Goal: Task Accomplishment & Management: Manage account settings

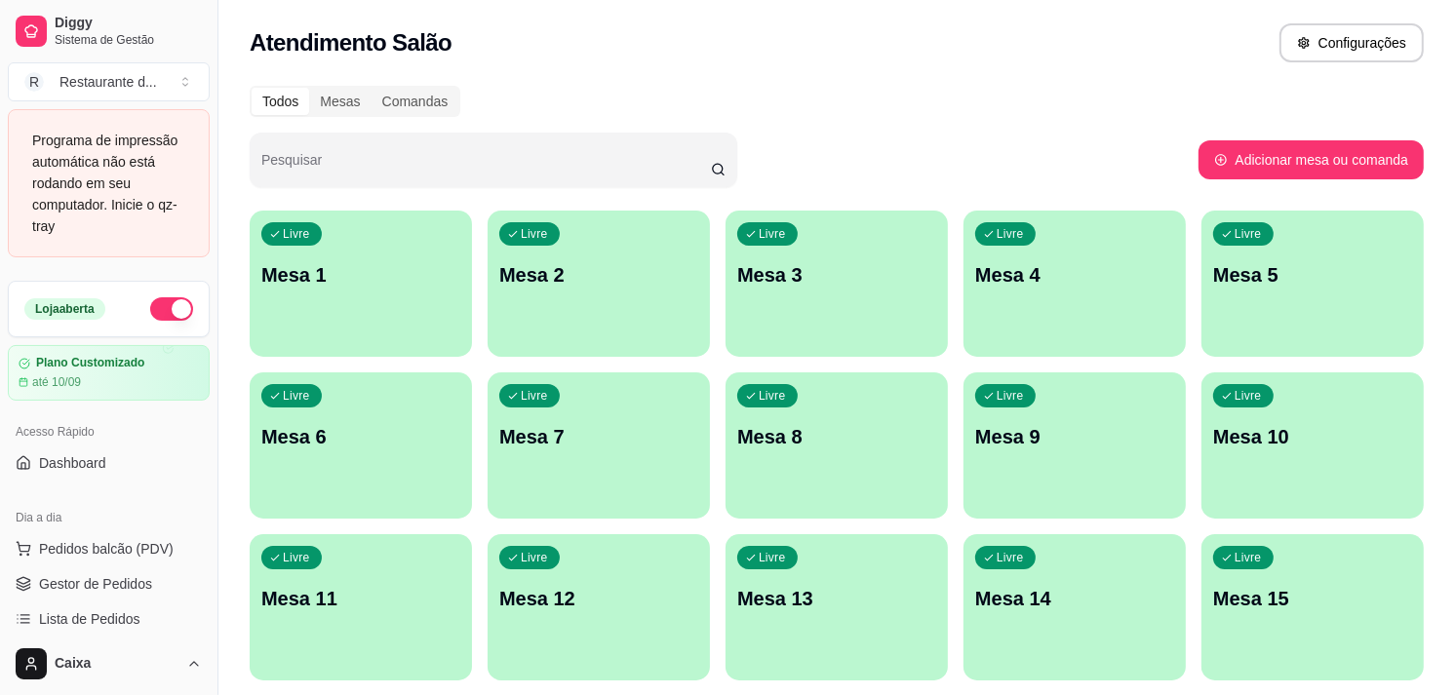
click at [864, 292] on div "Livre Mesa 3" at bounding box center [835, 272] width 215 height 119
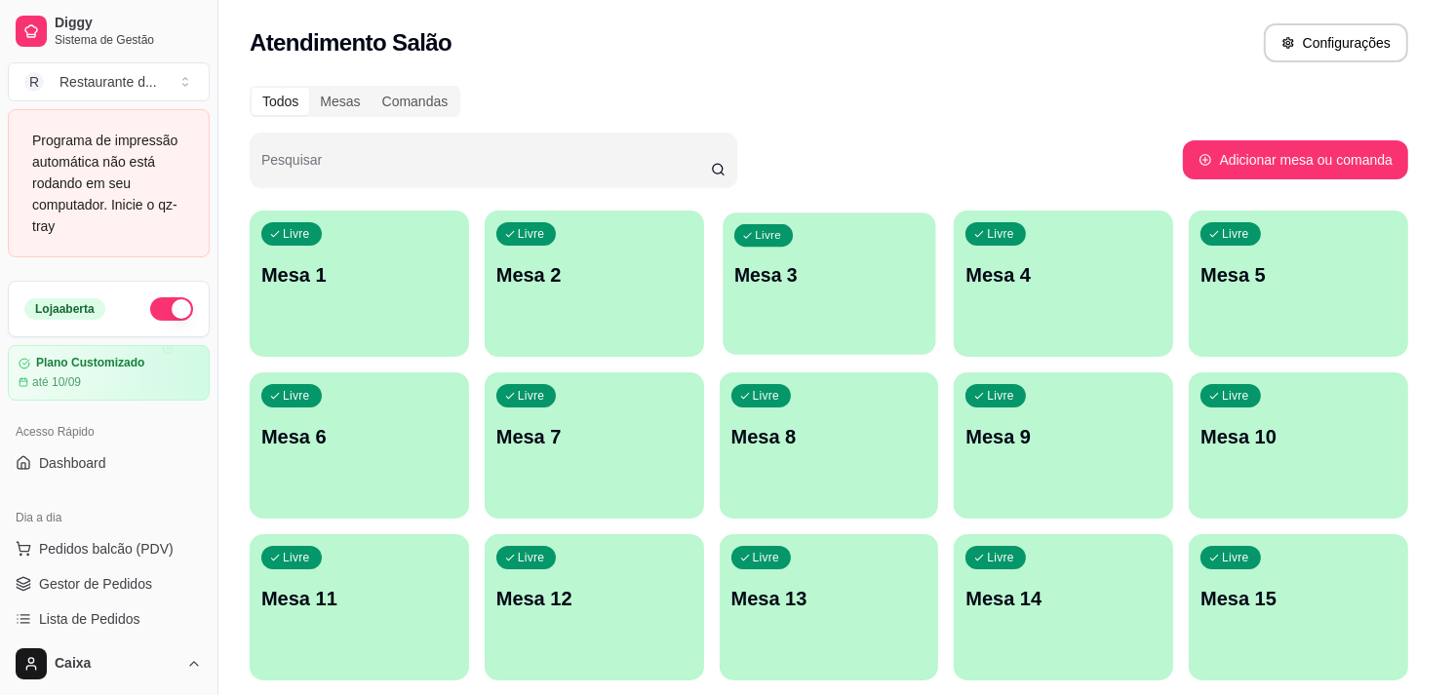
click at [864, 292] on body "Diggy Sistema de Gestão R Restaurante d ... Programa de impressão automática nã…" at bounding box center [719, 347] width 1439 height 695
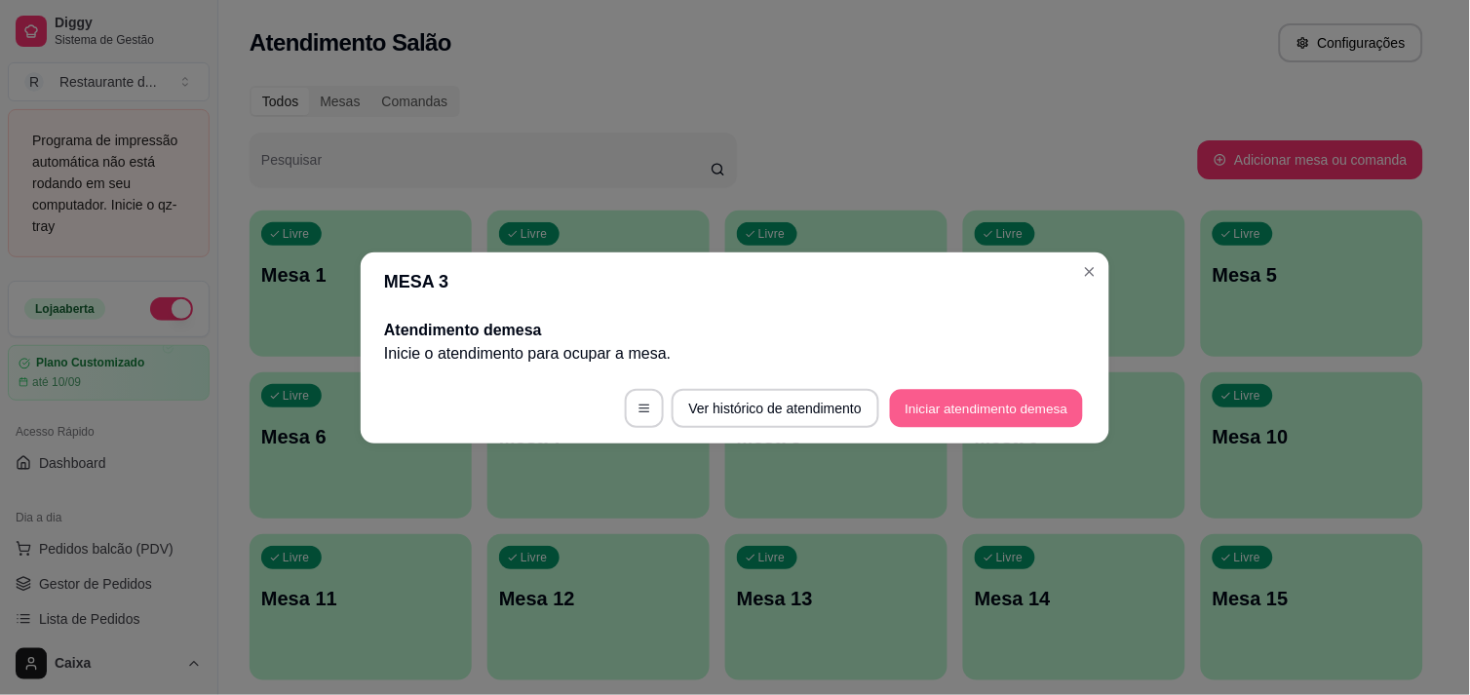
click at [932, 420] on button "Iniciar atendimento de mesa" at bounding box center [986, 408] width 193 height 38
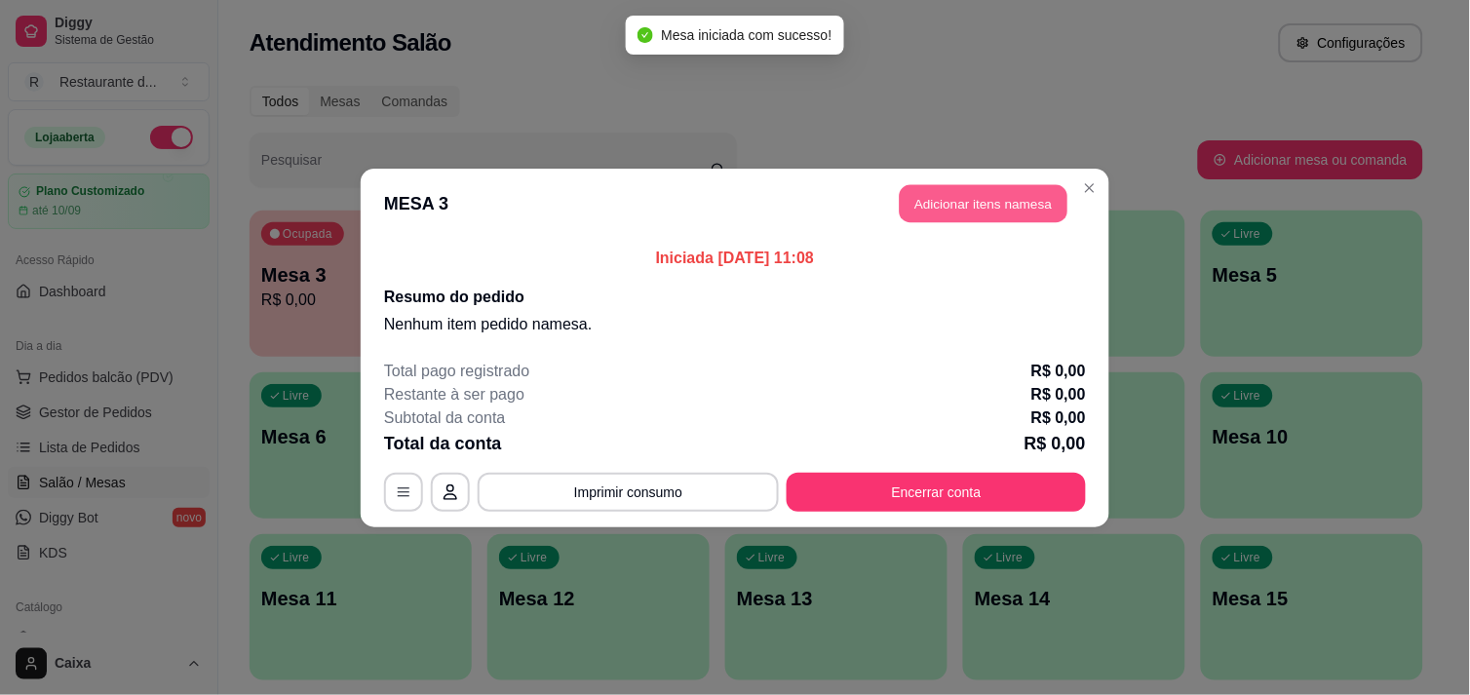
click at [960, 211] on button "Adicionar itens na mesa" at bounding box center [984, 203] width 168 height 38
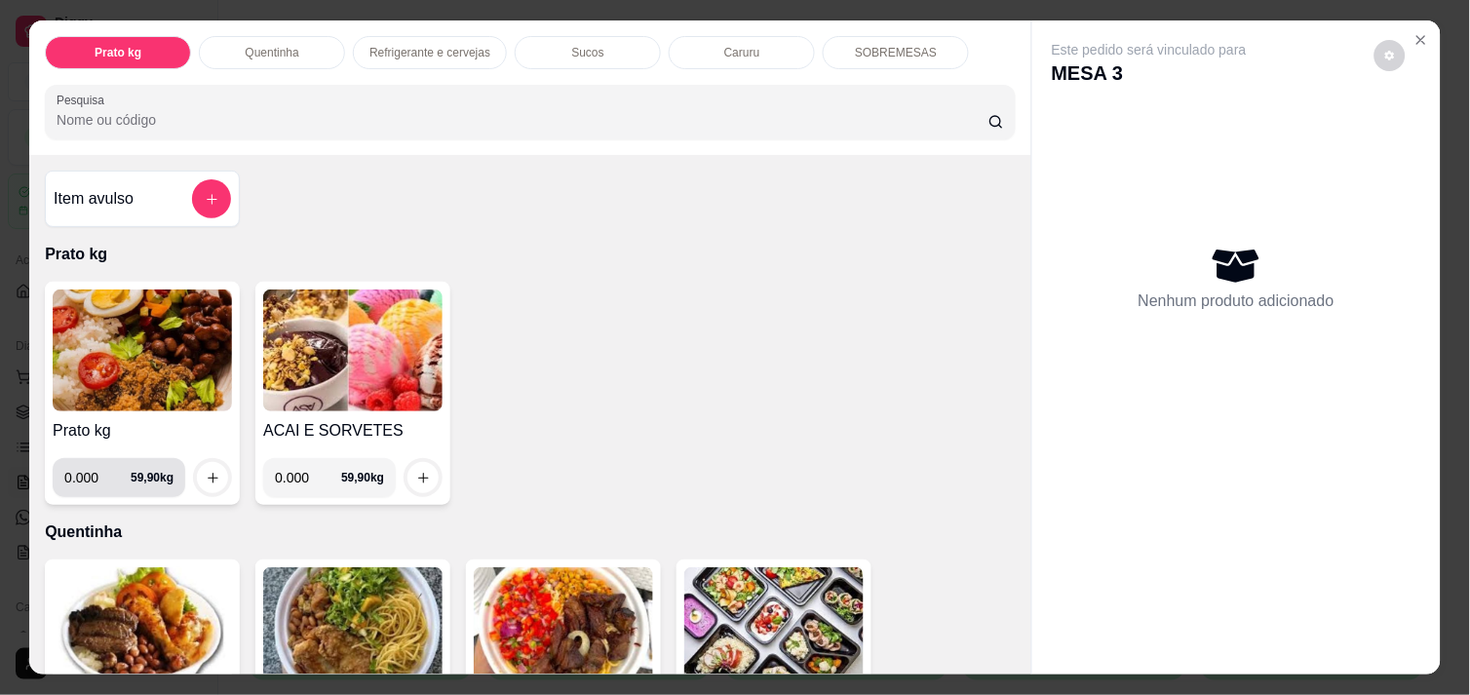
click at [91, 465] on input "0.000" at bounding box center [97, 477] width 66 height 39
type input "0.470"
click at [206, 471] on icon "increase-product-quantity" at bounding box center [213, 478] width 15 height 15
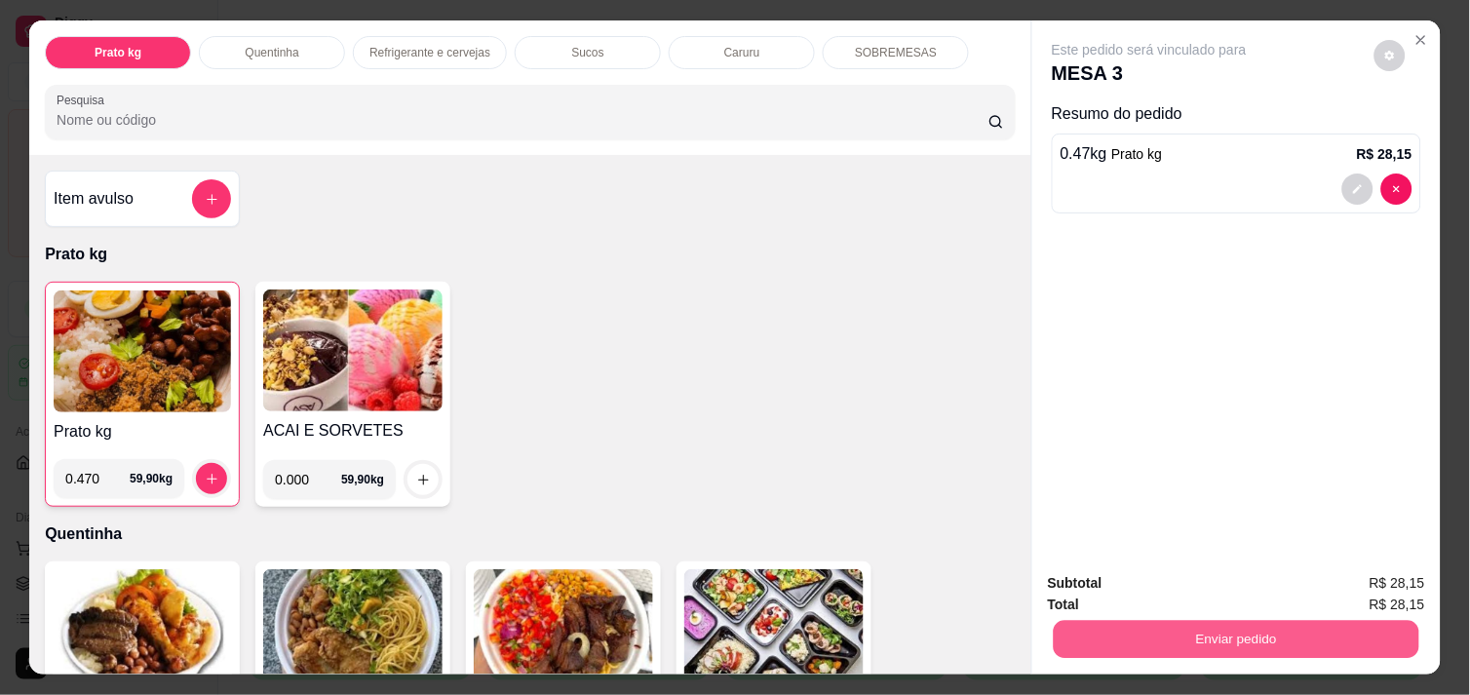
click at [1291, 638] on button "Enviar pedido" at bounding box center [1237, 639] width 366 height 38
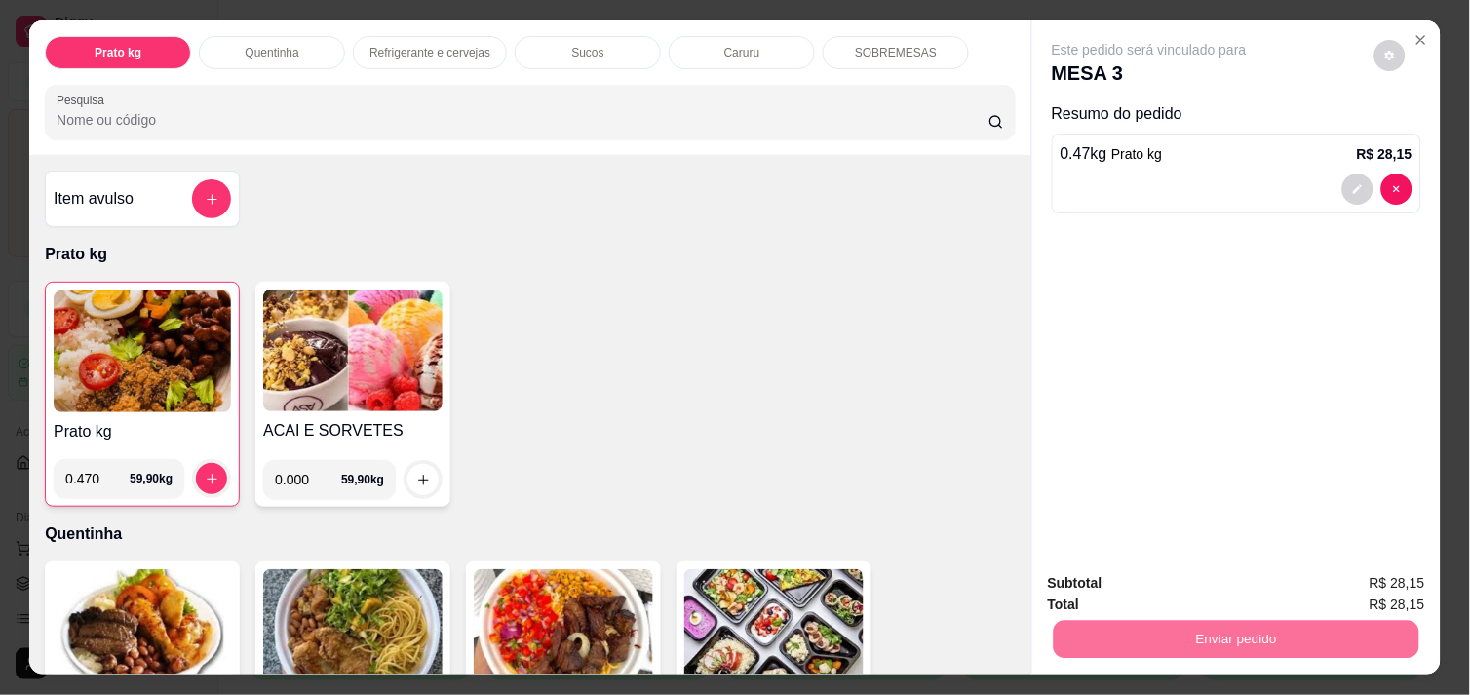
click at [1135, 581] on button "Não registrar e enviar pedido" at bounding box center [1171, 583] width 197 height 36
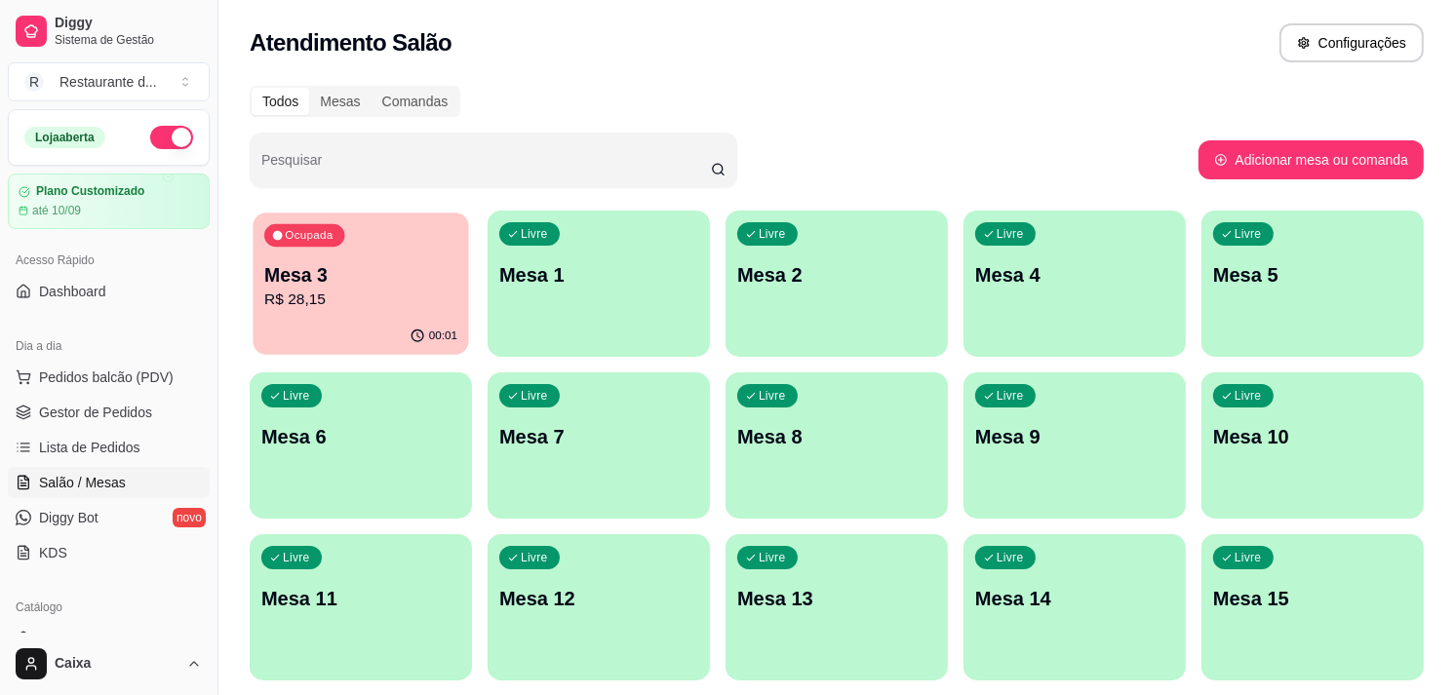
click at [324, 305] on p "R$ 28,15" at bounding box center [360, 300] width 193 height 22
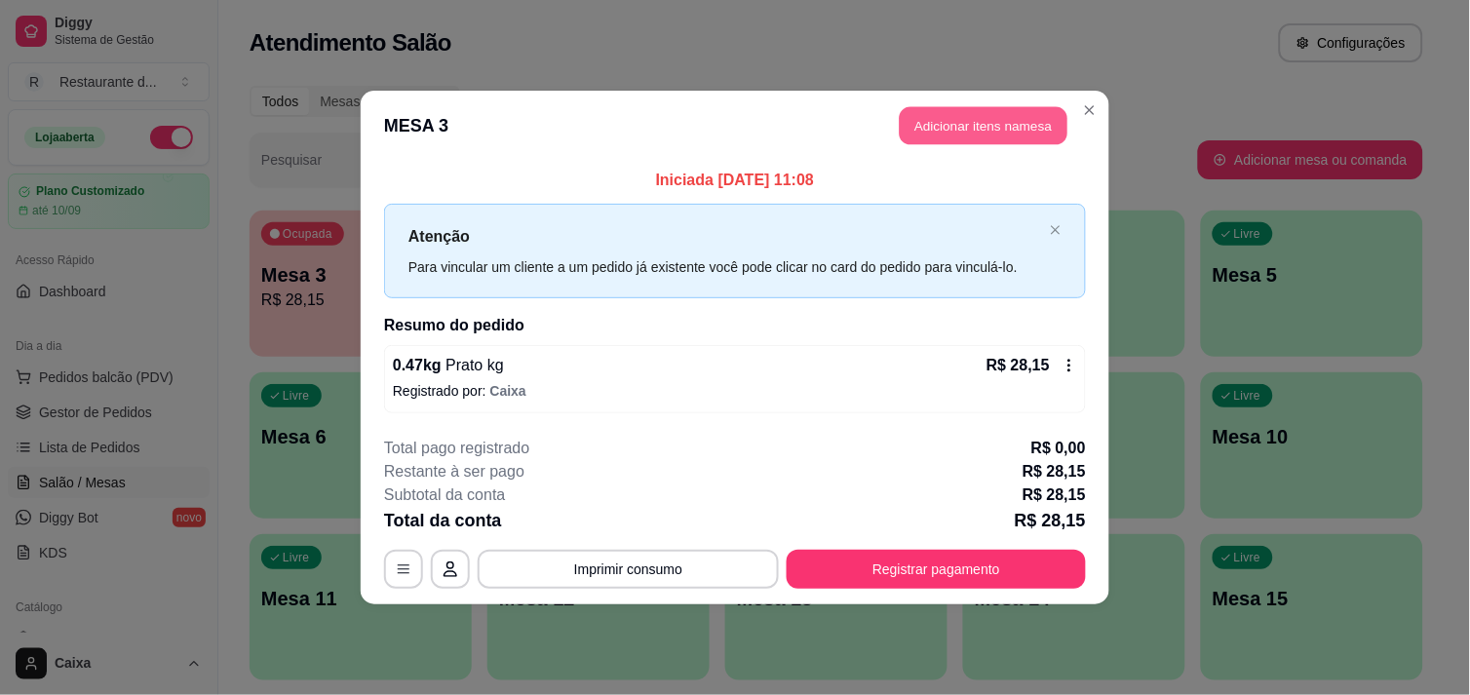
click at [978, 136] on button "Adicionar itens na mesa" at bounding box center [984, 126] width 168 height 38
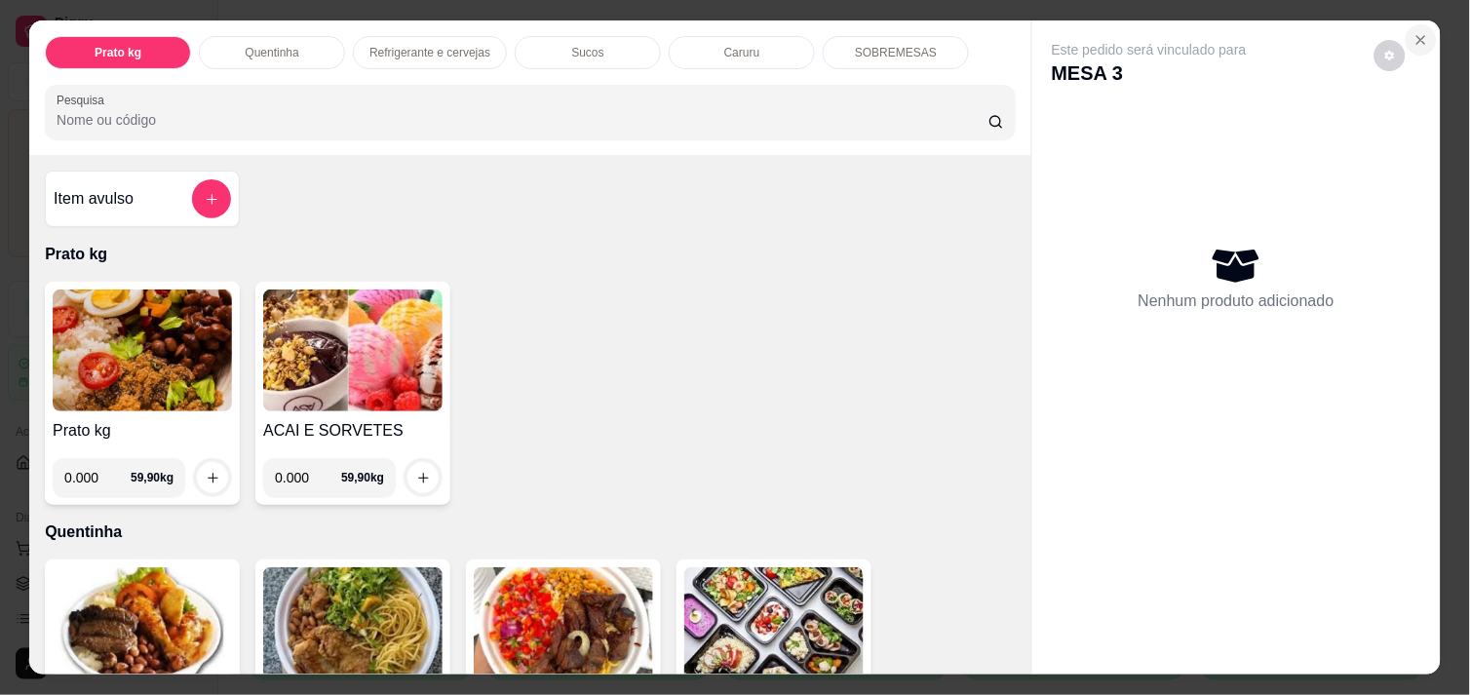
click at [1414, 32] on icon "Close" at bounding box center [1422, 40] width 16 height 16
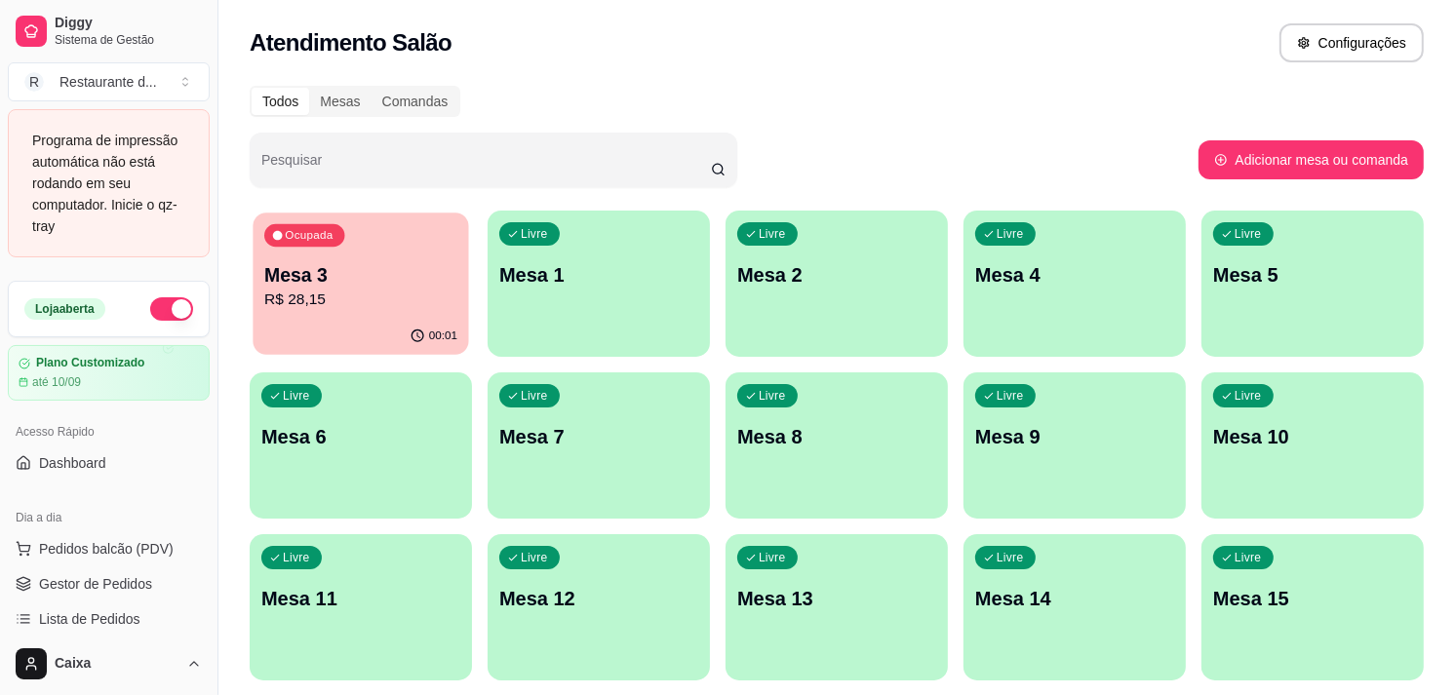
click at [349, 295] on p "R$ 28,15" at bounding box center [360, 300] width 193 height 22
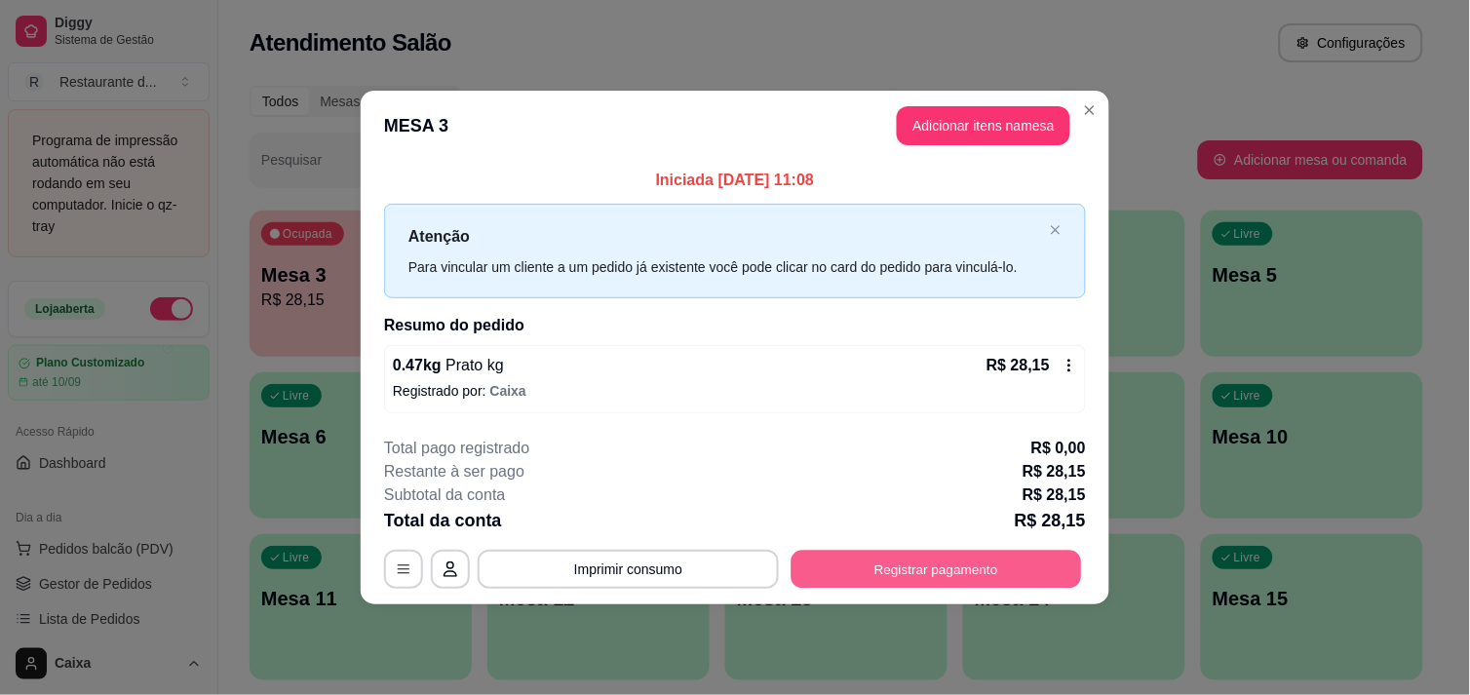
click at [926, 573] on button "Registrar pagamento" at bounding box center [937, 570] width 291 height 38
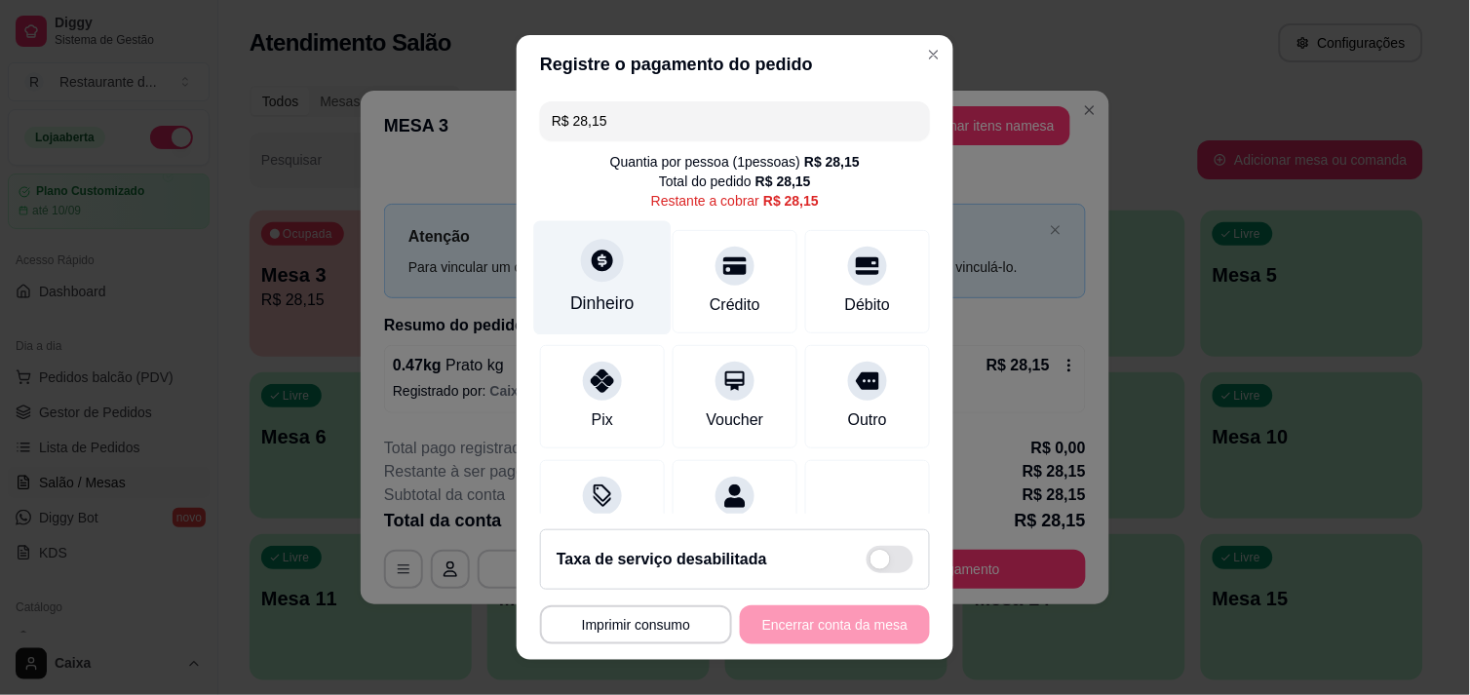
click at [575, 309] on div "Dinheiro" at bounding box center [602, 303] width 64 height 25
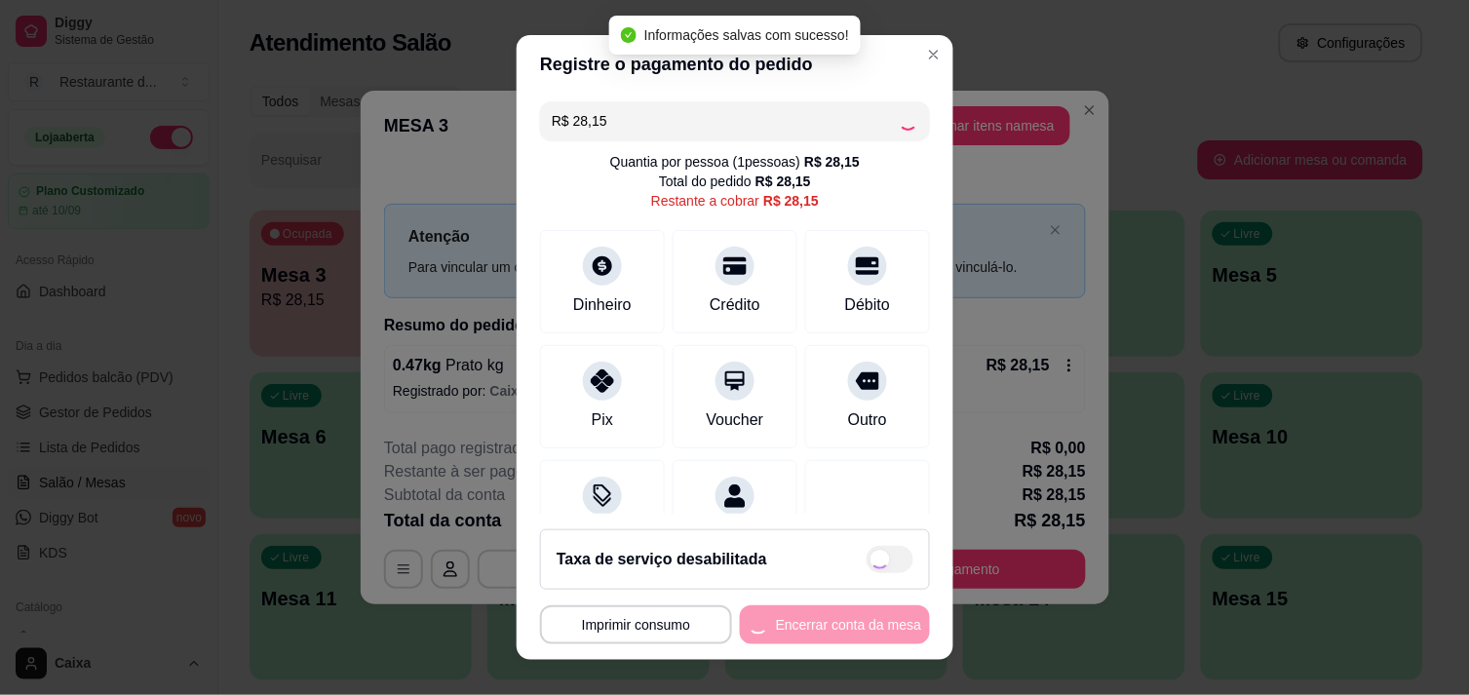
type input "R$ 0,00"
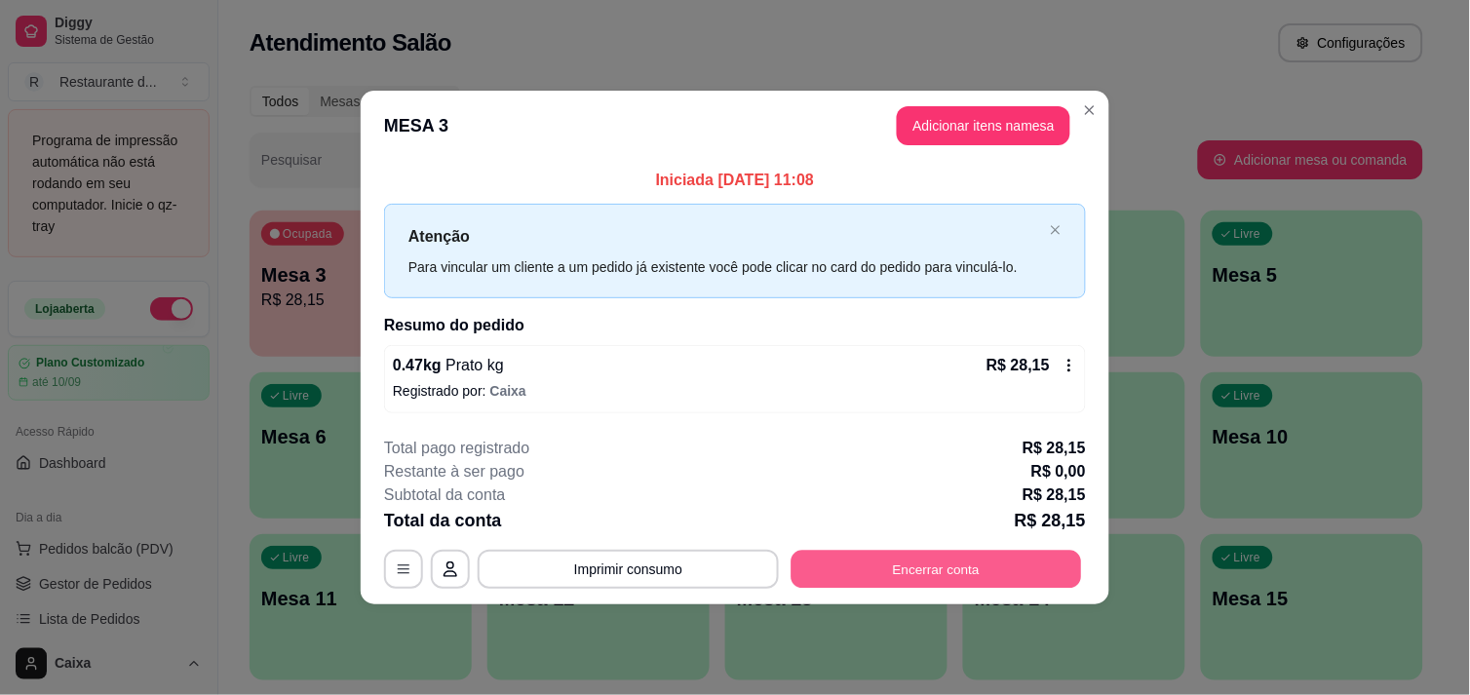
click at [966, 565] on button "Encerrar conta" at bounding box center [937, 570] width 291 height 38
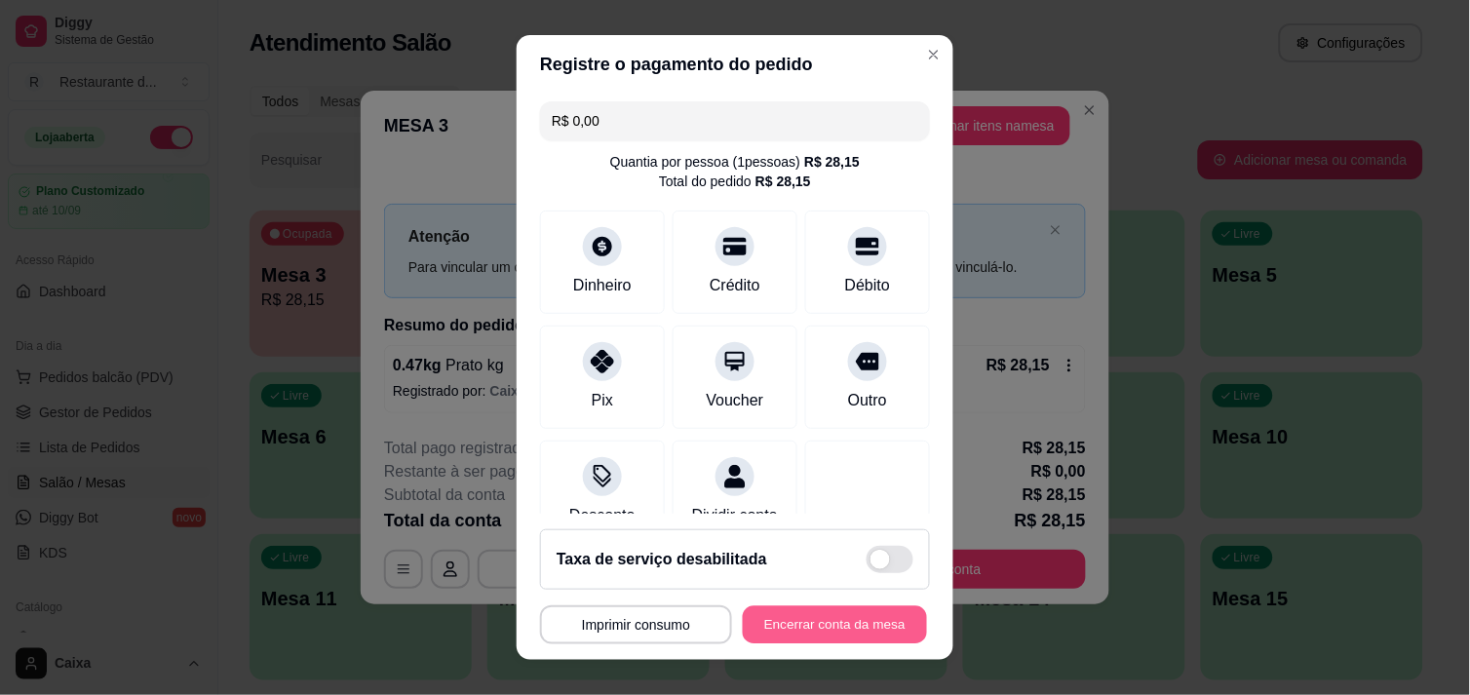
click at [816, 607] on button "Encerrar conta da mesa" at bounding box center [835, 625] width 184 height 38
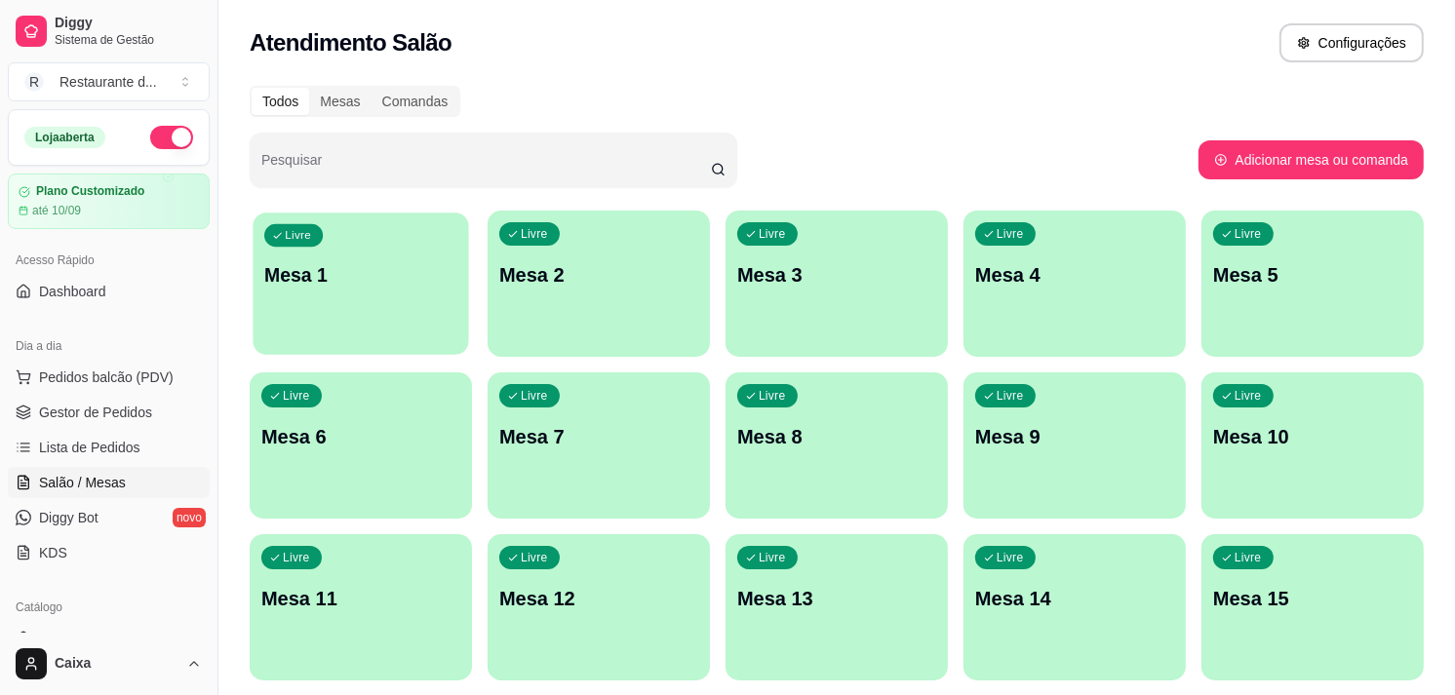
click at [405, 296] on div "Livre Mesa 1" at bounding box center [360, 272] width 215 height 119
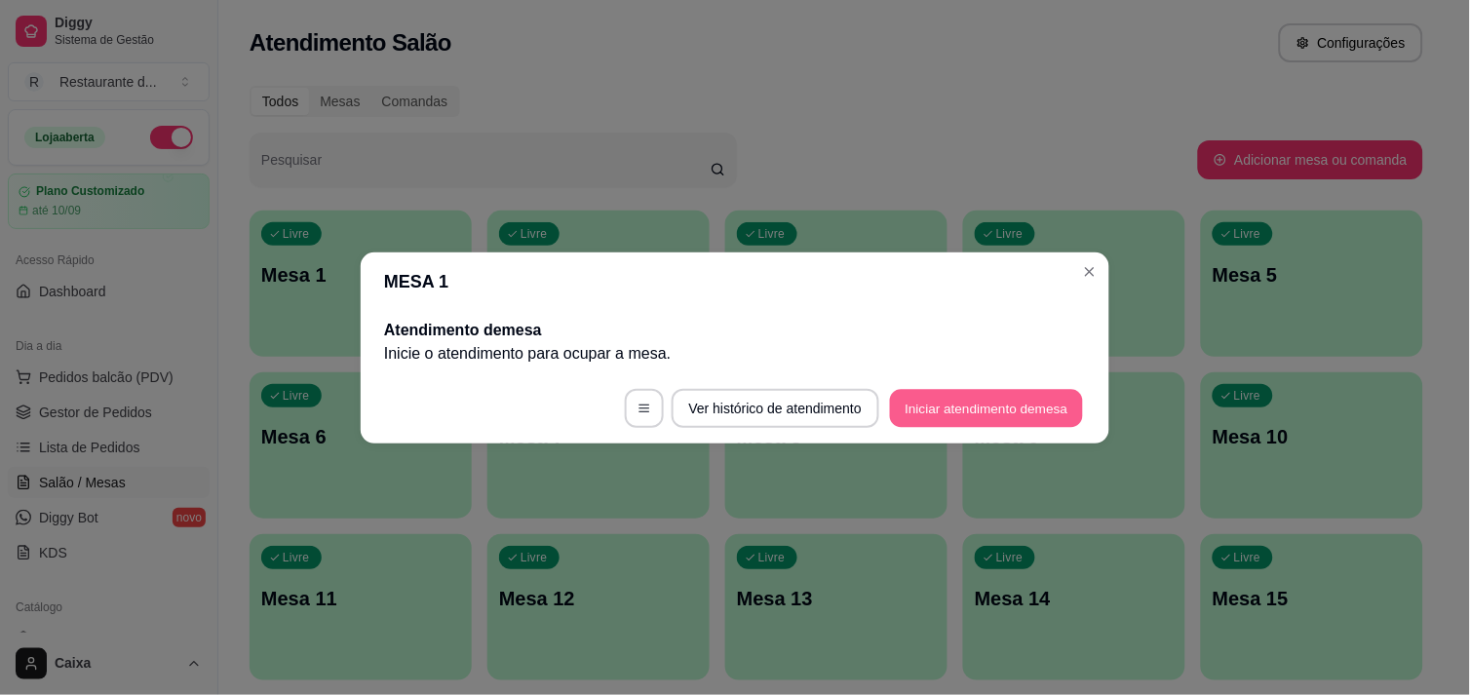
click at [933, 413] on button "Iniciar atendimento de mesa" at bounding box center [986, 408] width 193 height 38
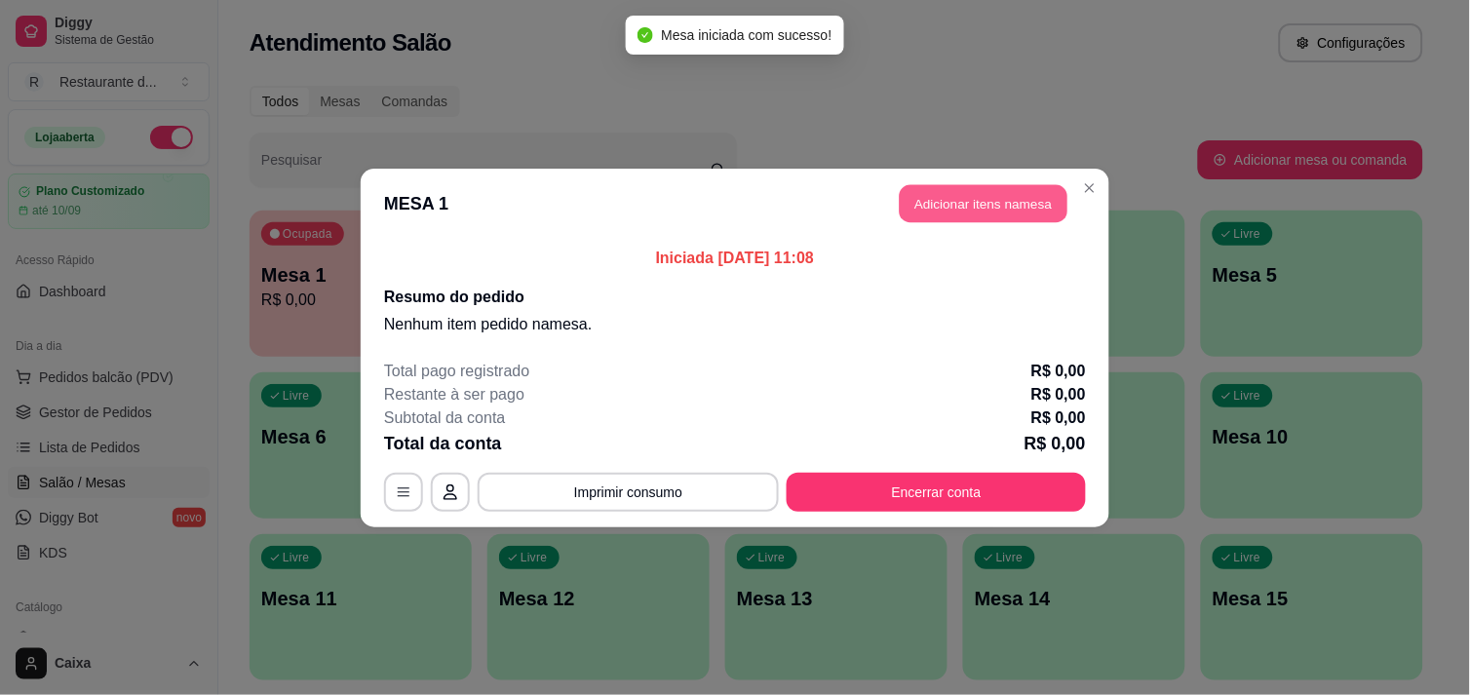
click at [939, 202] on button "Adicionar itens na mesa" at bounding box center [984, 203] width 168 height 38
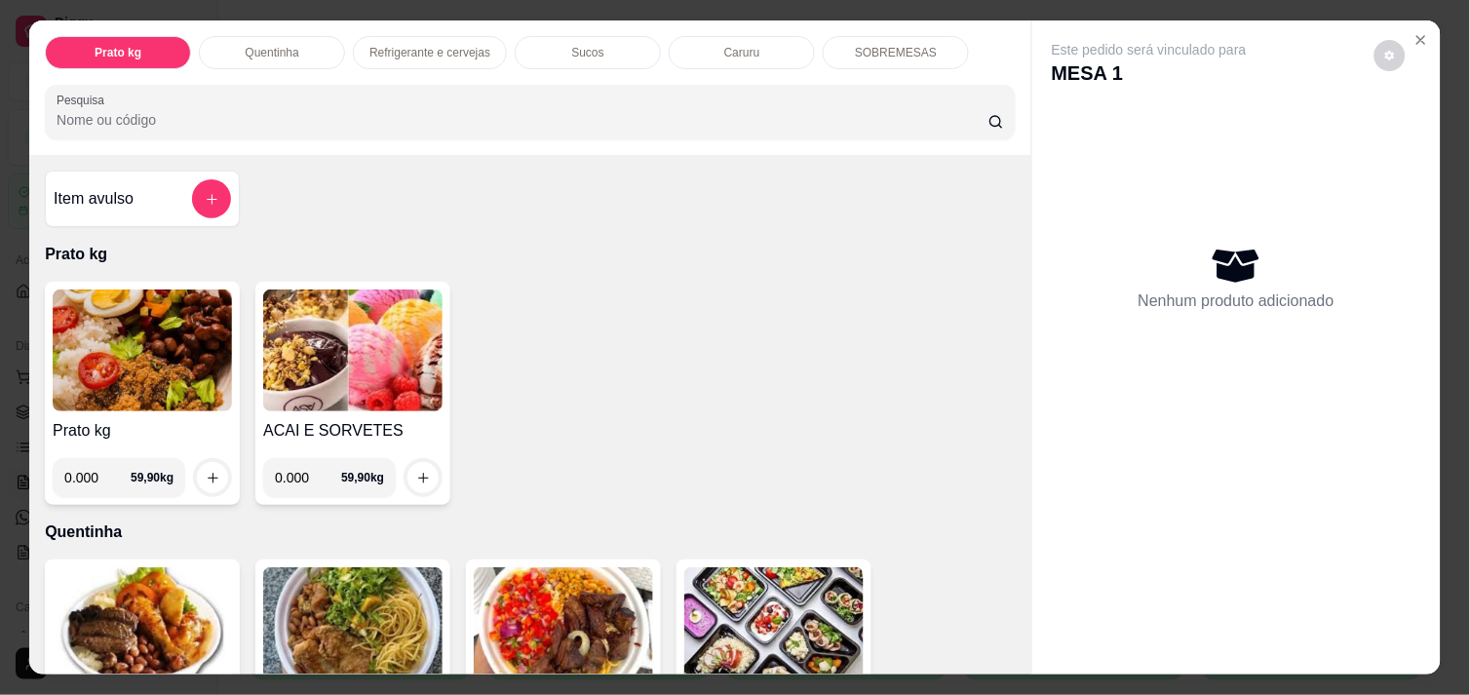
click at [89, 478] on input "0.000" at bounding box center [97, 477] width 66 height 39
type input "0.536"
click at [206, 471] on icon "increase-product-quantity" at bounding box center [213, 478] width 15 height 15
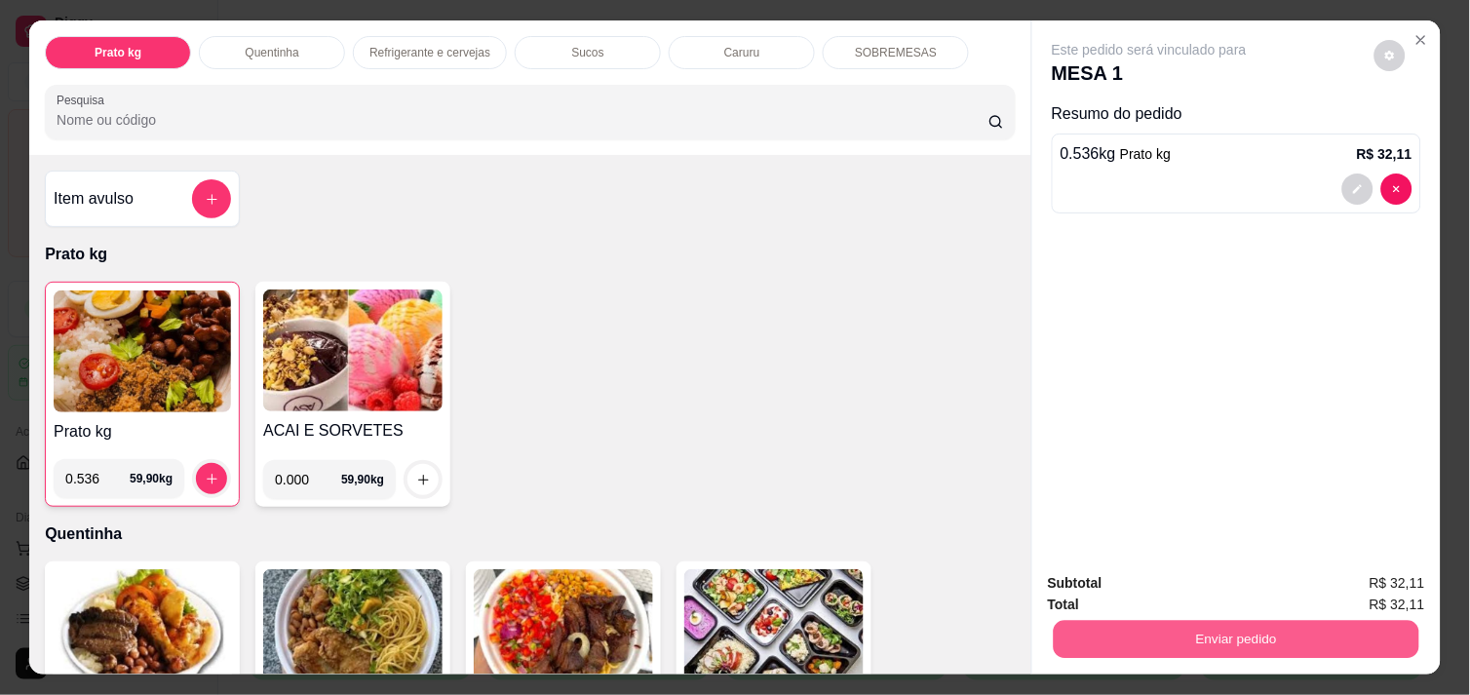
click at [1219, 636] on button "Enviar pedido" at bounding box center [1237, 639] width 366 height 38
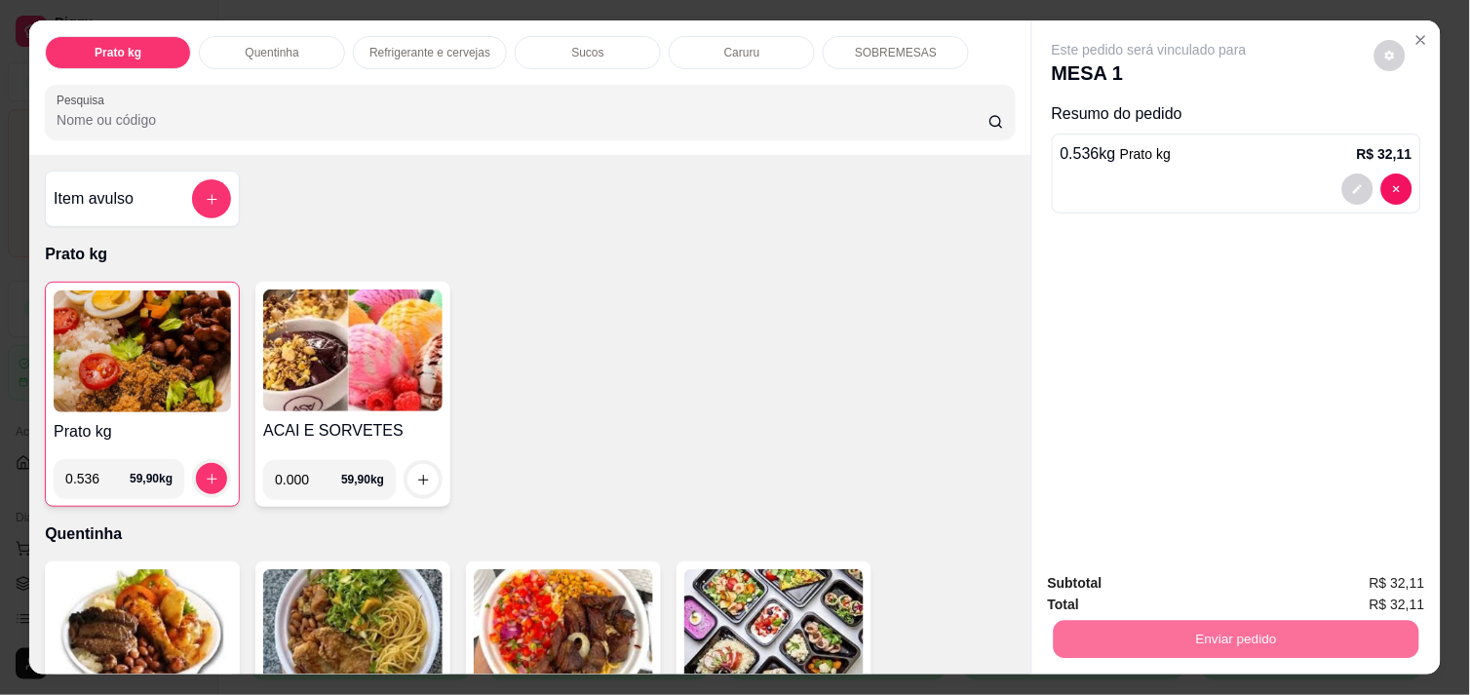
click at [1172, 580] on button "Não registrar e enviar pedido" at bounding box center [1171, 583] width 197 height 36
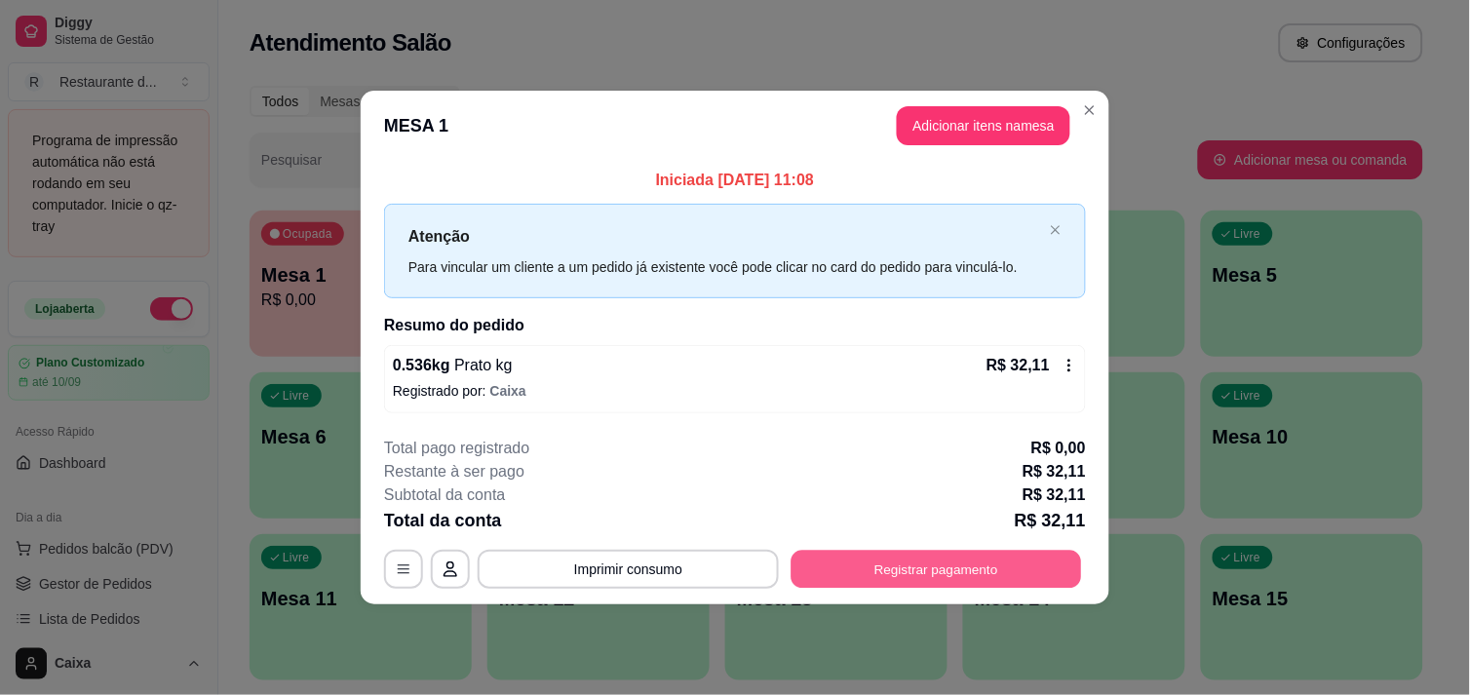
click at [1050, 576] on button "Registrar pagamento" at bounding box center [937, 570] width 291 height 38
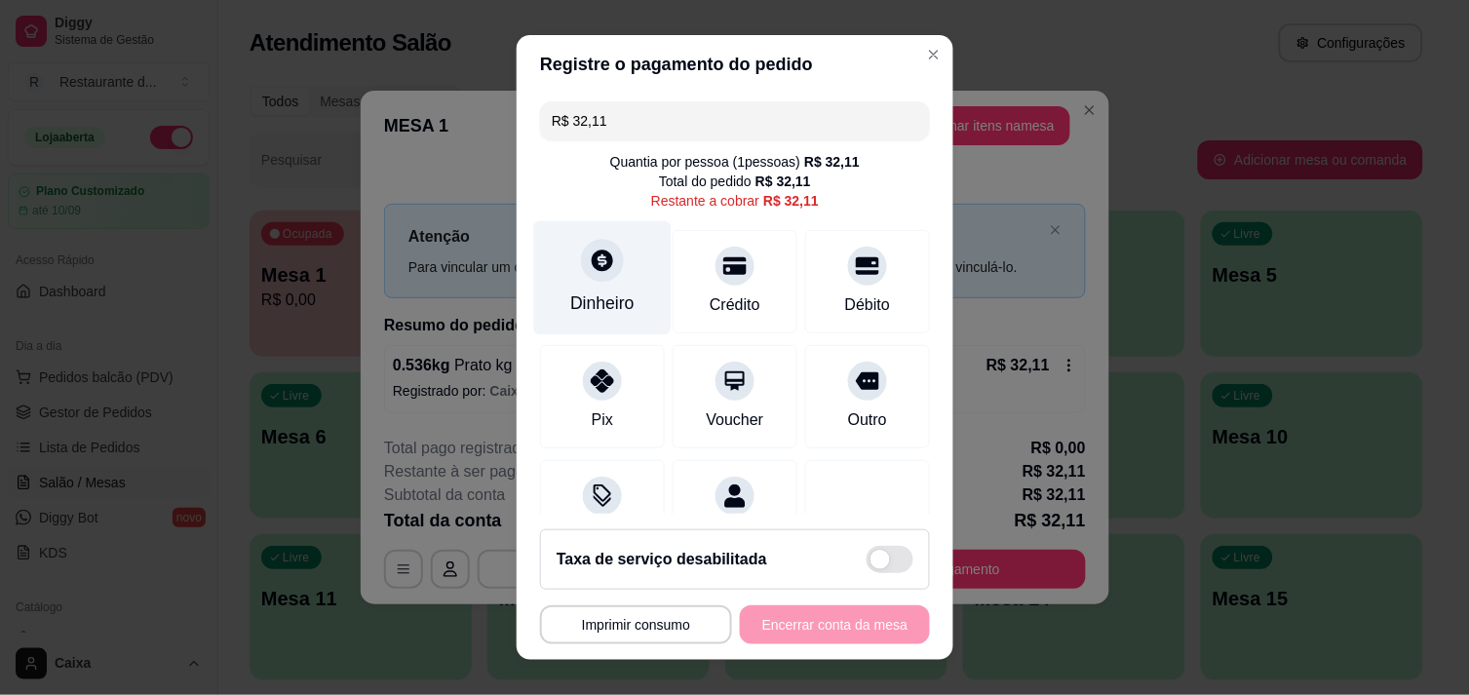
click at [592, 268] on icon at bounding box center [602, 260] width 21 height 21
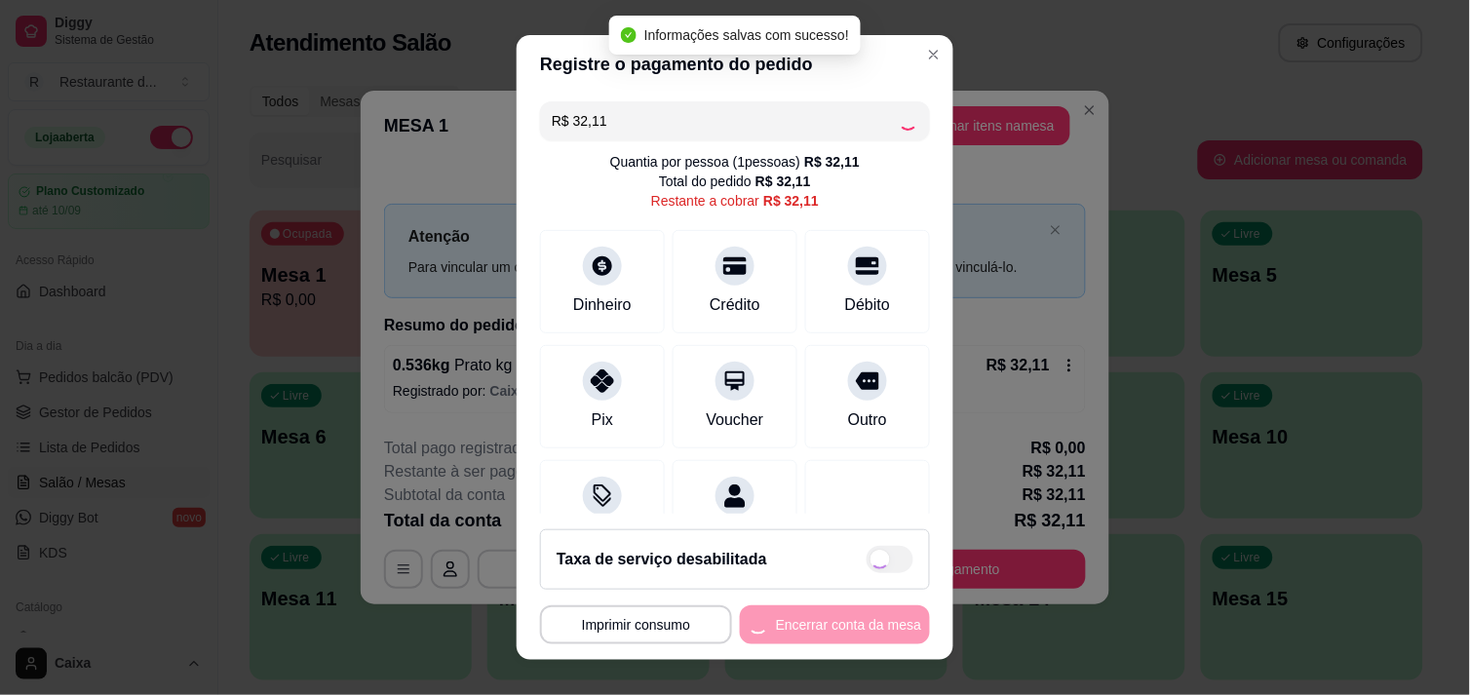
type input "R$ 0,00"
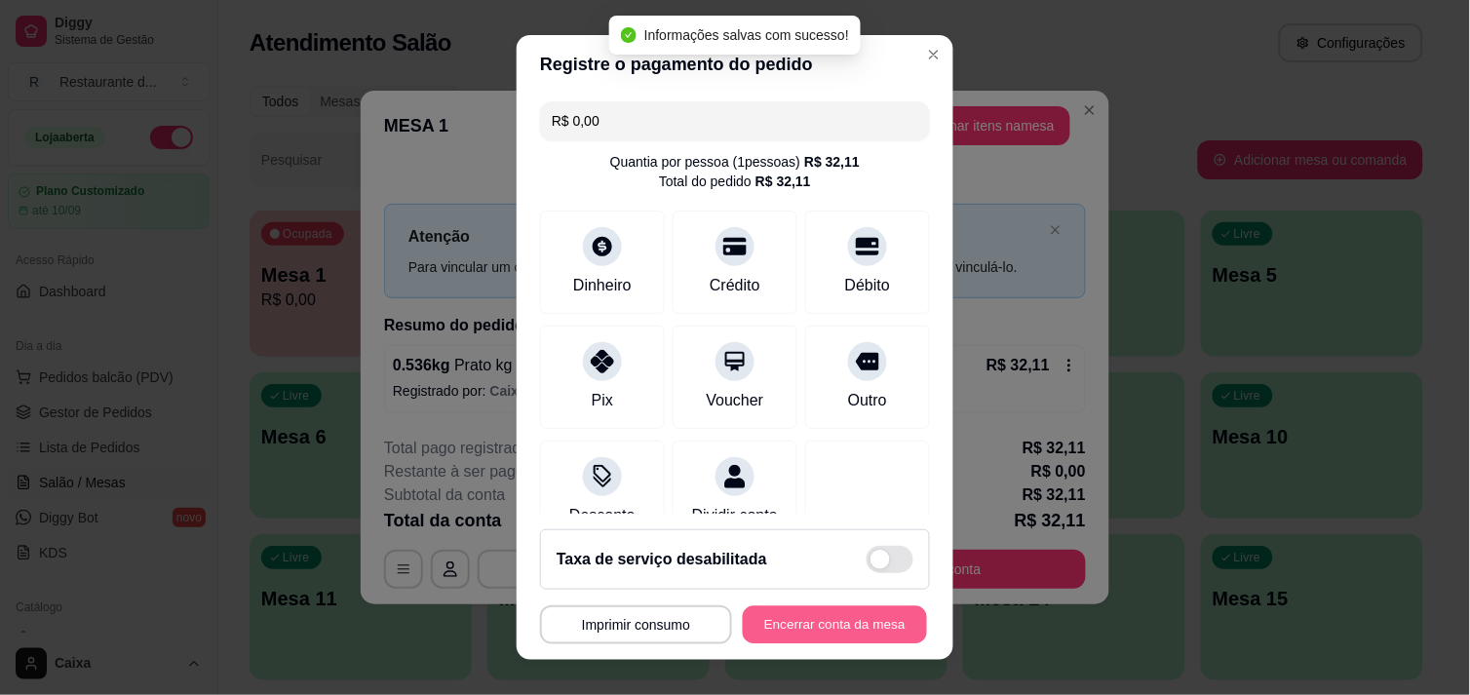
click at [800, 619] on button "Encerrar conta da mesa" at bounding box center [835, 625] width 184 height 38
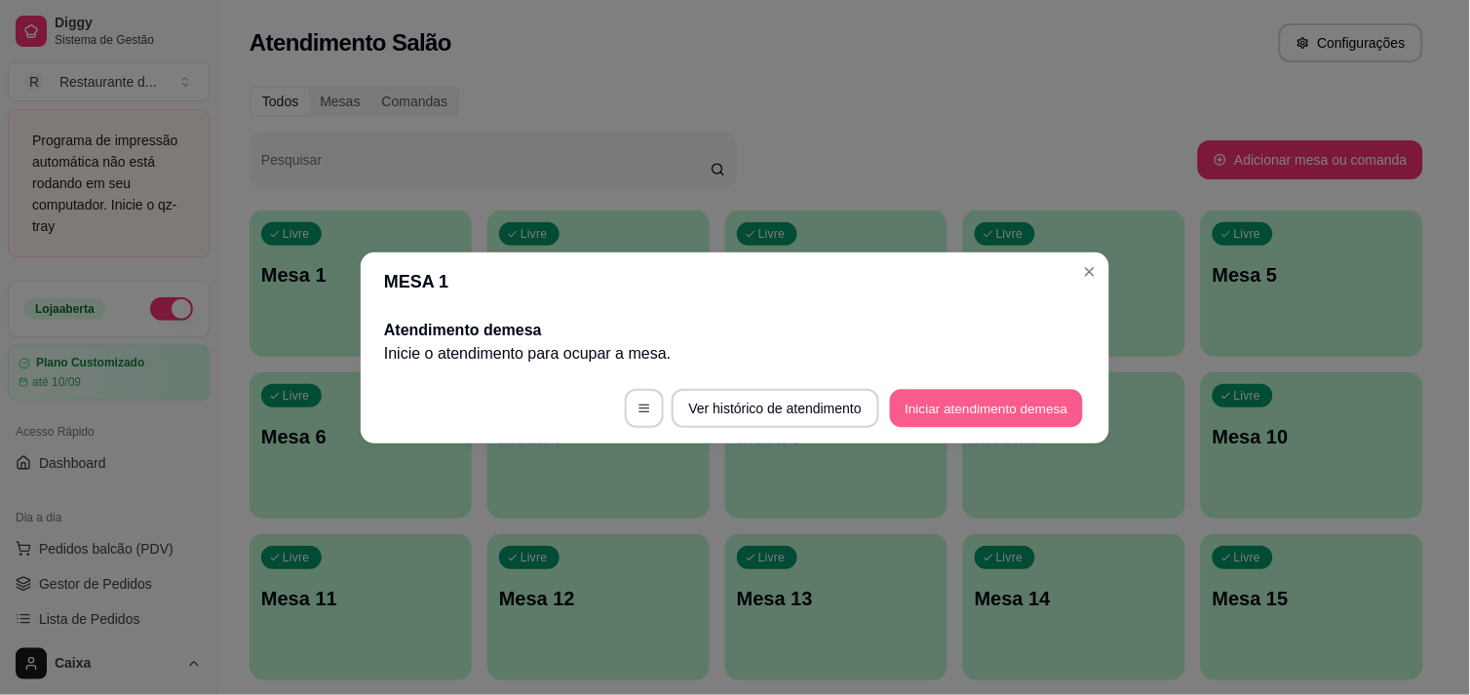
click at [982, 406] on button "Iniciar atendimento de mesa" at bounding box center [986, 408] width 193 height 38
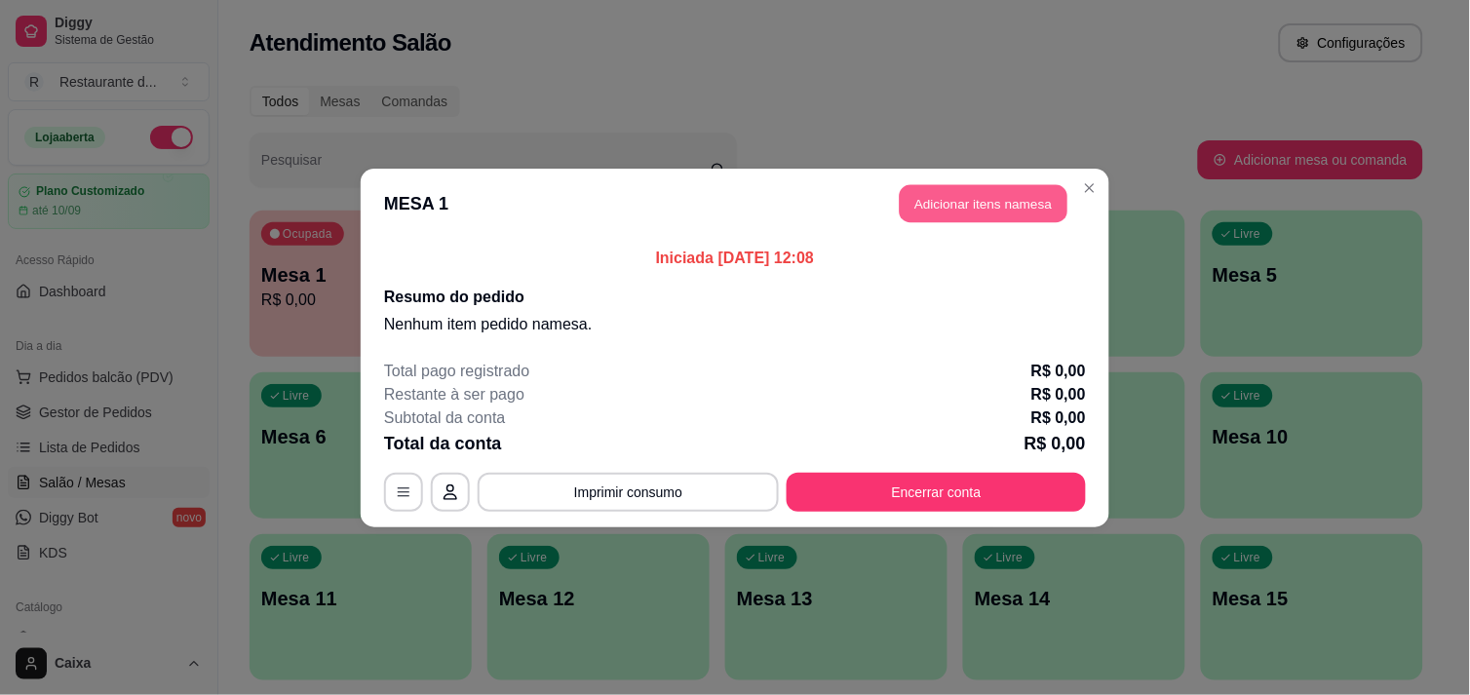
click at [983, 213] on button "Adicionar itens na mesa" at bounding box center [984, 203] width 168 height 38
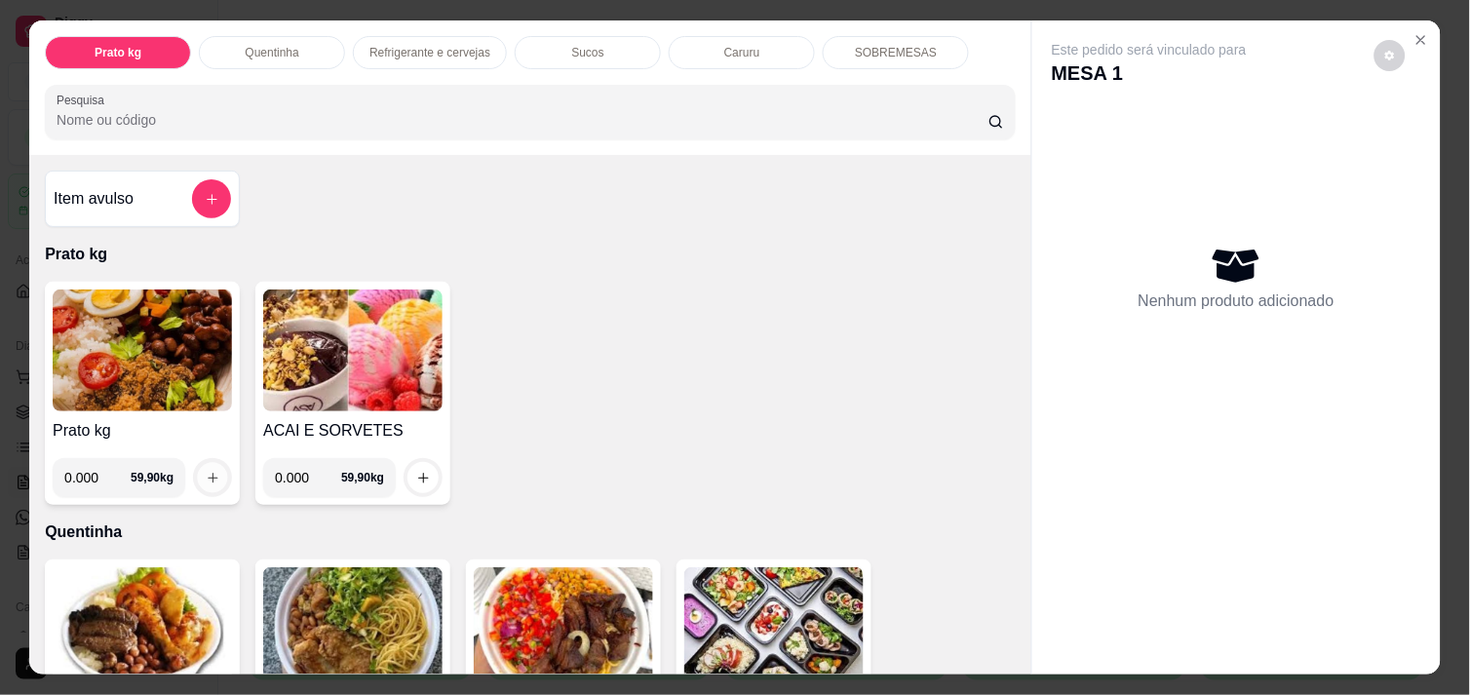
click at [209, 471] on icon "increase-product-quantity" at bounding box center [213, 478] width 15 height 15
click at [203, 483] on button "increase-product-quantity" at bounding box center [213, 478] width 30 height 30
click at [90, 478] on input "0.000" at bounding box center [97, 477] width 66 height 39
type input "0.436"
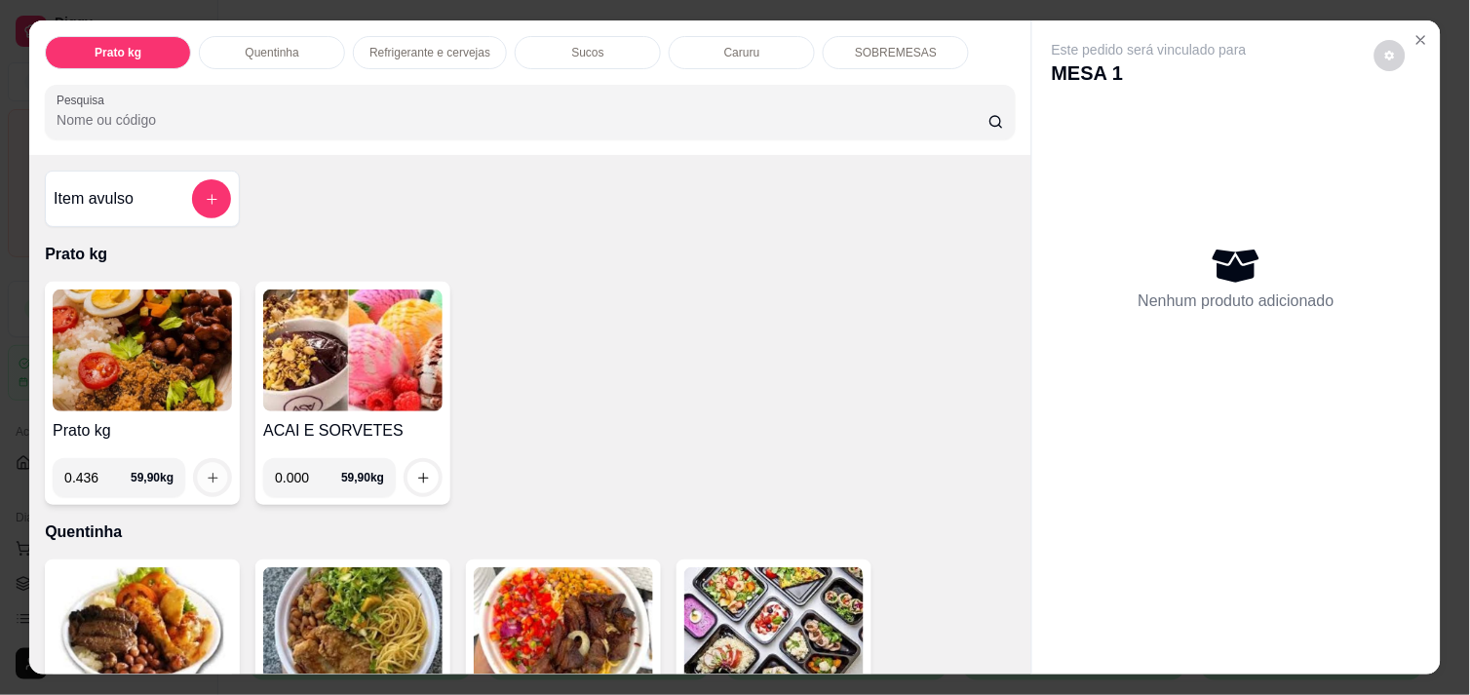
click at [206, 471] on icon "increase-product-quantity" at bounding box center [213, 478] width 15 height 15
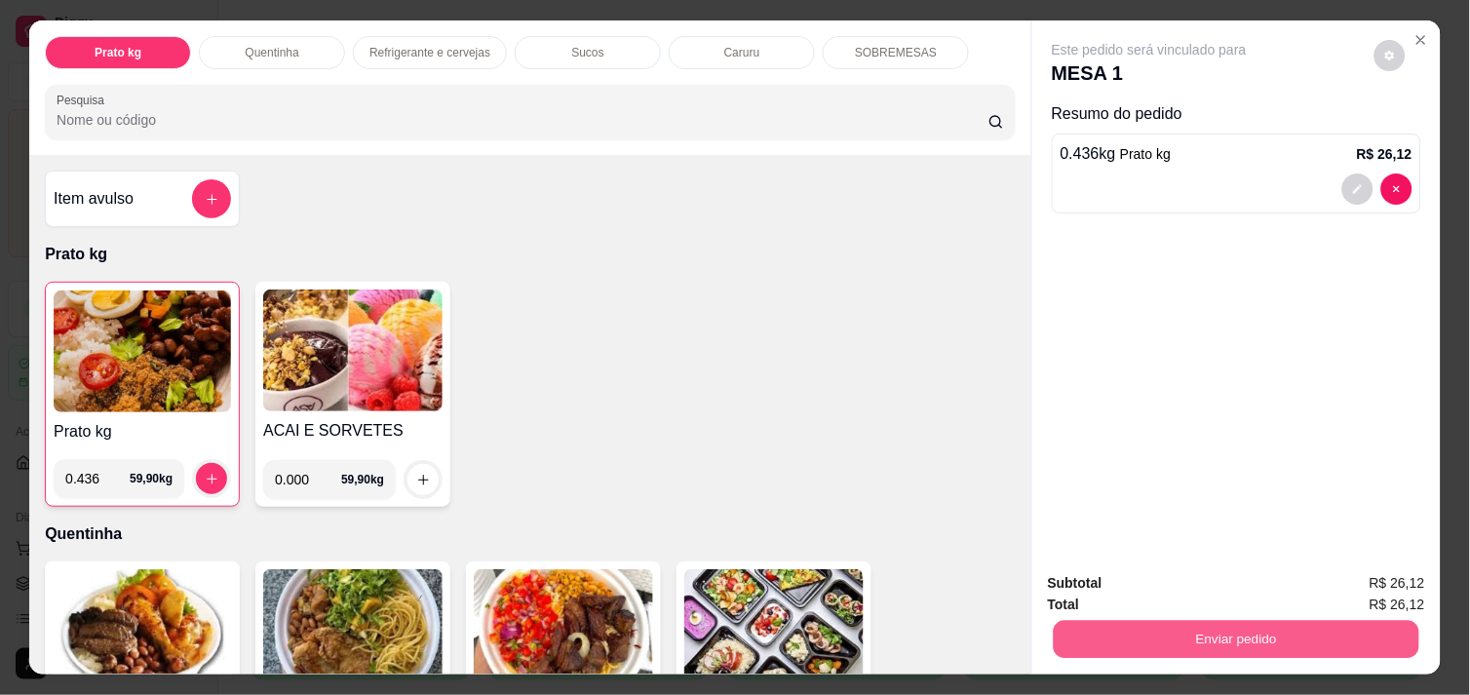
click at [1132, 629] on button "Enviar pedido" at bounding box center [1237, 639] width 366 height 38
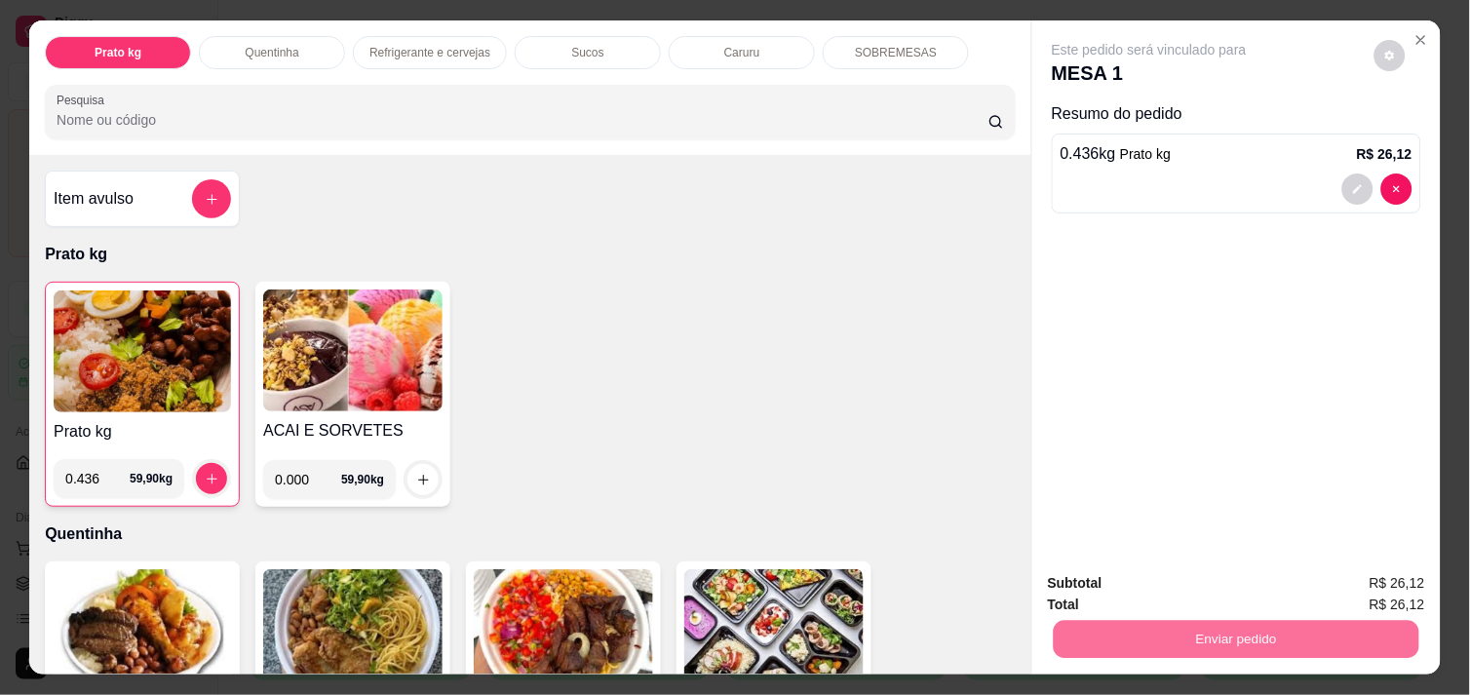
click at [1308, 591] on button "Sim, quero registrar" at bounding box center [1357, 583] width 140 height 36
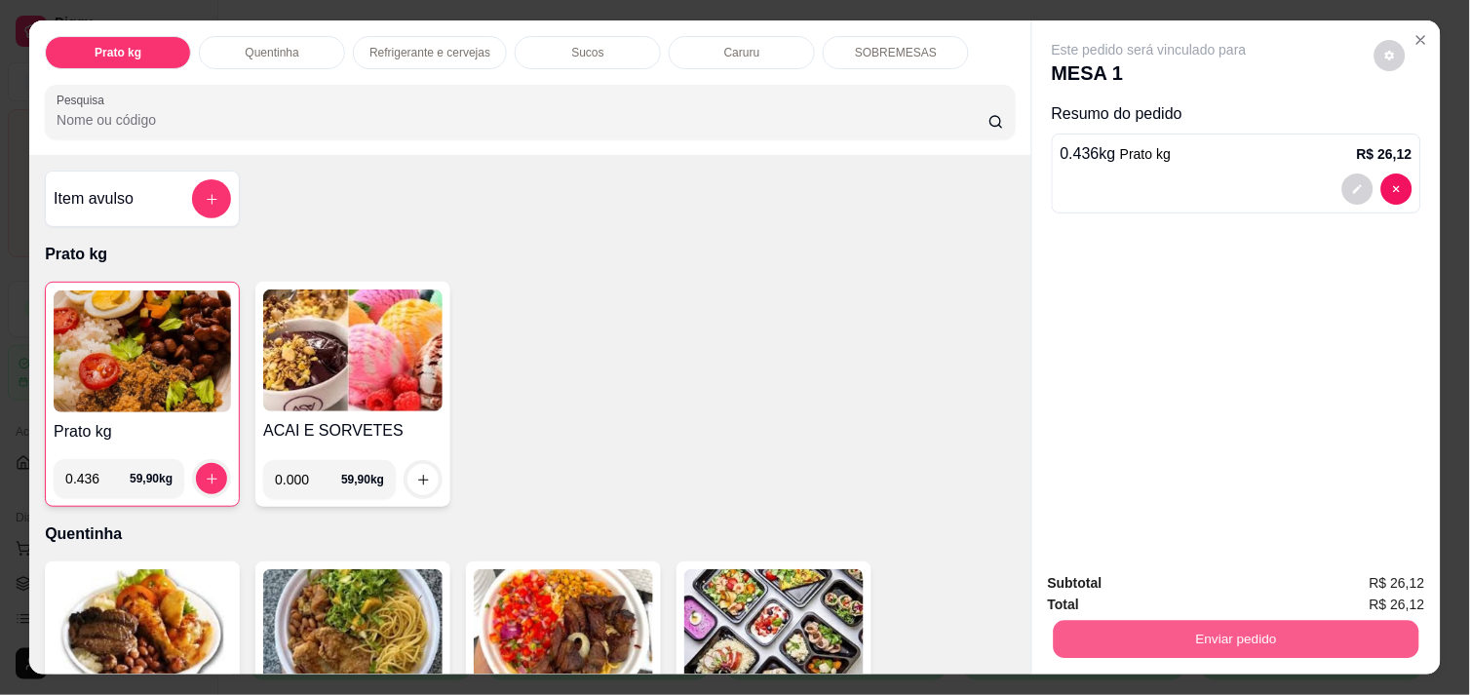
click at [1196, 620] on button "Enviar pedido" at bounding box center [1237, 639] width 366 height 38
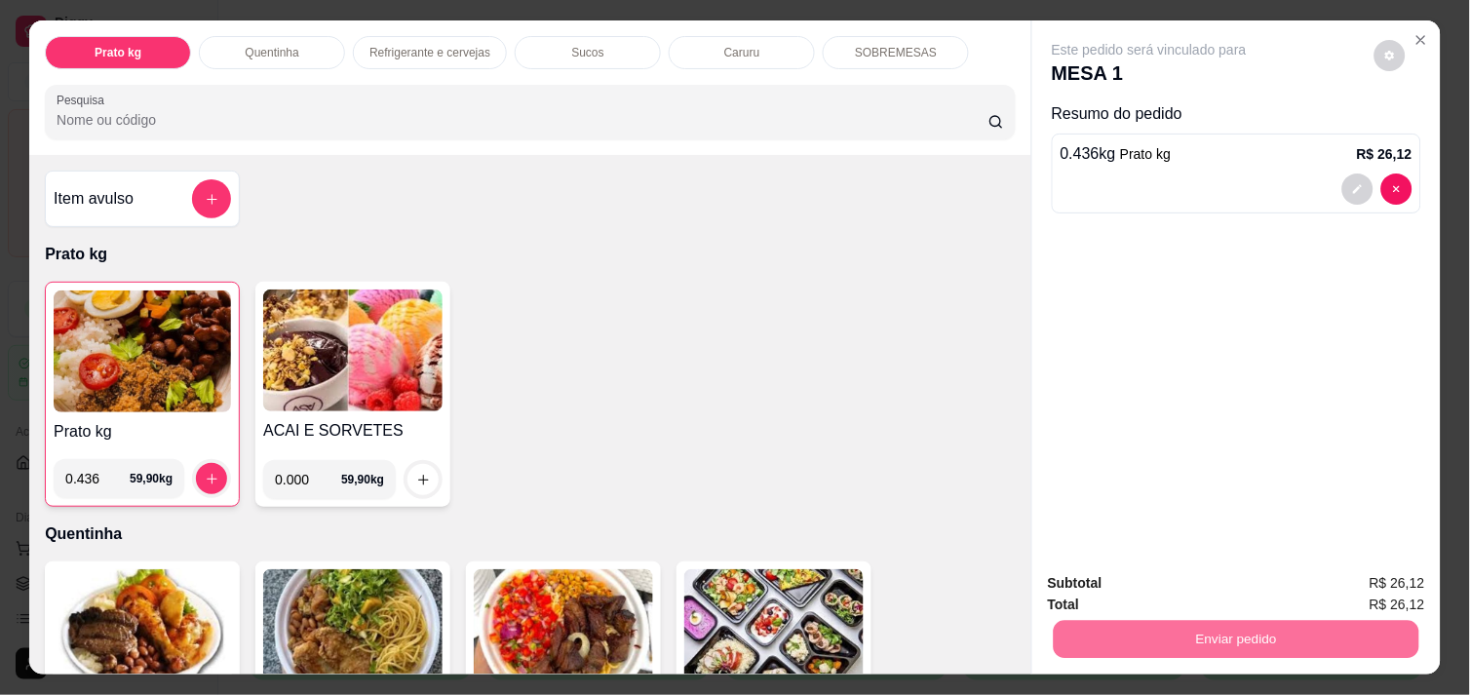
click at [1167, 580] on button "Não registrar e enviar pedido" at bounding box center [1171, 583] width 197 height 36
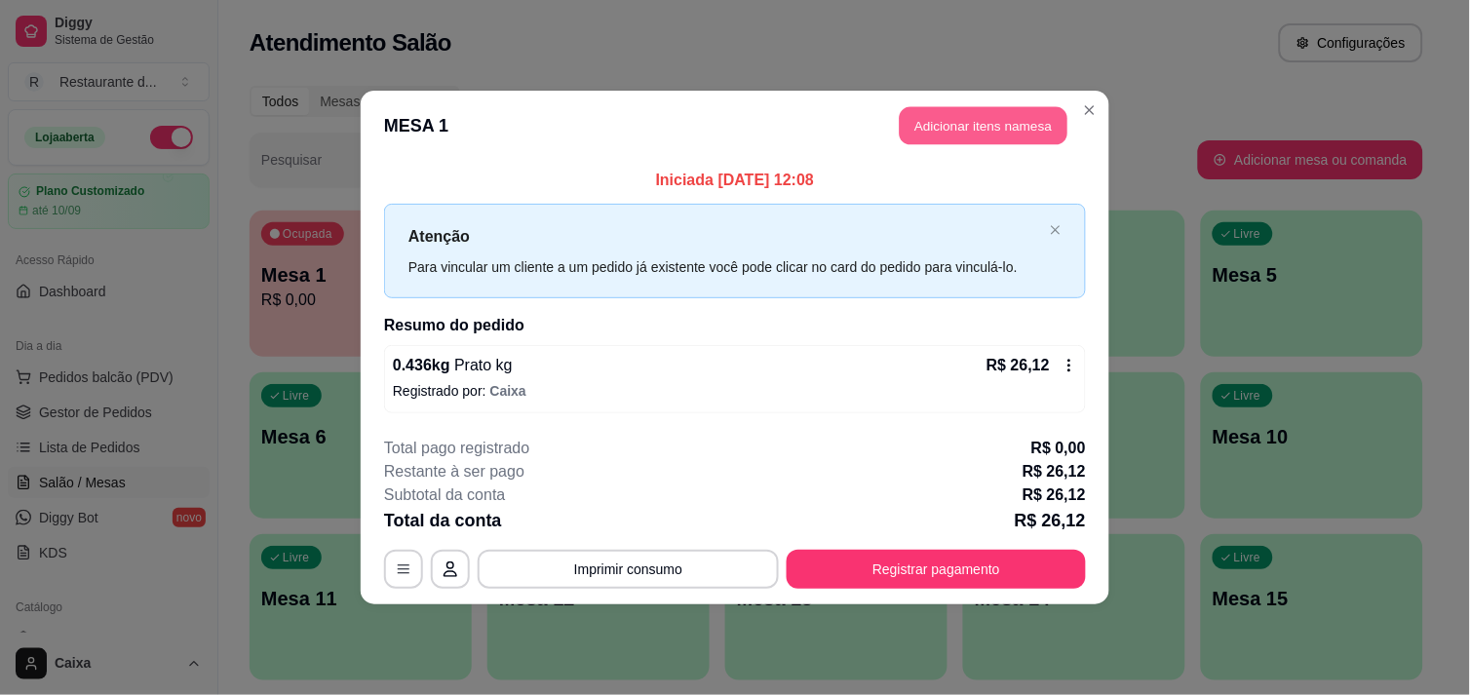
click at [1004, 117] on button "Adicionar itens na mesa" at bounding box center [984, 126] width 168 height 38
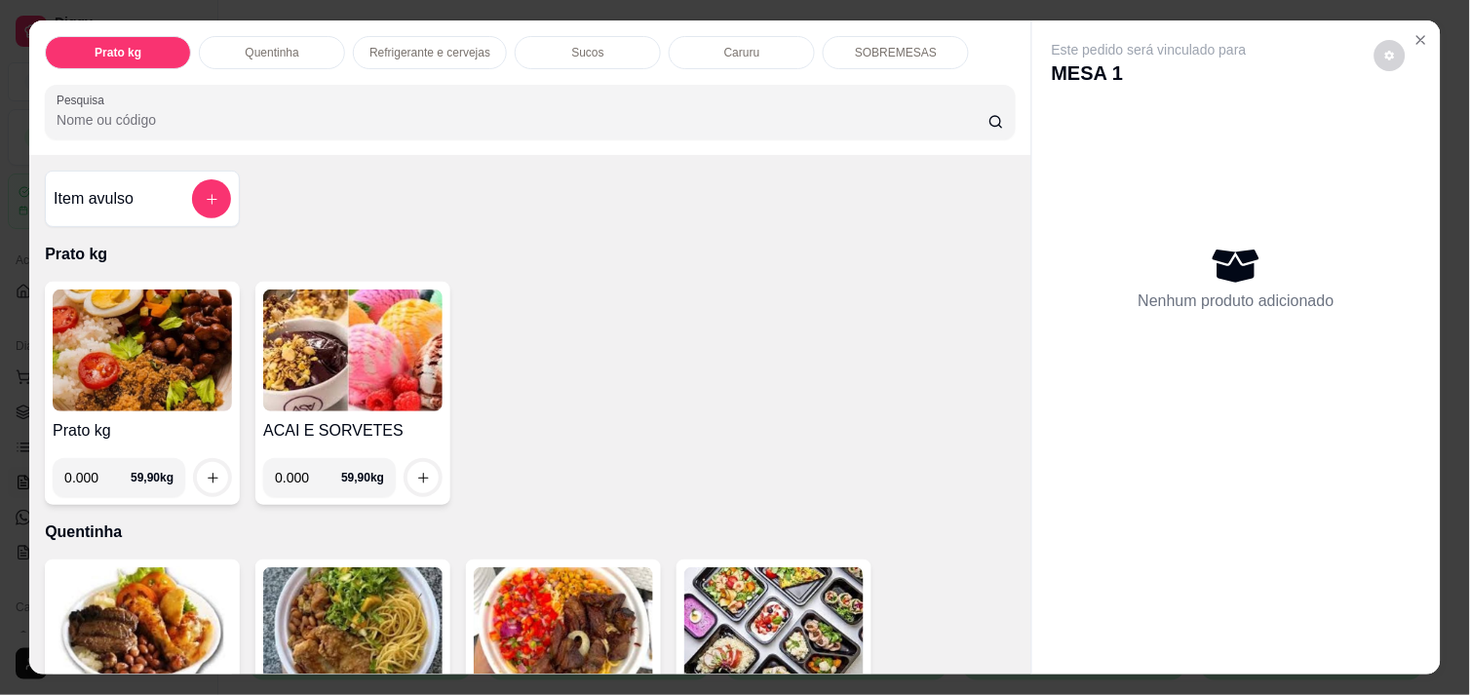
click at [101, 469] on input "0.000" at bounding box center [97, 477] width 66 height 39
type input "0.374"
click at [206, 472] on icon "increase-product-quantity" at bounding box center [213, 478] width 15 height 15
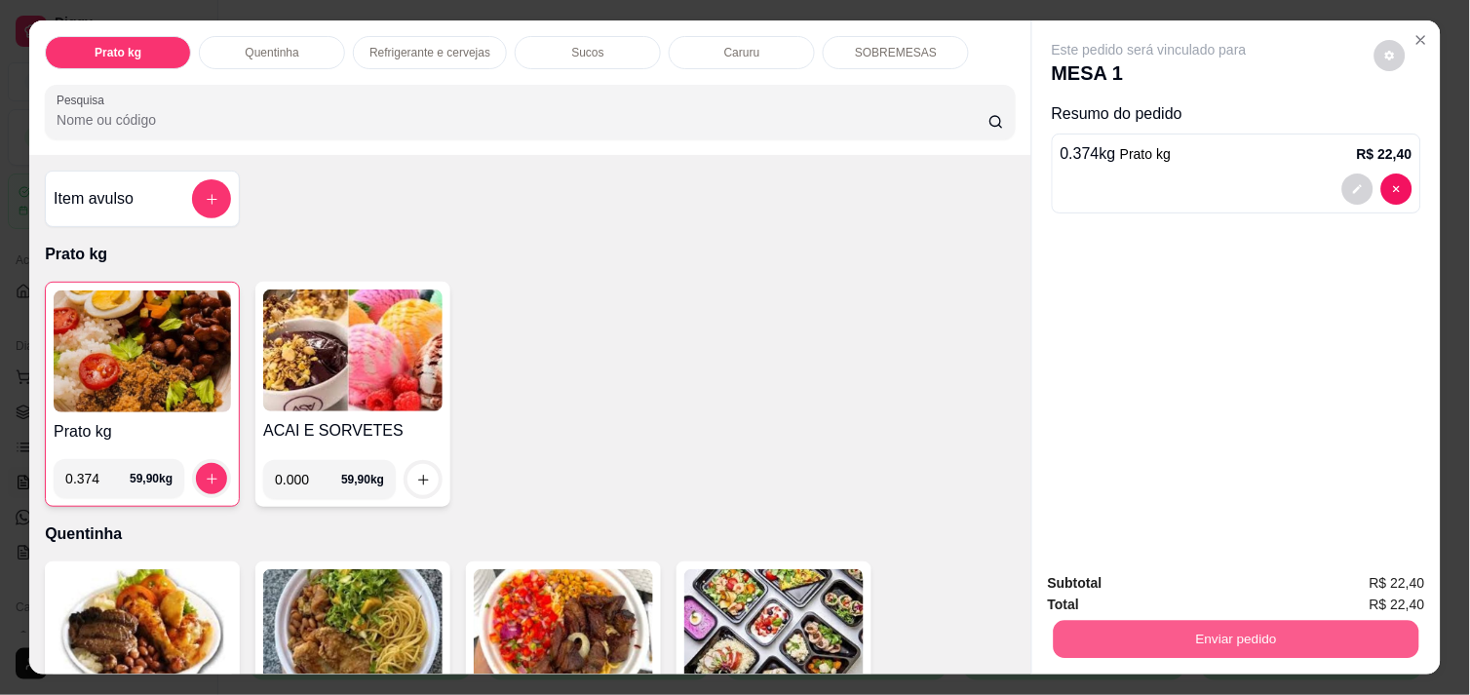
click at [1314, 630] on button "Enviar pedido" at bounding box center [1237, 639] width 366 height 38
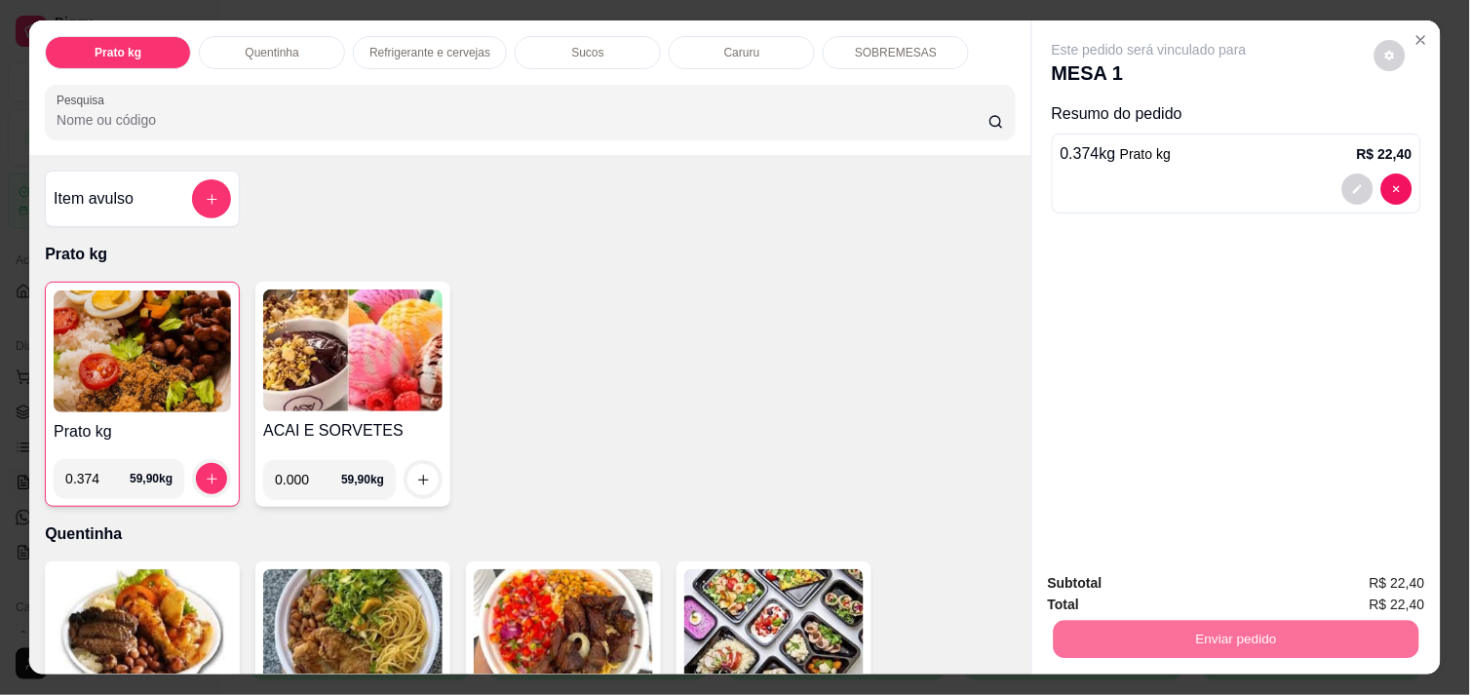
click at [1201, 590] on button "Não registrar e enviar pedido" at bounding box center [1171, 583] width 197 height 36
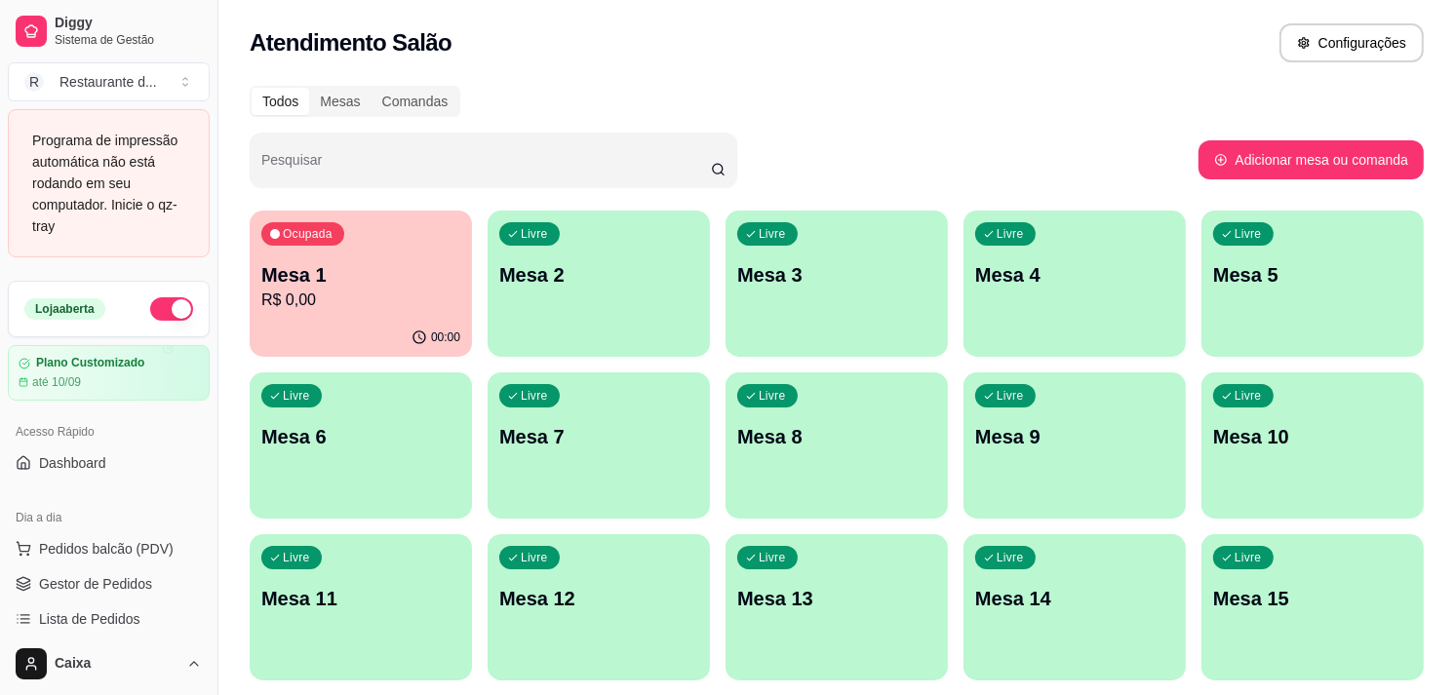
click at [890, 101] on div "Todos Mesas Comandas" at bounding box center [837, 101] width 1174 height 31
click at [862, 279] on p "Mesa 3" at bounding box center [836, 274] width 199 height 27
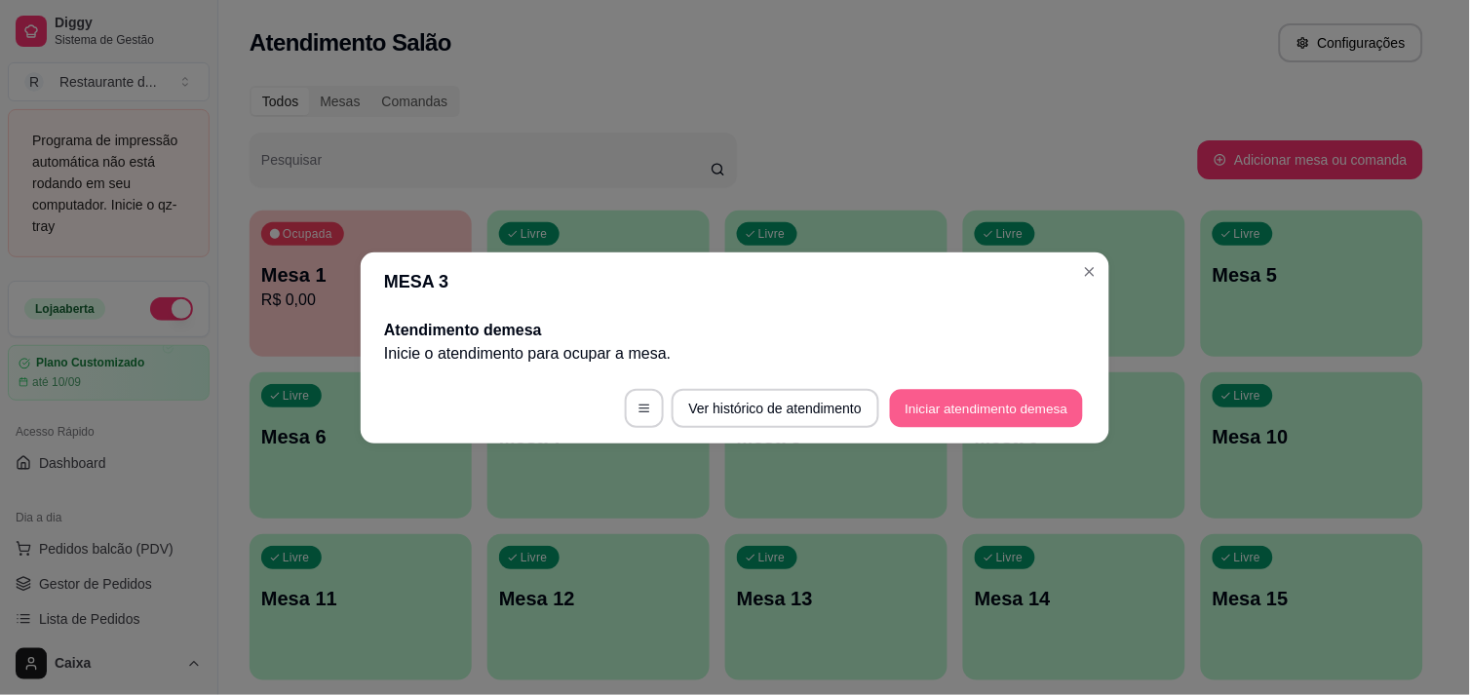
click at [996, 409] on button "Iniciar atendimento de mesa" at bounding box center [986, 408] width 193 height 38
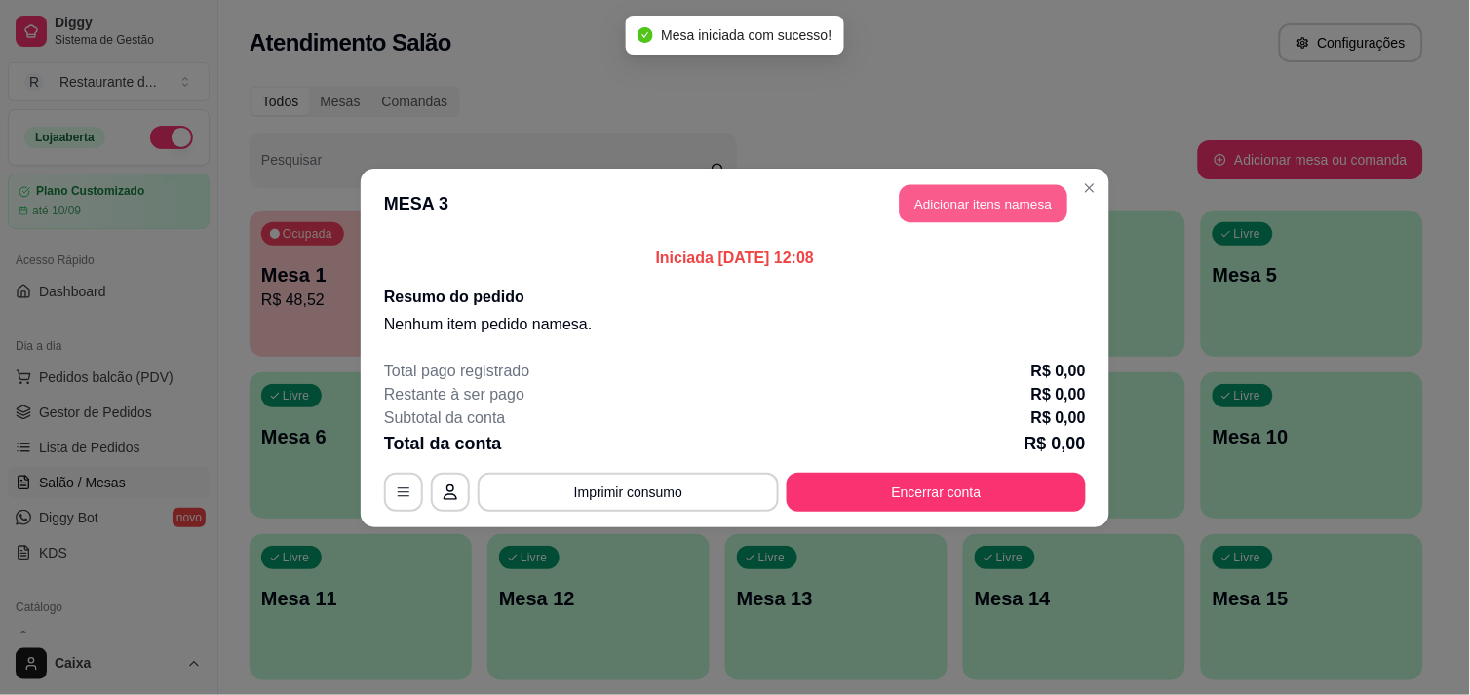
click at [969, 216] on button "Adicionar itens na mesa" at bounding box center [984, 203] width 168 height 38
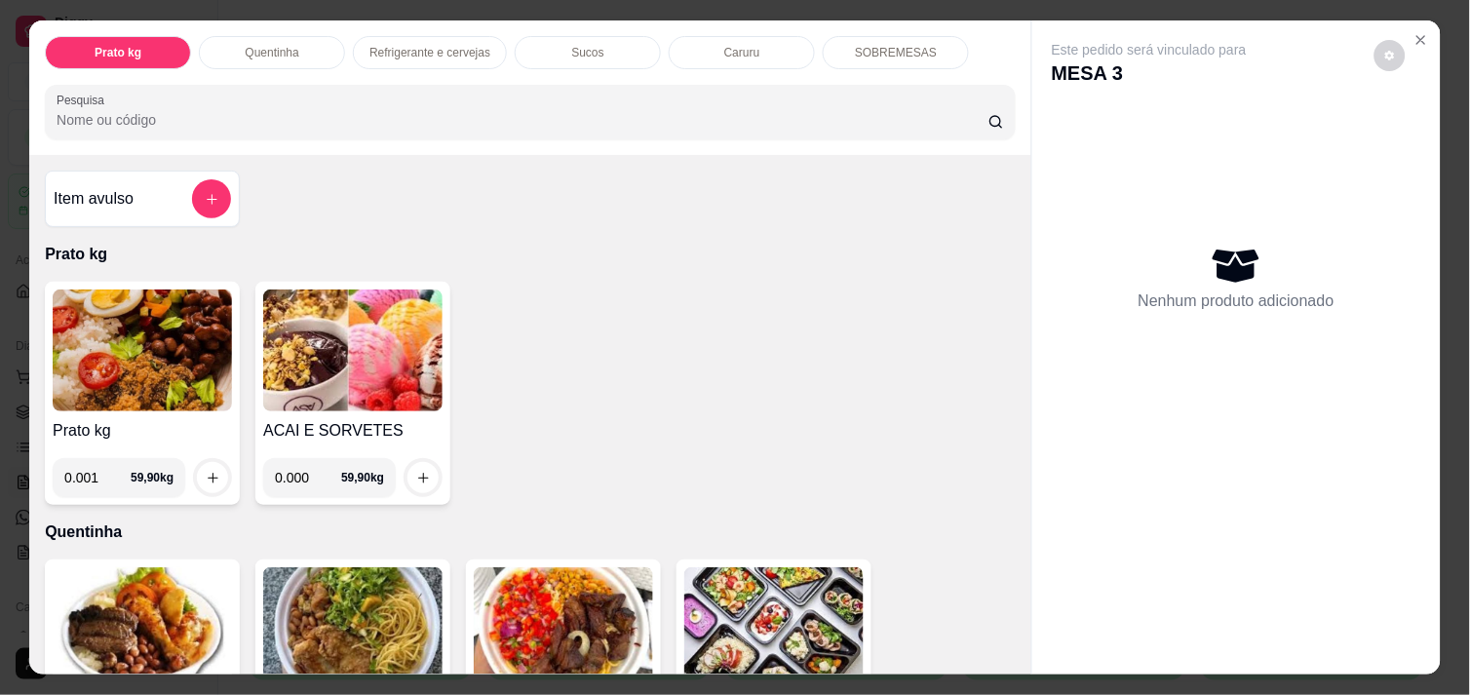
click at [103, 461] on input "0.001" at bounding box center [97, 477] width 66 height 39
type input "0.482"
click at [206, 471] on icon "increase-product-quantity" at bounding box center [213, 478] width 15 height 15
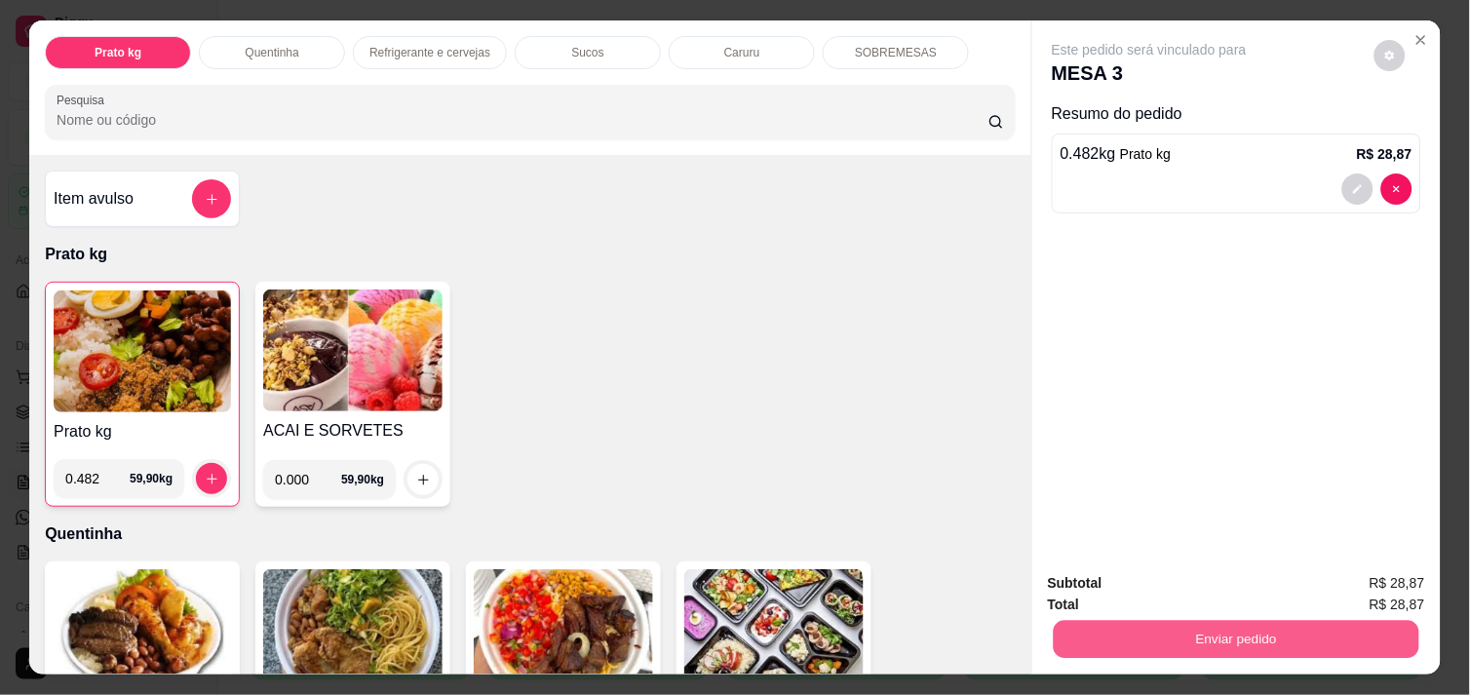
click at [1181, 625] on button "Enviar pedido" at bounding box center [1237, 639] width 366 height 38
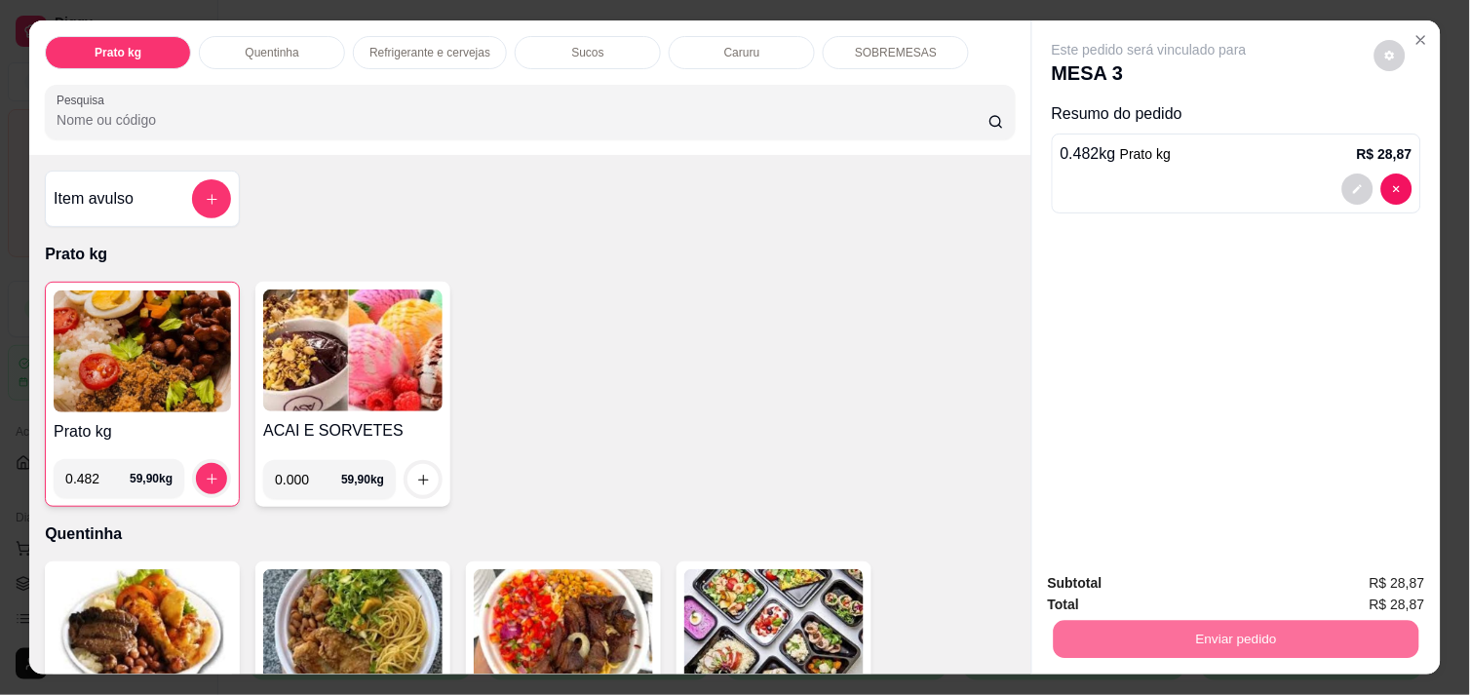
click at [1177, 587] on button "Não registrar e enviar pedido" at bounding box center [1171, 583] width 197 height 36
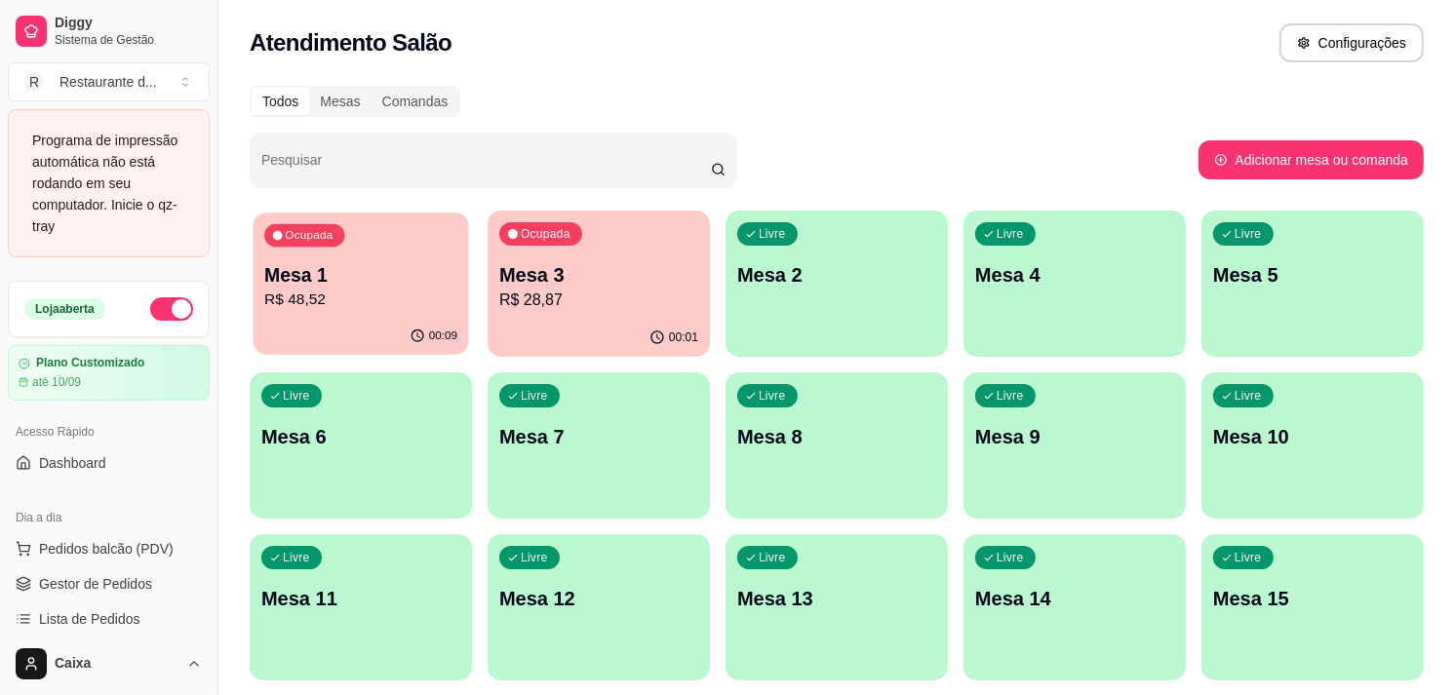
click at [400, 341] on div "00:09" at bounding box center [360, 336] width 215 height 37
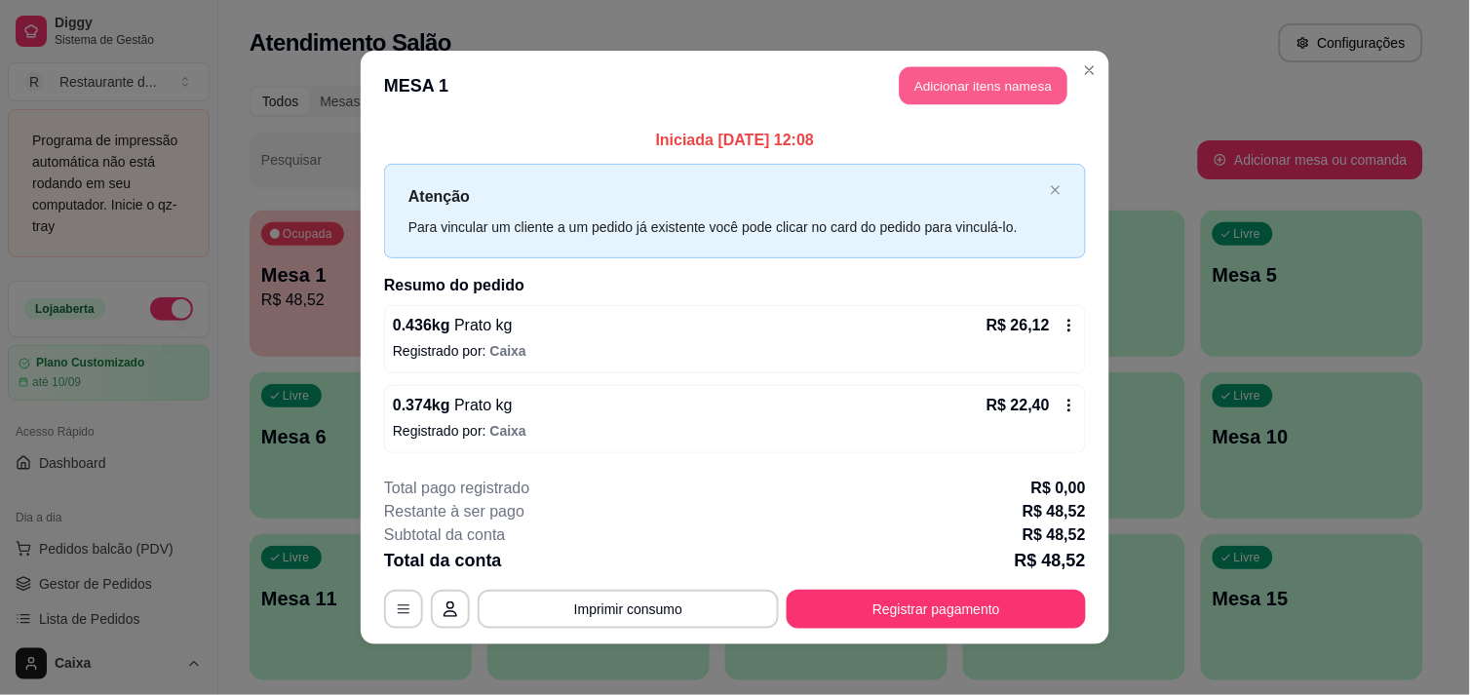
click at [1002, 86] on button "Adicionar itens na mesa" at bounding box center [984, 86] width 168 height 38
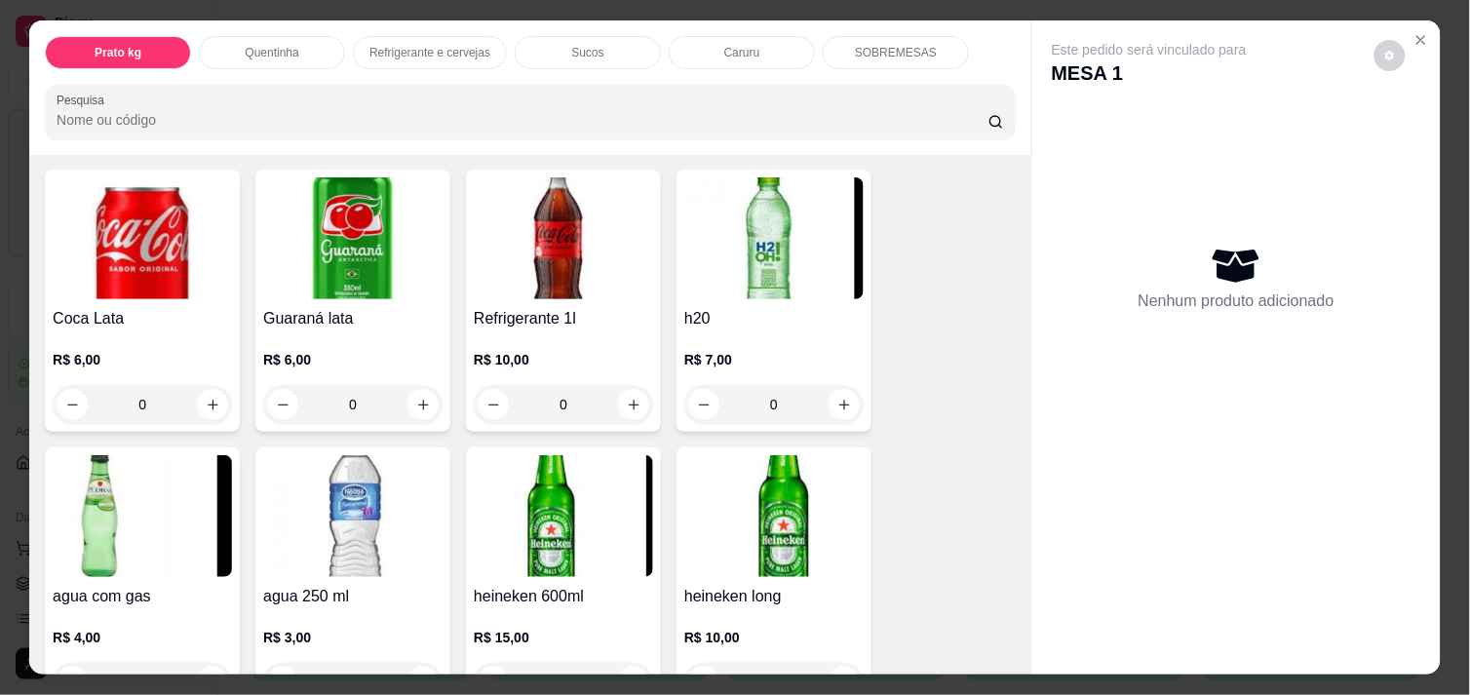
scroll to position [1039, 0]
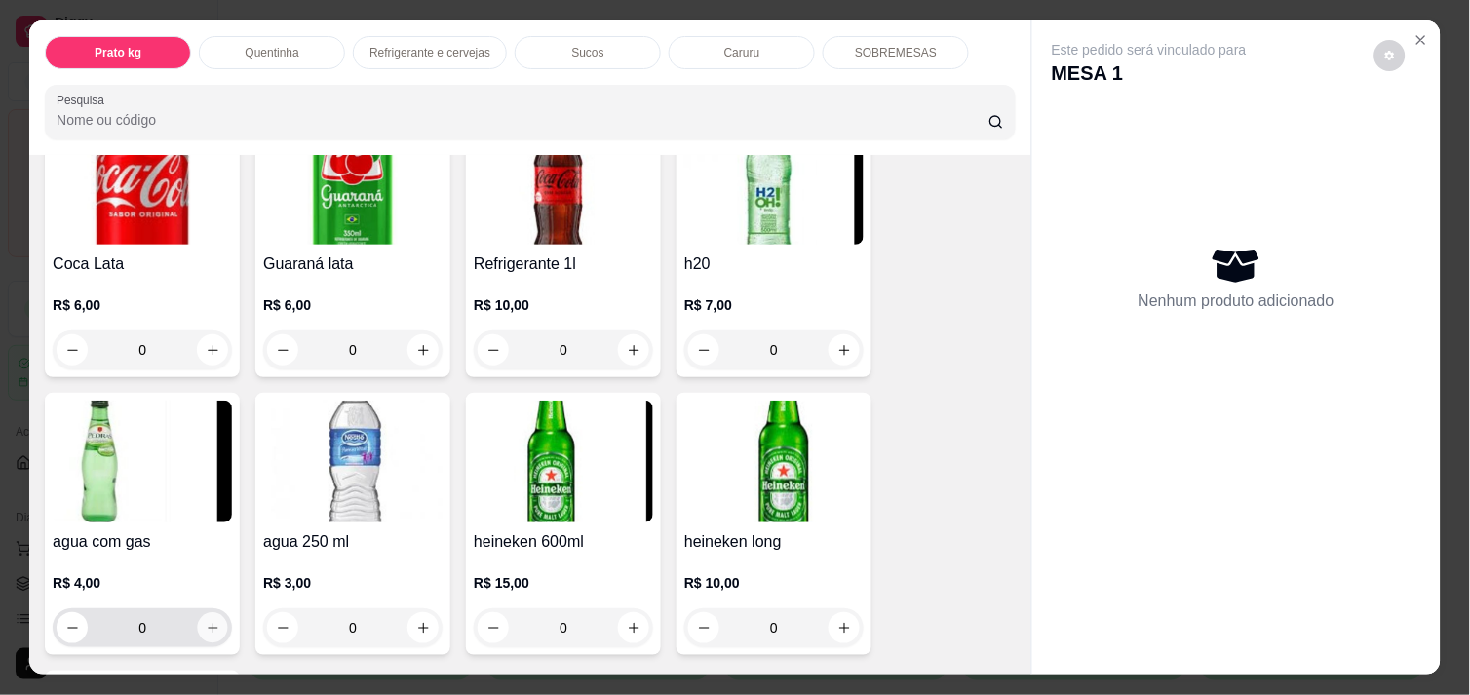
click at [211, 613] on button "increase-product-quantity" at bounding box center [213, 628] width 30 height 30
type input "1"
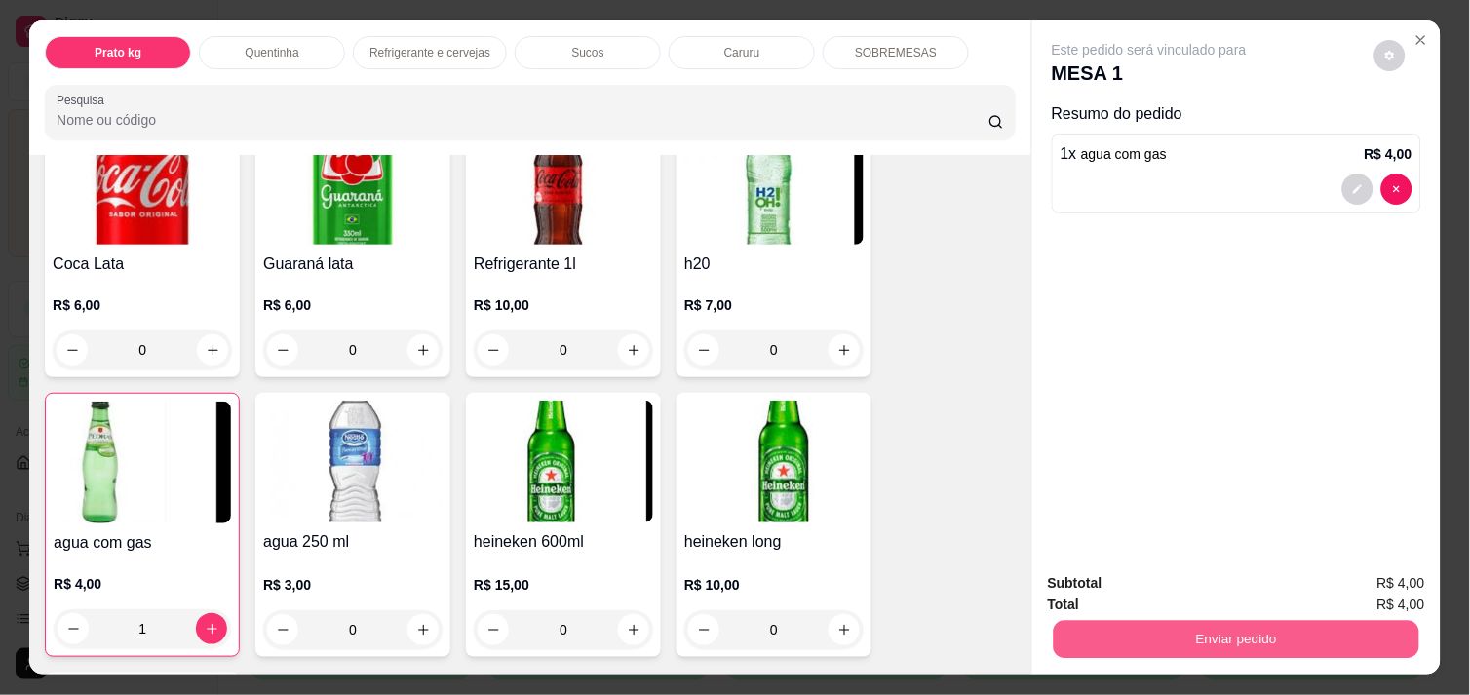
click at [1109, 642] on button "Enviar pedido" at bounding box center [1237, 639] width 366 height 38
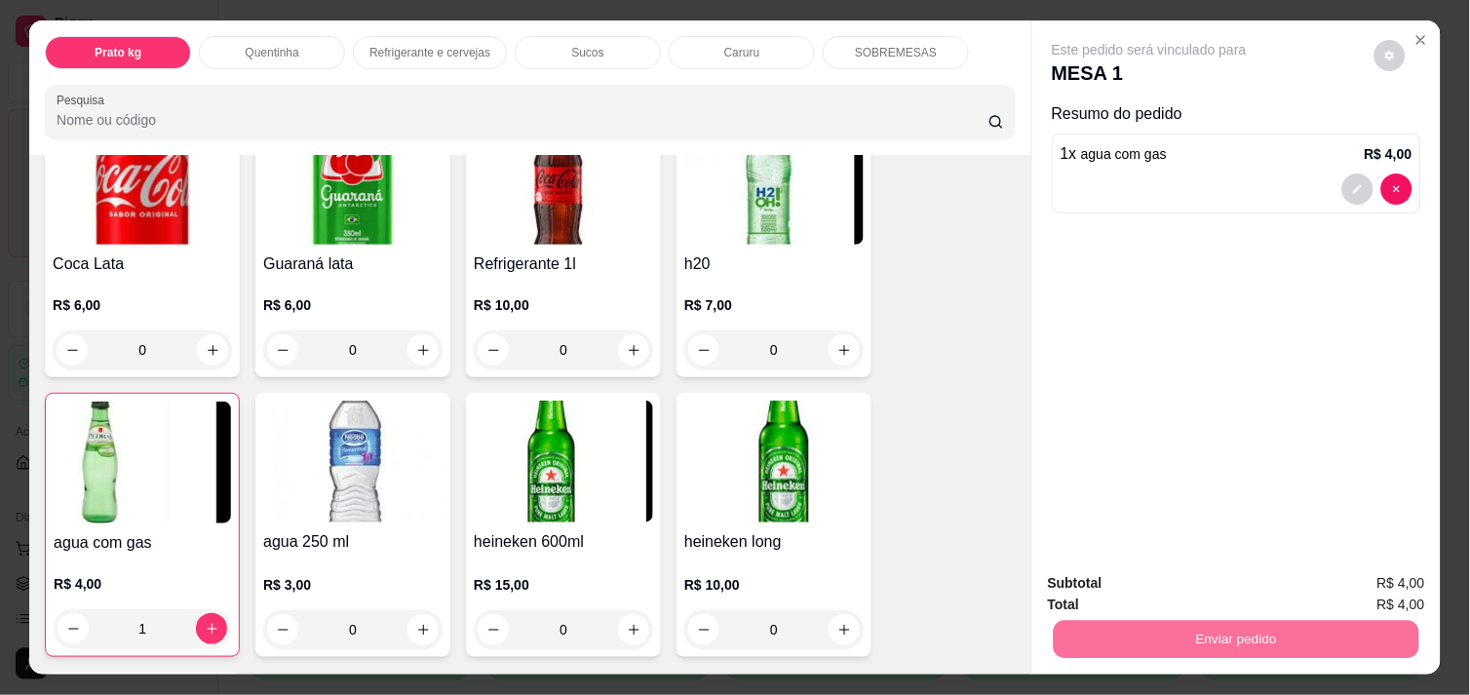
click at [1121, 566] on button "Não registrar e enviar pedido" at bounding box center [1171, 583] width 197 height 36
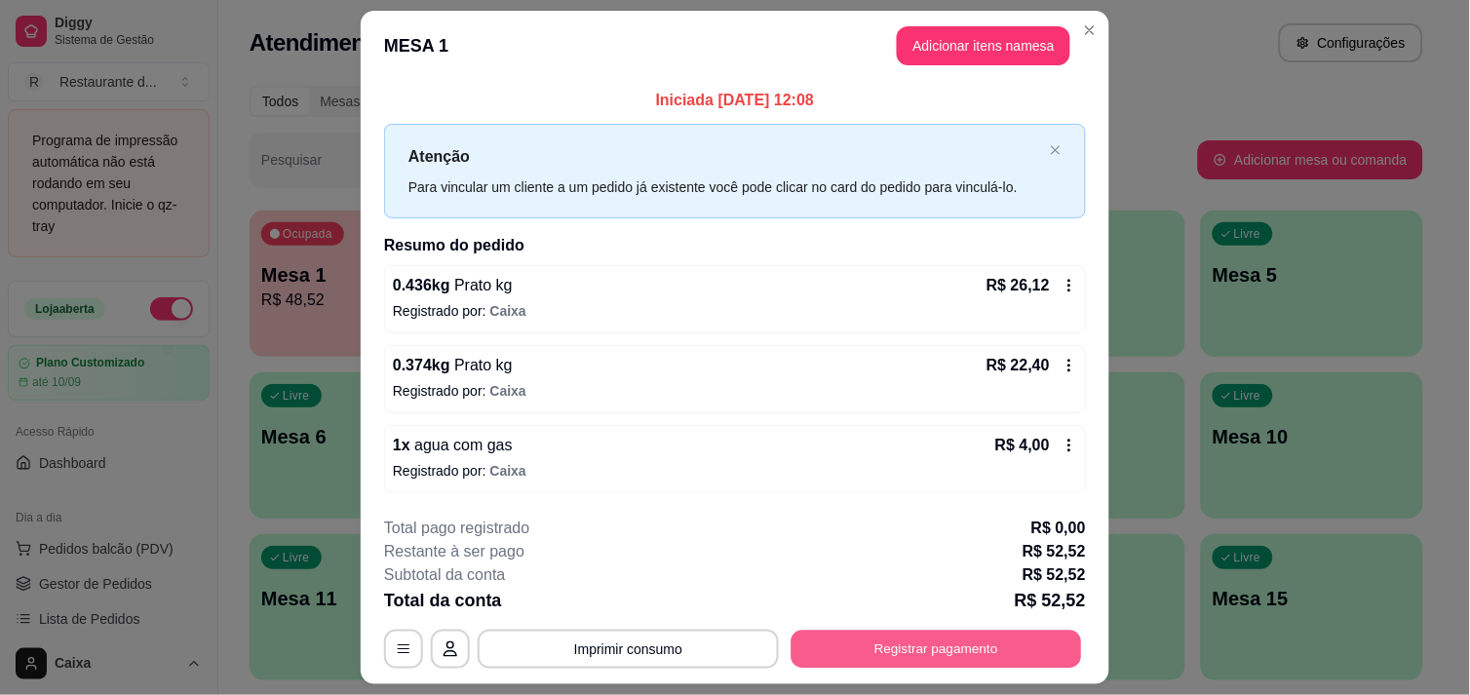
click at [936, 655] on button "Registrar pagamento" at bounding box center [937, 650] width 291 height 38
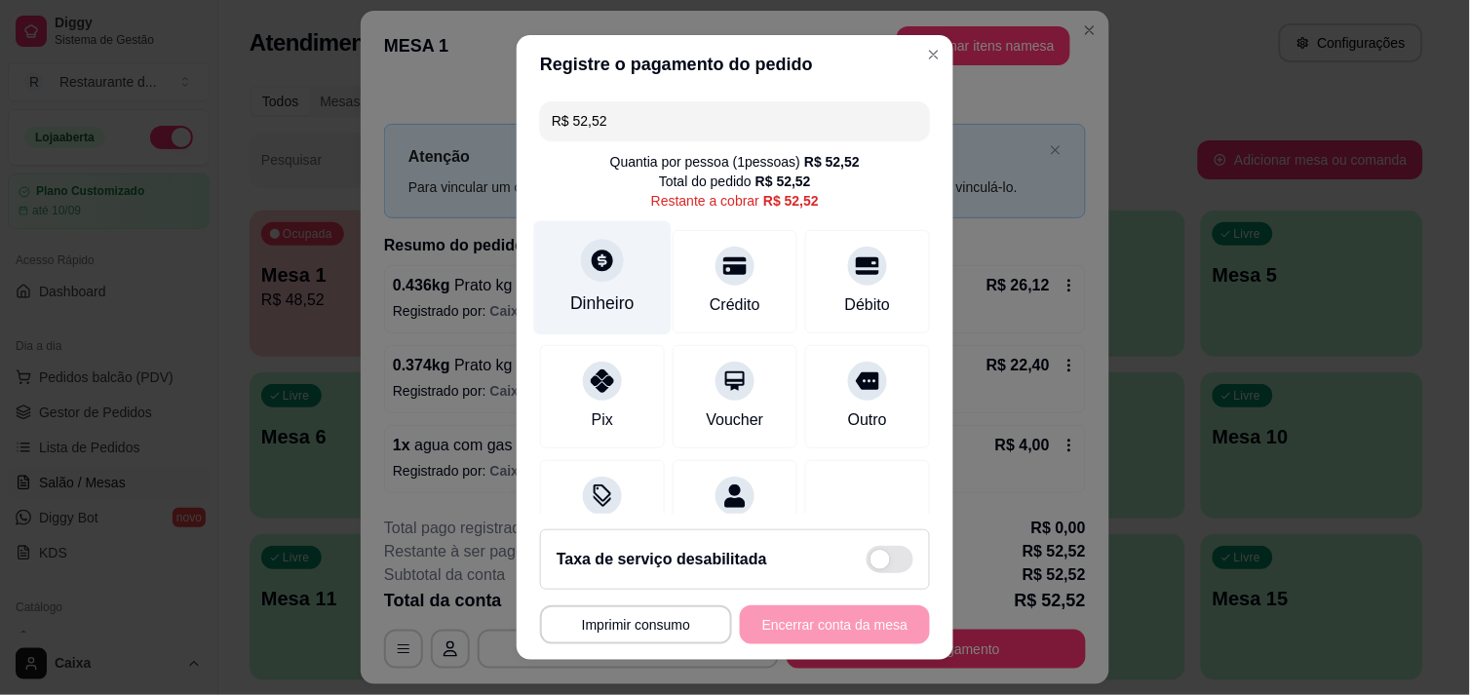
click at [586, 276] on div at bounding box center [602, 260] width 43 height 43
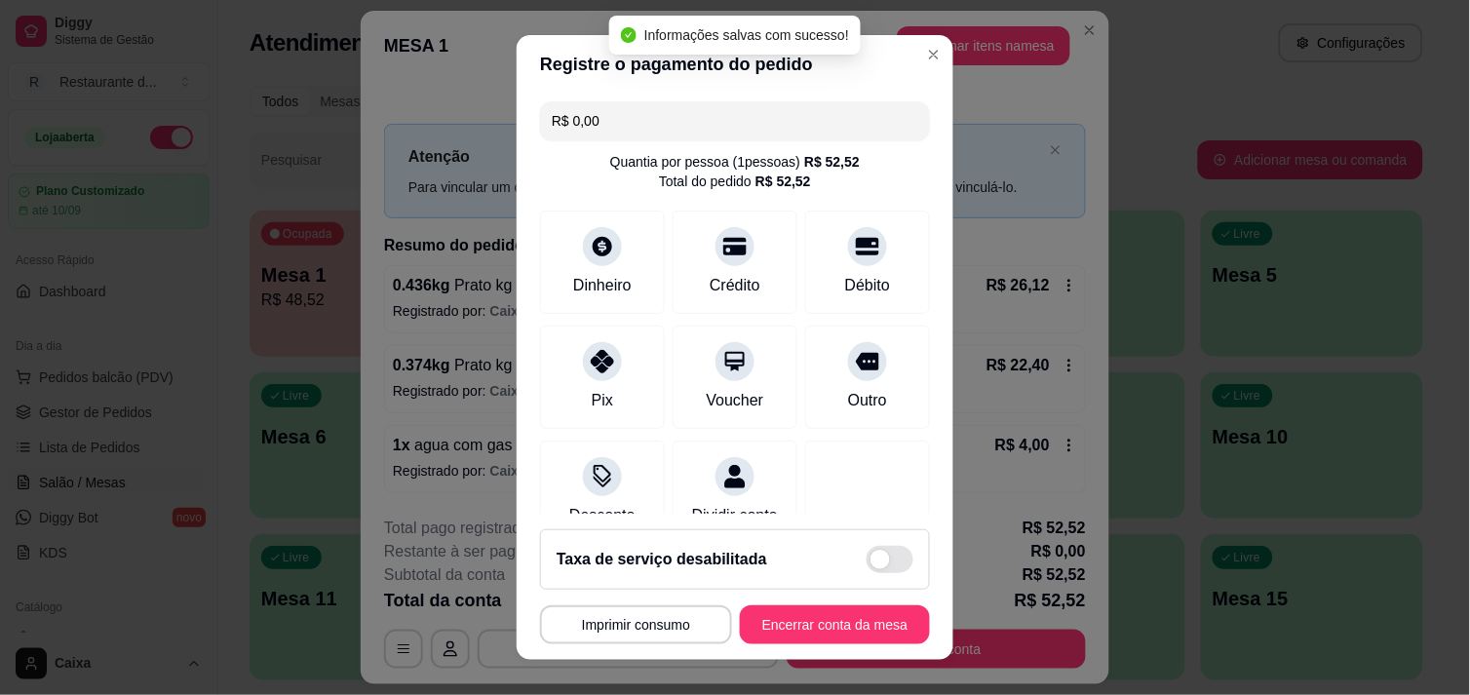
type input "R$ 0,00"
click at [855, 615] on button "Encerrar conta da mesa" at bounding box center [835, 625] width 184 height 38
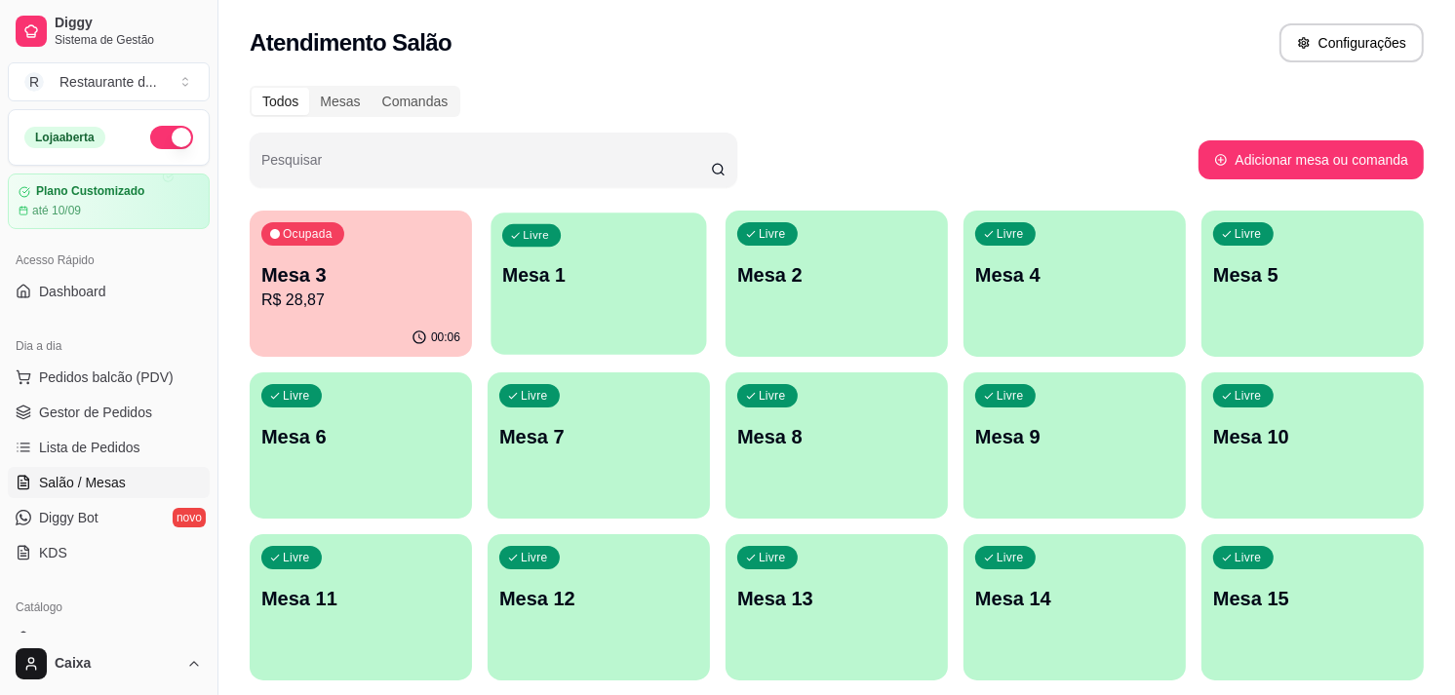
click at [686, 228] on div "Livre Mesa 1" at bounding box center [597, 272] width 215 height 119
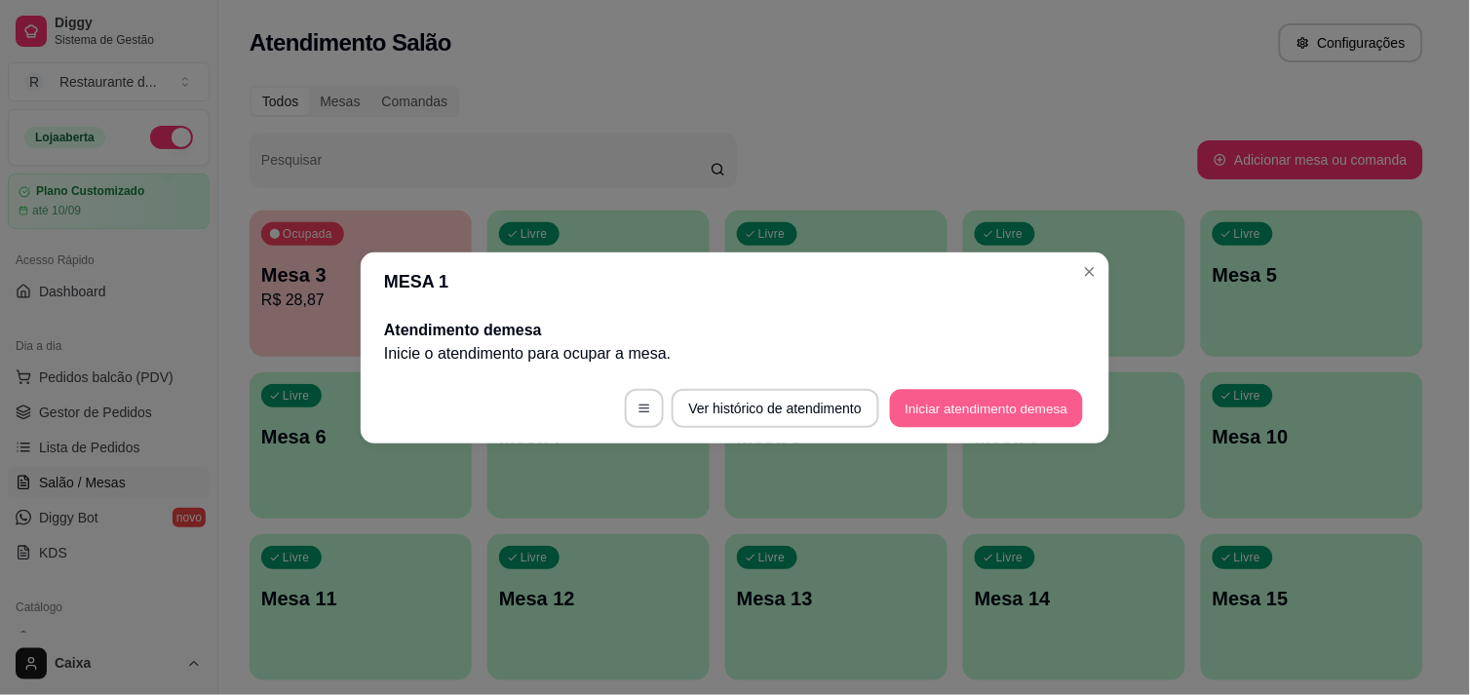
click at [939, 413] on button "Iniciar atendimento de mesa" at bounding box center [986, 408] width 193 height 38
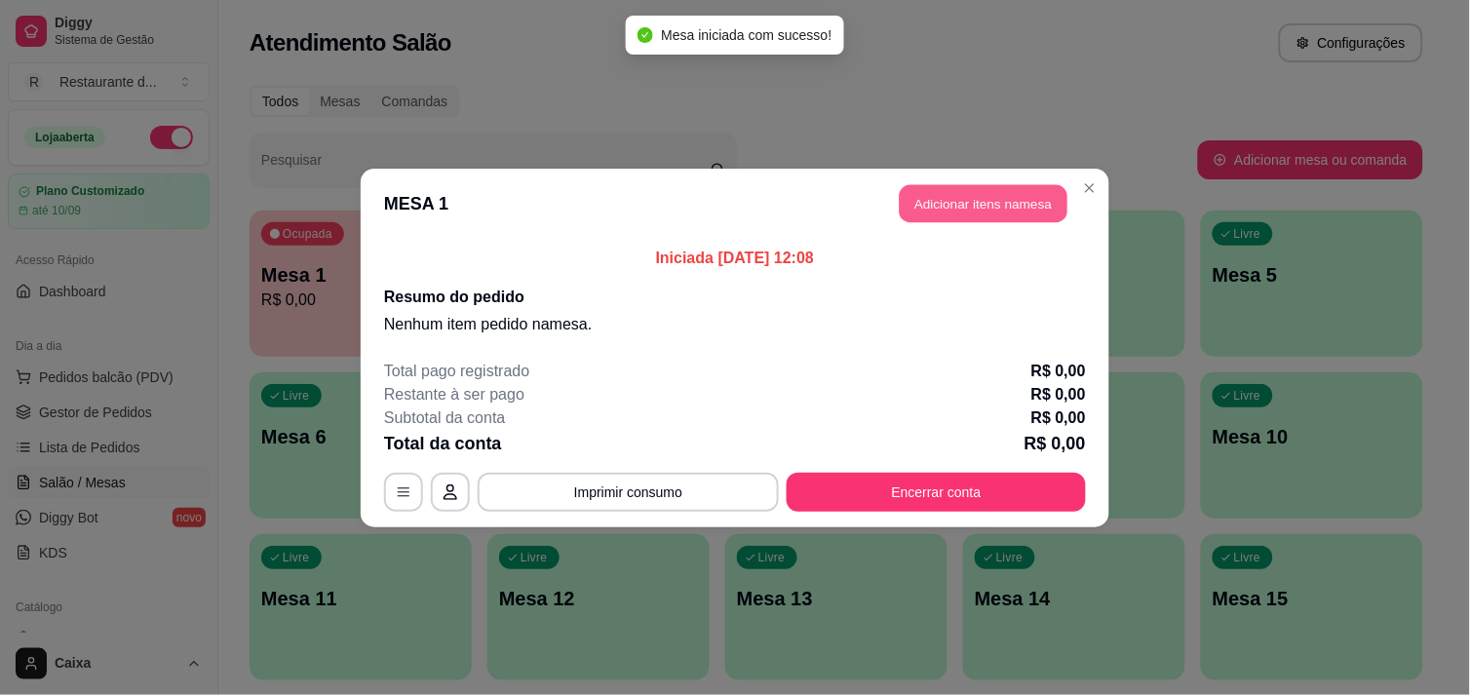
click at [976, 199] on button "Adicionar itens na mesa" at bounding box center [984, 203] width 168 height 38
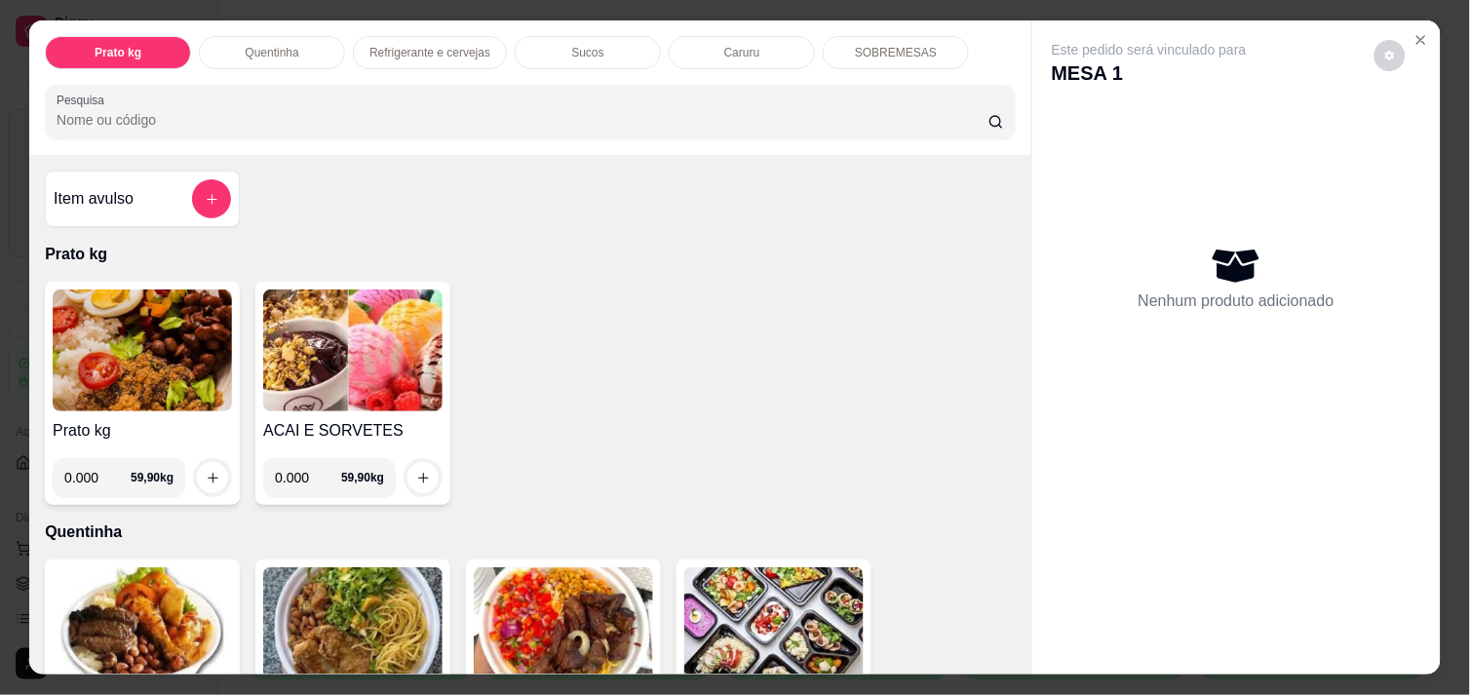
click at [104, 480] on input "0.000" at bounding box center [97, 477] width 66 height 39
type input "0.456"
click at [207, 486] on div at bounding box center [212, 477] width 39 height 39
click at [206, 471] on icon "increase-product-quantity" at bounding box center [213, 478] width 15 height 15
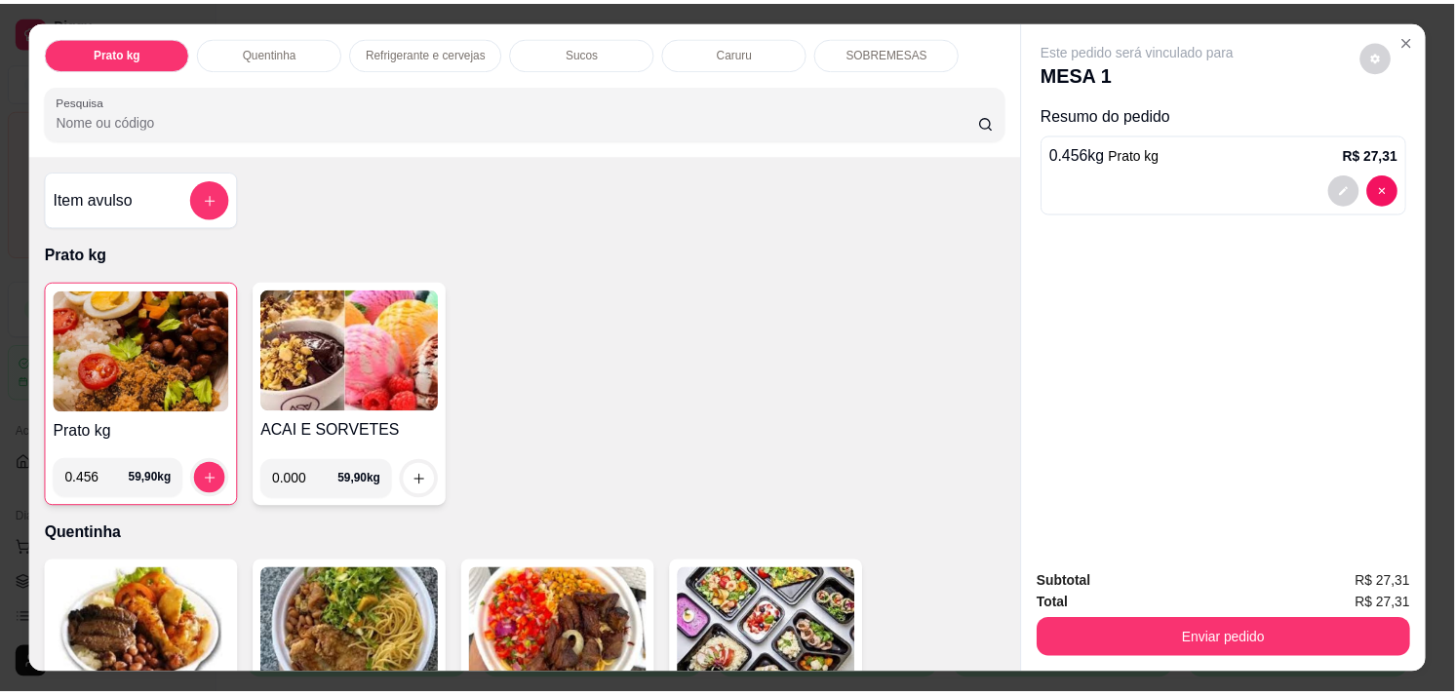
scroll to position [50, 0]
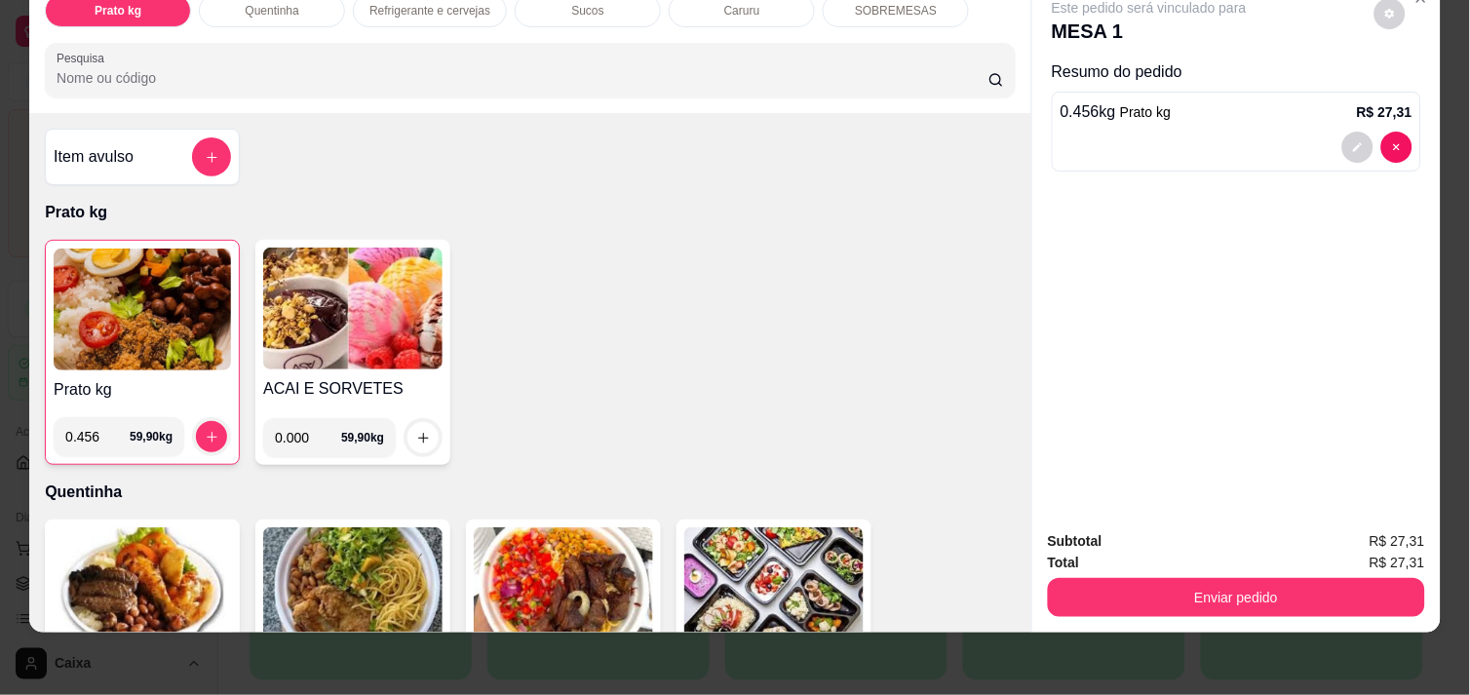
select select "ALL"
select select "0"
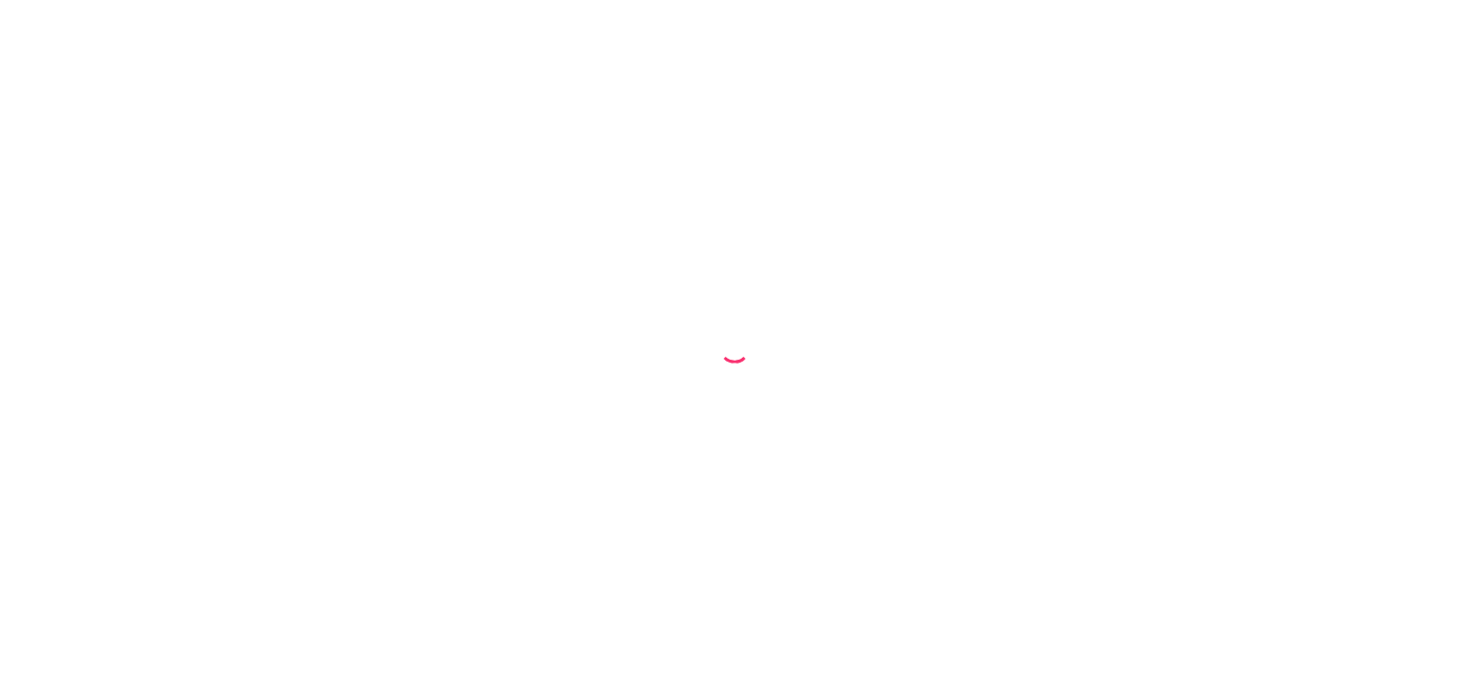
select select "ALL"
select select "0"
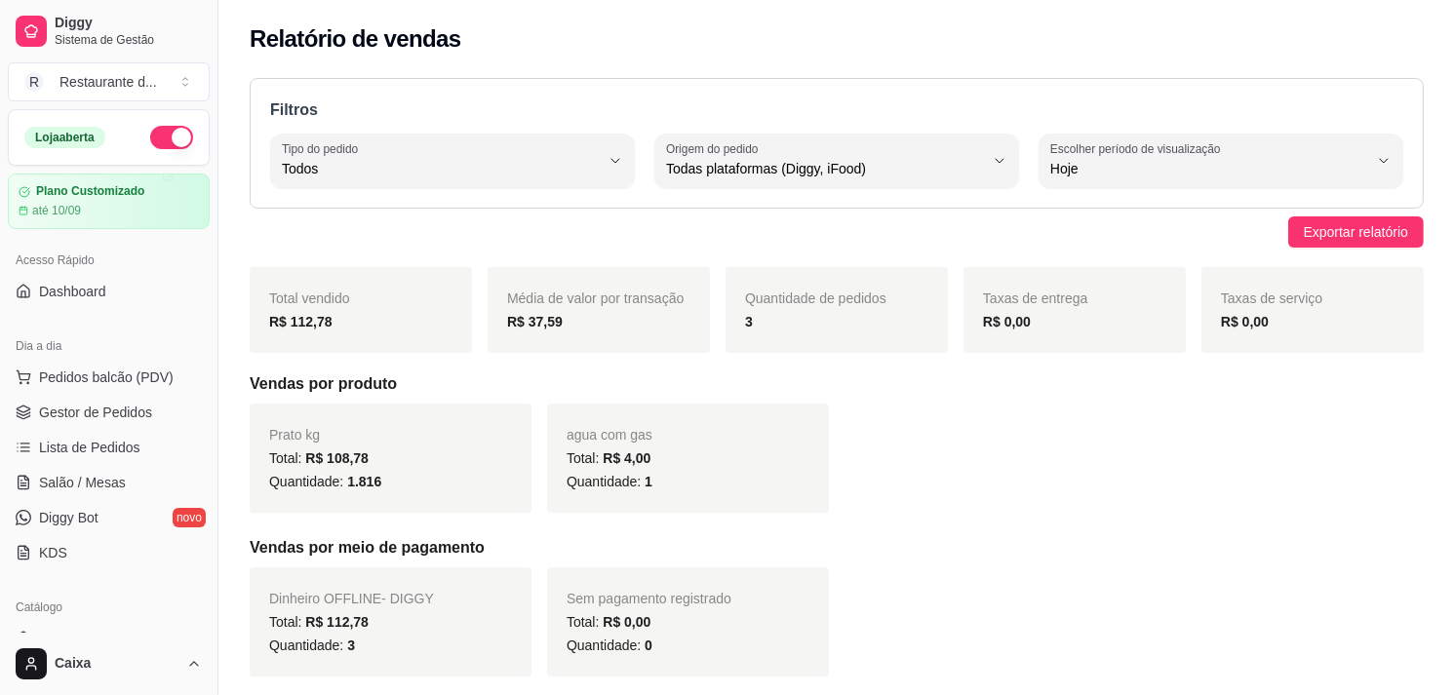
click at [1068, 18] on div "Relatório de vendas" at bounding box center [836, 33] width 1236 height 66
click at [512, 277] on div "Média de valor por transação R$ 37,59" at bounding box center [598, 310] width 222 height 86
click at [47, 388] on button "Pedidos balcão (PDV)" at bounding box center [109, 377] width 202 height 31
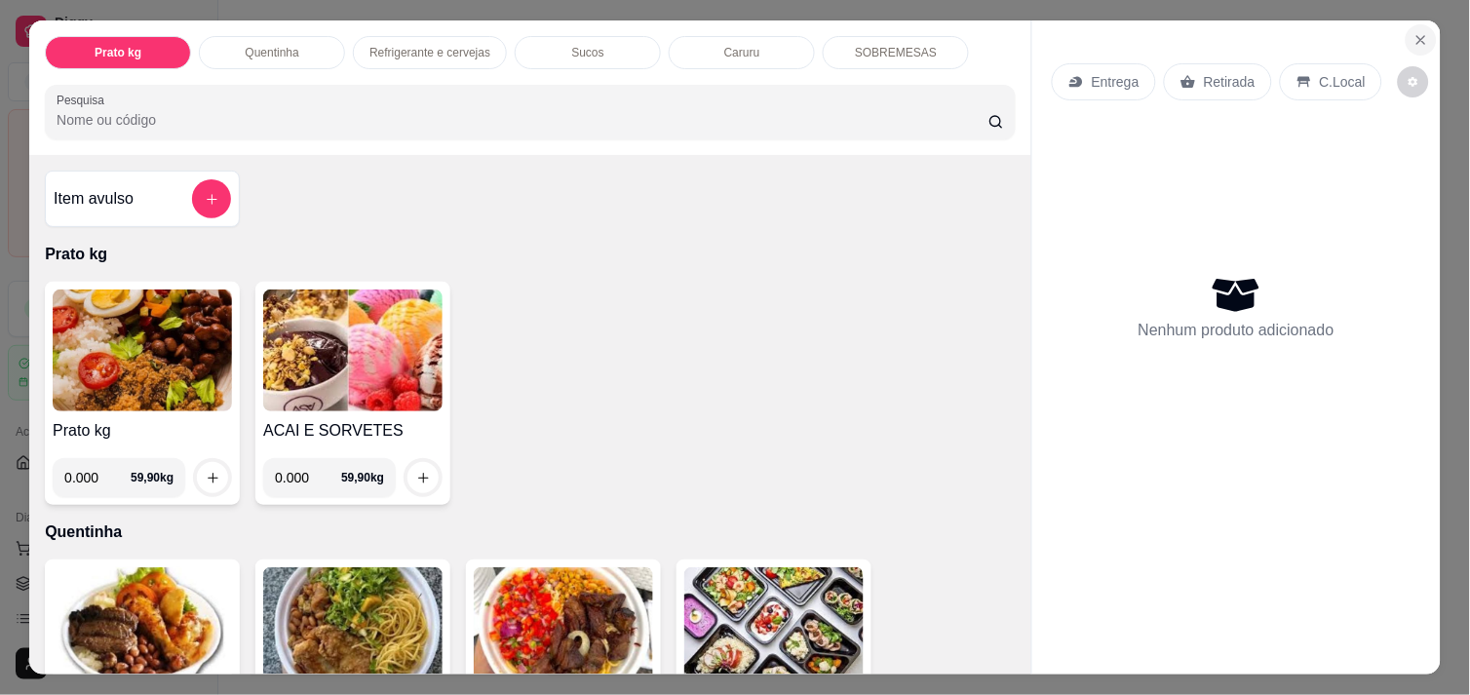
click at [1414, 36] on icon "Close" at bounding box center [1422, 40] width 16 height 16
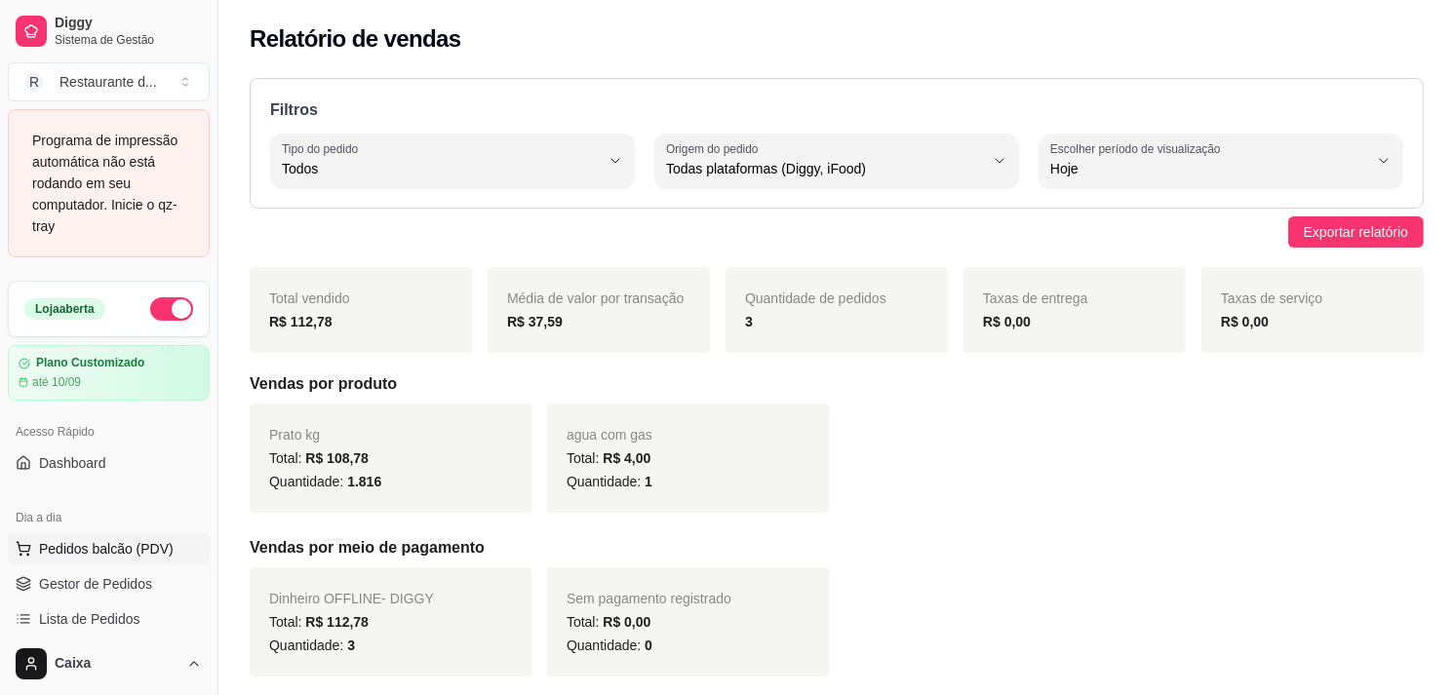
click at [86, 537] on button "Pedidos balcão (PDV)" at bounding box center [109, 548] width 202 height 31
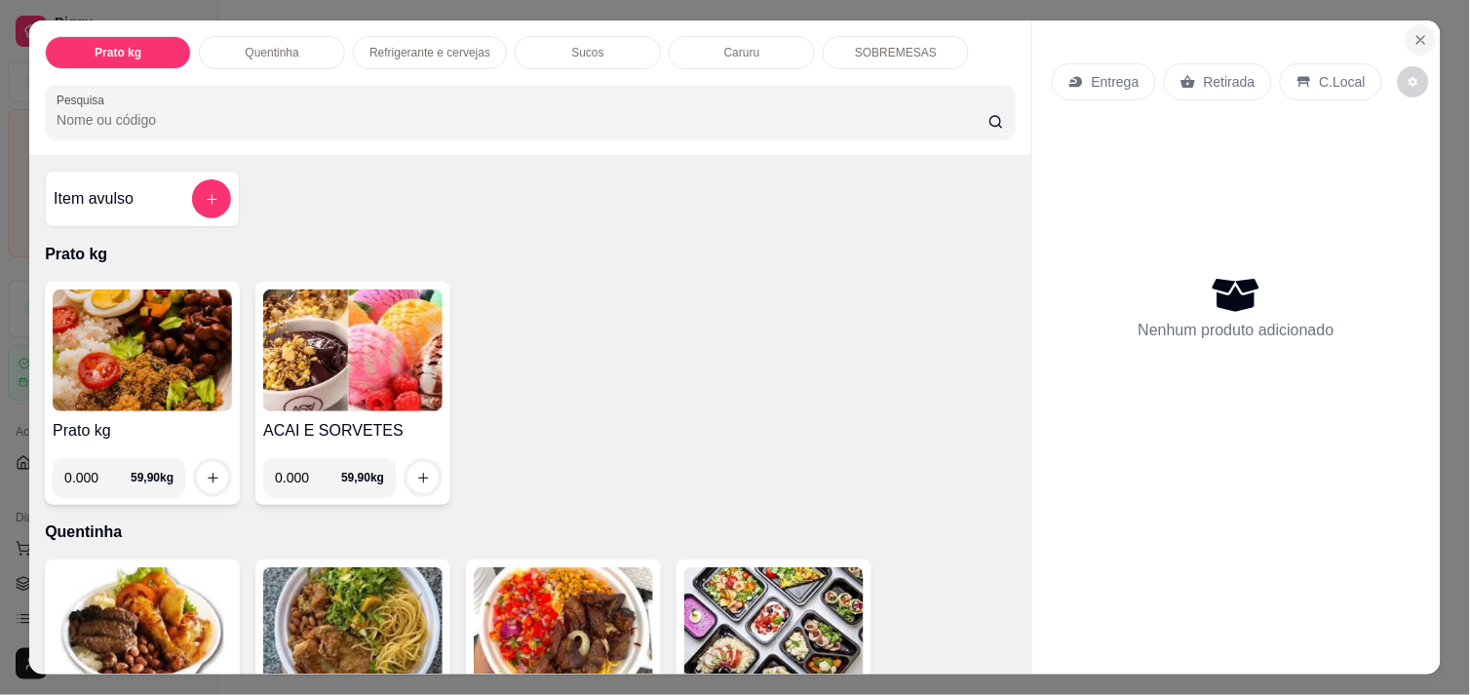
click at [1414, 32] on icon "Close" at bounding box center [1422, 40] width 16 height 16
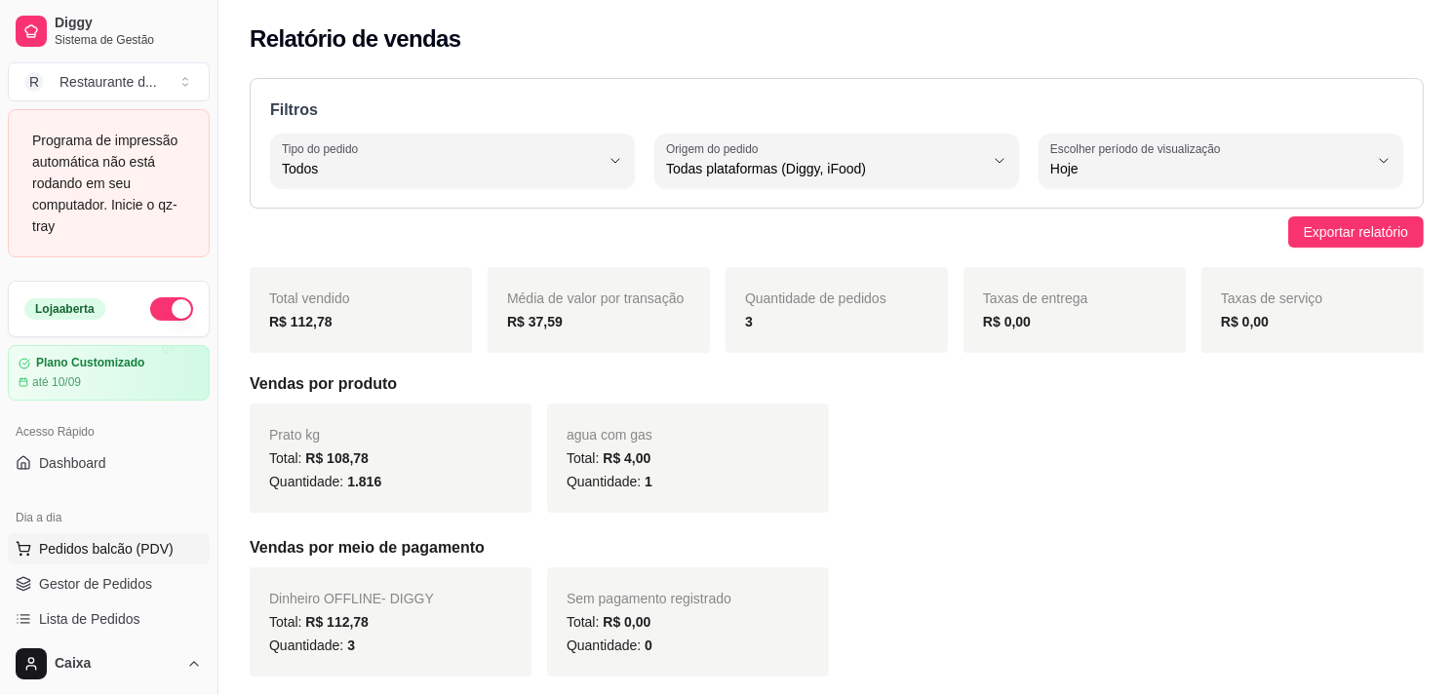
click at [128, 547] on span "Pedidos balcão (PDV)" at bounding box center [106, 548] width 135 height 19
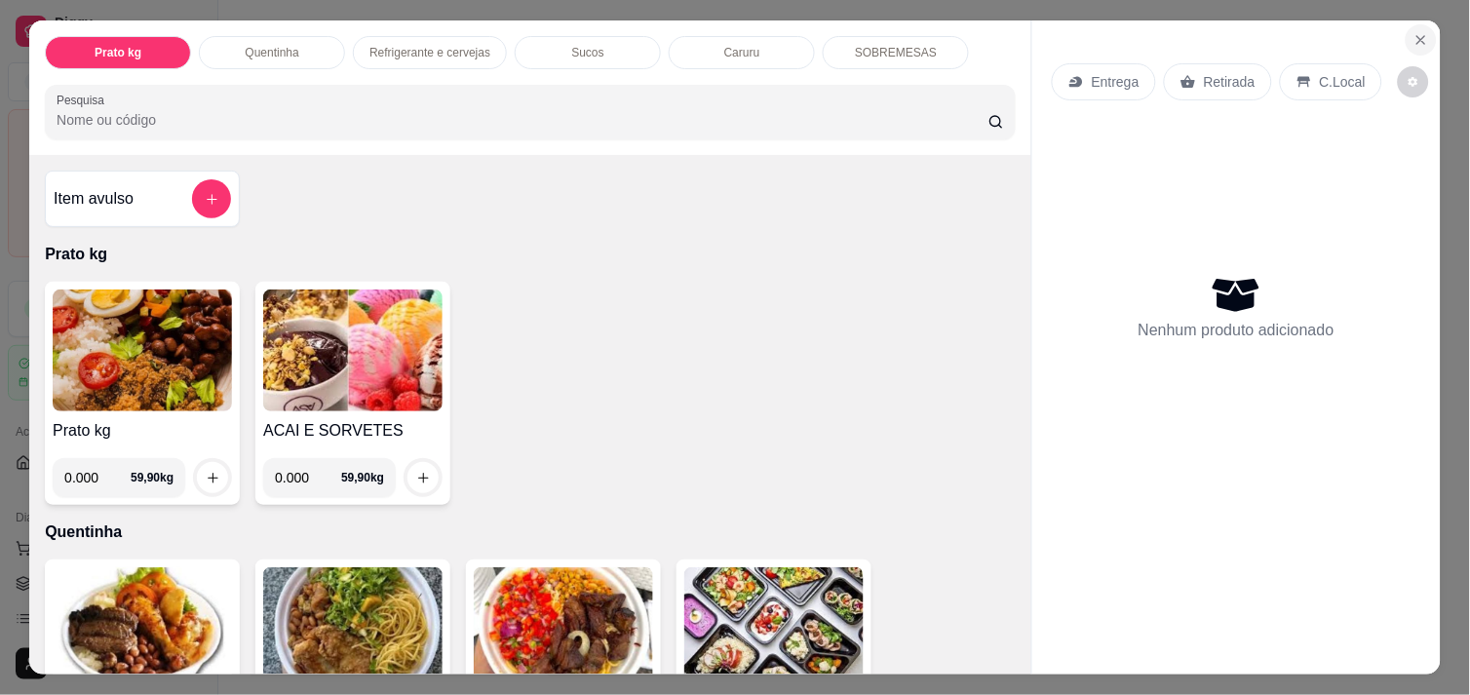
click at [1418, 36] on icon "Close" at bounding box center [1422, 40] width 16 height 16
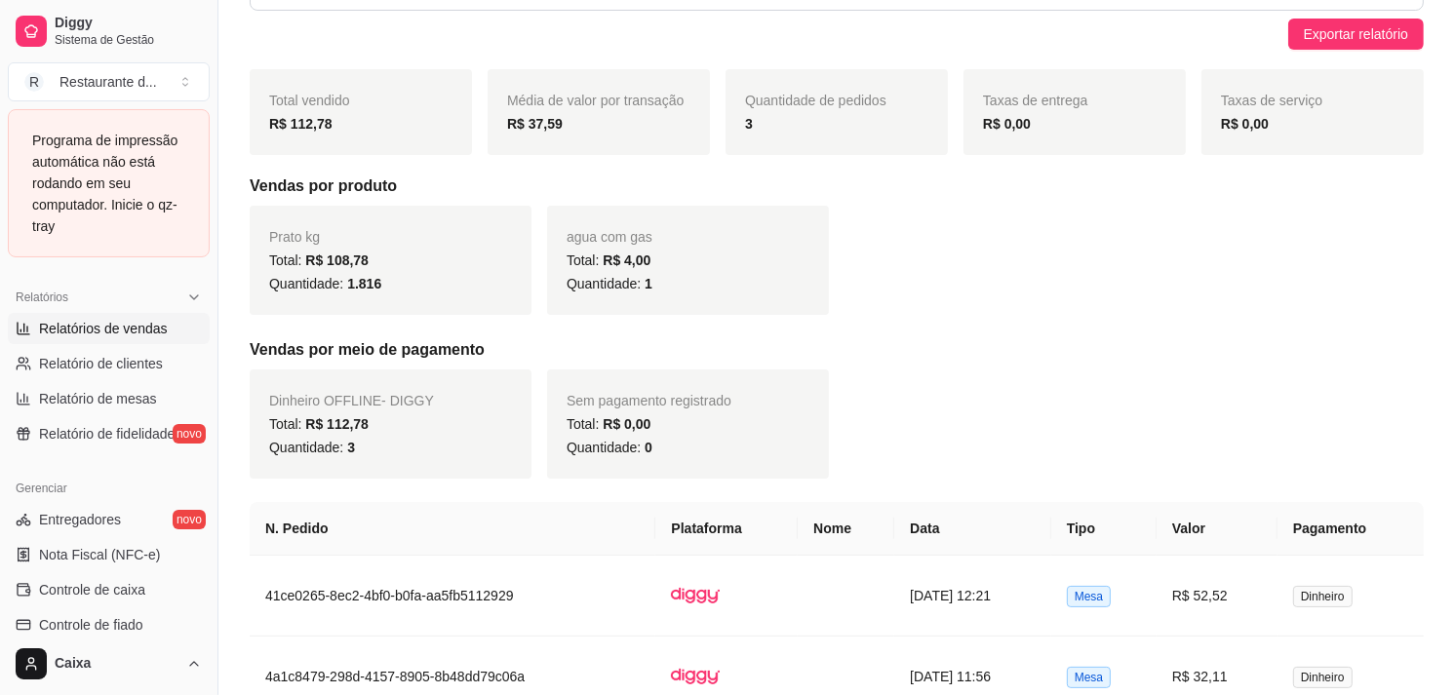
scroll to position [601, 0]
click at [129, 337] on span "Relatórios de vendas" at bounding box center [103, 330] width 129 height 19
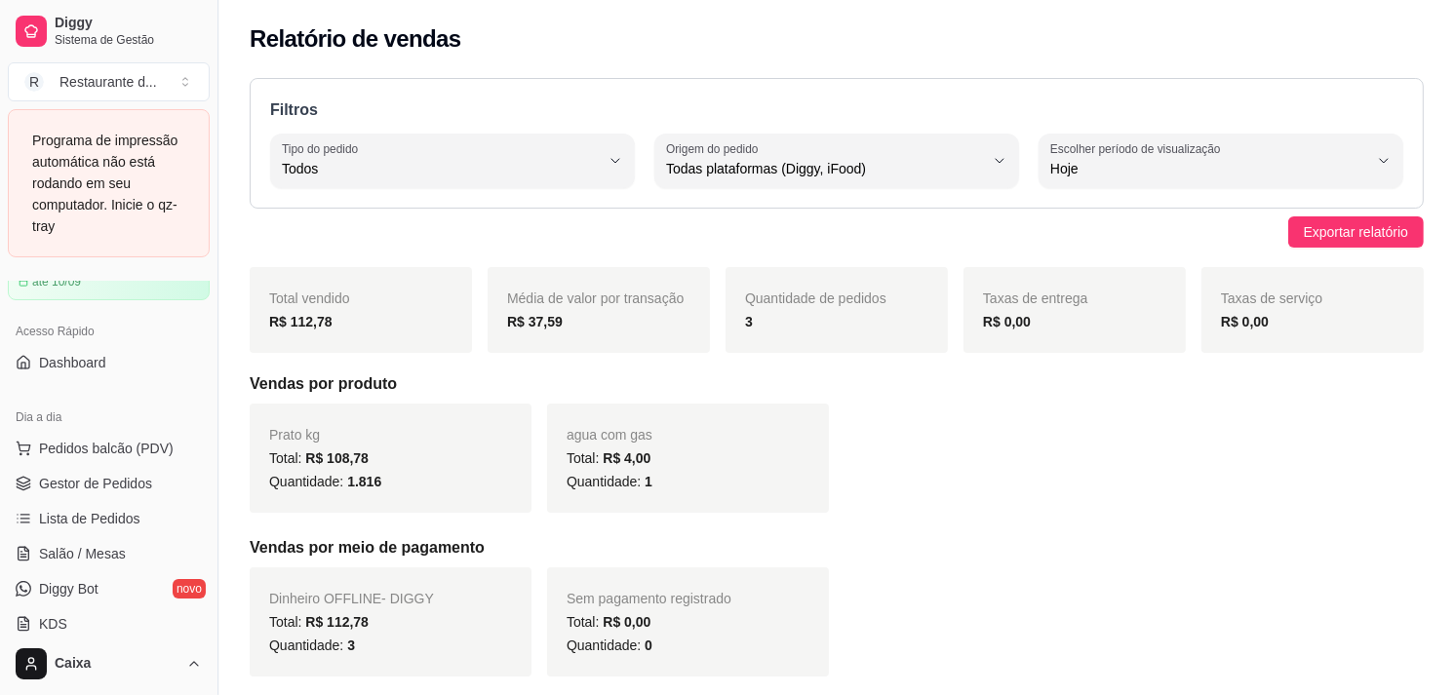
scroll to position [81, 0]
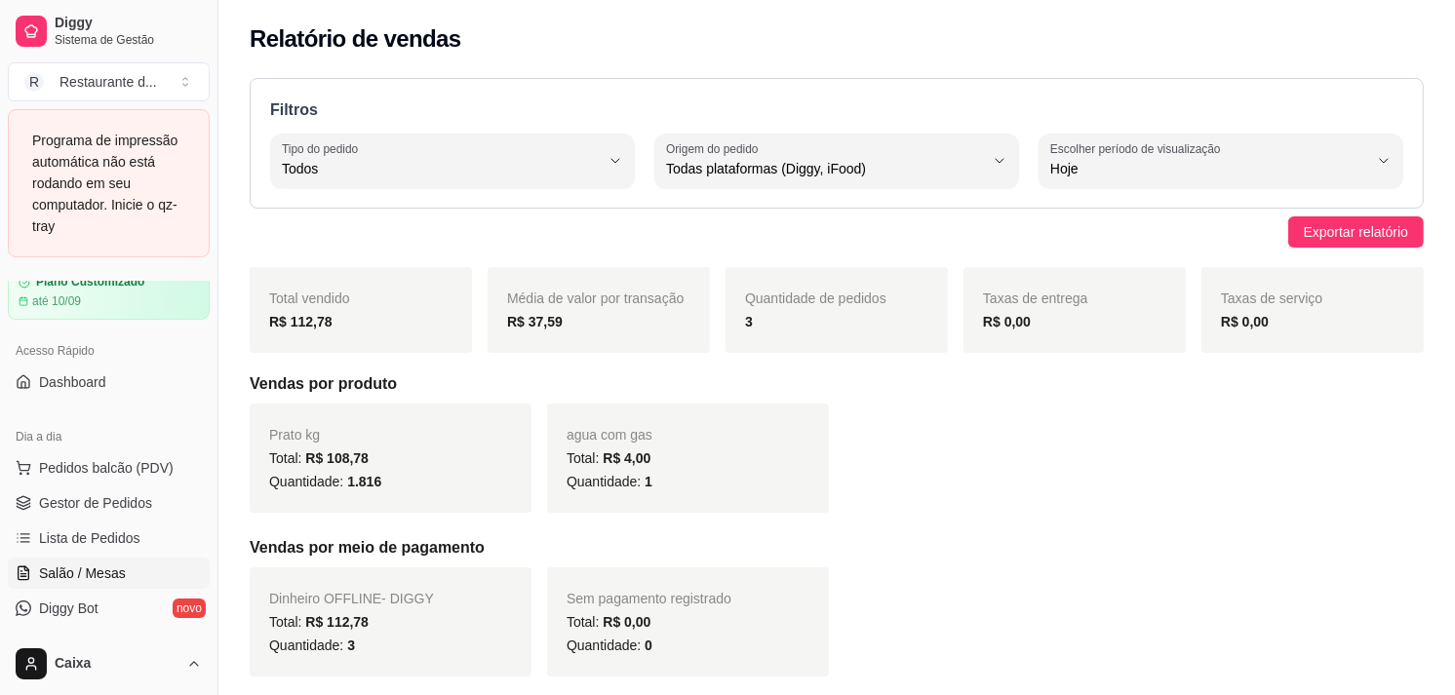
click at [55, 572] on span "Salão / Mesas" at bounding box center [82, 573] width 87 height 19
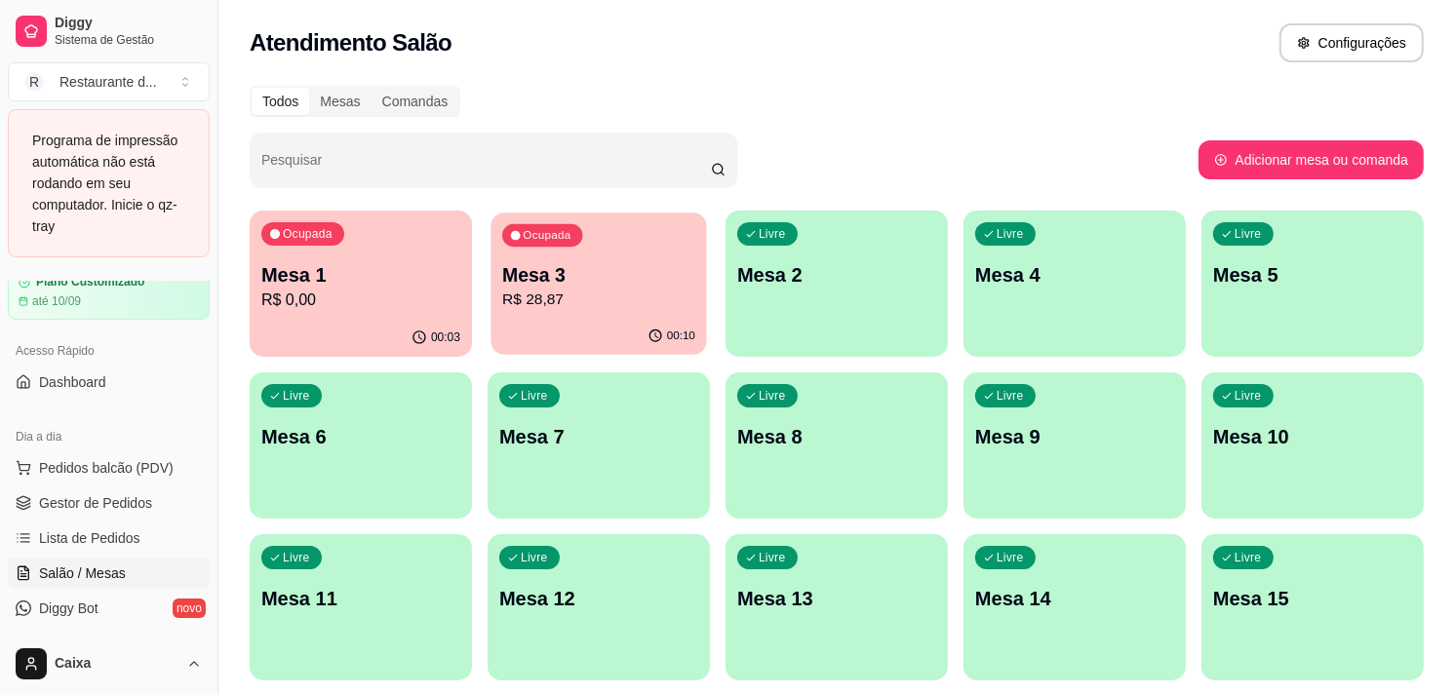
click at [553, 289] on p "R$ 28,87" at bounding box center [598, 300] width 193 height 22
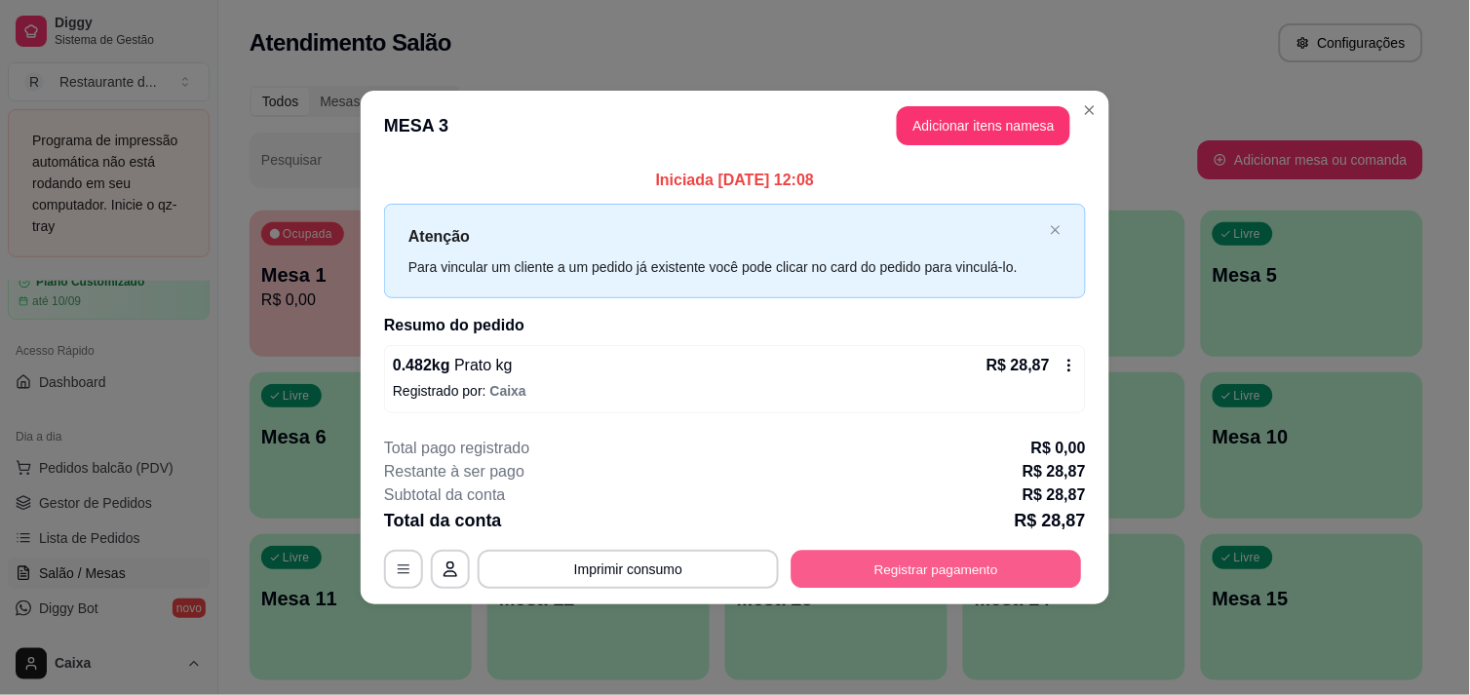
click at [923, 569] on button "Registrar pagamento" at bounding box center [937, 570] width 291 height 38
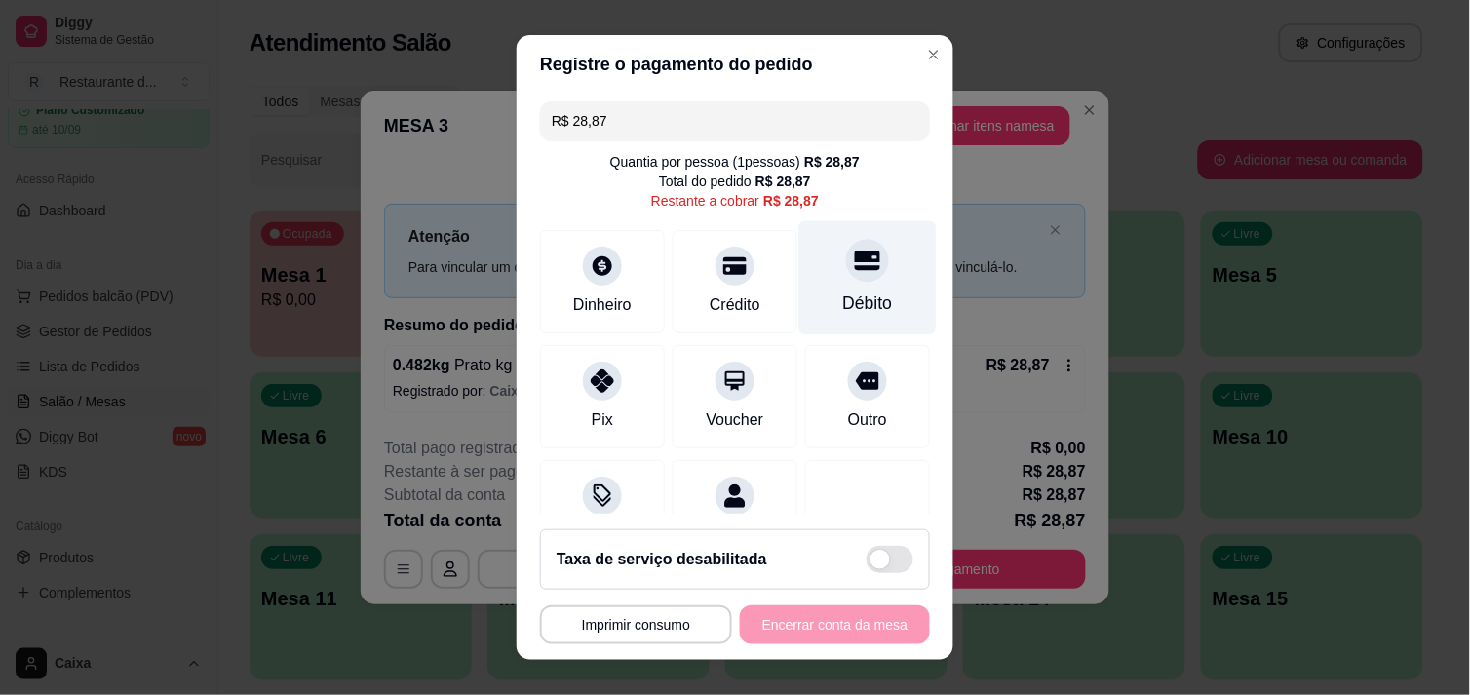
click at [846, 280] on div at bounding box center [867, 260] width 43 height 43
type input "R$ 0,00"
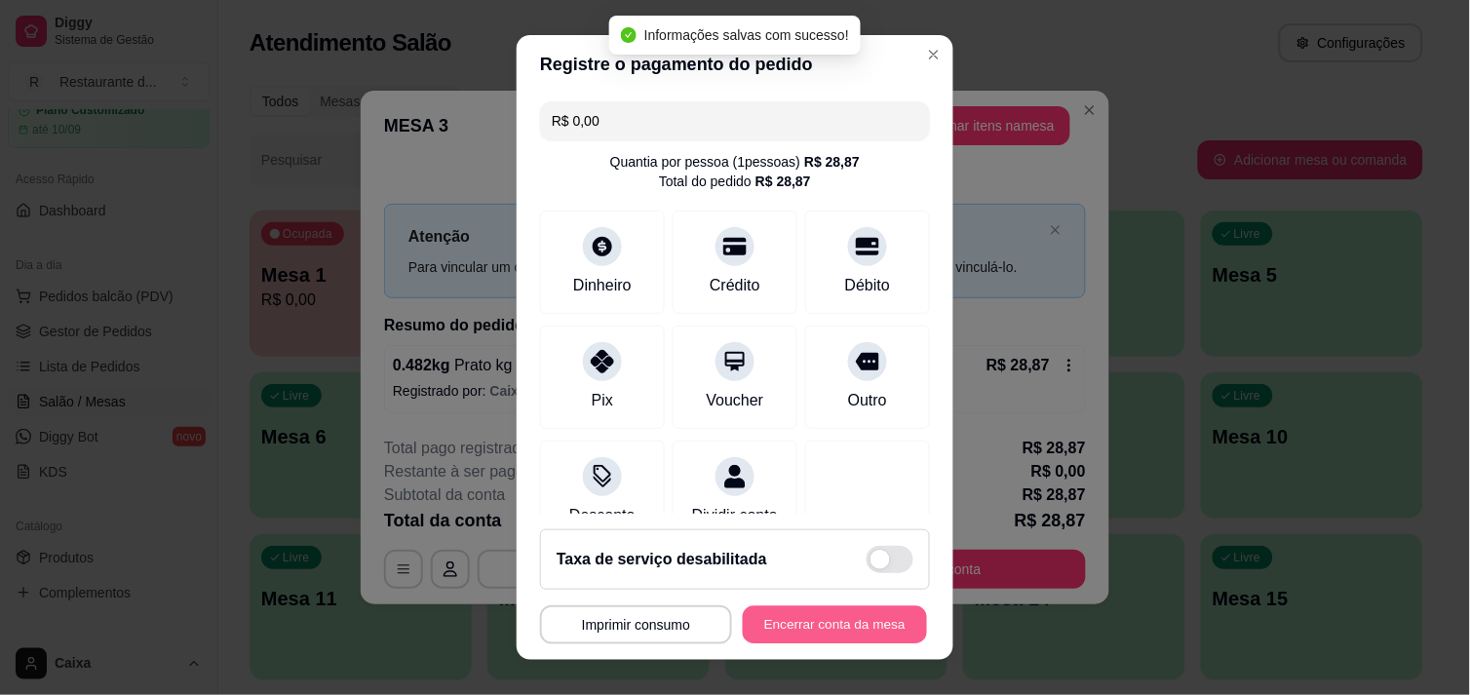
click at [811, 625] on button "Encerrar conta da mesa" at bounding box center [835, 625] width 184 height 38
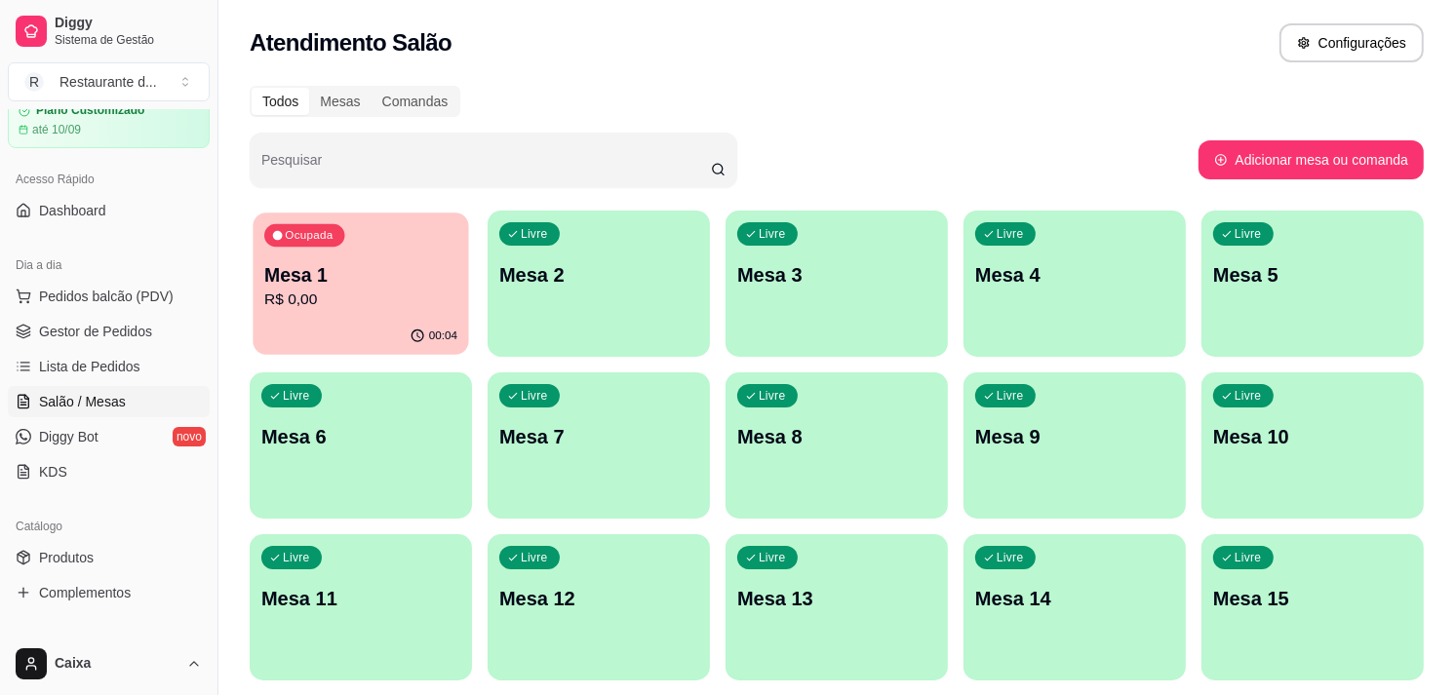
click at [363, 312] on div "Ocupada Mesa 1 R$ 0,00" at bounding box center [360, 265] width 215 height 105
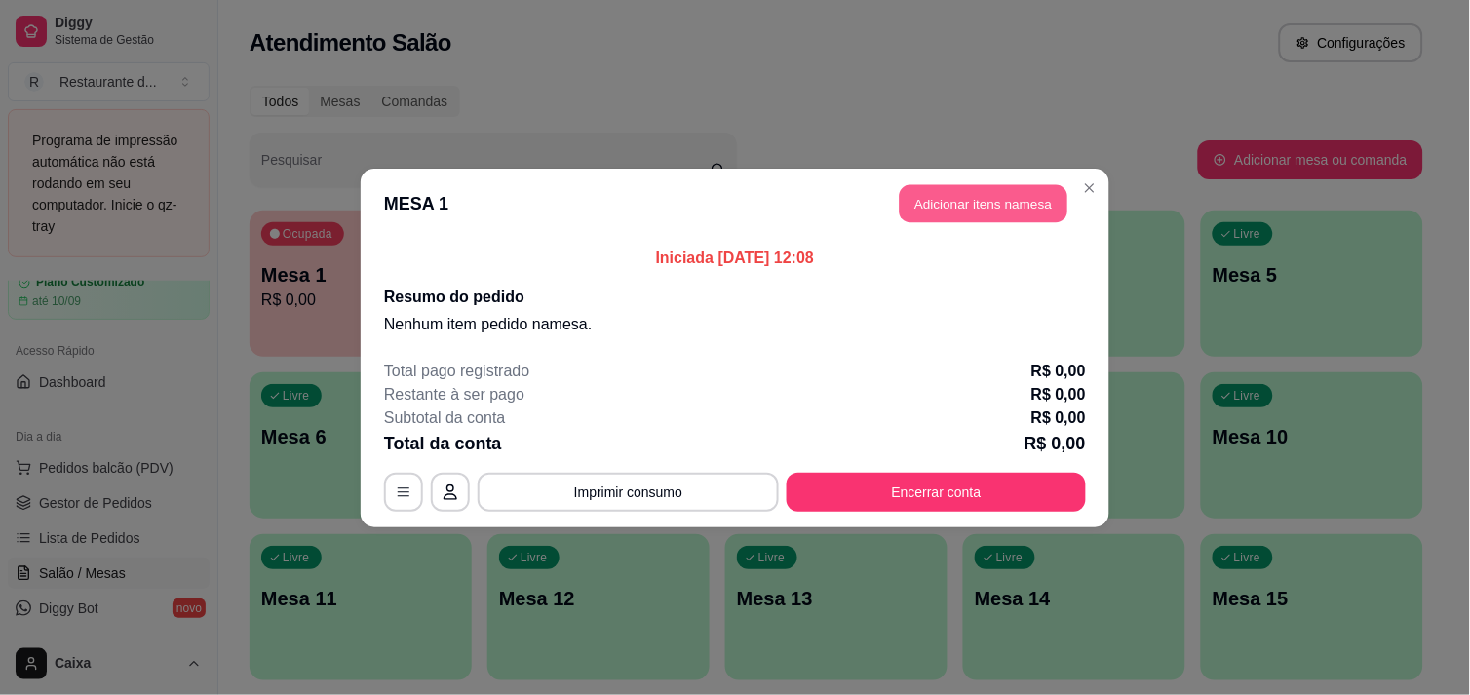
click at [963, 197] on button "Adicionar itens na mesa" at bounding box center [984, 203] width 168 height 38
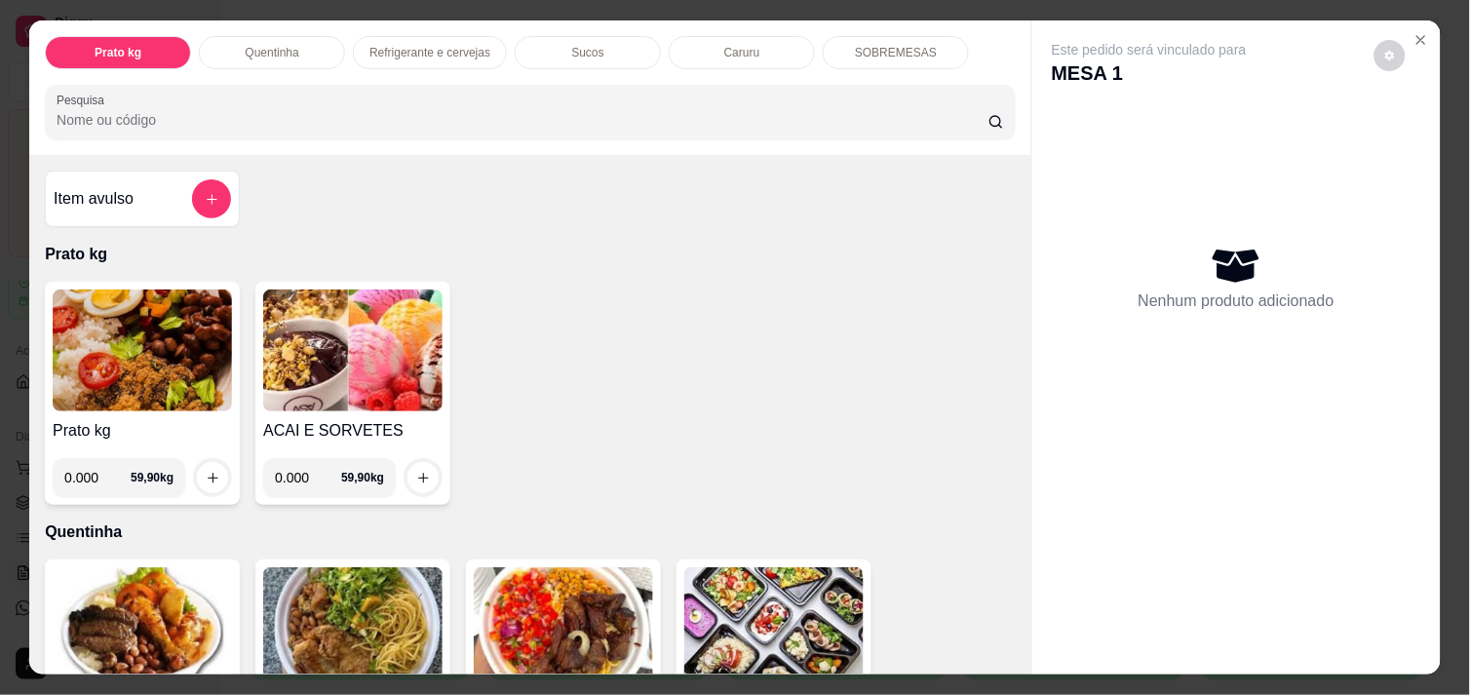
click at [98, 478] on input "0.000" at bounding box center [97, 477] width 66 height 39
type input "0.456"
click at [206, 471] on icon "increase-product-quantity" at bounding box center [213, 478] width 15 height 15
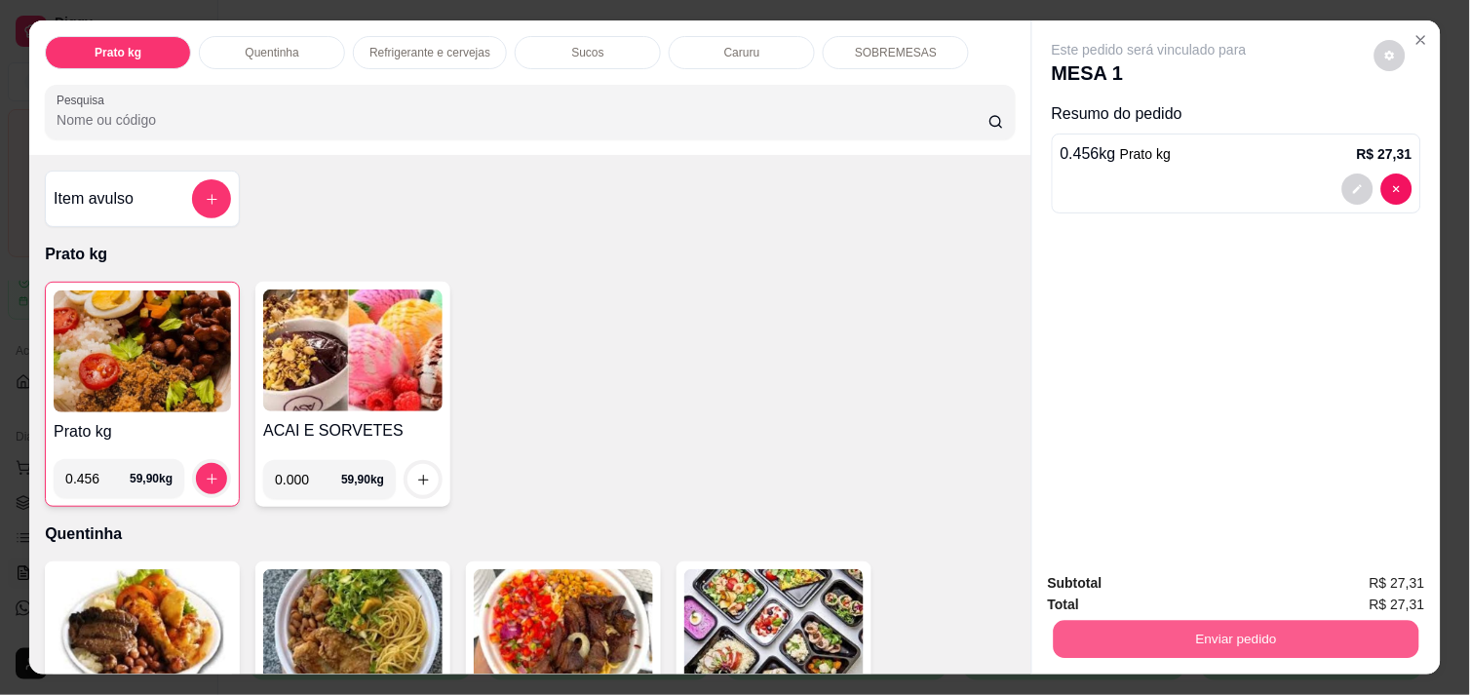
click at [1178, 620] on button "Enviar pedido" at bounding box center [1237, 639] width 366 height 38
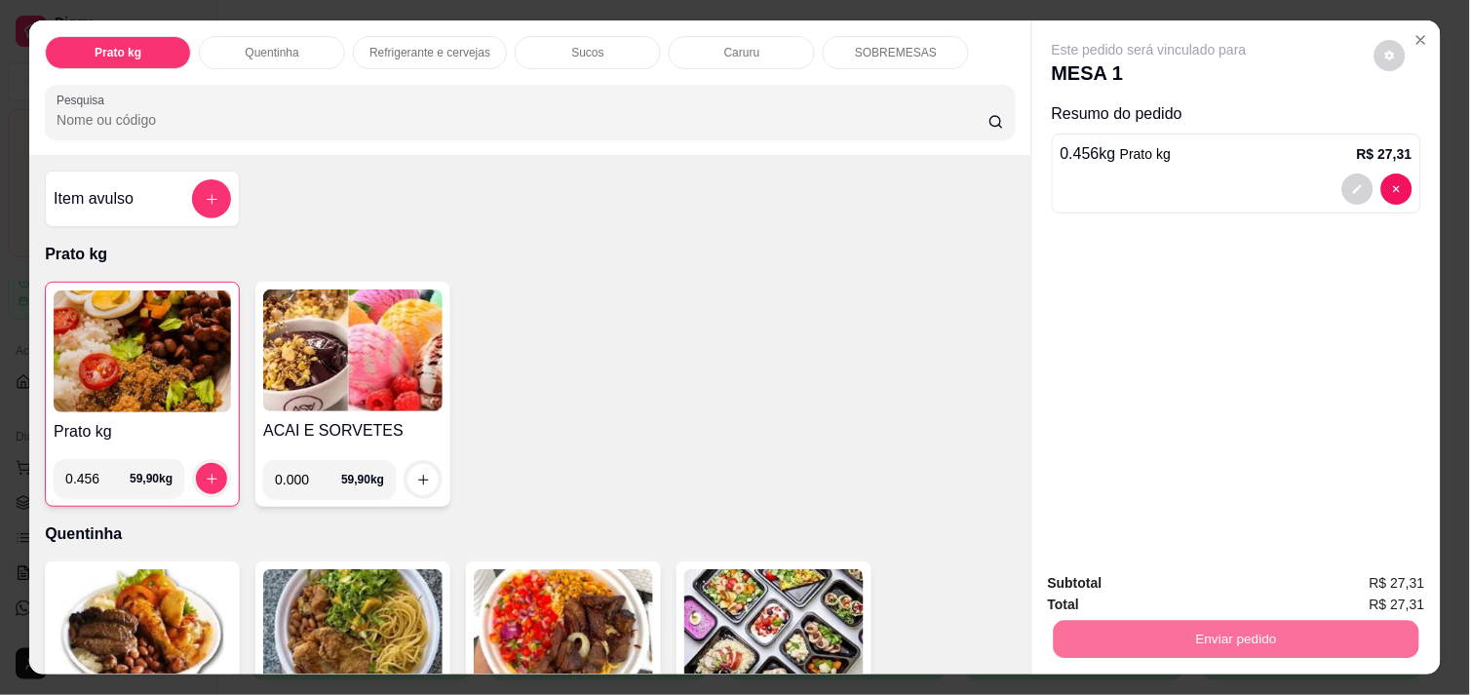
click at [1172, 586] on button "Não registrar e enviar pedido" at bounding box center [1171, 583] width 197 height 36
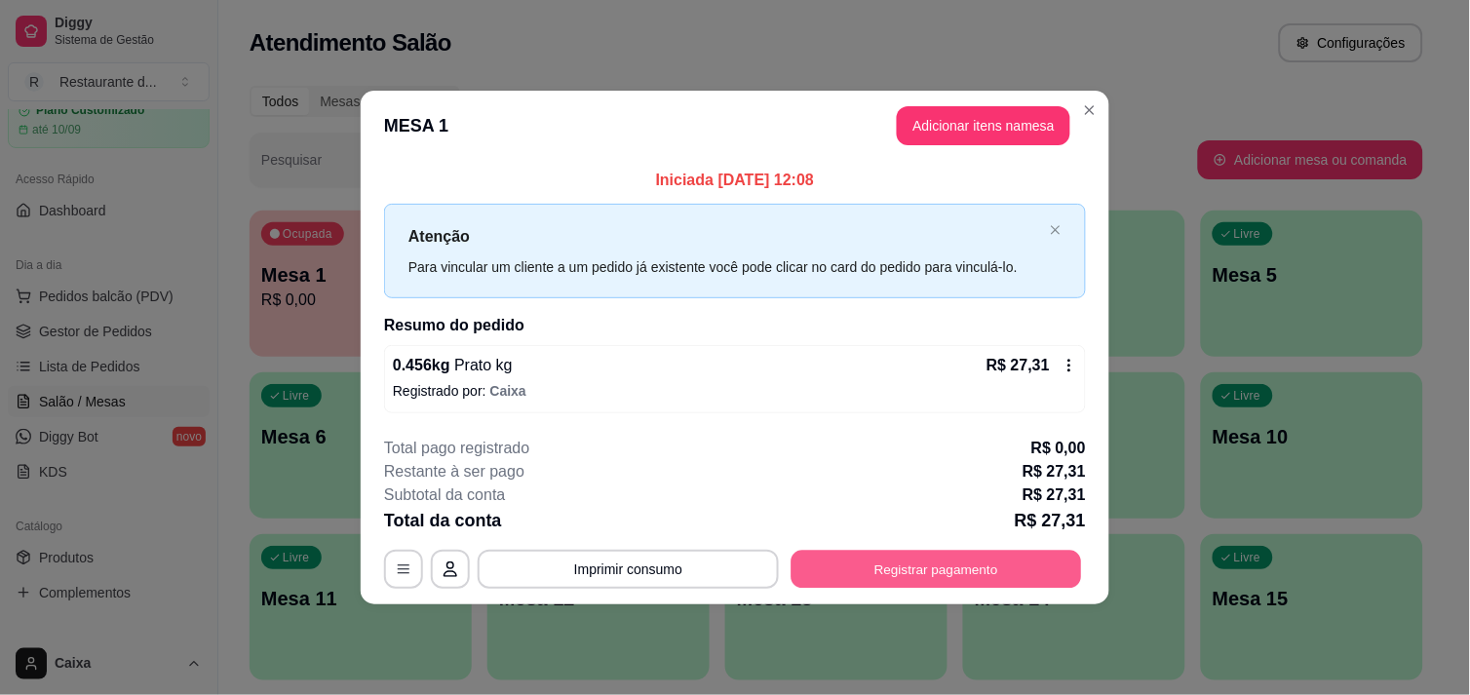
click at [986, 578] on button "Registrar pagamento" at bounding box center [937, 570] width 291 height 38
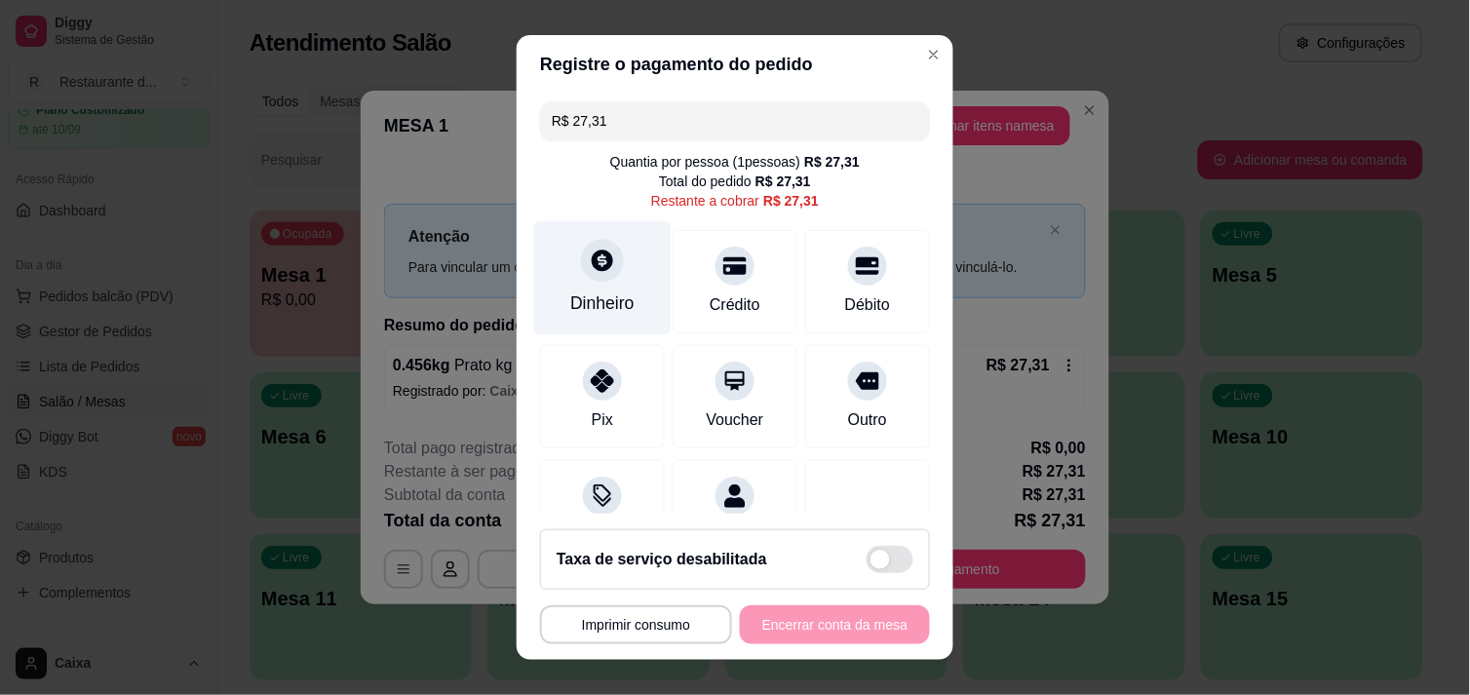
click at [601, 276] on div at bounding box center [602, 260] width 43 height 43
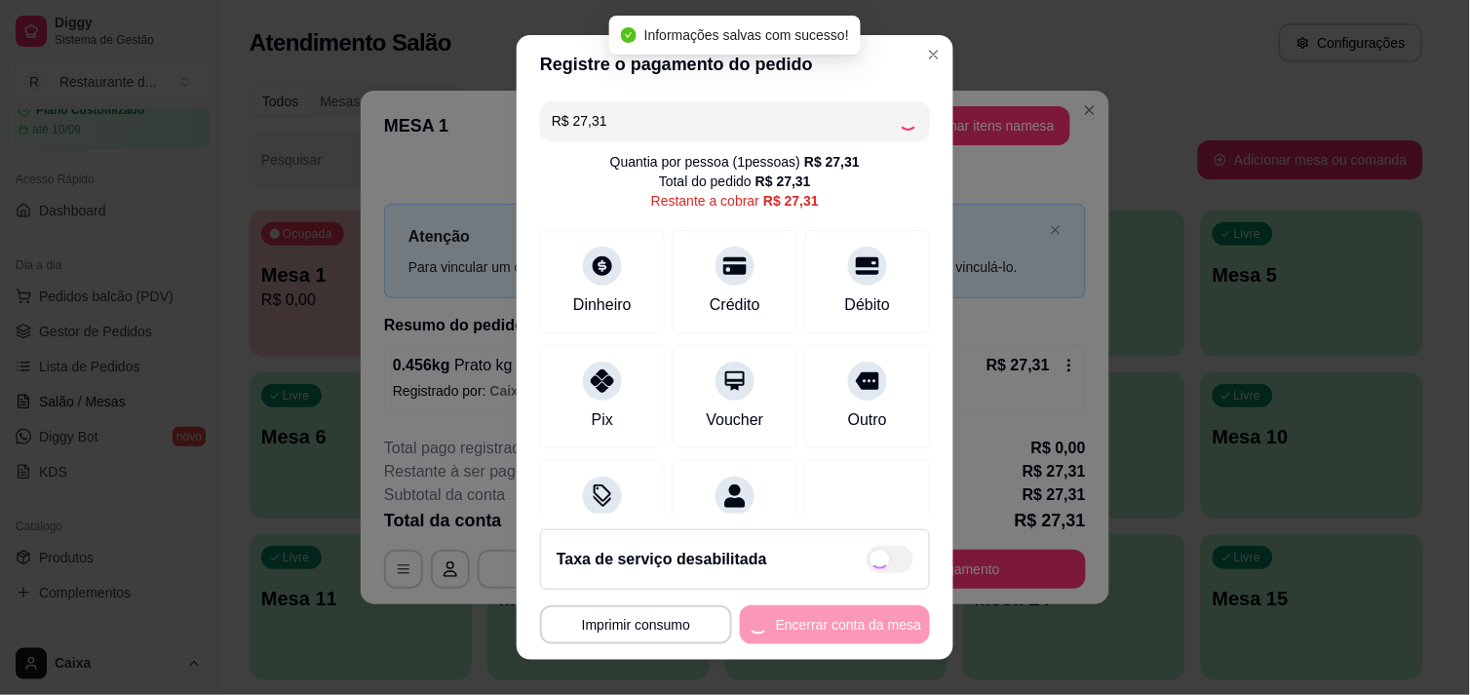
type input "R$ 0,00"
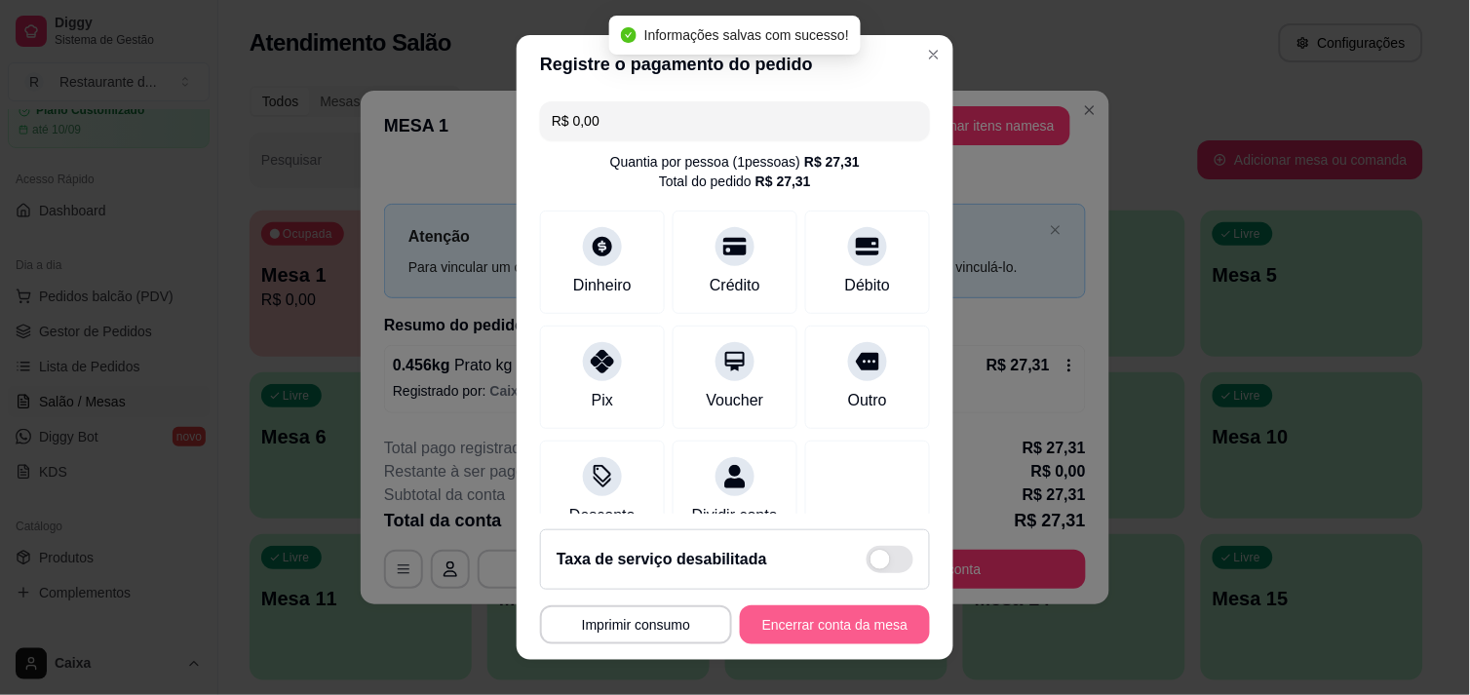
click at [810, 624] on button "Encerrar conta da mesa" at bounding box center [835, 624] width 190 height 39
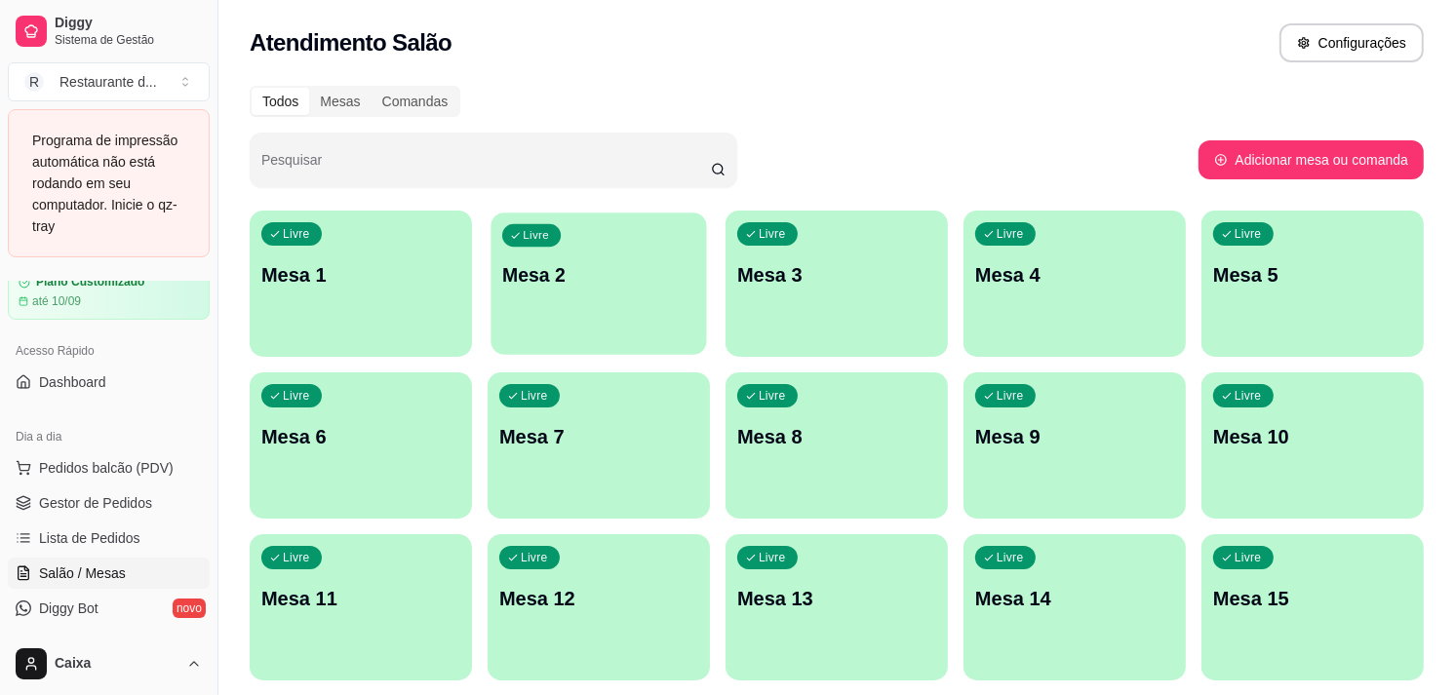
click at [588, 334] on div "button" at bounding box center [597, 342] width 215 height 22
click at [352, 255] on div "Livre Mesa 1" at bounding box center [360, 272] width 215 height 119
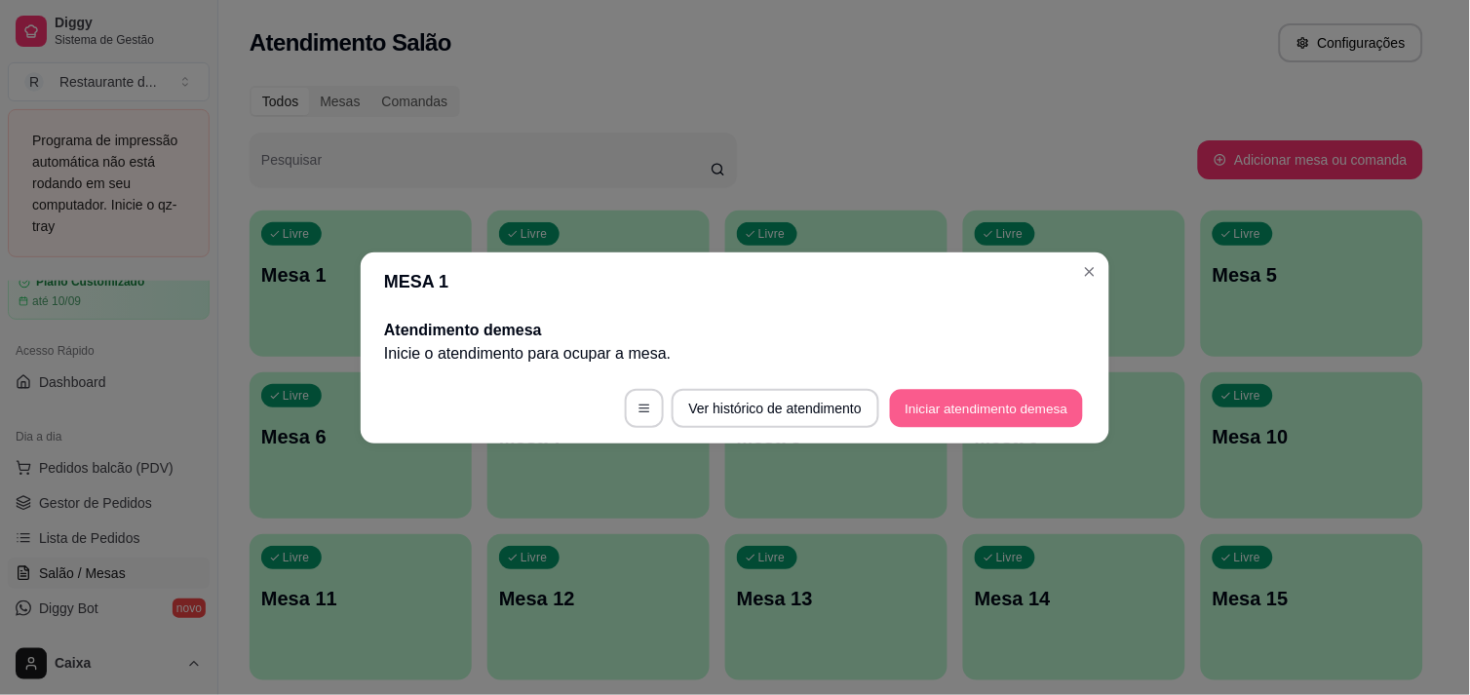
click at [936, 393] on button "Iniciar atendimento de mesa" at bounding box center [986, 408] width 193 height 38
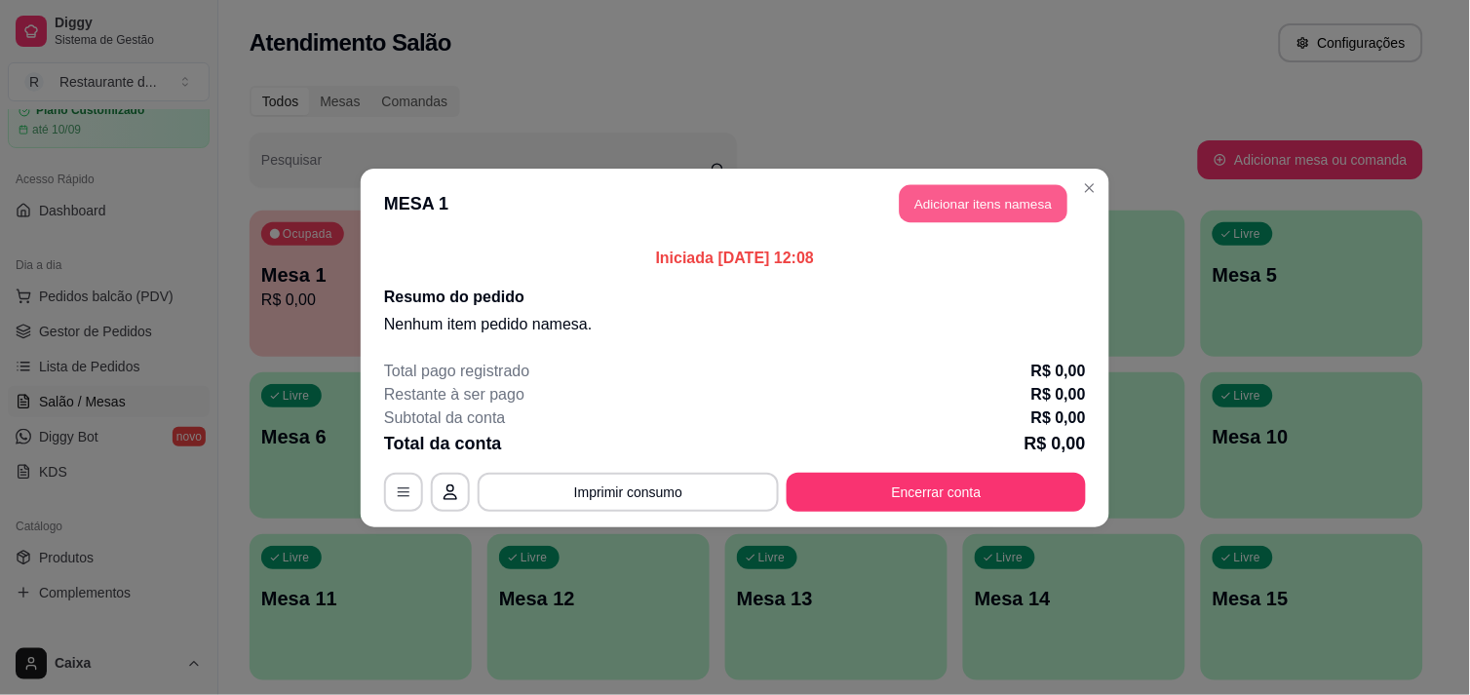
click at [967, 199] on button "Adicionar itens na mesa" at bounding box center [984, 203] width 168 height 38
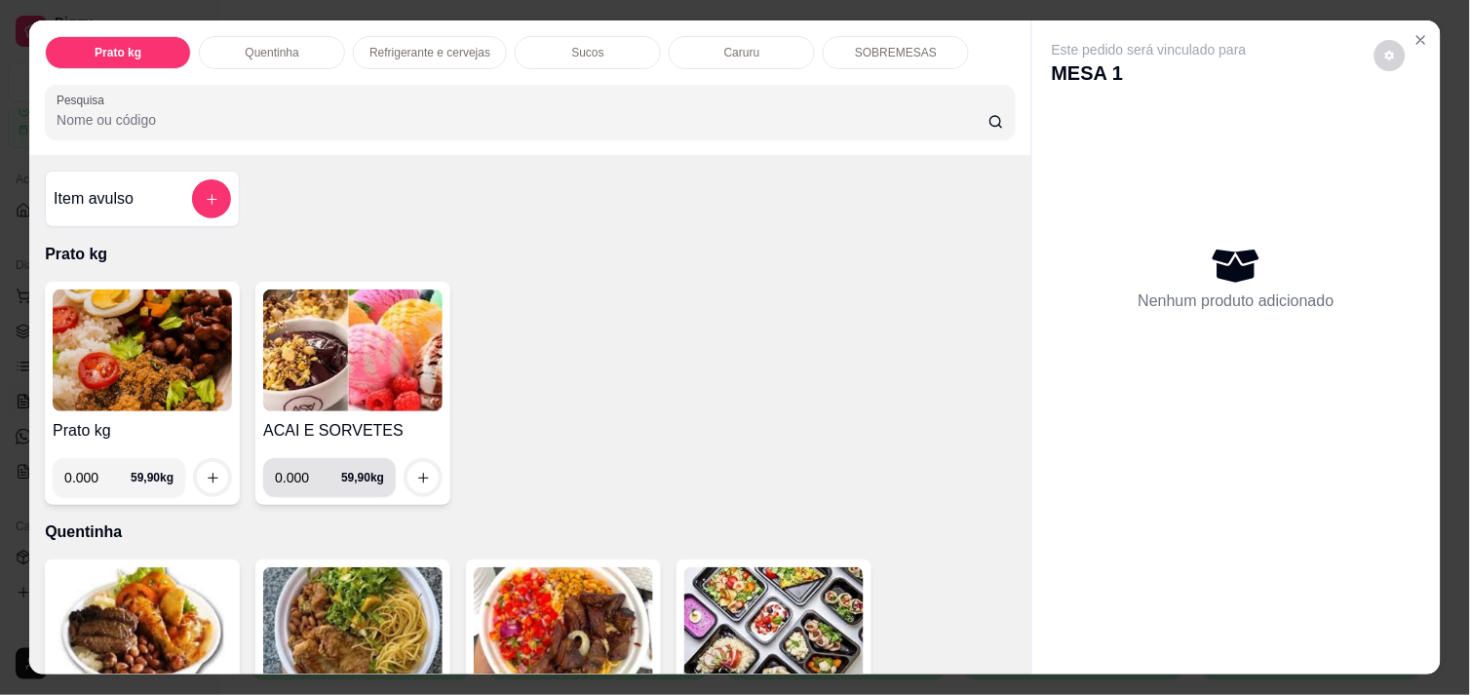
click at [368, 479] on div "0.000 59,90 kg" at bounding box center [329, 477] width 109 height 39
click at [1414, 32] on icon "Close" at bounding box center [1422, 40] width 16 height 16
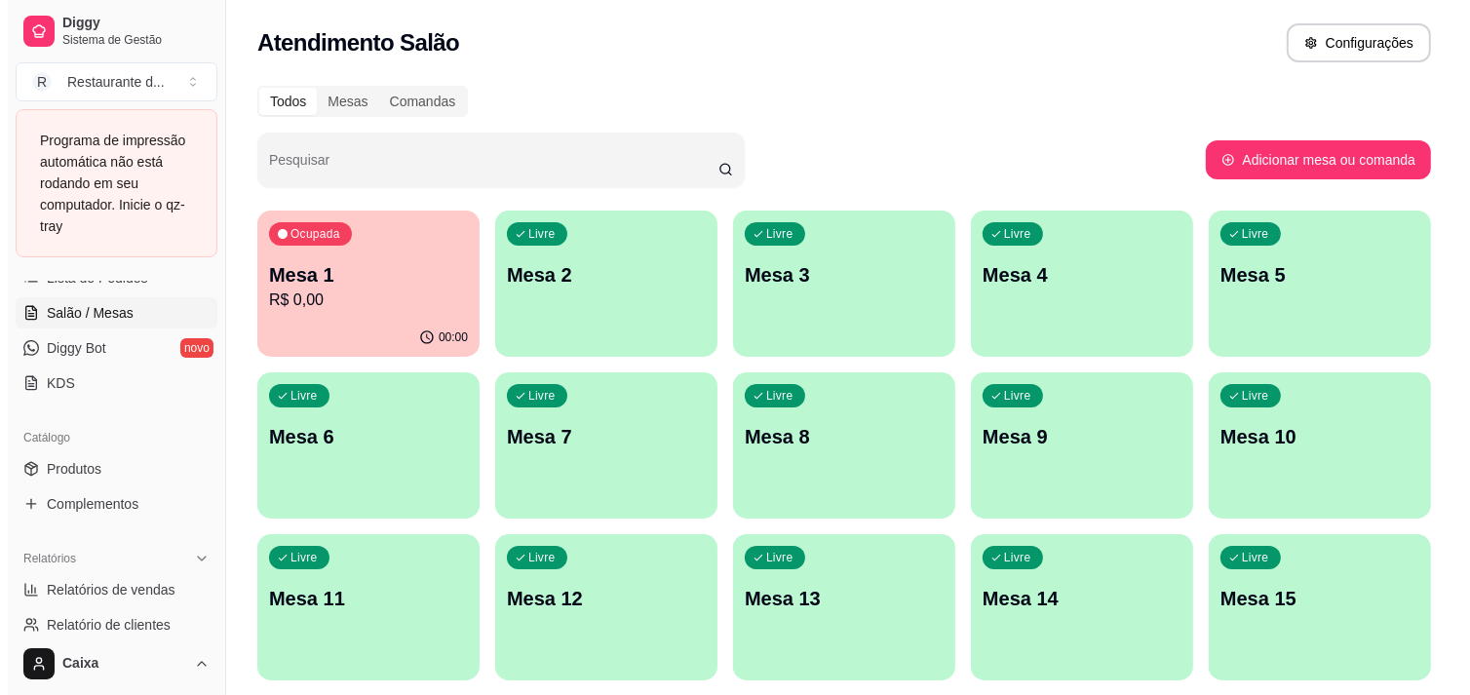
scroll to position [342, 0]
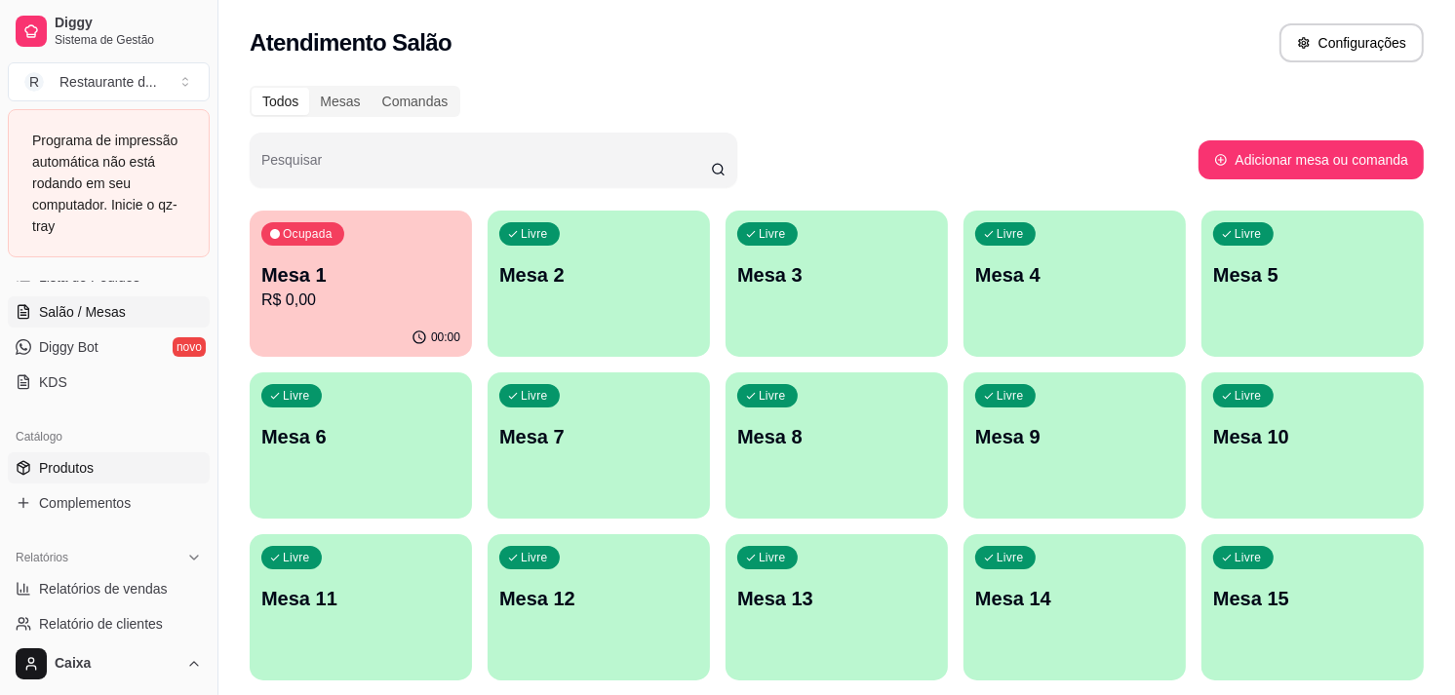
click at [92, 466] on span "Produtos" at bounding box center [66, 467] width 55 height 19
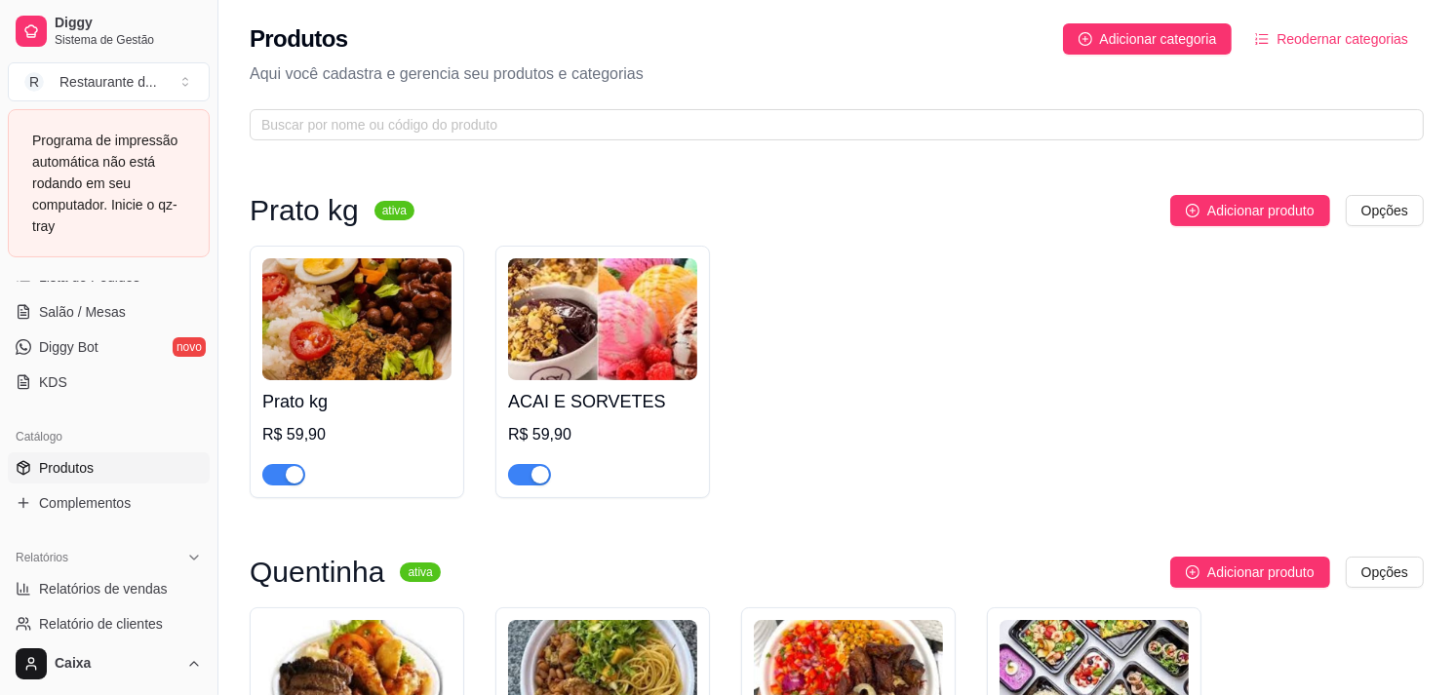
click at [608, 414] on h4 "ACAI E SORVETES" at bounding box center [602, 401] width 189 height 27
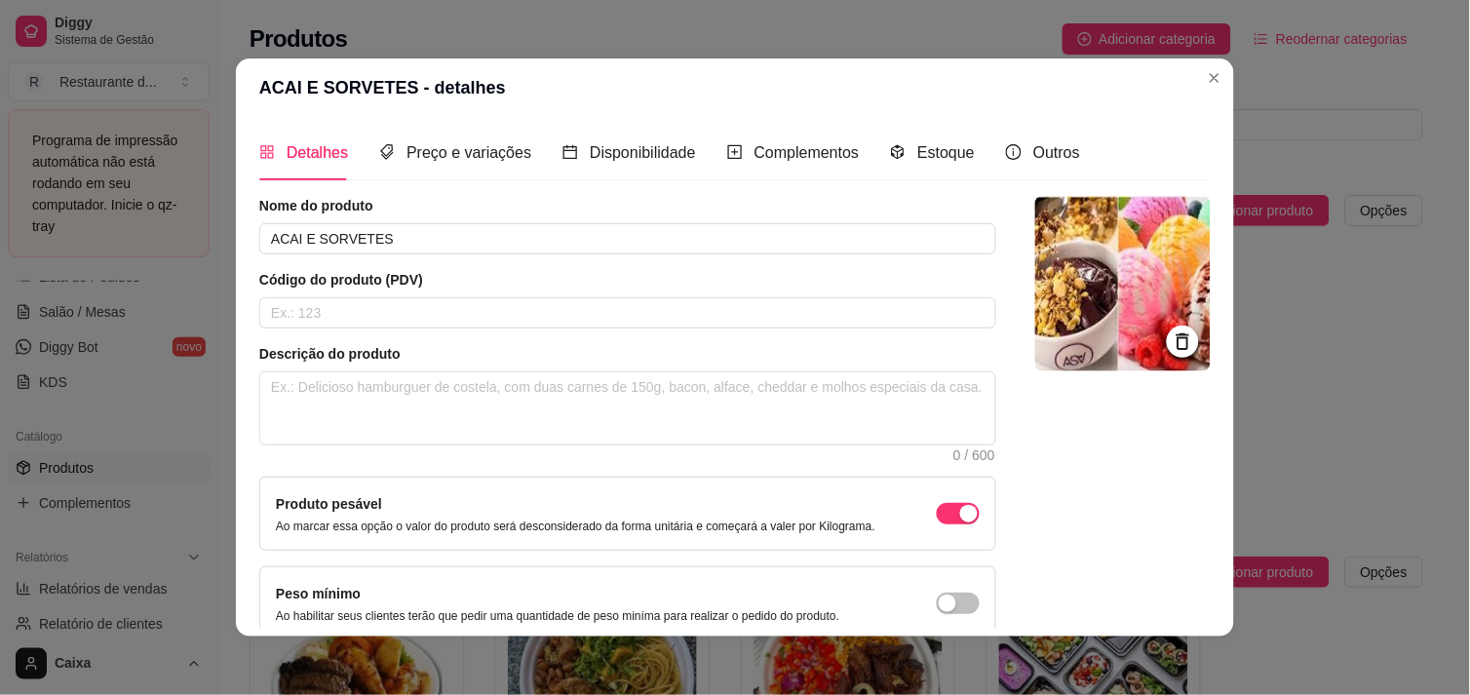
scroll to position [3, 0]
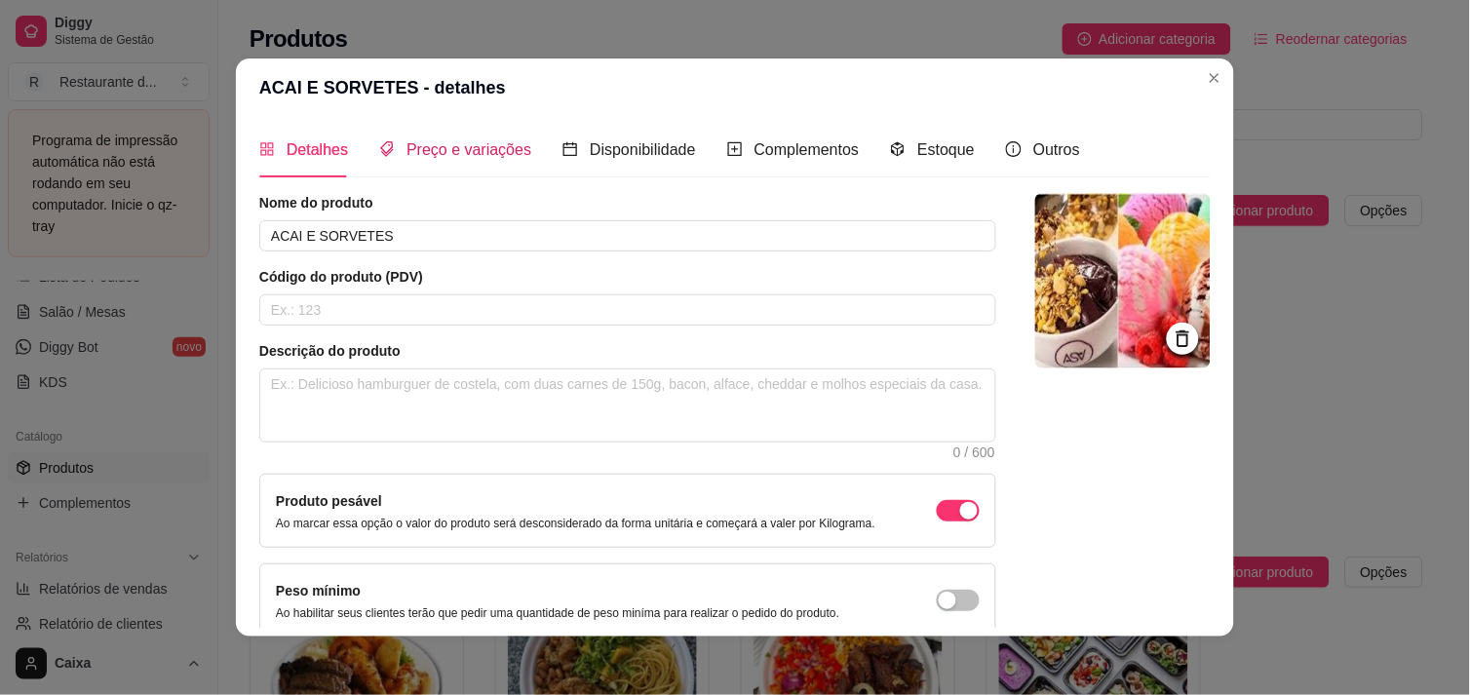
click at [483, 160] on div "Preço e variações" at bounding box center [455, 149] width 152 height 24
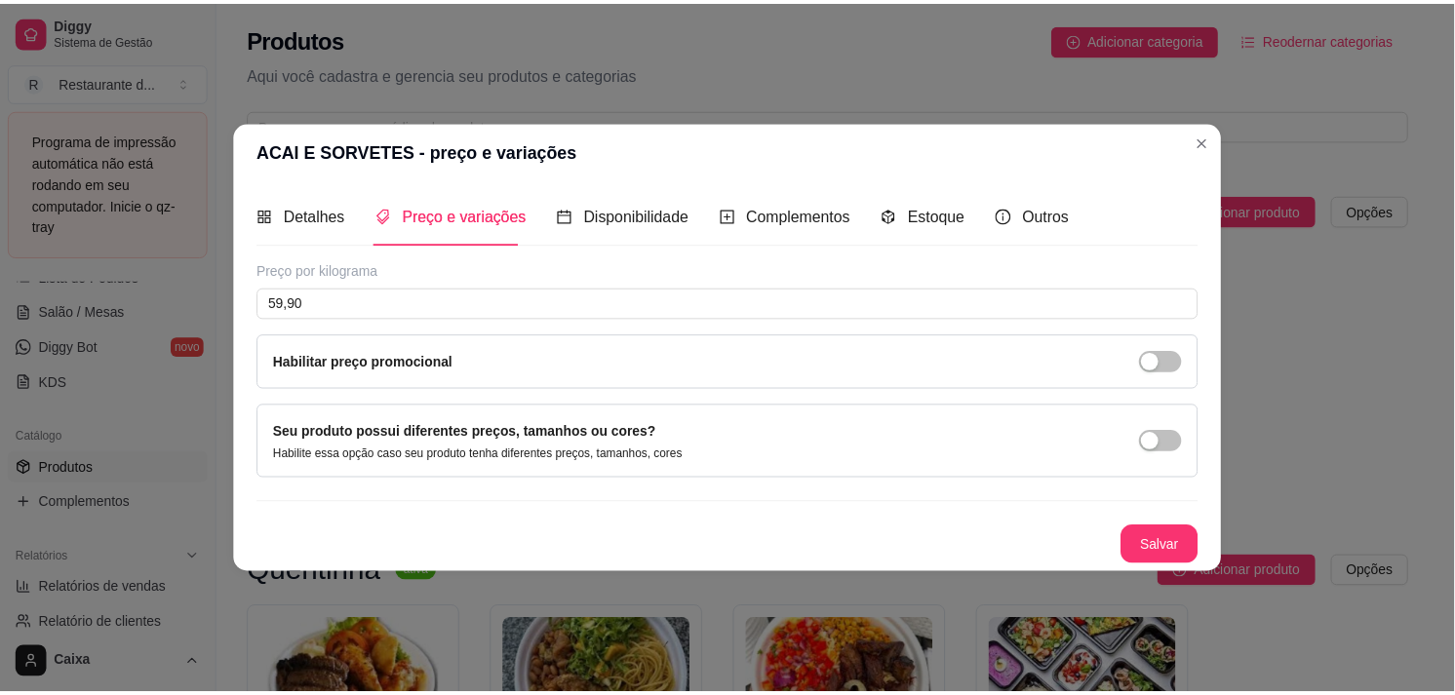
scroll to position [0, 0]
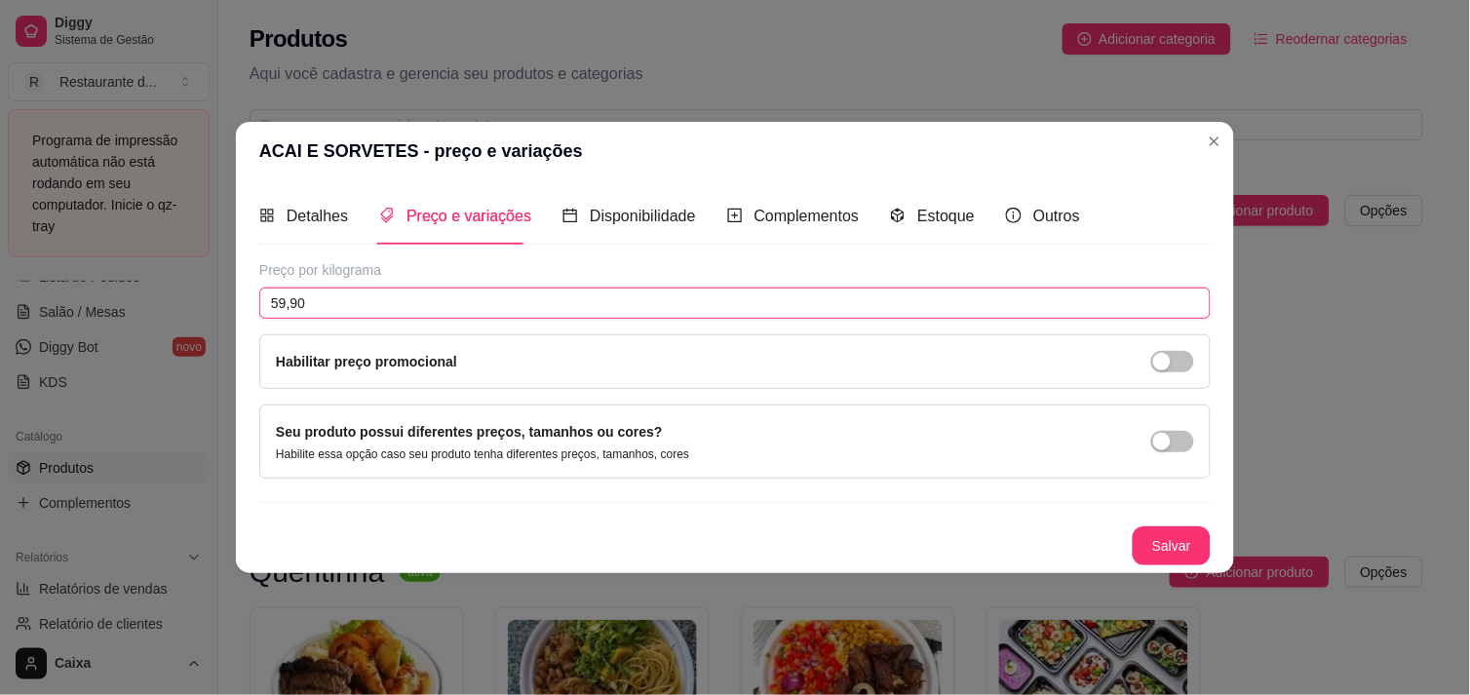
click at [278, 302] on input "59,90" at bounding box center [735, 303] width 952 height 31
type input "69,90"
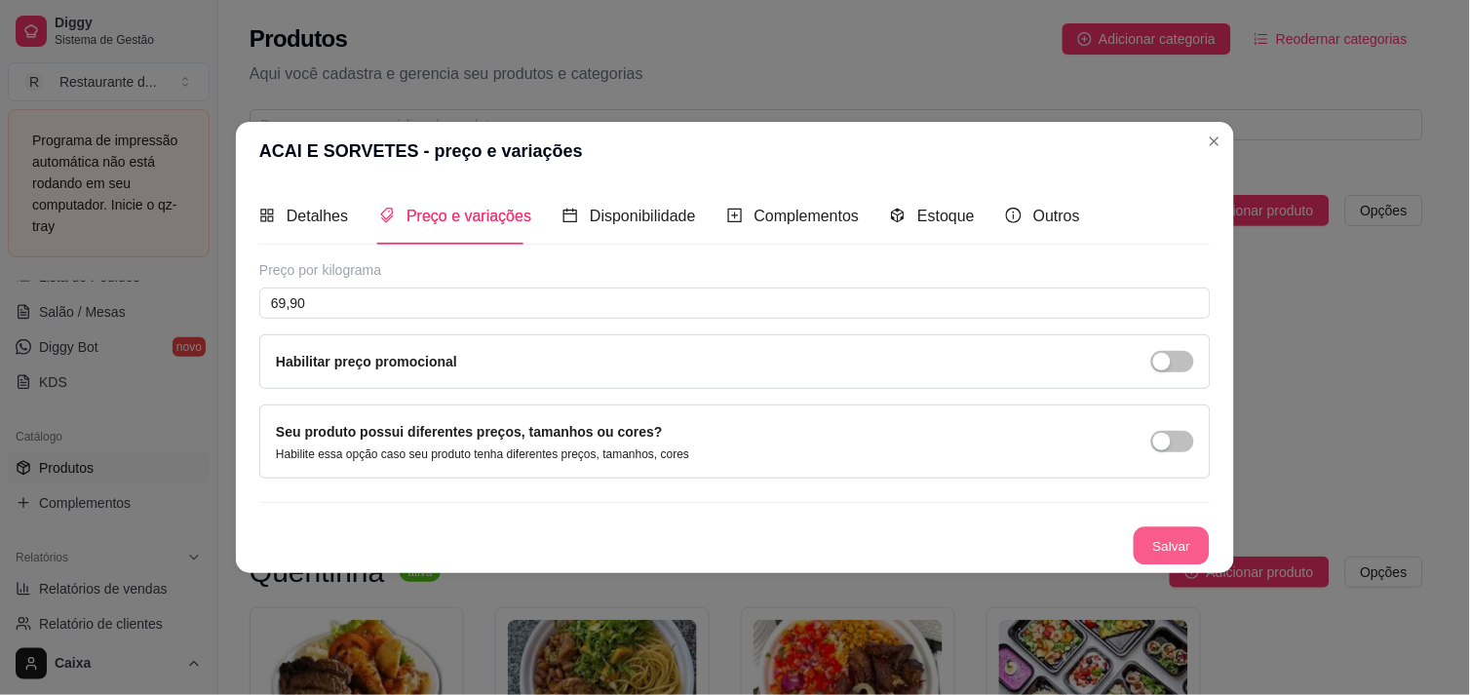
click at [1176, 542] on button "Salvar" at bounding box center [1172, 545] width 76 height 38
click at [1162, 542] on button "Salvar" at bounding box center [1172, 545] width 76 height 38
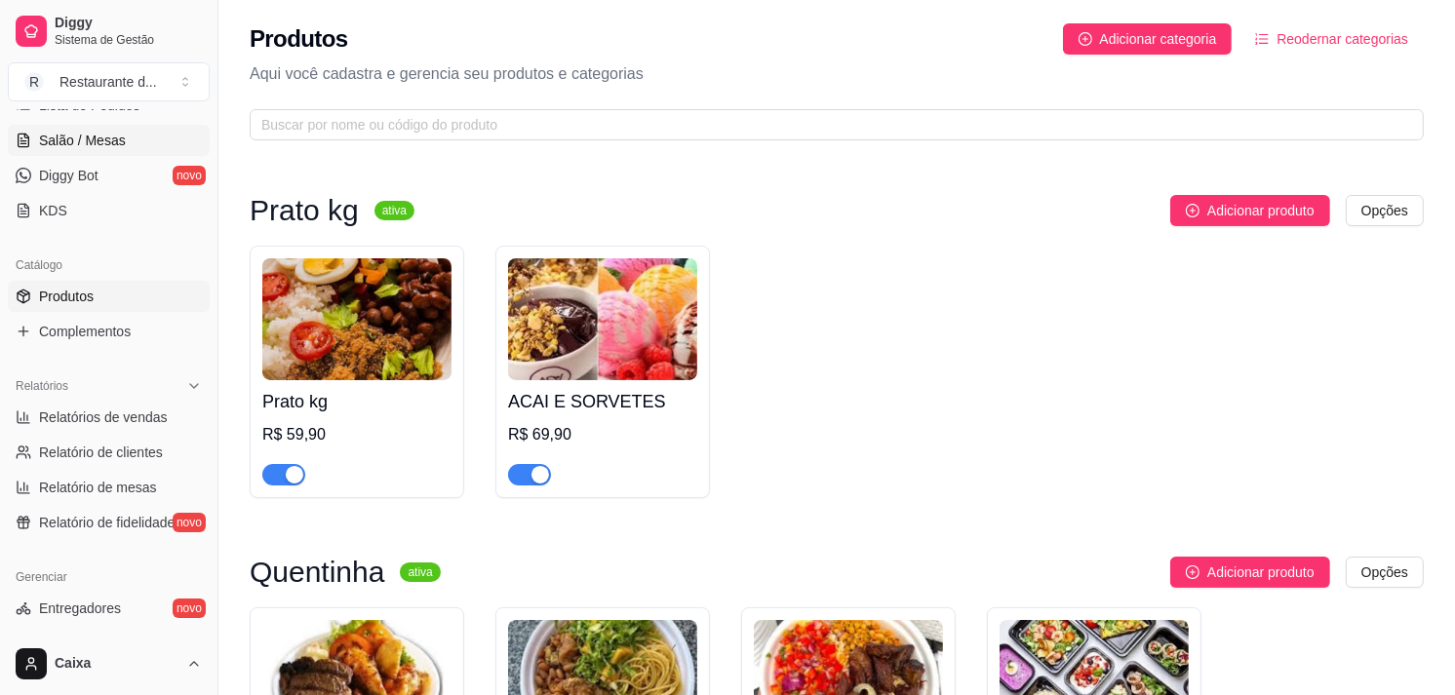
click at [120, 150] on link "Salão / Mesas" at bounding box center [109, 140] width 202 height 31
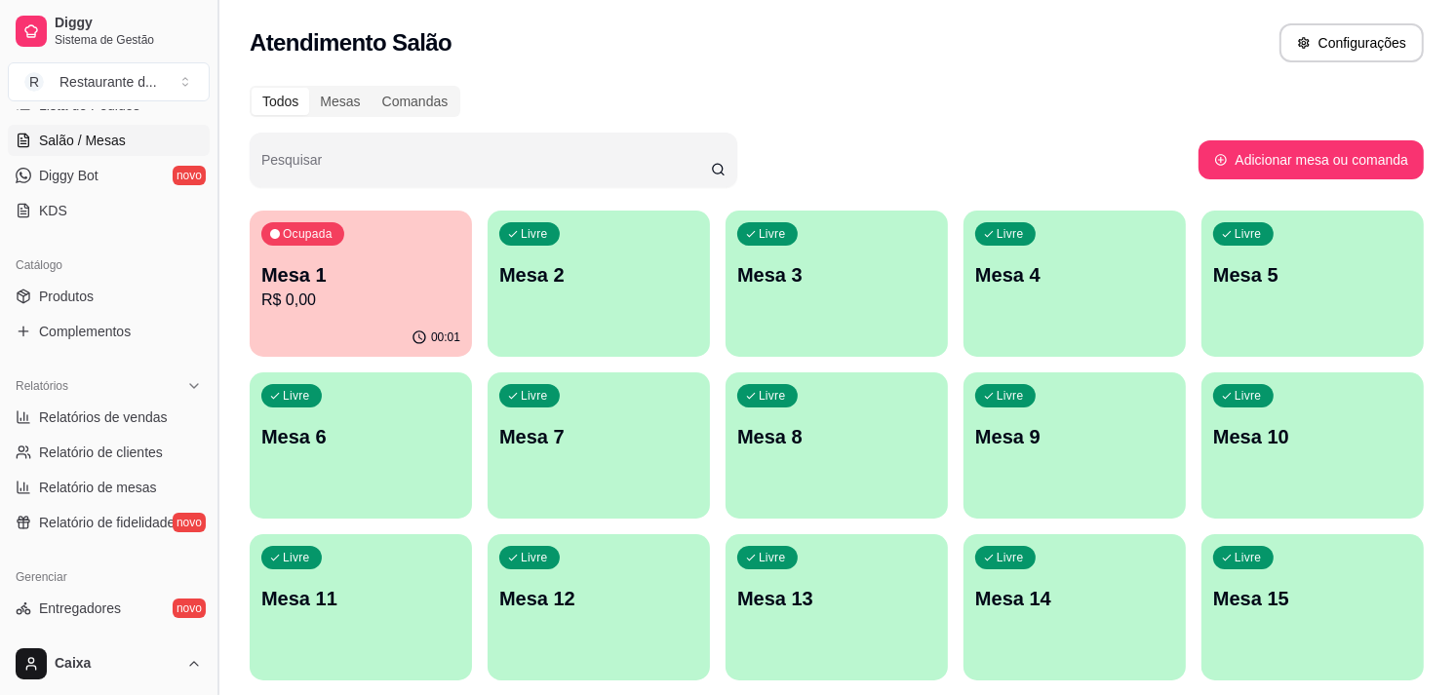
click at [212, 123] on button "Toggle Sidebar" at bounding box center [218, 347] width 16 height 695
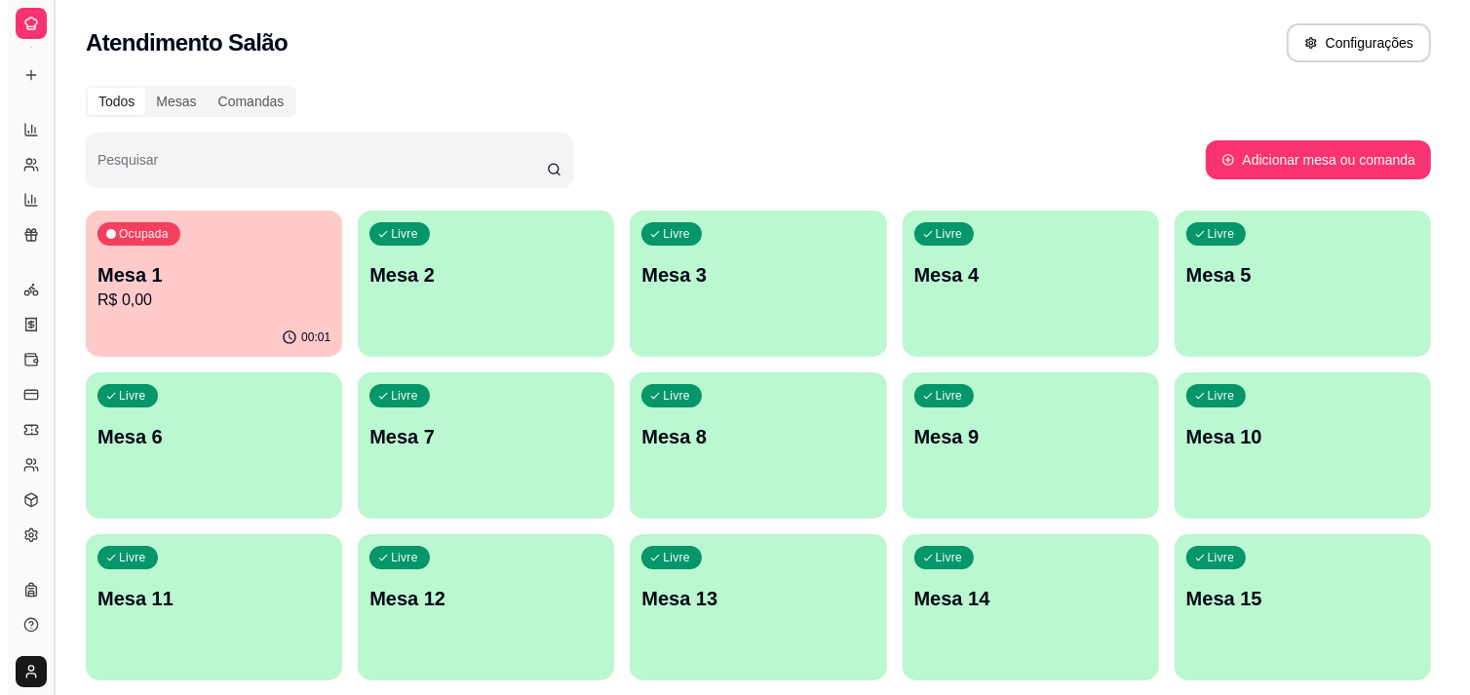
scroll to position [214, 0]
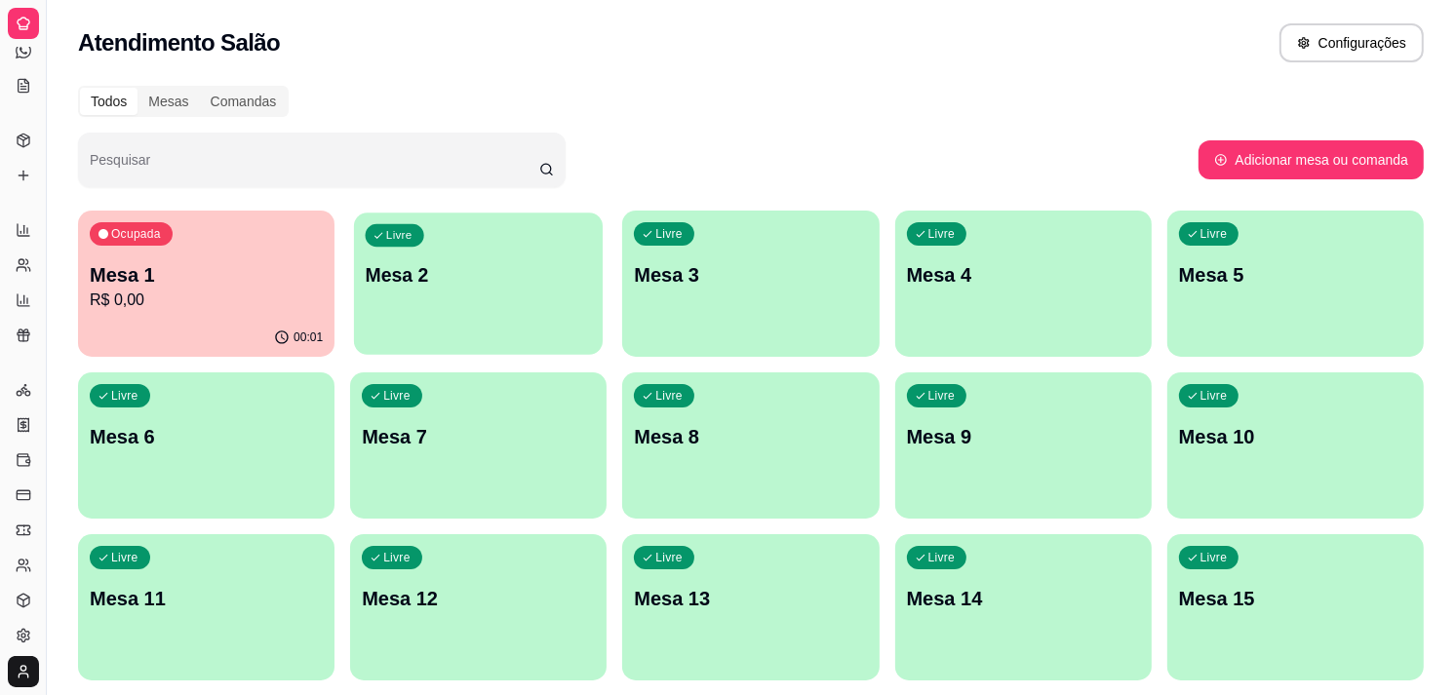
click at [463, 290] on div "Livre Mesa 2" at bounding box center [478, 272] width 249 height 119
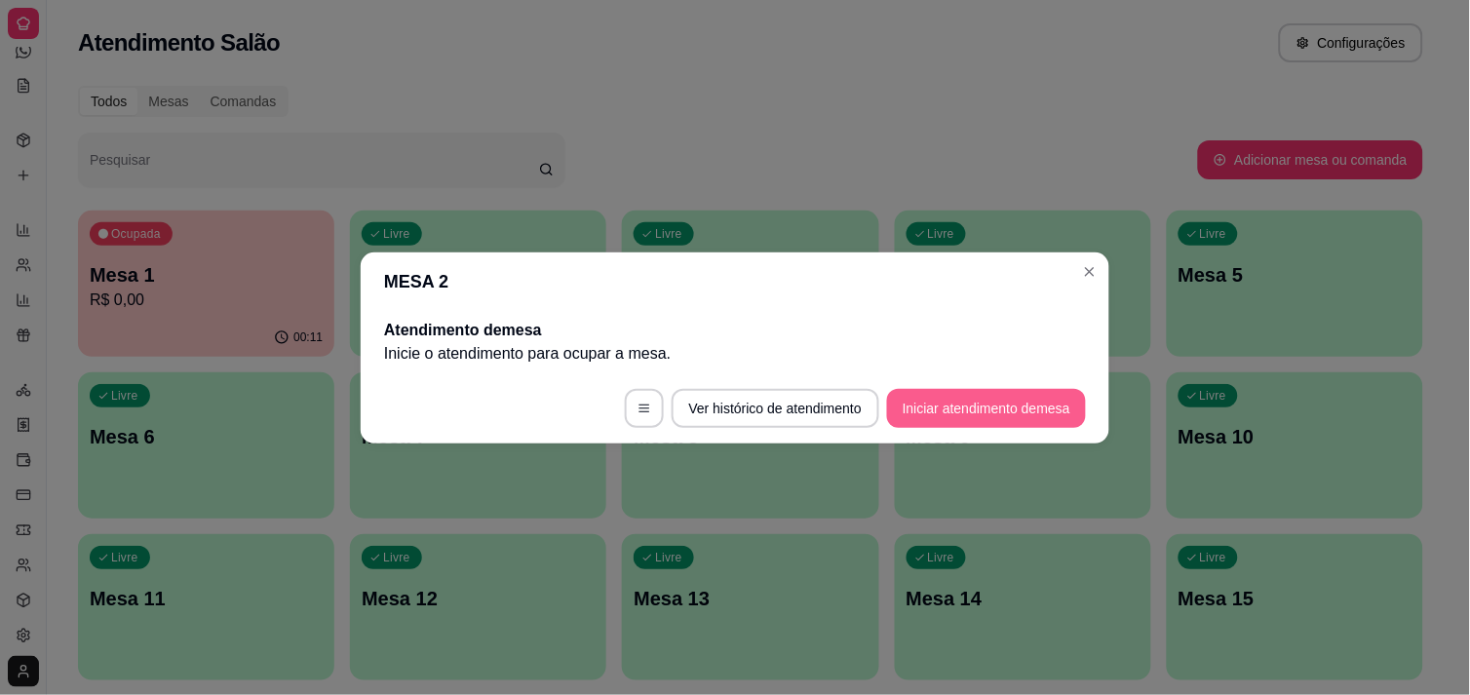
click at [917, 412] on button "Iniciar atendimento de mesa" at bounding box center [986, 408] width 199 height 39
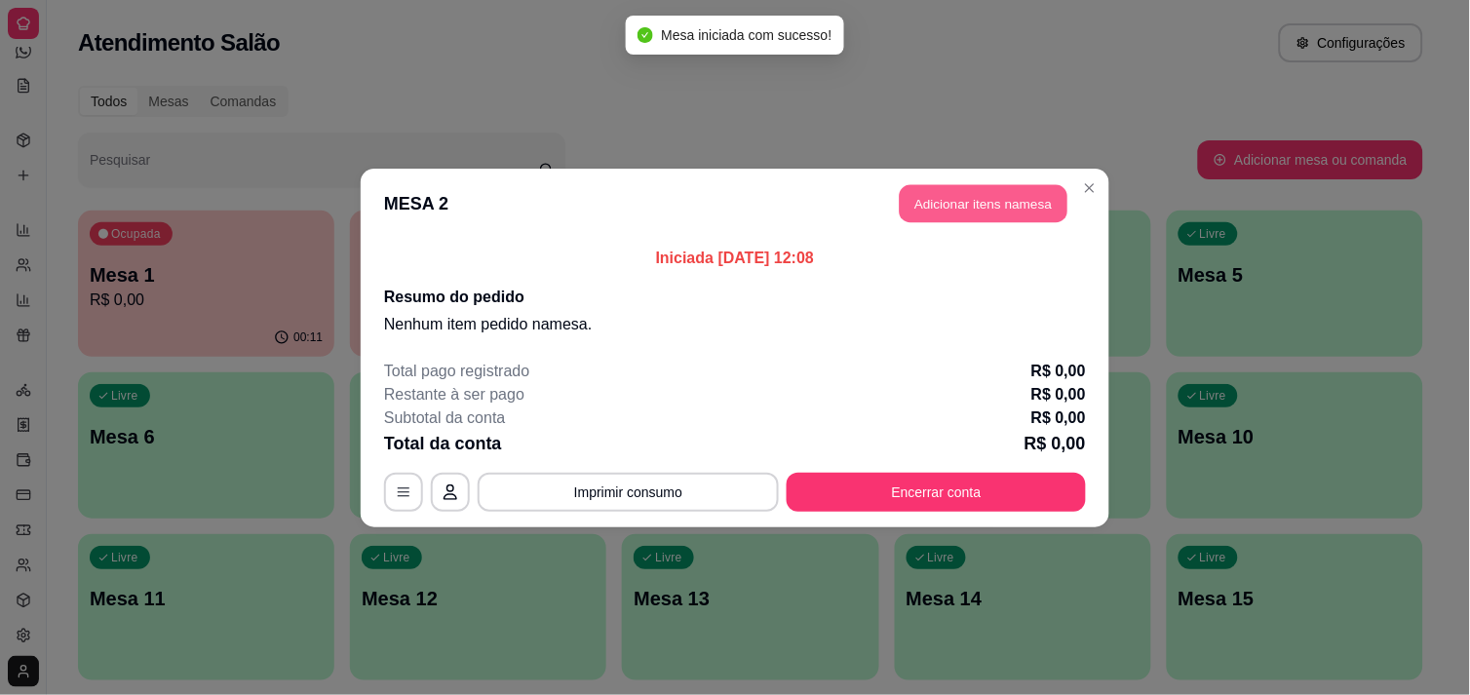
click at [994, 197] on button "Adicionar itens na mesa" at bounding box center [984, 203] width 168 height 38
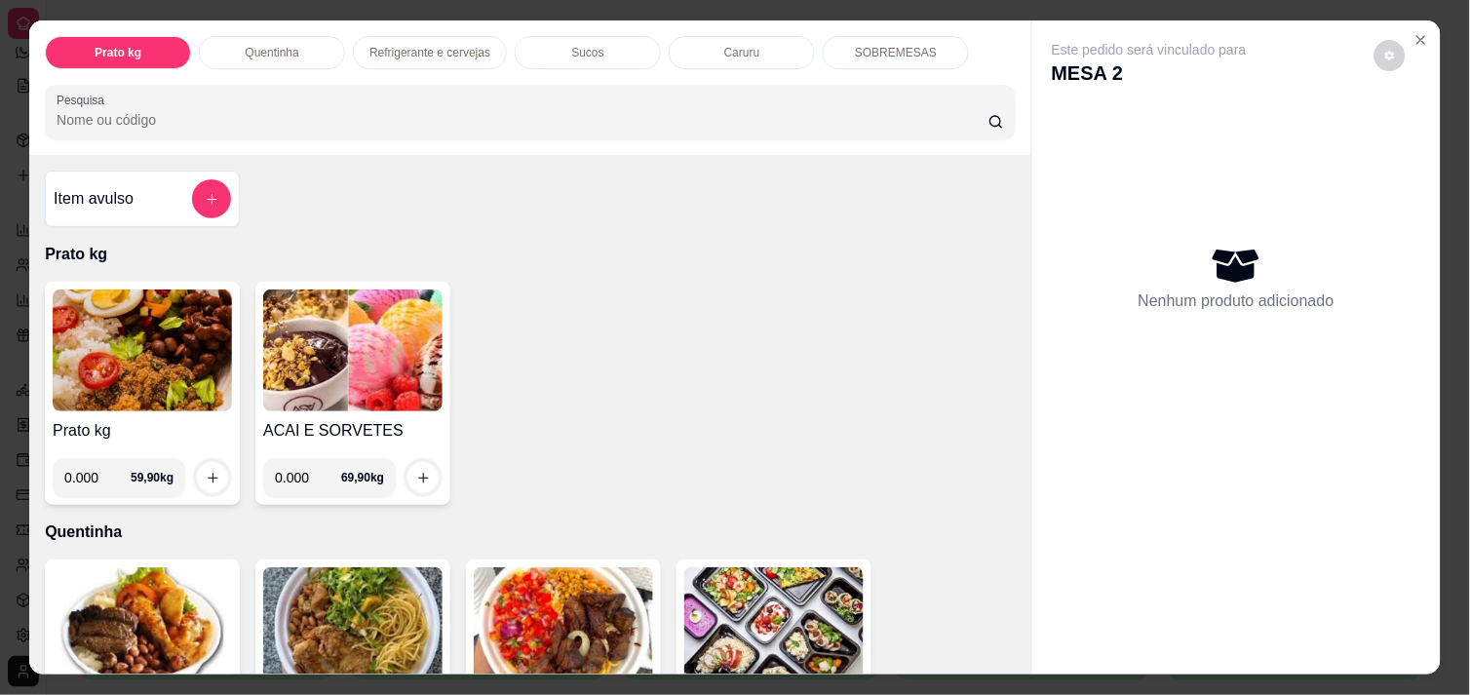
click at [90, 469] on input "0.000" at bounding box center [97, 477] width 66 height 39
type input "0.492"
click at [209, 475] on icon "increase-product-quantity" at bounding box center [213, 478] width 15 height 15
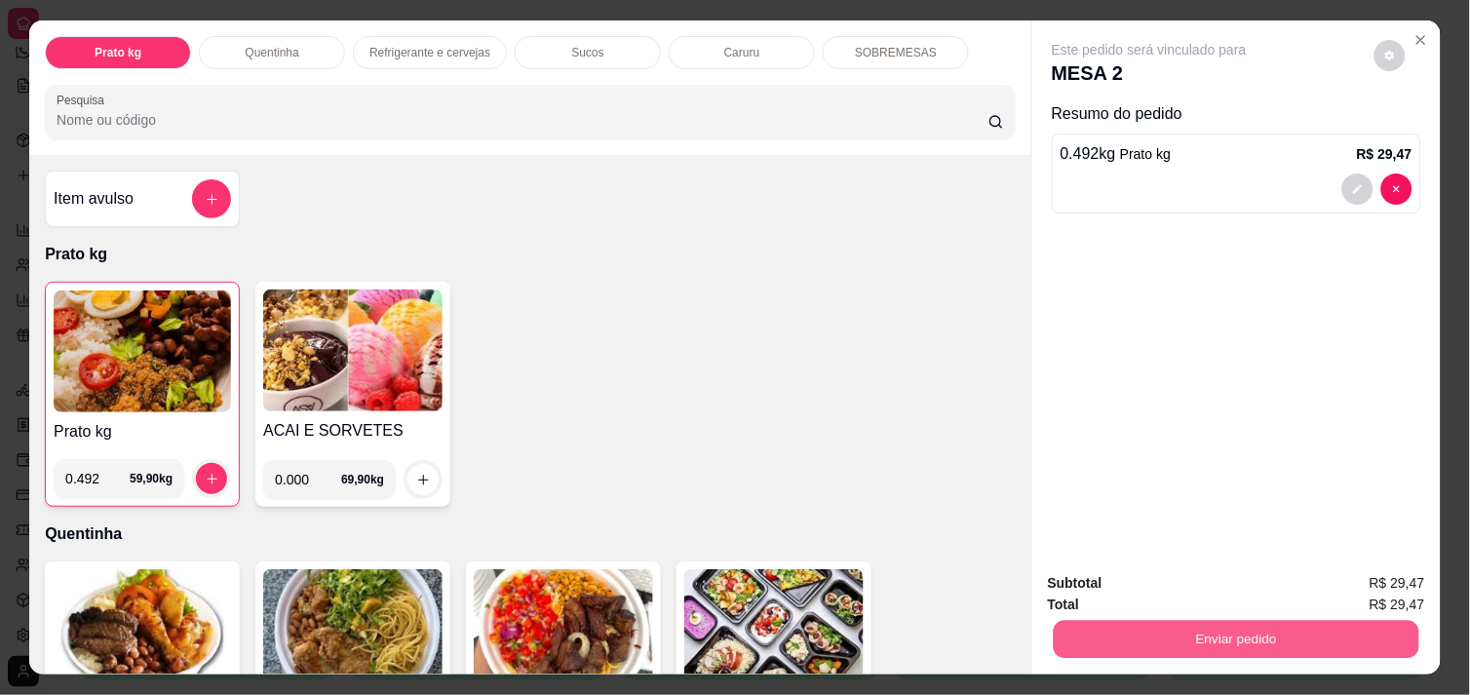
click at [1153, 630] on button "Enviar pedido" at bounding box center [1237, 639] width 366 height 38
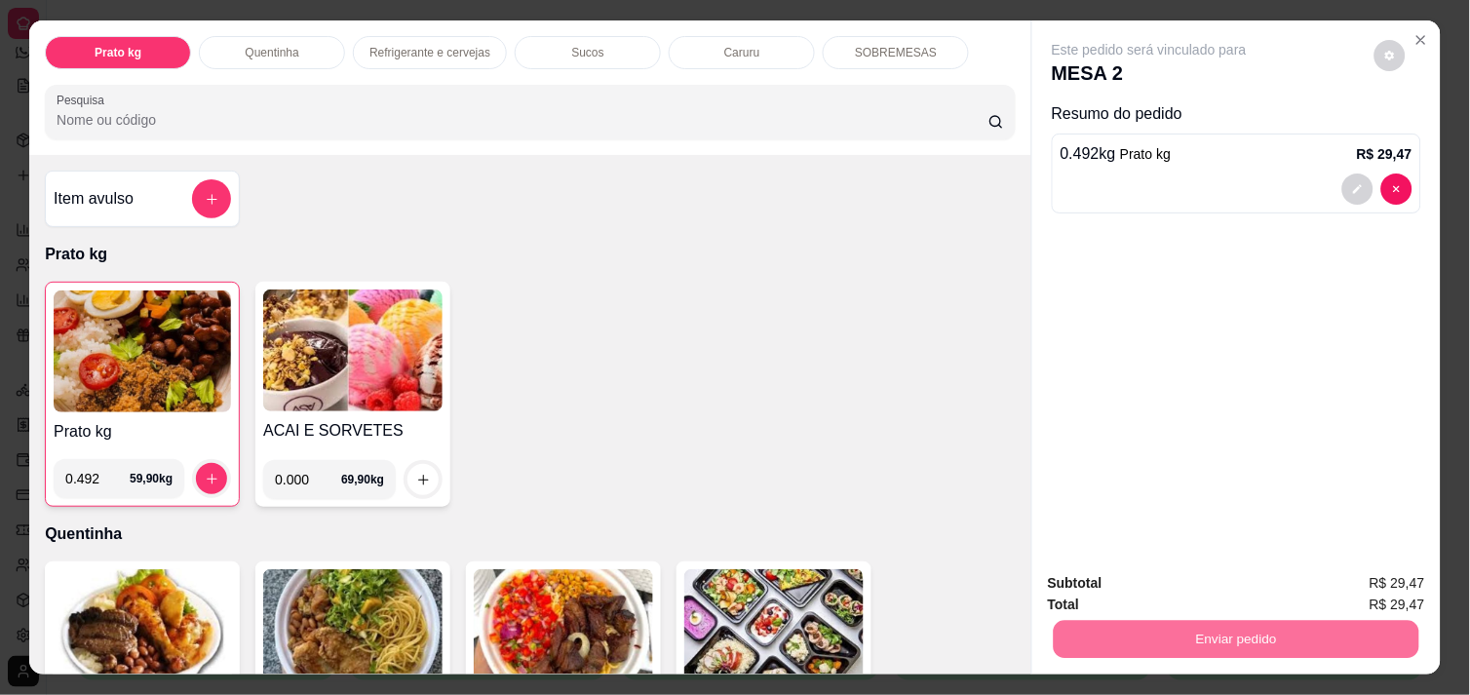
click at [1138, 577] on button "Não registrar e enviar pedido" at bounding box center [1171, 583] width 197 height 36
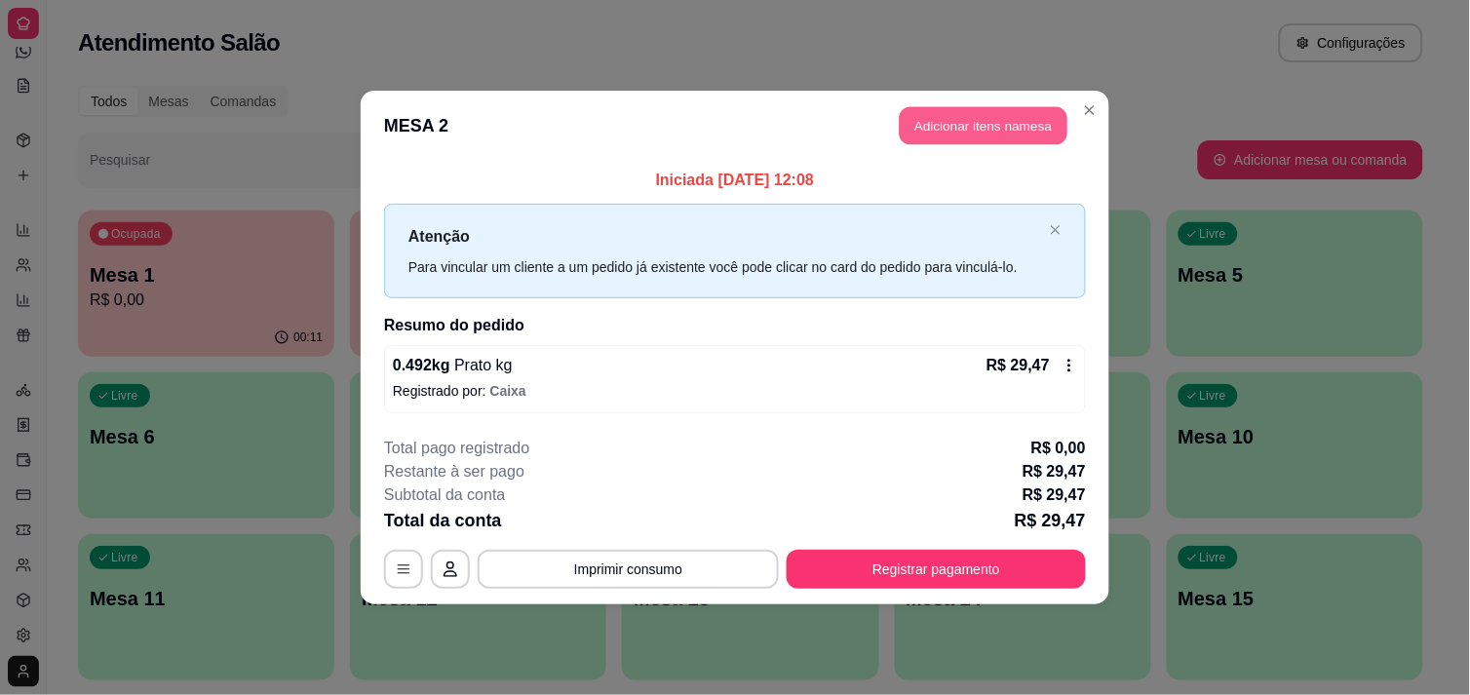
click at [967, 117] on button "Adicionar itens na mesa" at bounding box center [984, 126] width 168 height 38
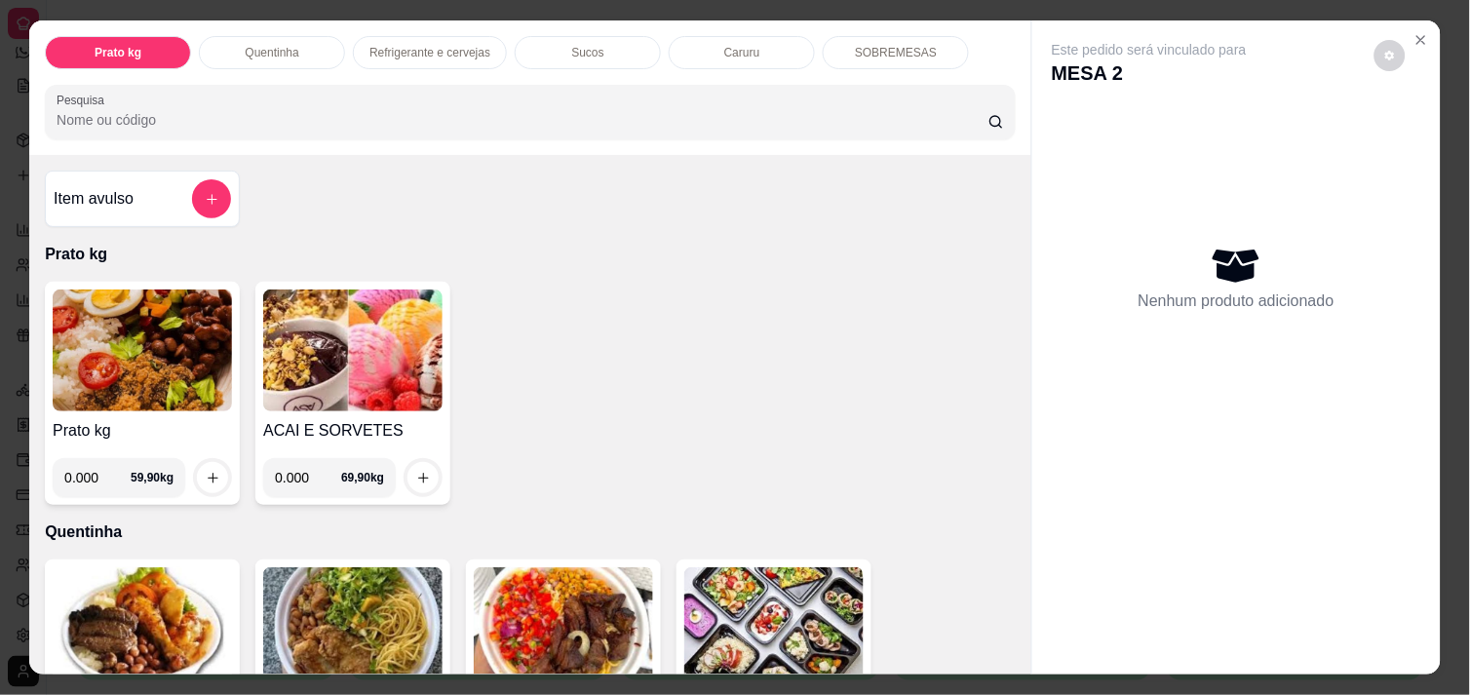
click at [92, 482] on input "0.000" at bounding box center [97, 477] width 66 height 39
type input "0.602"
click at [208, 471] on icon "increase-product-quantity" at bounding box center [213, 478] width 15 height 15
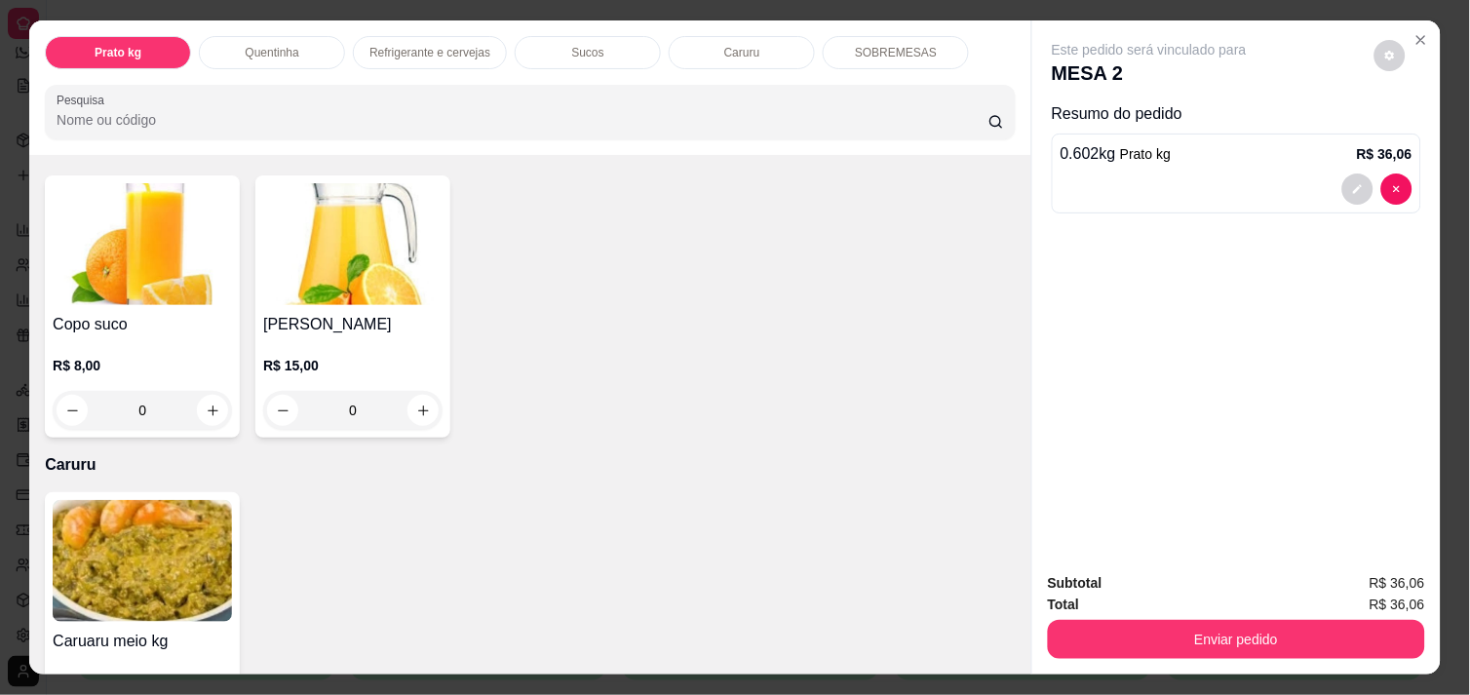
scroll to position [1863, 0]
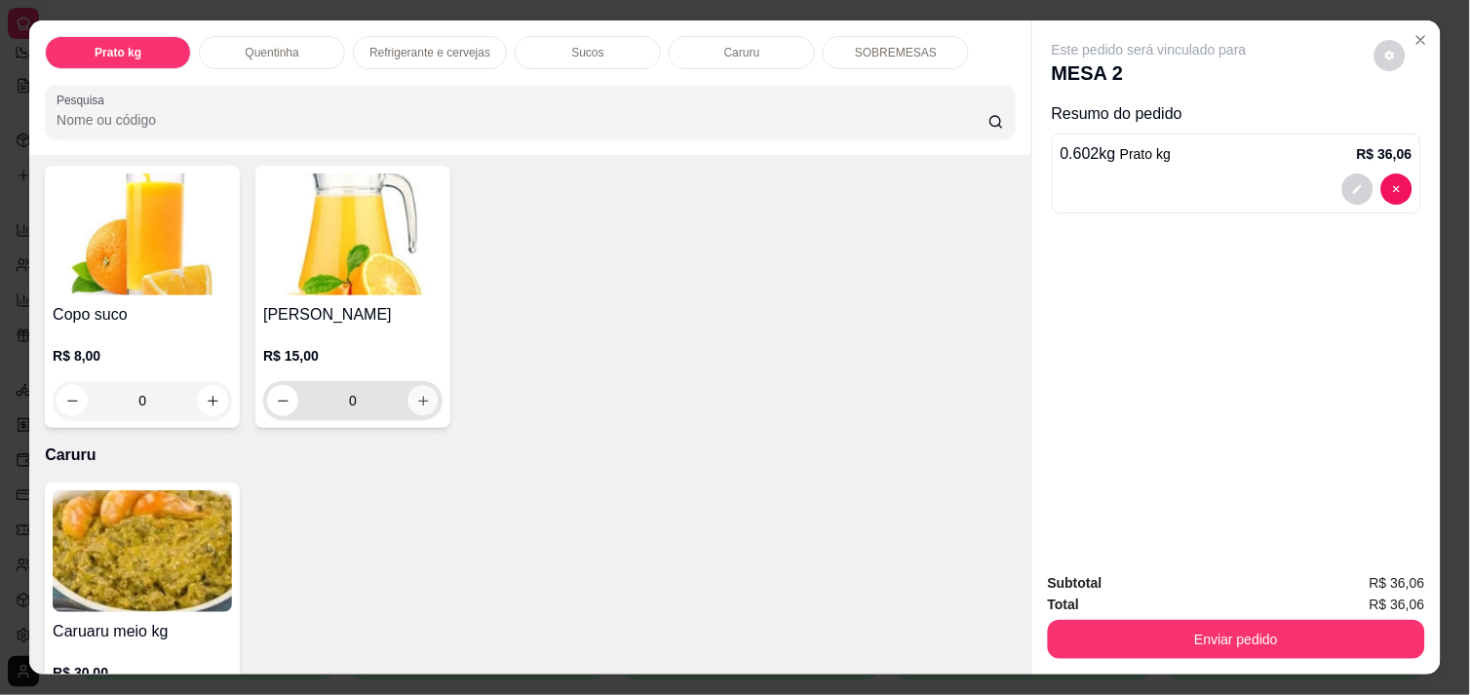
click at [416, 397] on icon "increase-product-quantity" at bounding box center [423, 401] width 15 height 15
type input "1"
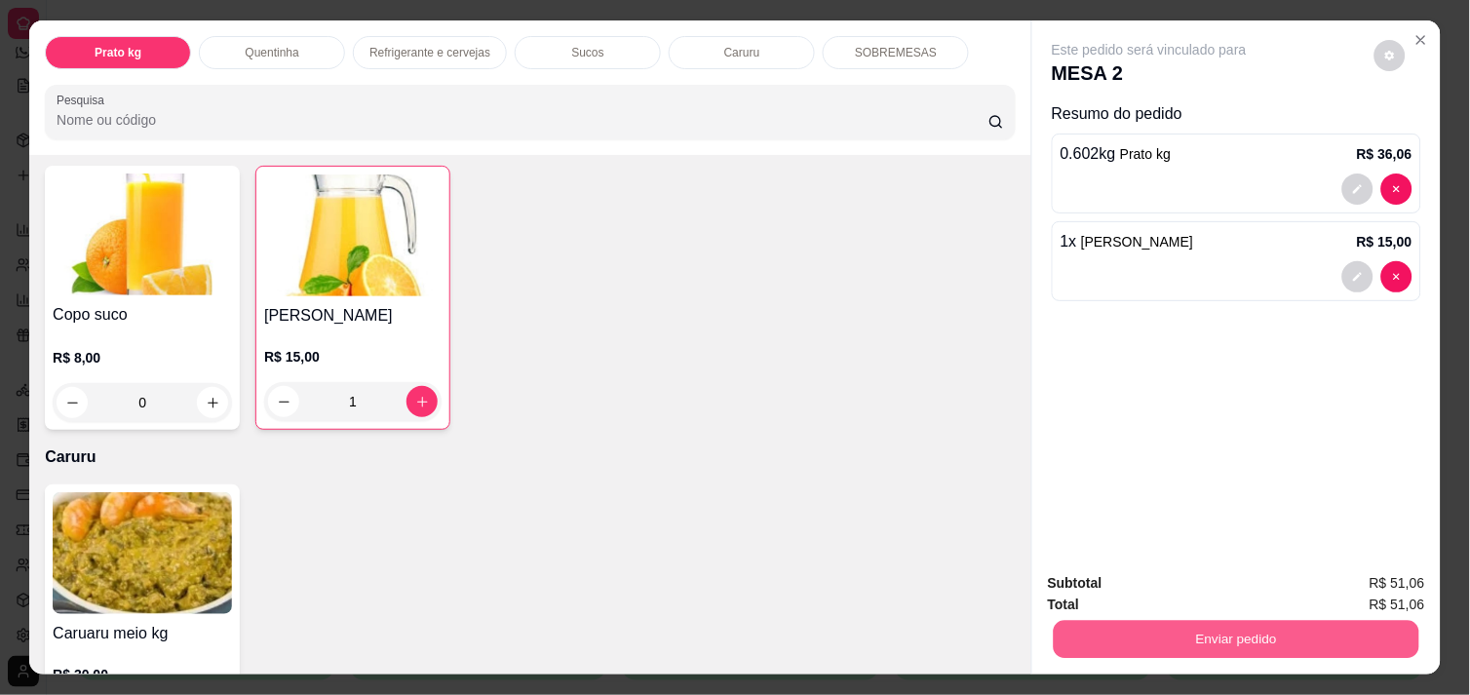
click at [1087, 626] on button "Enviar pedido" at bounding box center [1237, 639] width 366 height 38
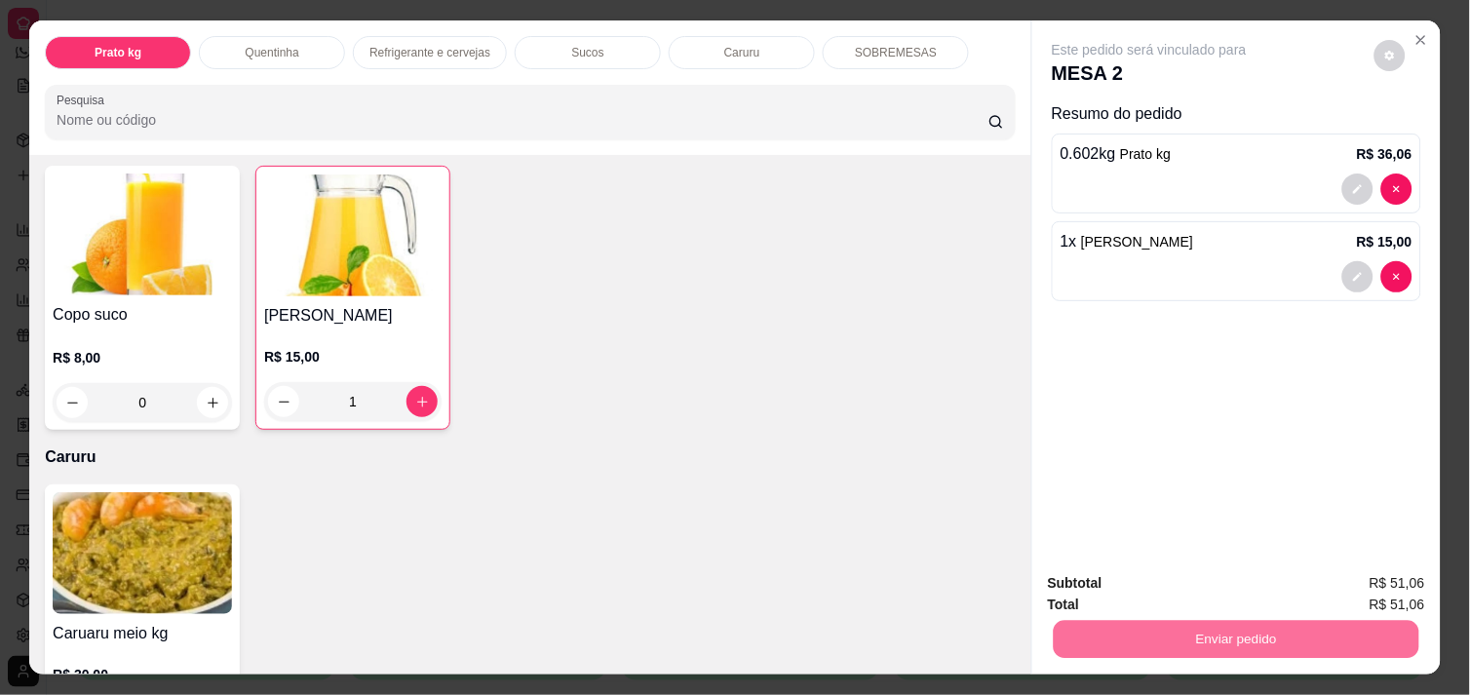
click at [1119, 576] on button "Não registrar e enviar pedido" at bounding box center [1171, 583] width 197 height 36
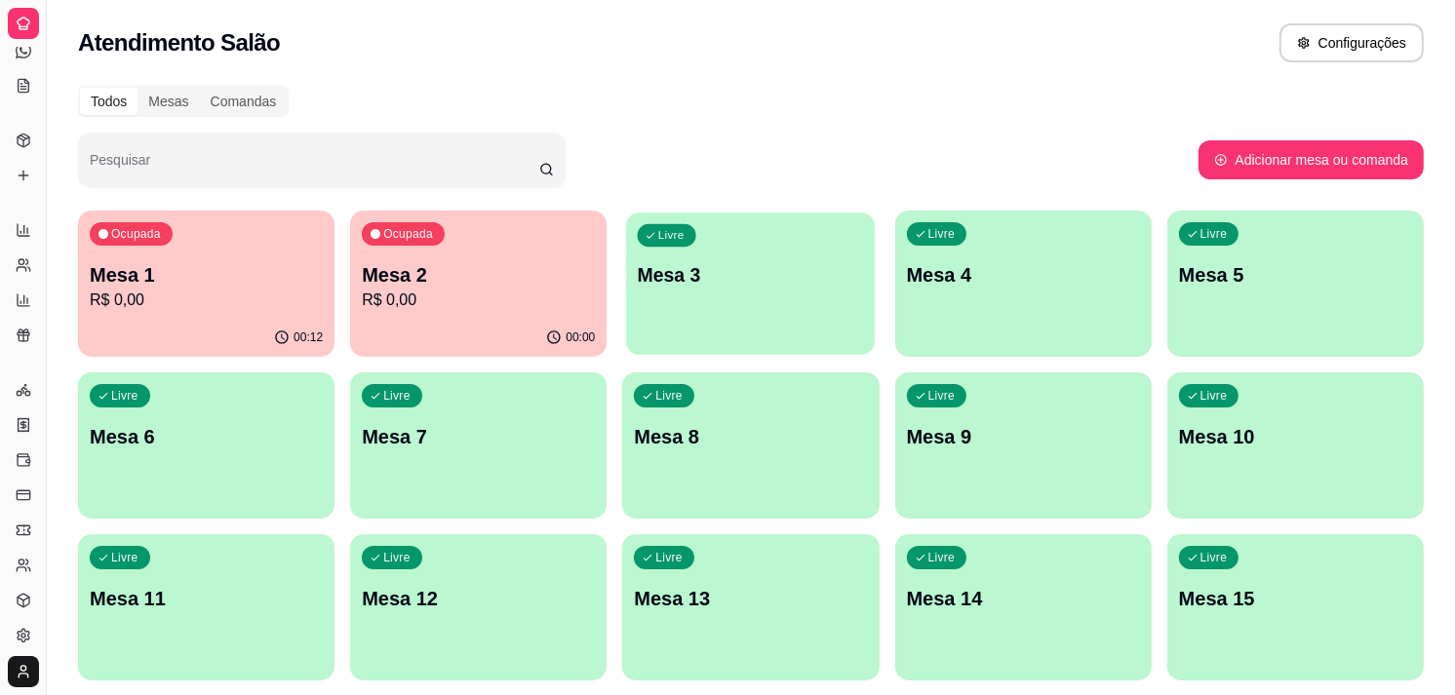
click at [755, 320] on div "Livre Mesa 3" at bounding box center [750, 272] width 249 height 119
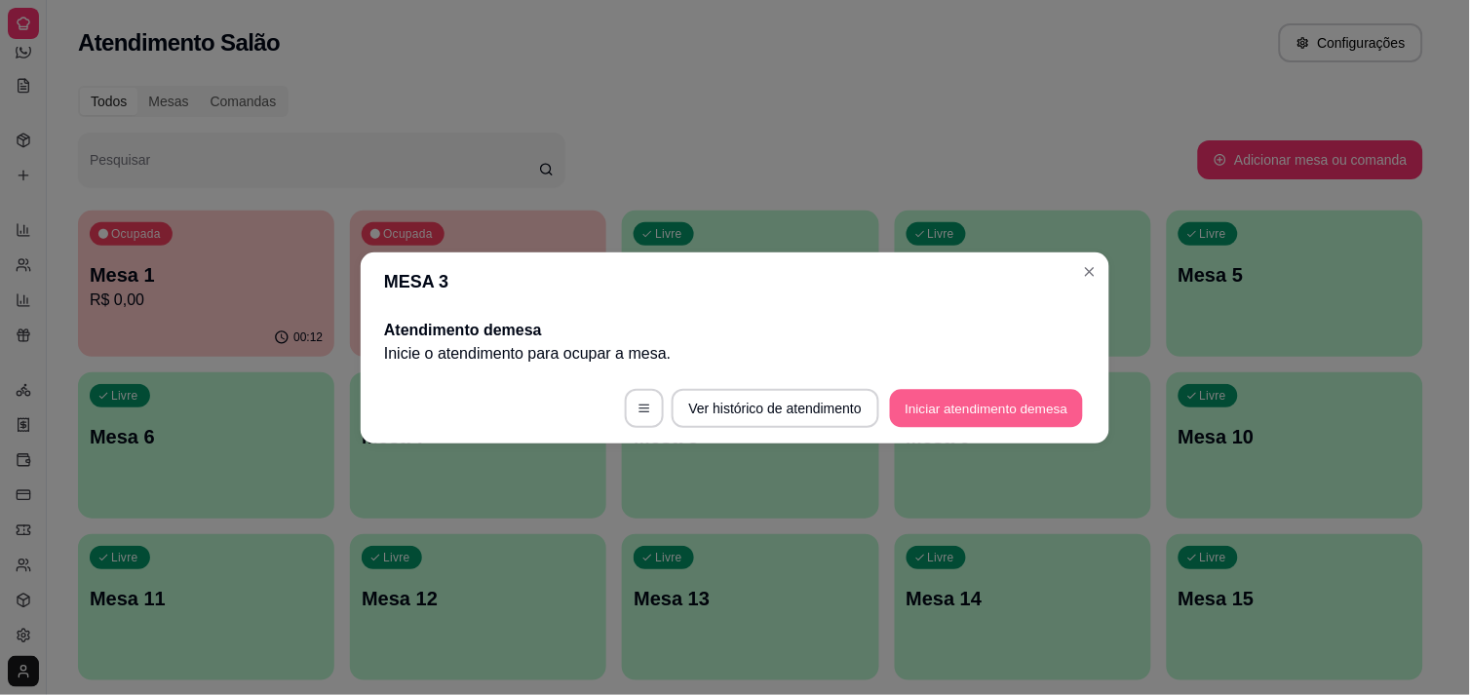
click at [958, 408] on button "Iniciar atendimento de mesa" at bounding box center [986, 408] width 193 height 38
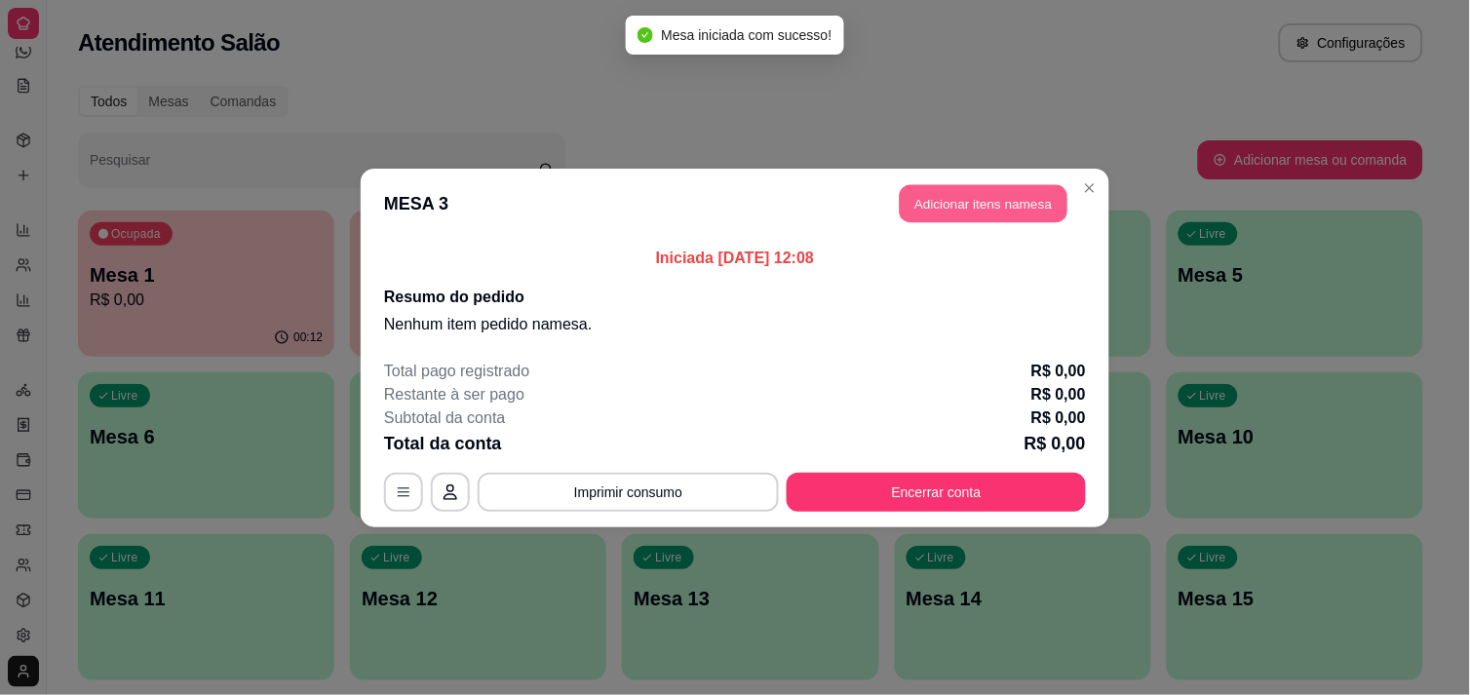
click at [994, 188] on button "Adicionar itens na mesa" at bounding box center [984, 203] width 168 height 38
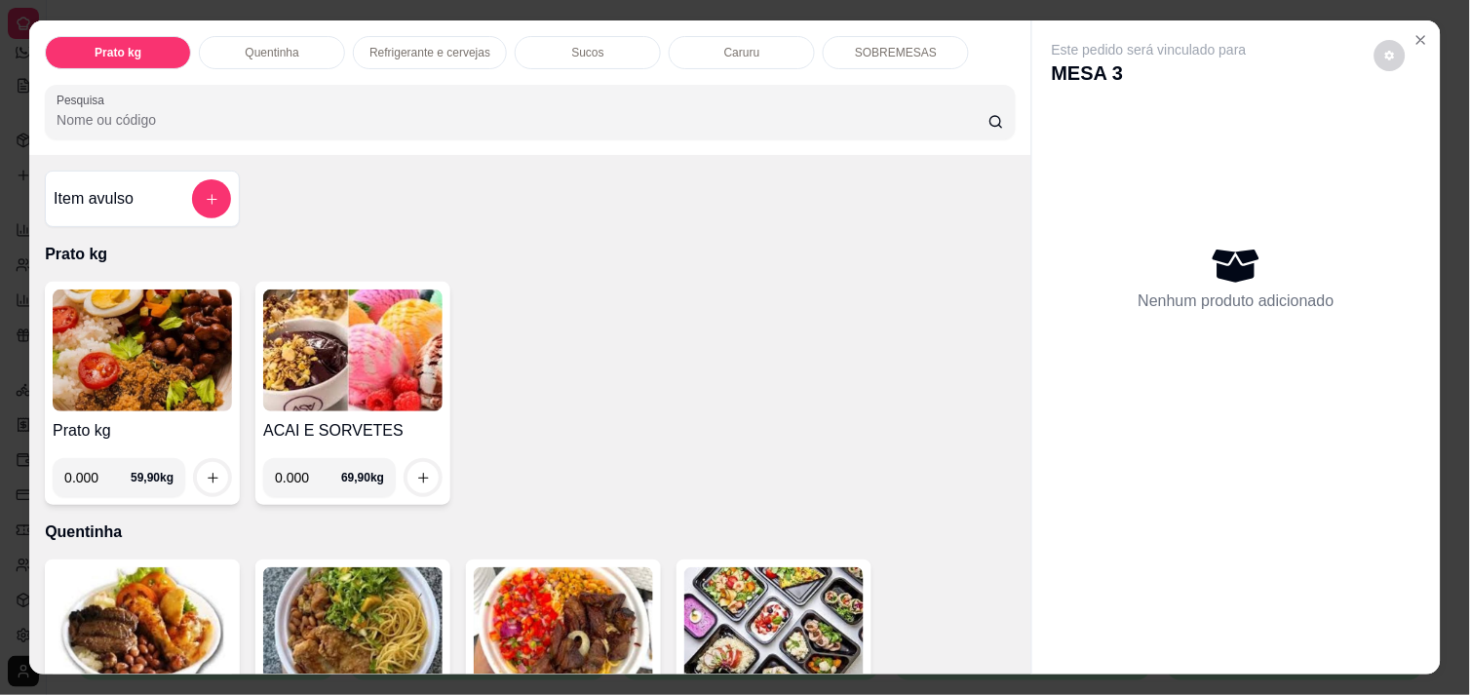
click at [97, 471] on input "0.000" at bounding box center [97, 477] width 66 height 39
type input "0.202"
click at [199, 463] on button "increase-product-quantity" at bounding box center [213, 478] width 30 height 30
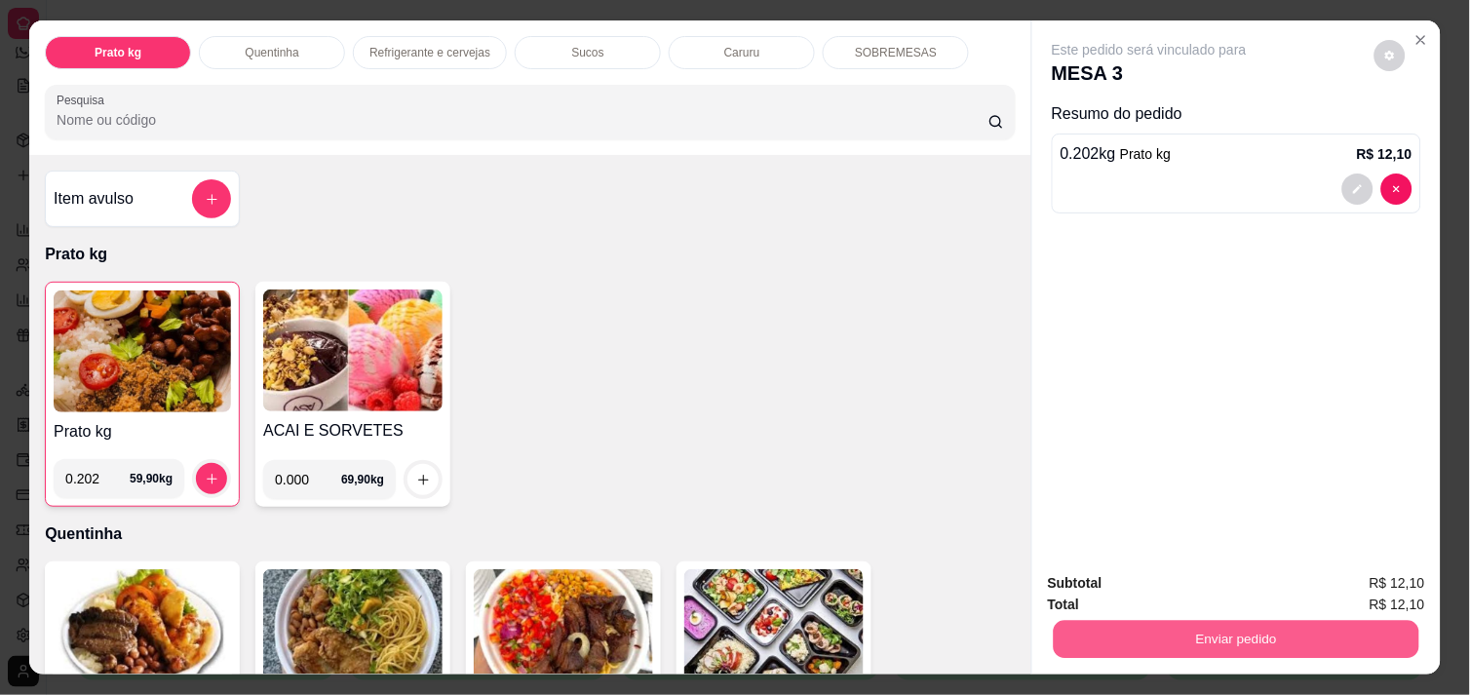
click at [1134, 627] on button "Enviar pedido" at bounding box center [1237, 639] width 366 height 38
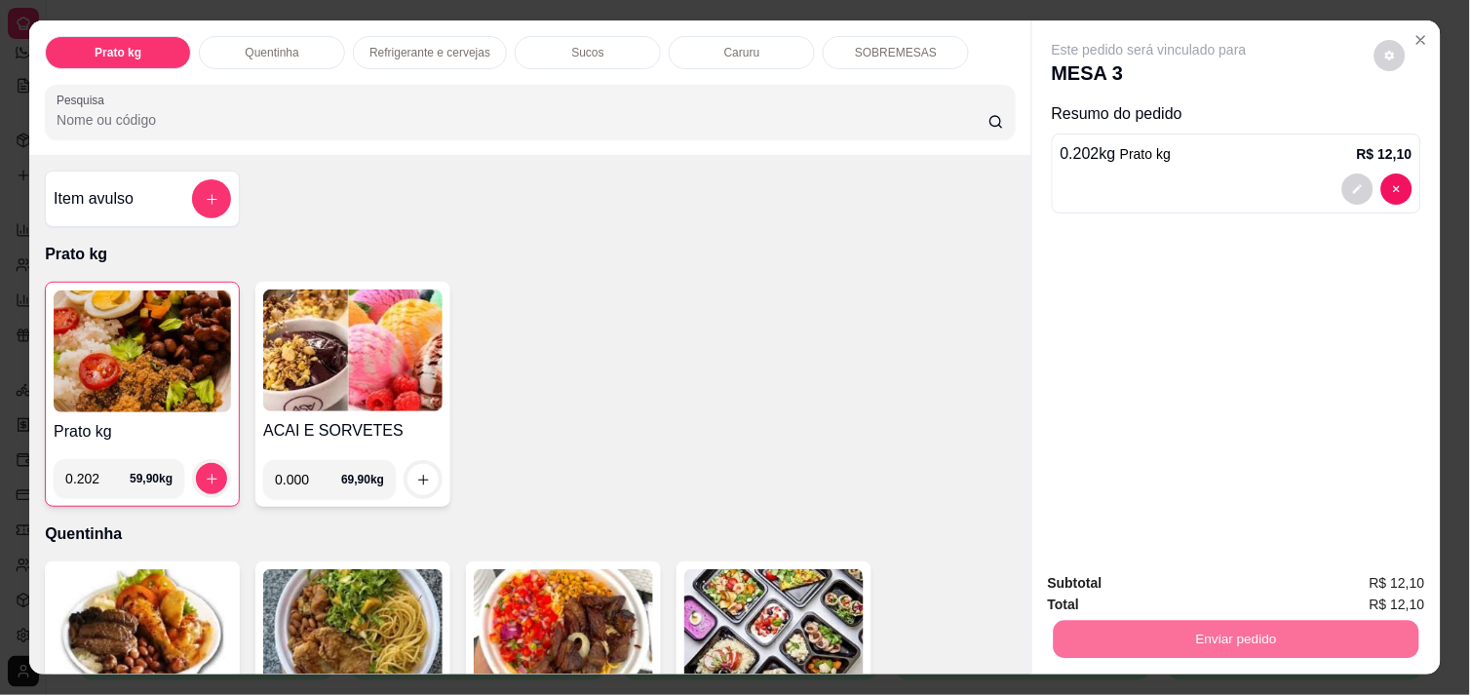
click at [1114, 582] on button "Não registrar e enviar pedido" at bounding box center [1171, 583] width 197 height 36
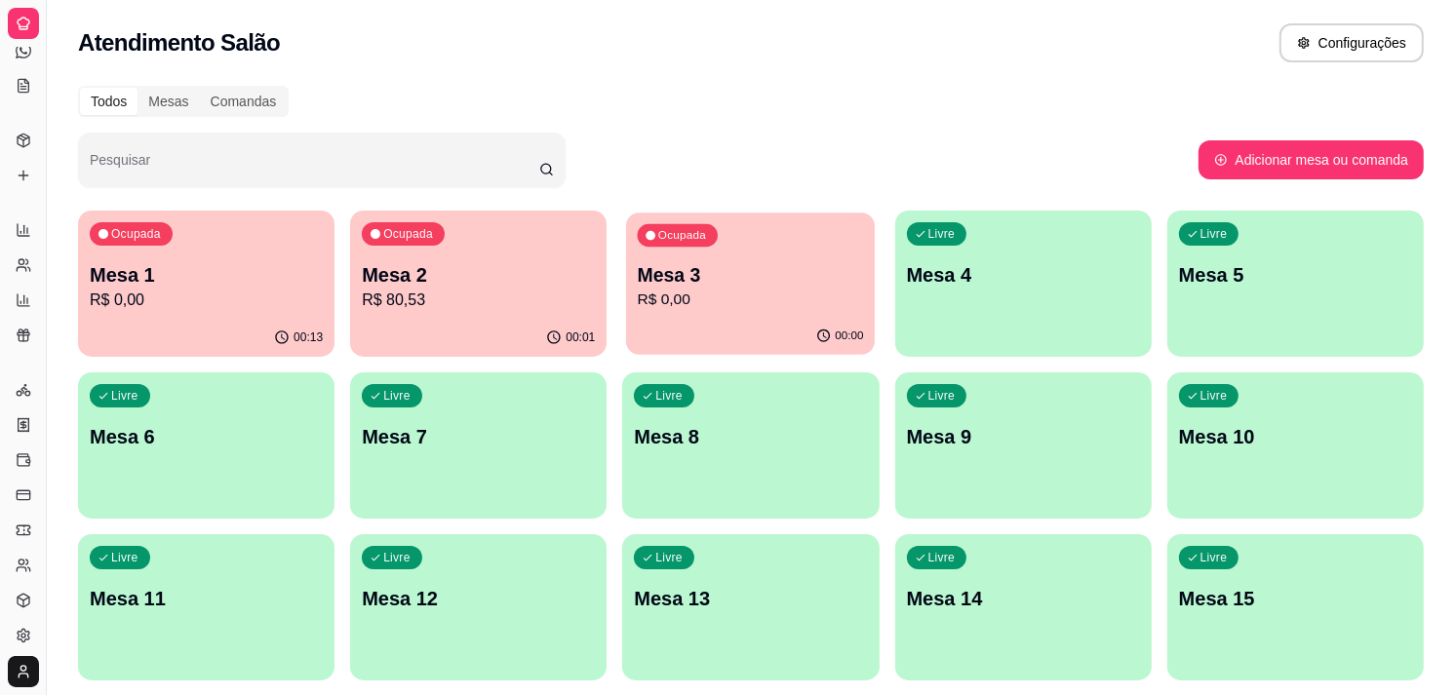
click at [709, 328] on div "00:00" at bounding box center [750, 336] width 249 height 37
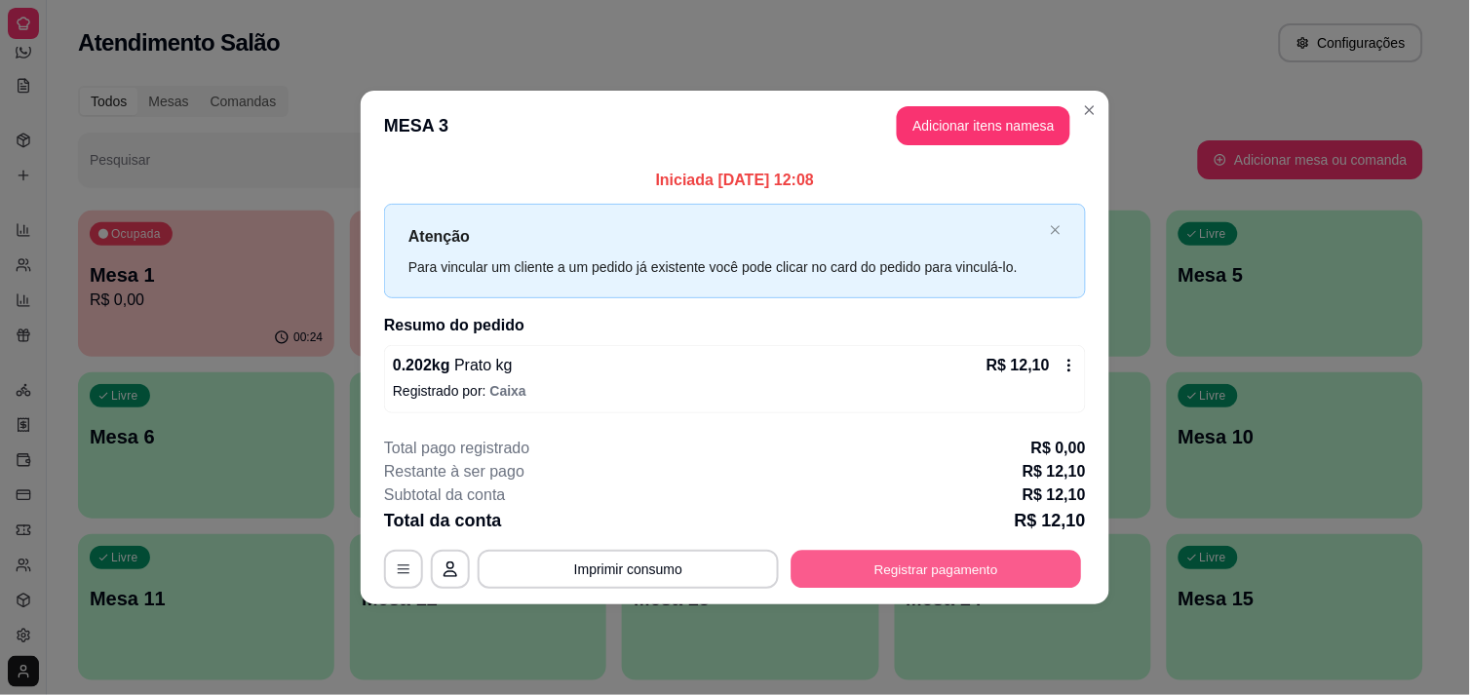
click at [996, 570] on button "Registrar pagamento" at bounding box center [937, 570] width 291 height 38
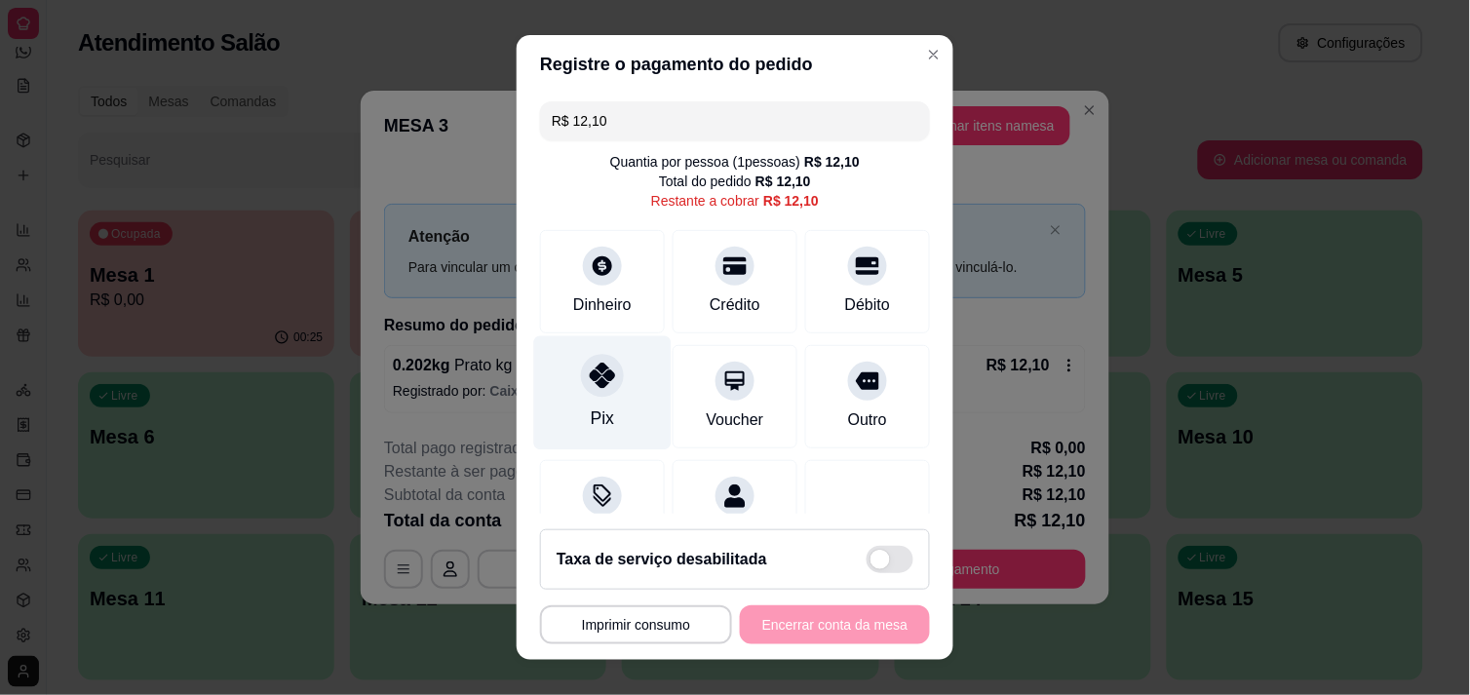
click at [581, 371] on div at bounding box center [602, 375] width 43 height 43
type input "R$ 0,00"
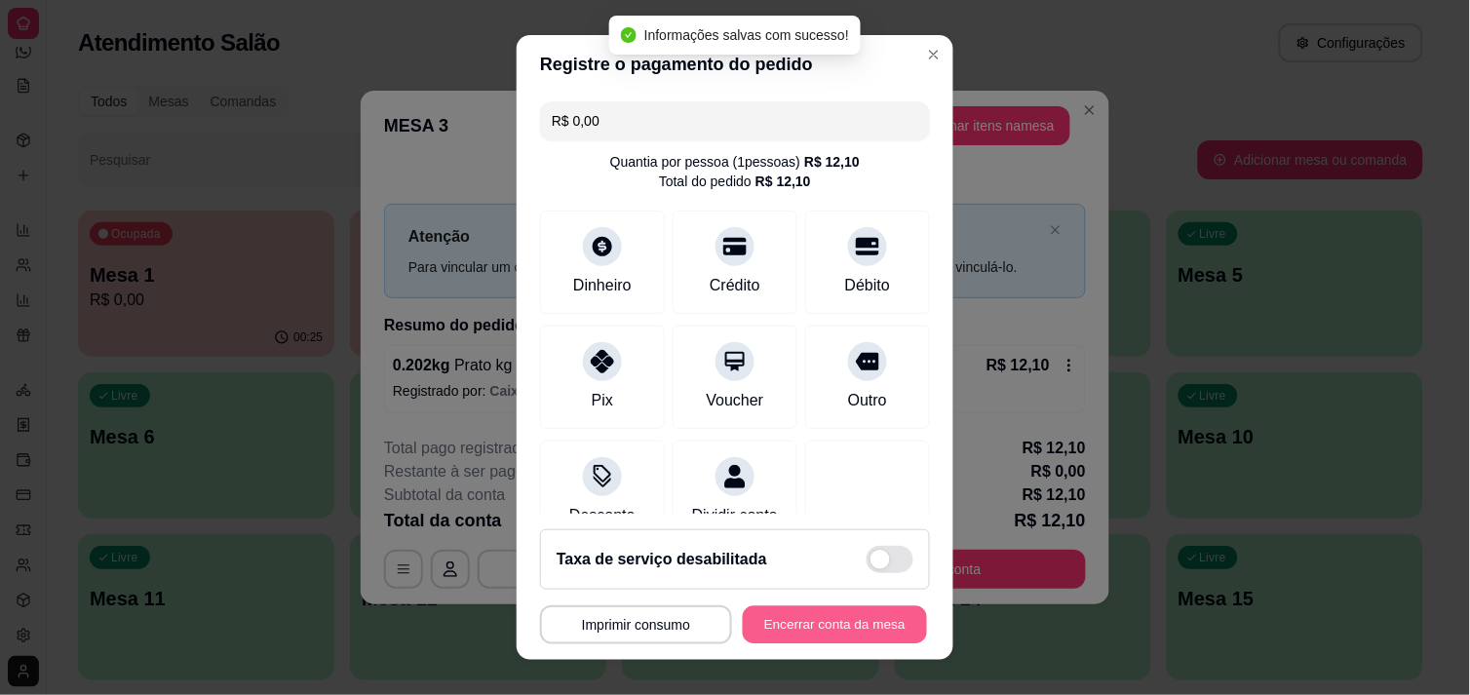
click at [829, 631] on button "Encerrar conta da mesa" at bounding box center [835, 625] width 184 height 38
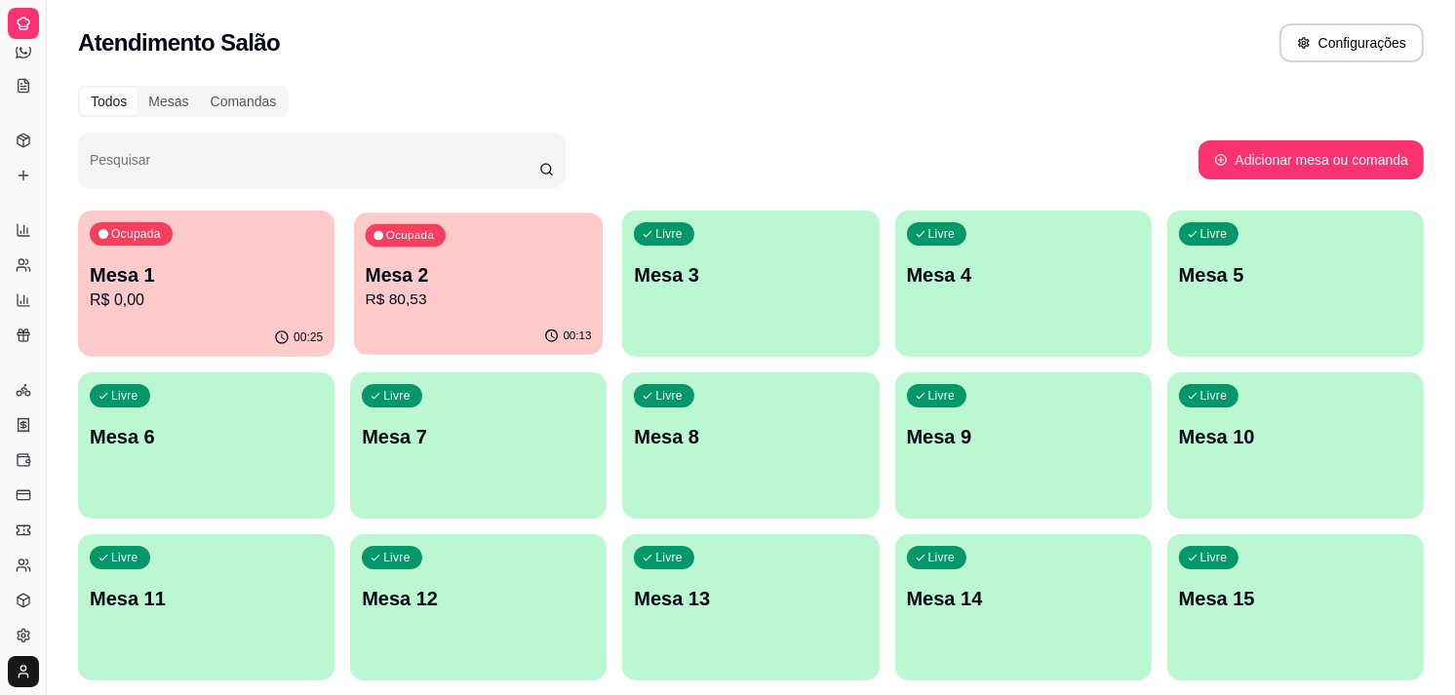
click at [519, 307] on p "R$ 80,53" at bounding box center [479, 300] width 226 height 22
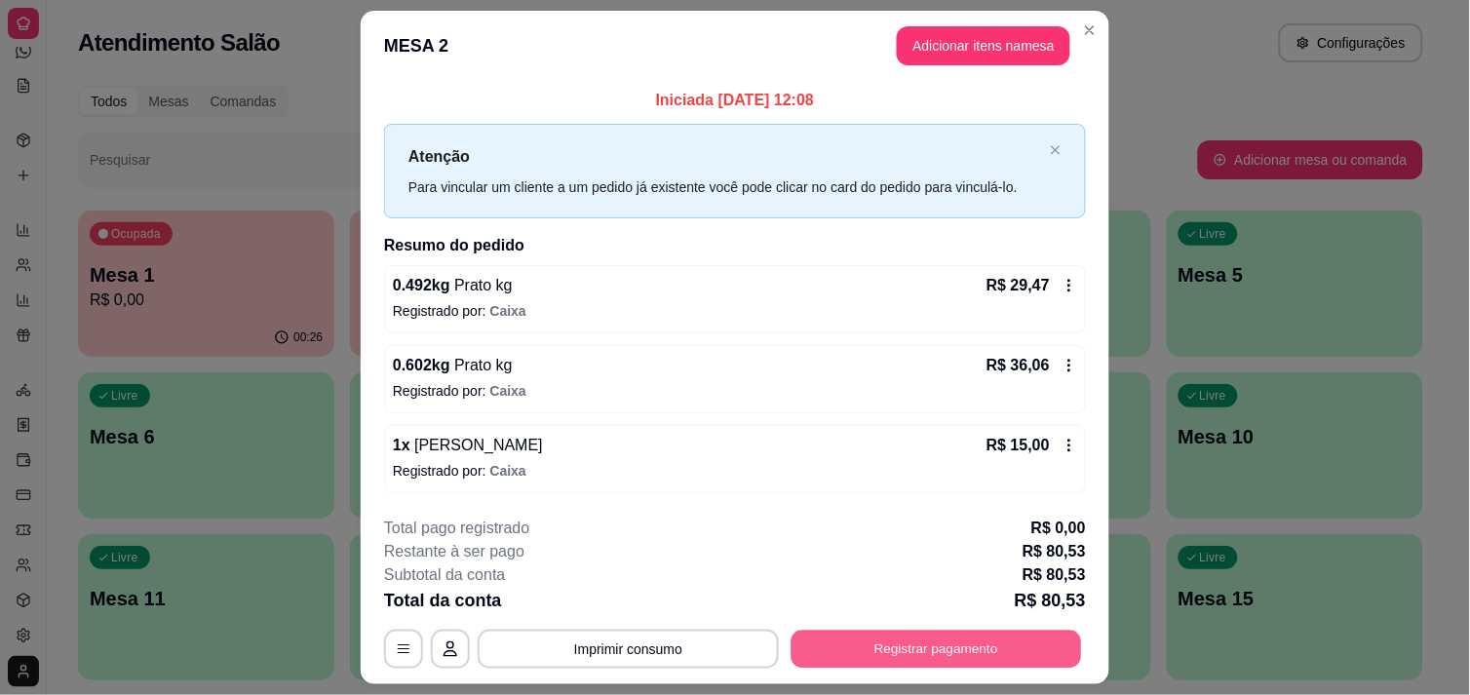
click at [934, 646] on button "Registrar pagamento" at bounding box center [937, 650] width 291 height 38
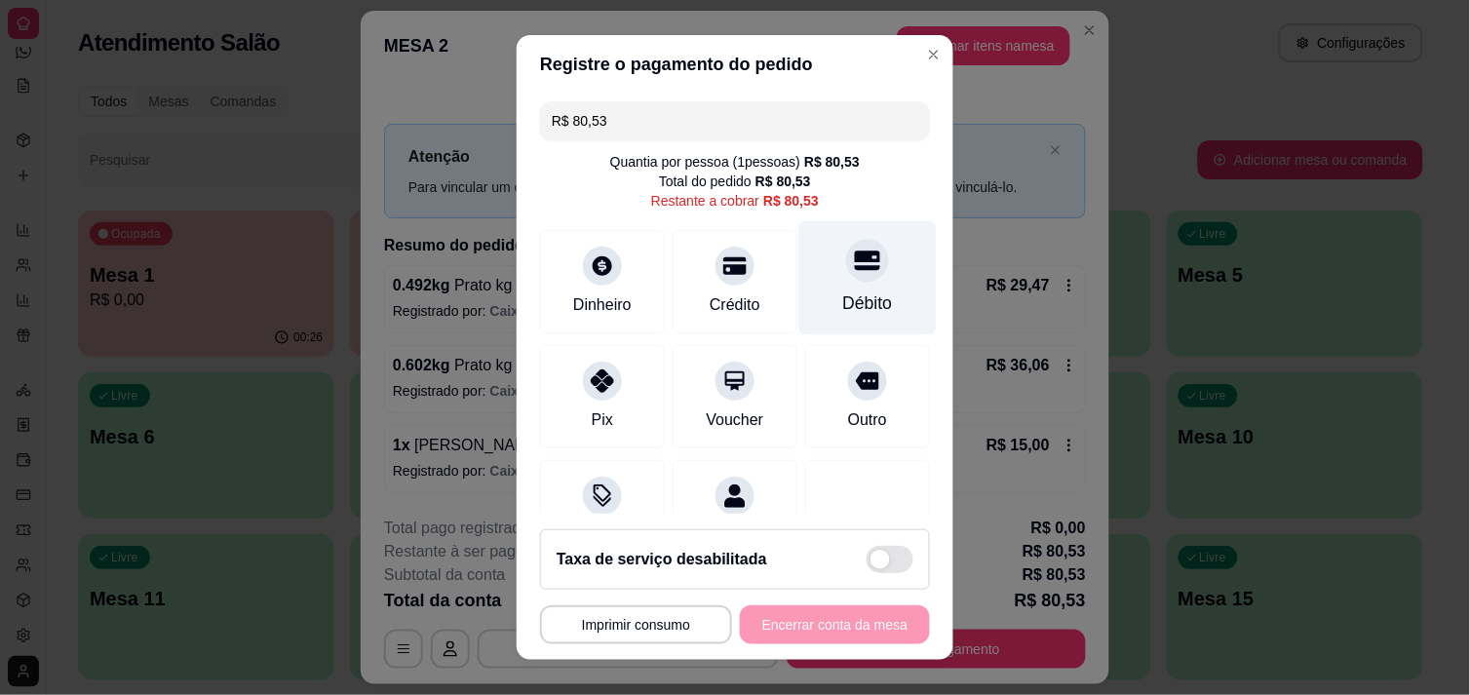
click at [819, 278] on div "Débito" at bounding box center [867, 277] width 137 height 114
type input "R$ 0,00"
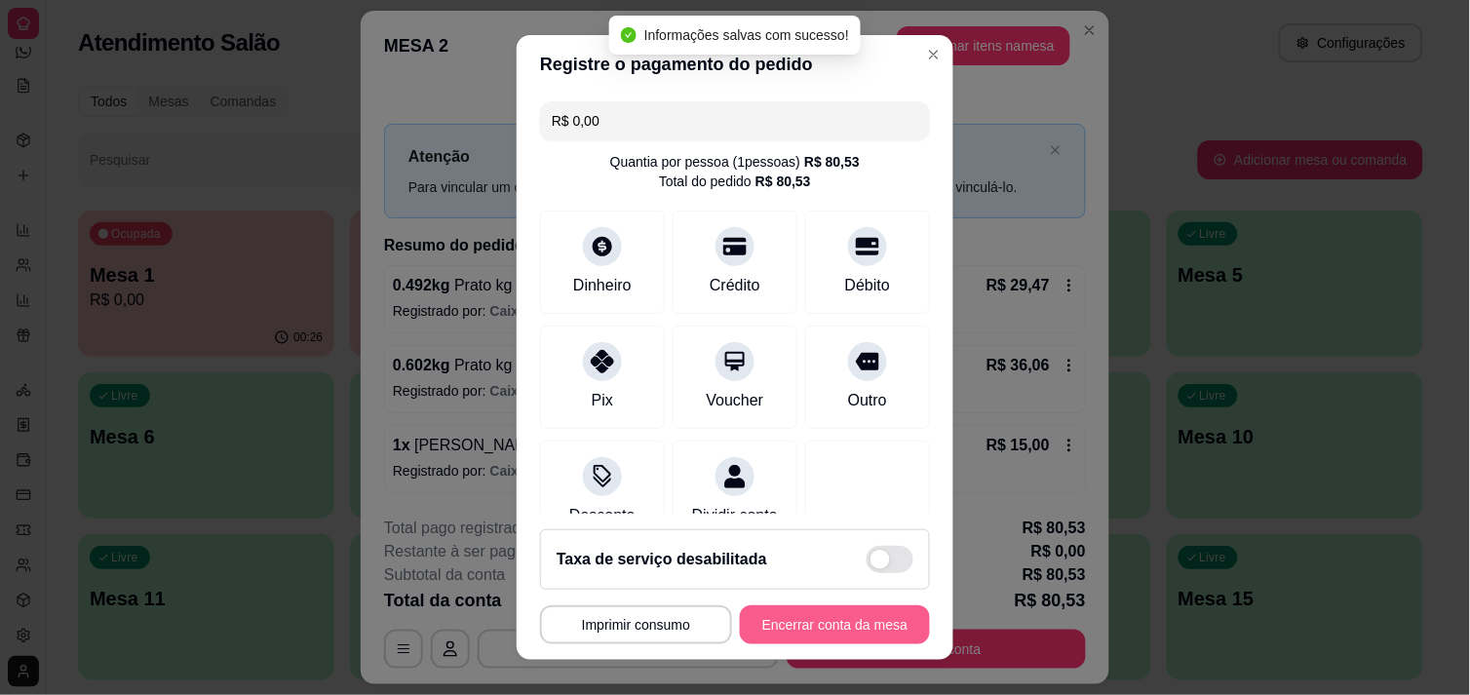
click at [855, 614] on button "Encerrar conta da mesa" at bounding box center [835, 624] width 190 height 39
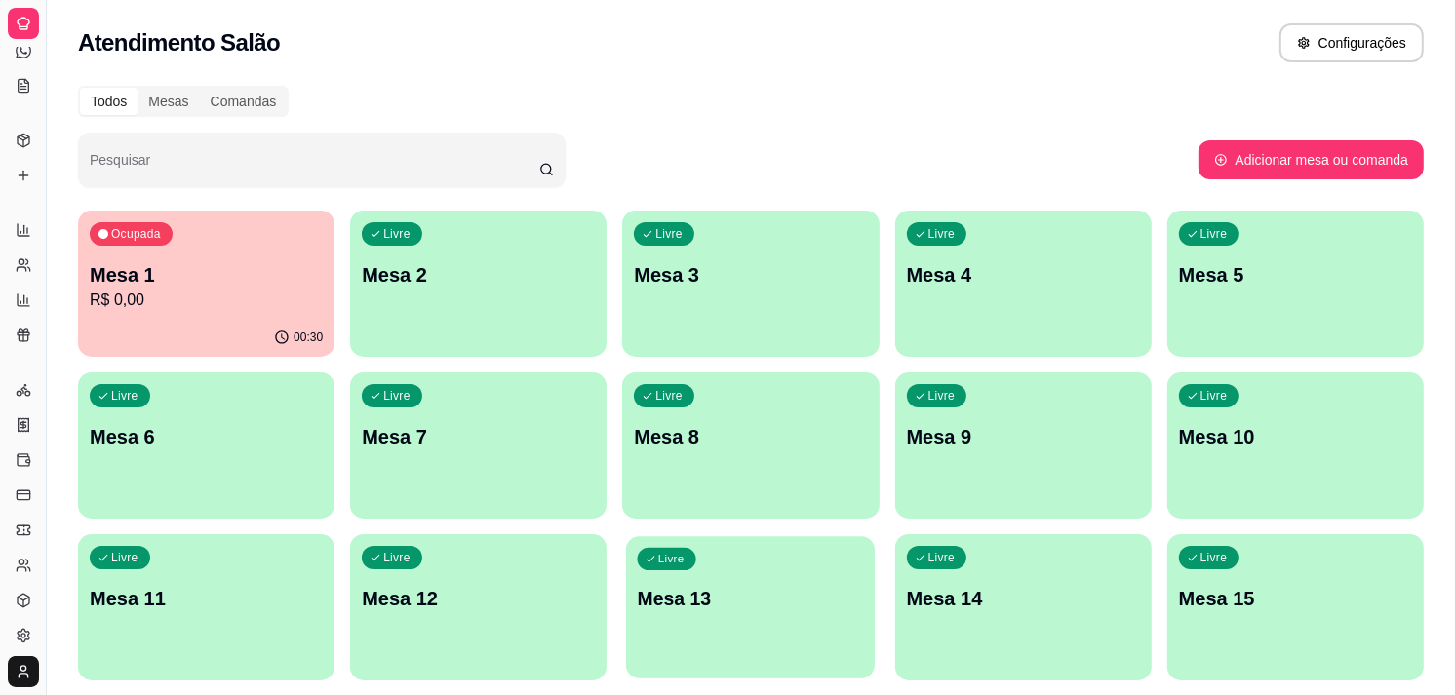
click at [855, 614] on div "Livre Mesa 13" at bounding box center [750, 595] width 249 height 119
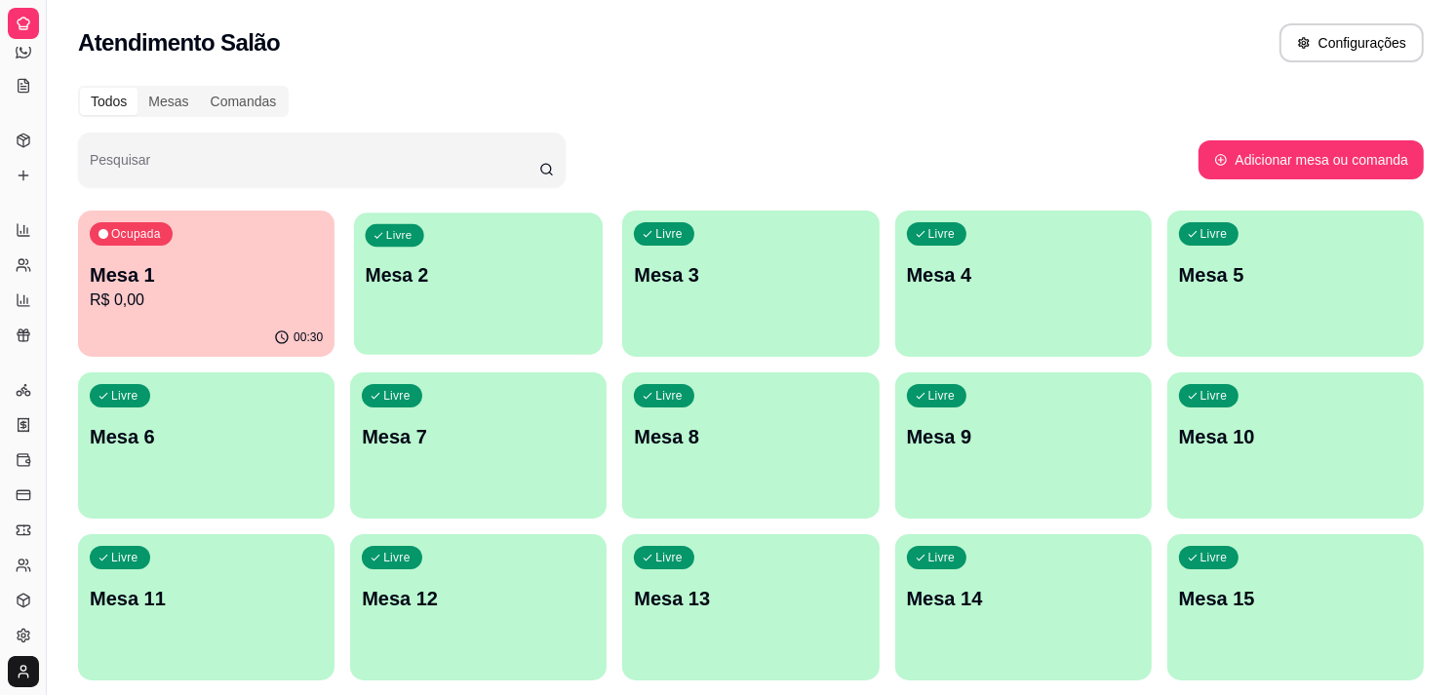
click at [432, 309] on div "Livre Mesa 2" at bounding box center [478, 272] width 249 height 119
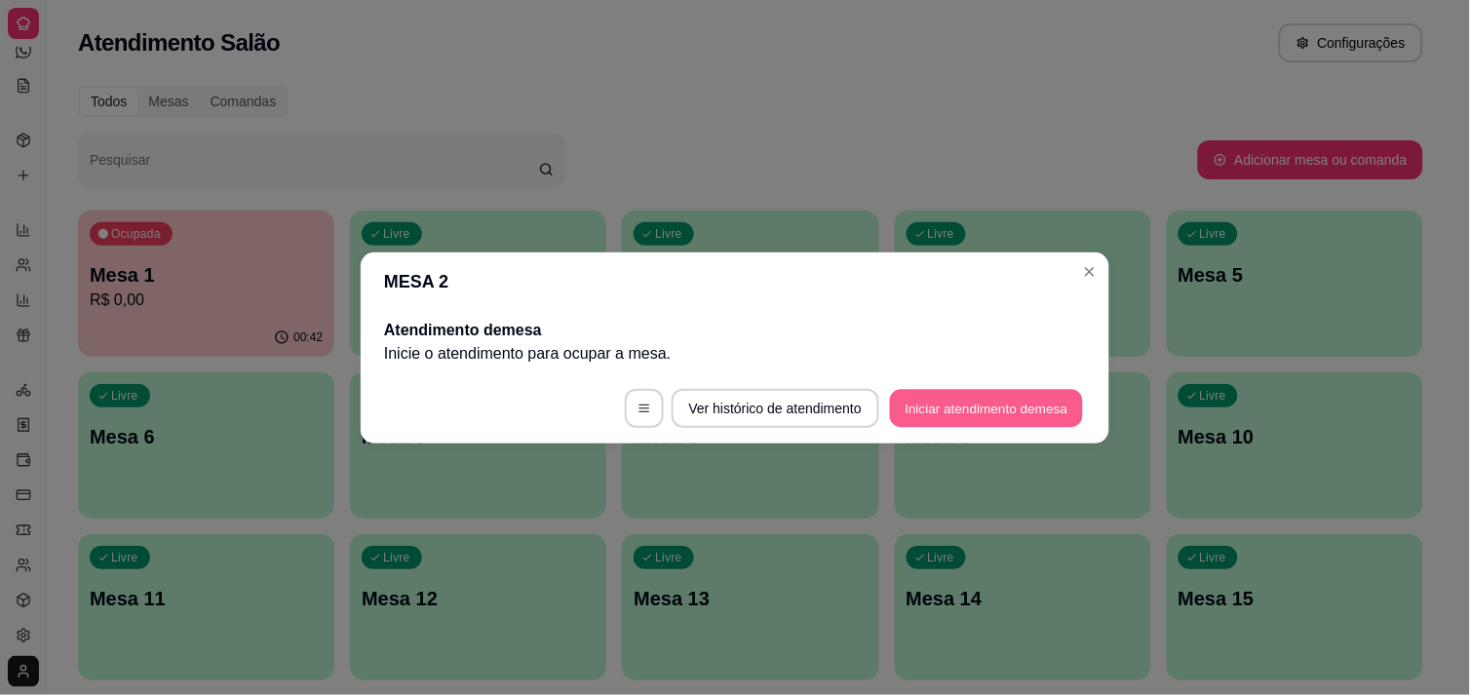
click at [995, 417] on button "Iniciar atendimento de mesa" at bounding box center [986, 408] width 193 height 38
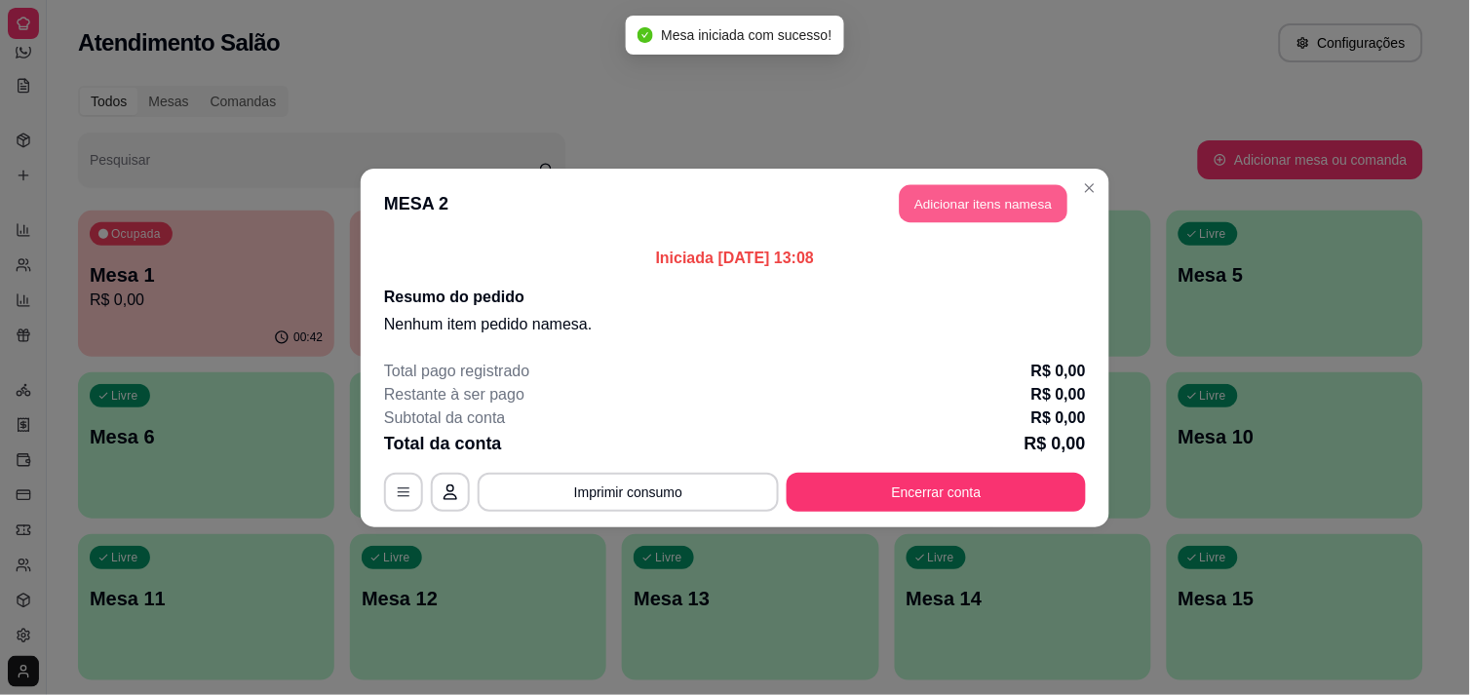
click at [948, 201] on button "Adicionar itens na mesa" at bounding box center [984, 203] width 168 height 38
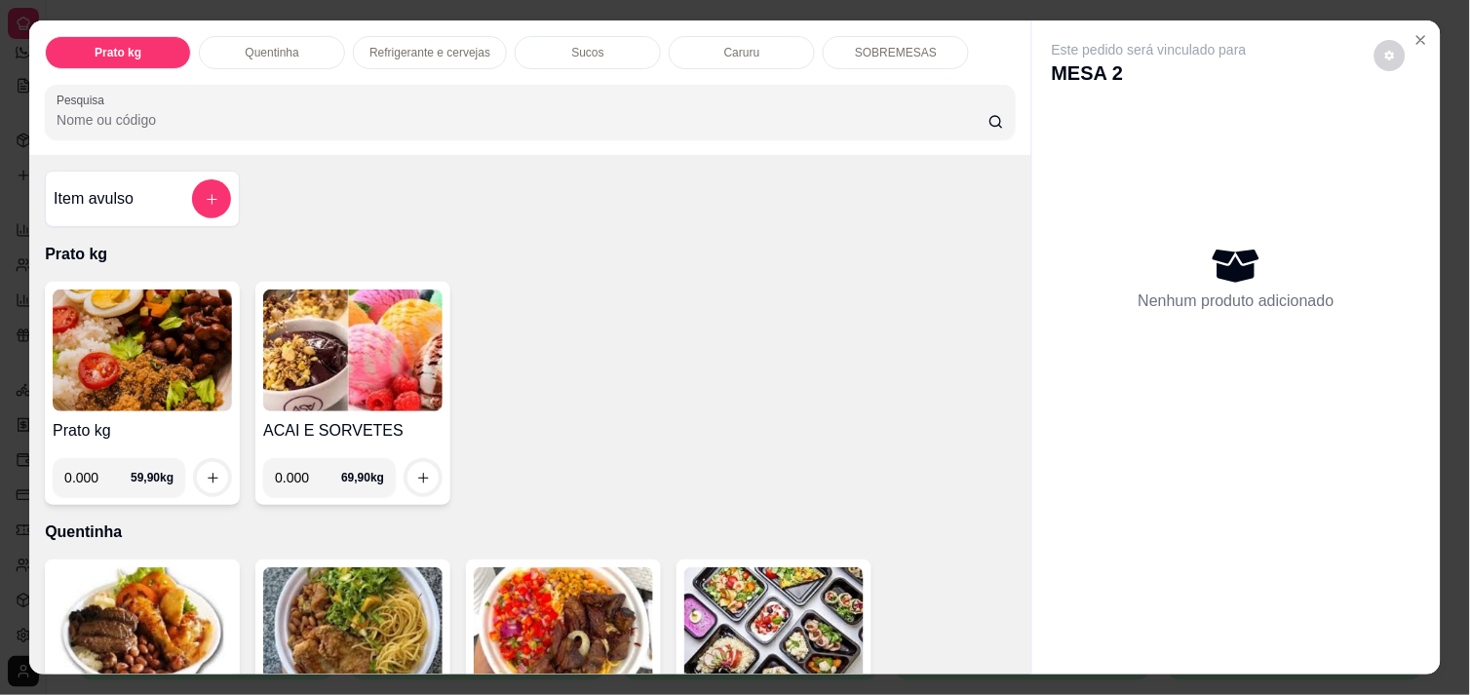
click at [84, 474] on input "0.000" at bounding box center [97, 477] width 66 height 39
click at [88, 469] on input "0.000" at bounding box center [97, 477] width 66 height 39
type input "0.300"
click at [206, 473] on icon "increase-product-quantity" at bounding box center [213, 478] width 15 height 15
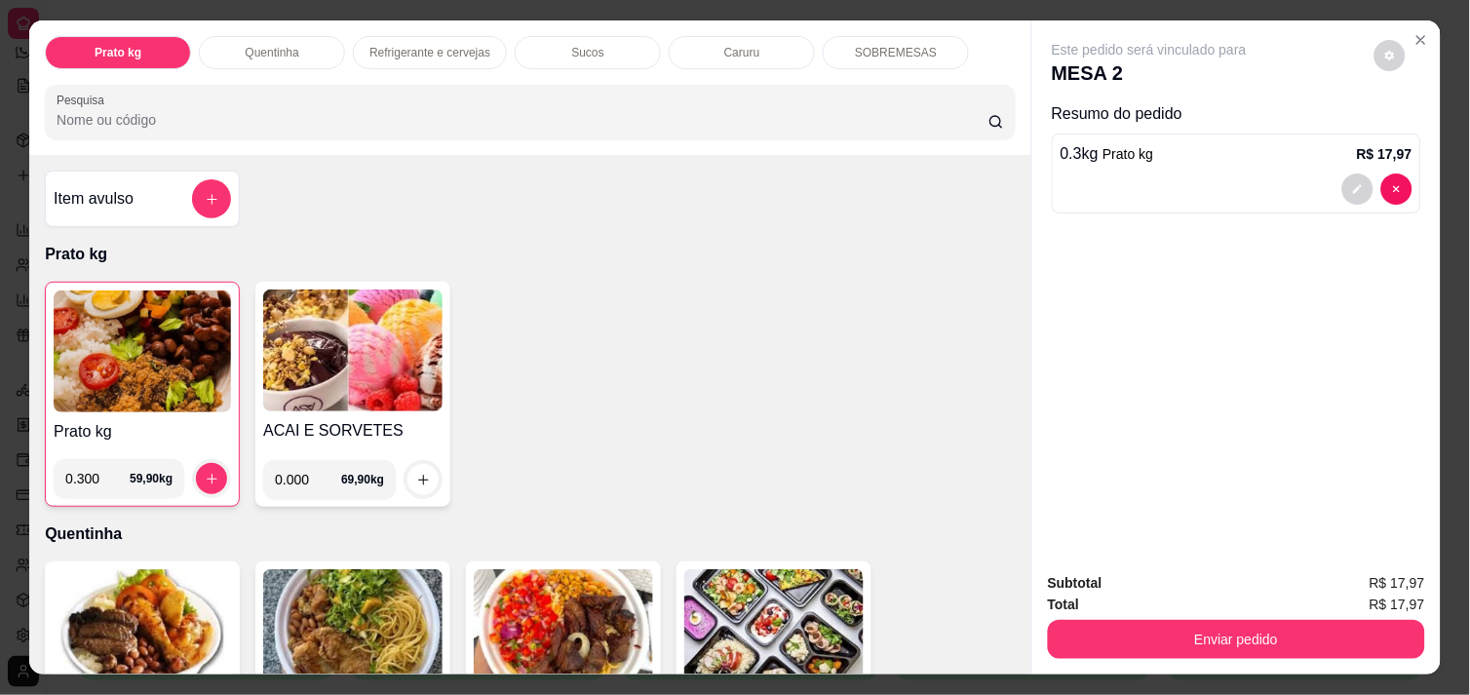
click at [1180, 650] on div "Subtotal R$ 17,97 Total R$ 17,97 Enviar pedido" at bounding box center [1236, 616] width 409 height 118
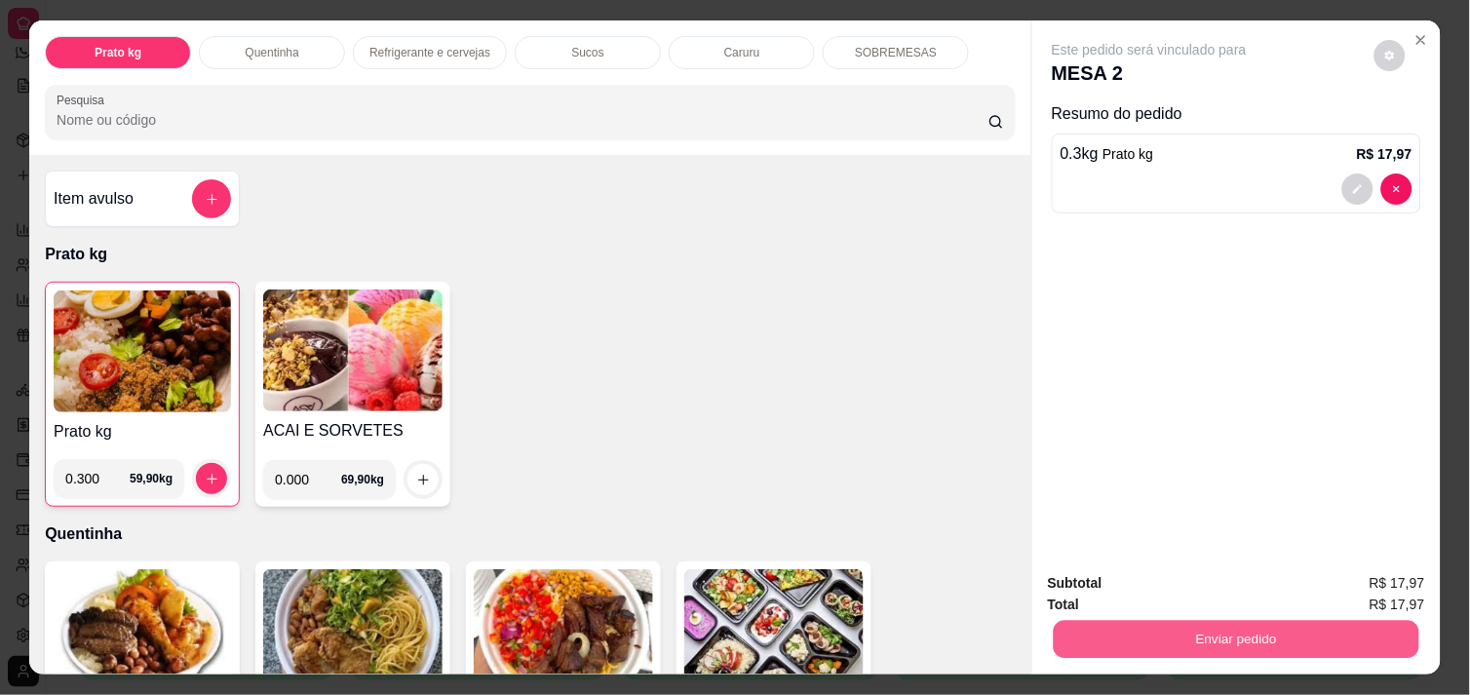
click at [1150, 637] on button "Enviar pedido" at bounding box center [1237, 639] width 366 height 38
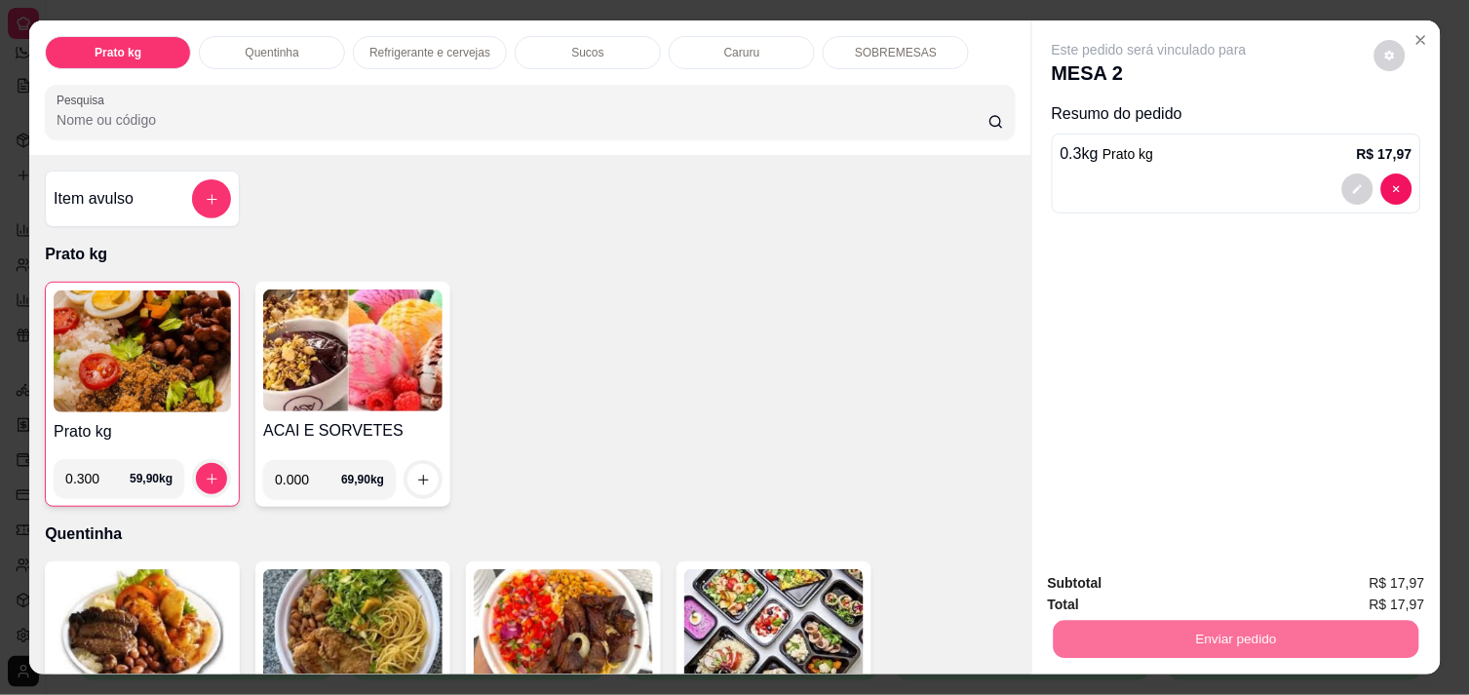
click at [1207, 593] on button "Não registrar e enviar pedido" at bounding box center [1172, 583] width 203 height 37
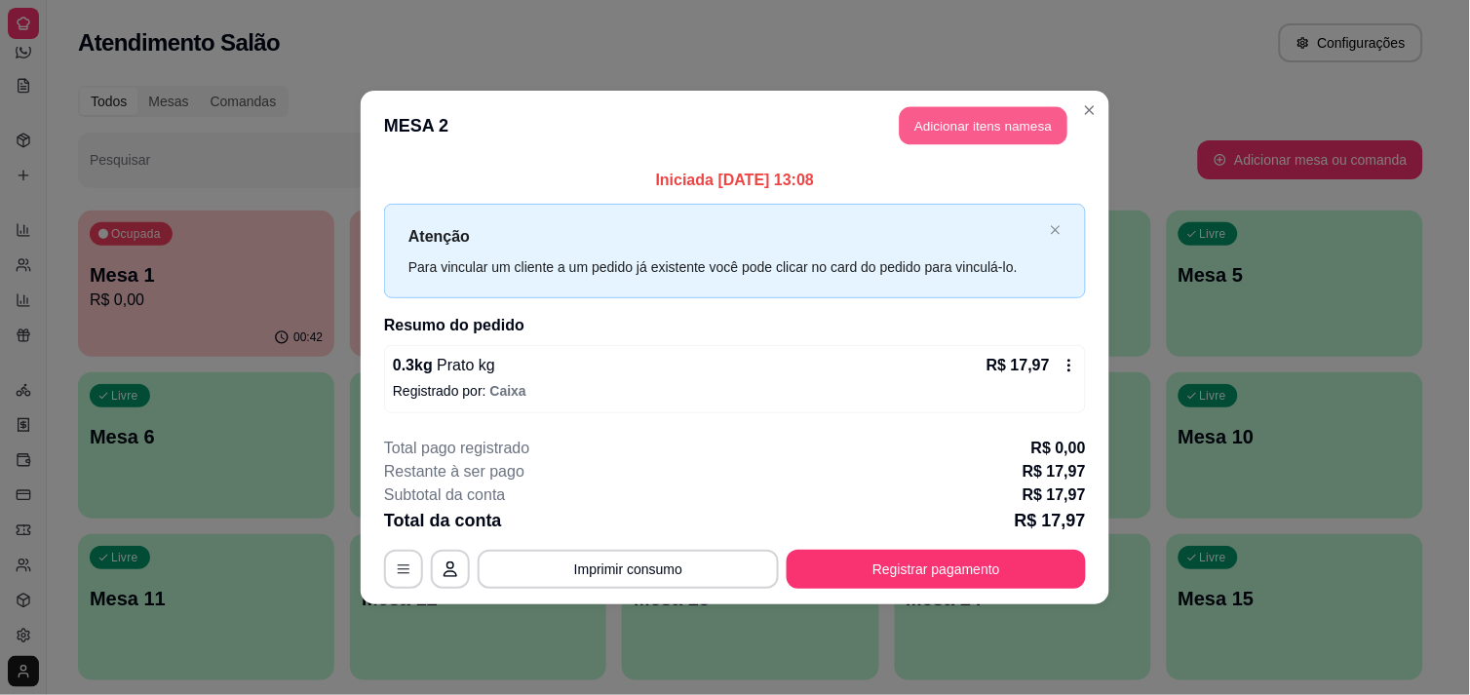
click at [966, 113] on button "Adicionar itens na mesa" at bounding box center [984, 126] width 168 height 38
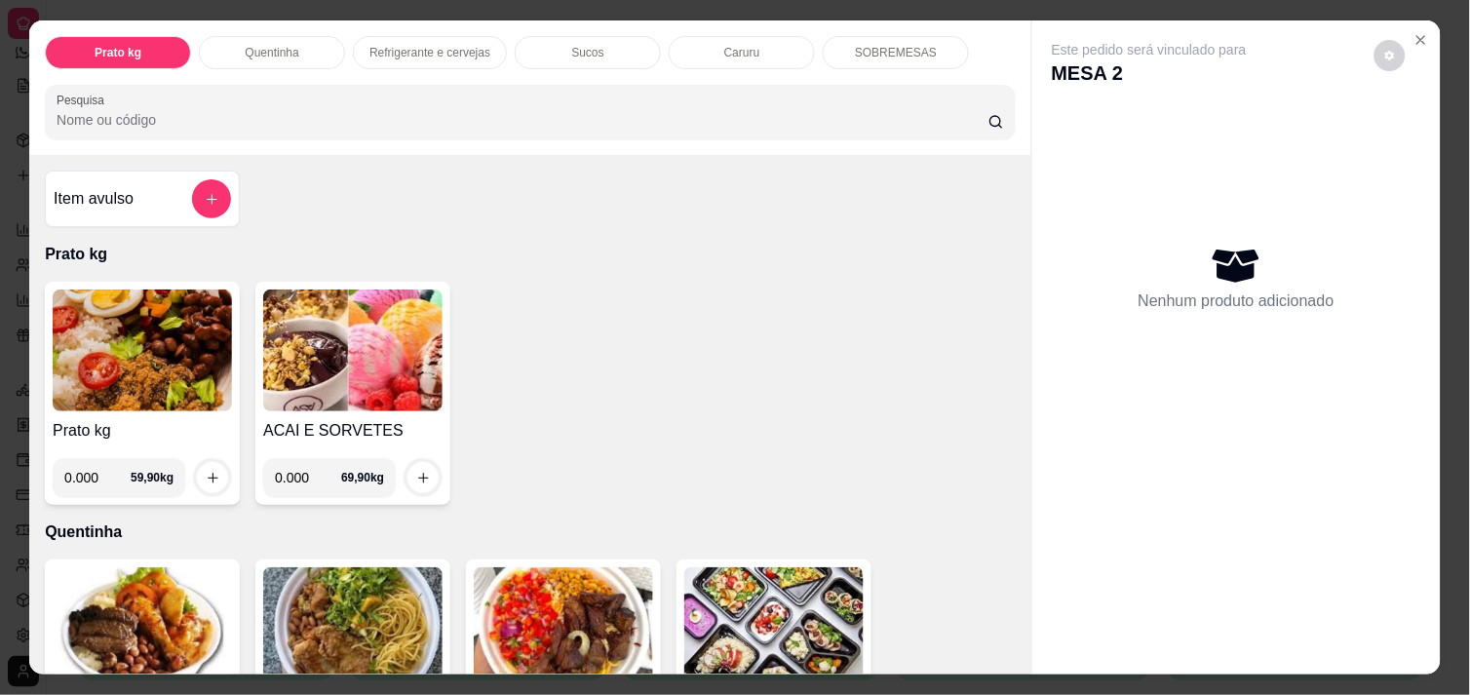
click at [88, 481] on input "0.000" at bounding box center [97, 477] width 66 height 39
type input "0.642"
click at [207, 478] on button "increase-product-quantity" at bounding box center [213, 478] width 30 height 30
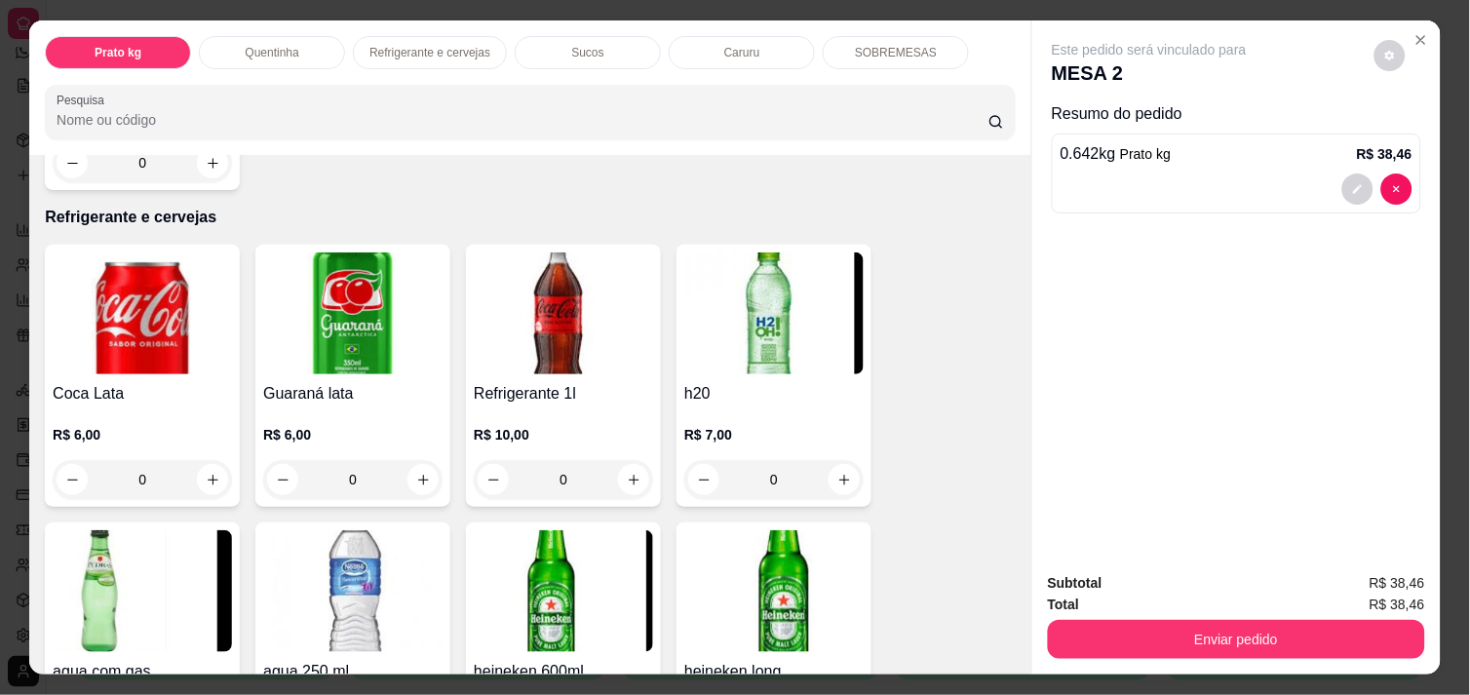
scroll to position [953, 0]
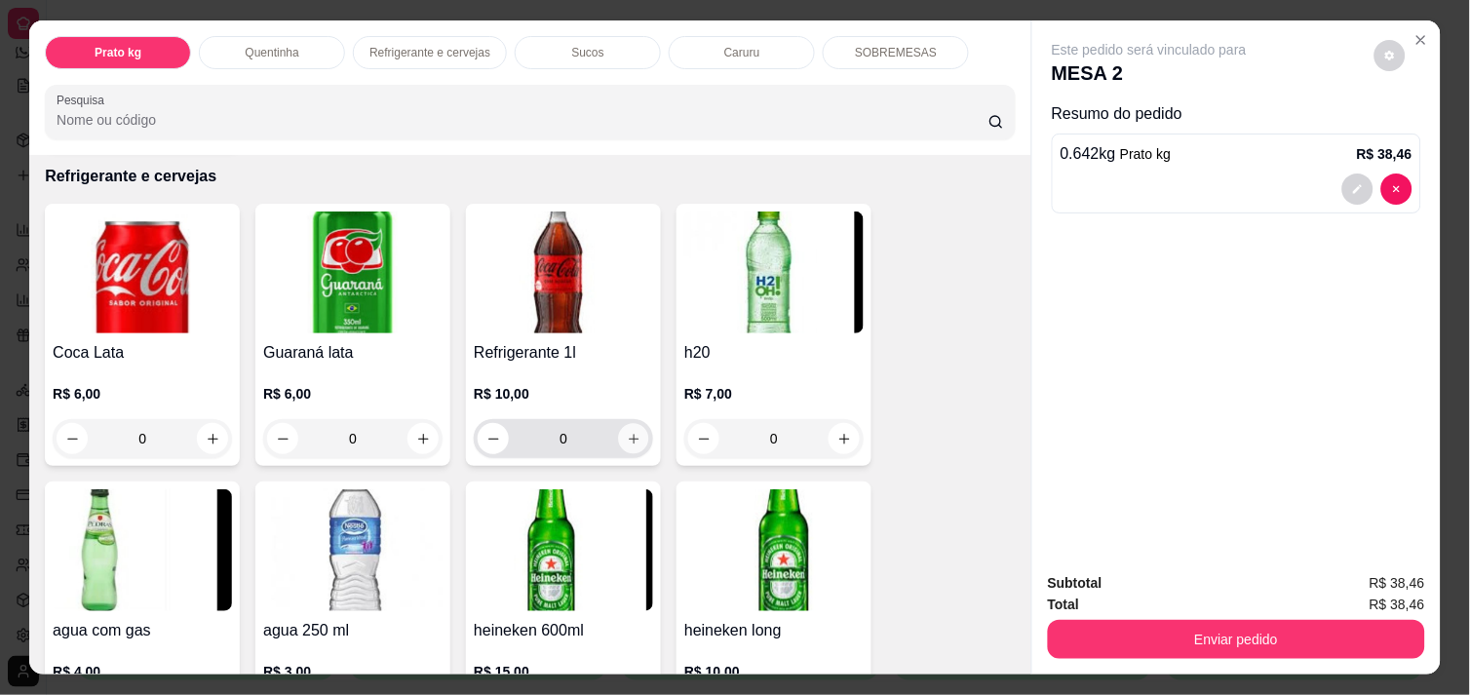
click at [627, 432] on icon "increase-product-quantity" at bounding box center [634, 439] width 15 height 15
type input "1"
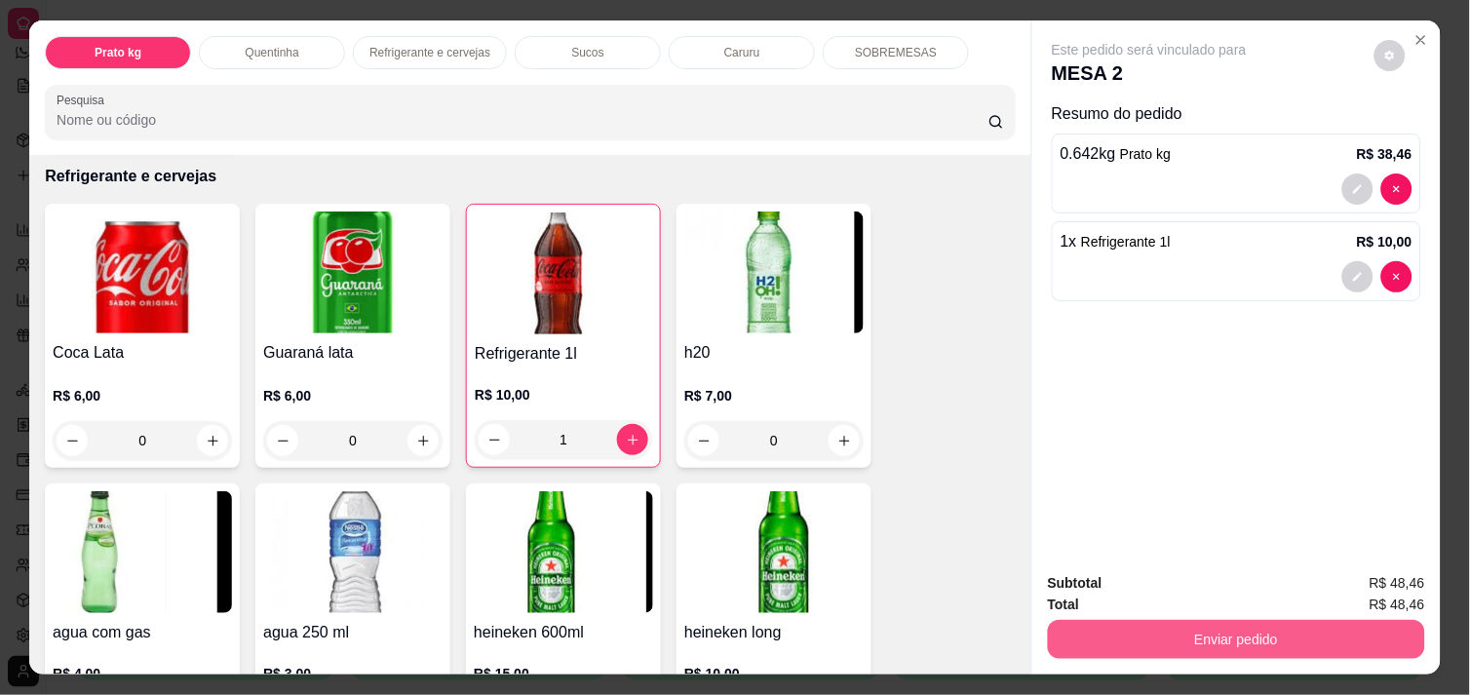
click at [1138, 631] on button "Enviar pedido" at bounding box center [1236, 639] width 377 height 39
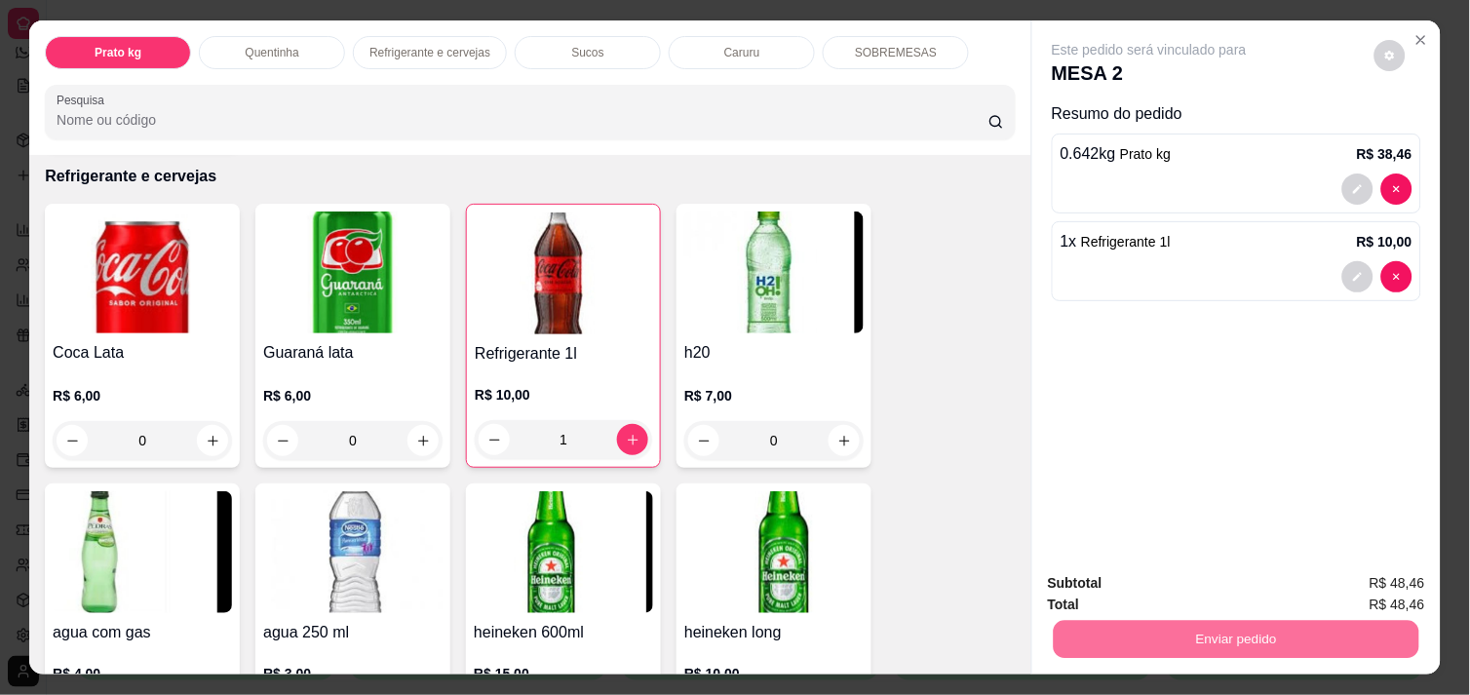
click at [1109, 578] on button "Não registrar e enviar pedido" at bounding box center [1171, 583] width 197 height 36
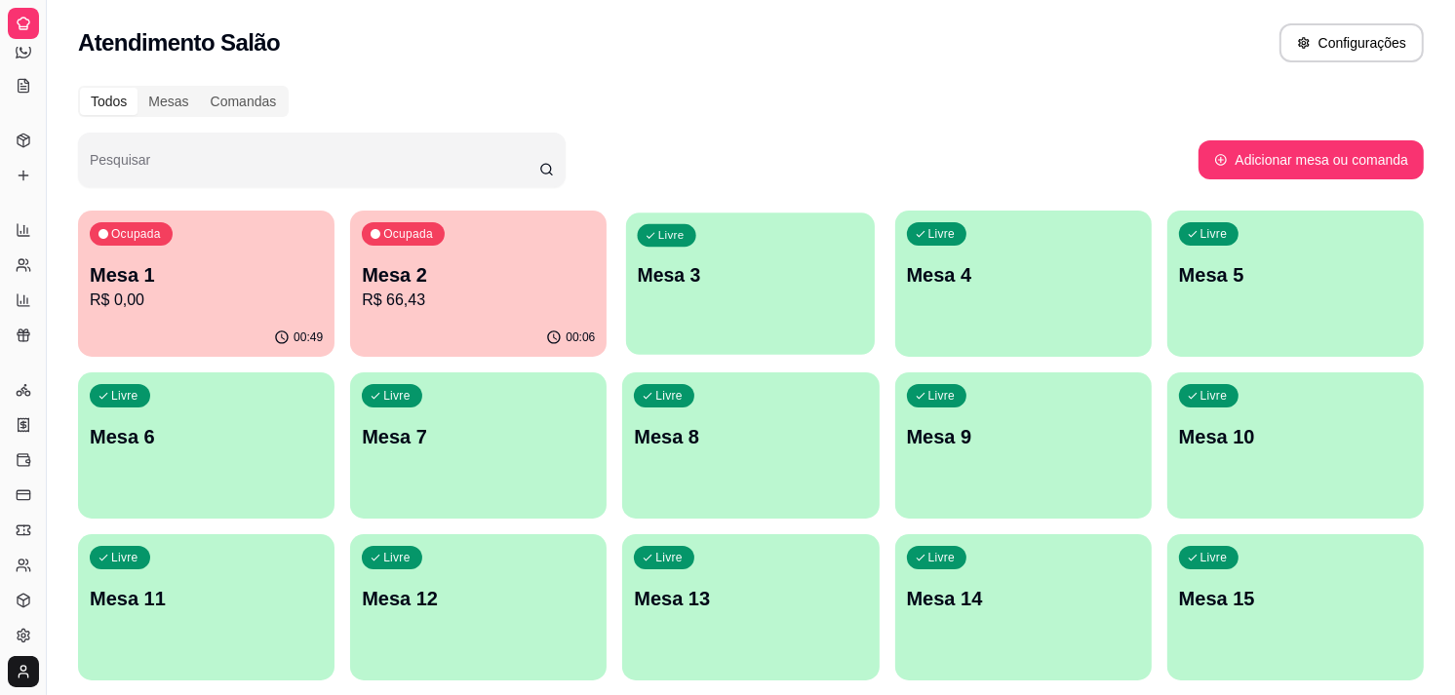
click at [780, 278] on p "Mesa 3" at bounding box center [751, 275] width 226 height 26
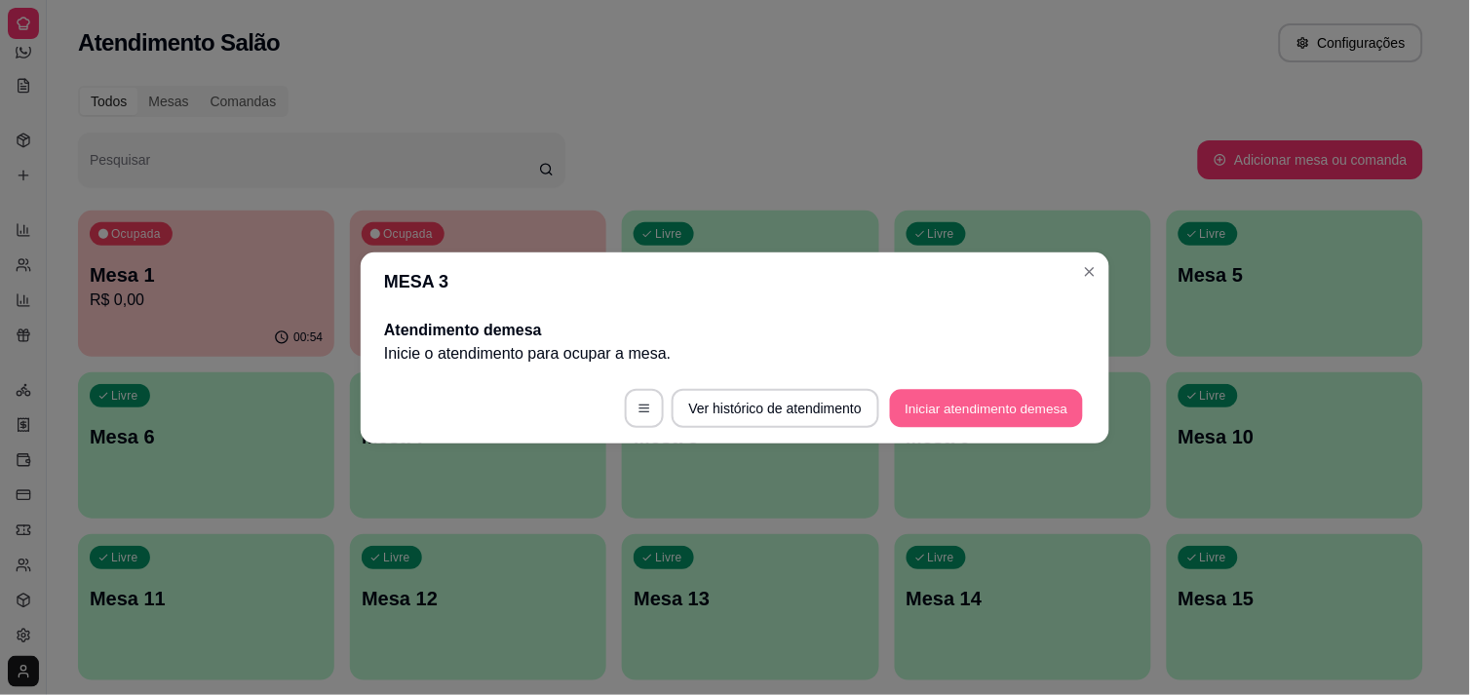
click at [941, 398] on button "Iniciar atendimento de mesa" at bounding box center [986, 408] width 193 height 38
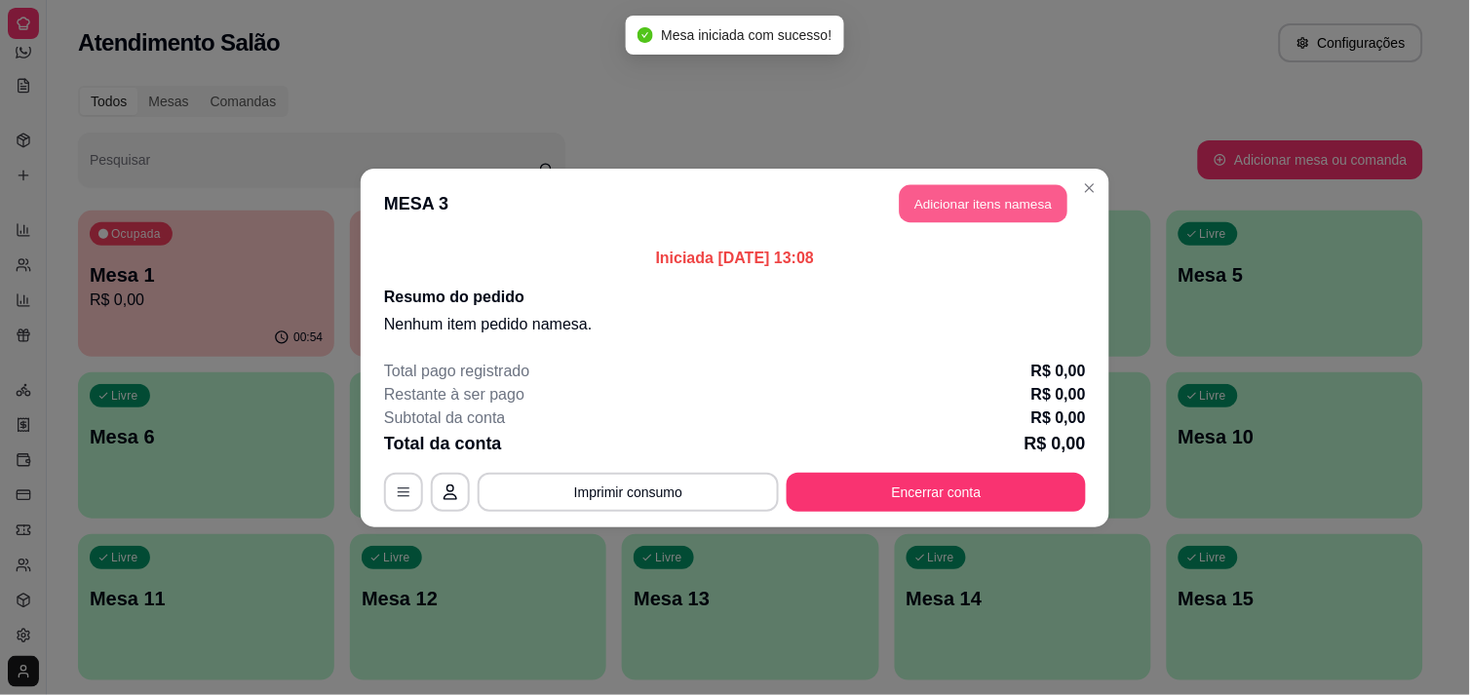
click at [982, 208] on button "Adicionar itens na mesa" at bounding box center [984, 203] width 168 height 38
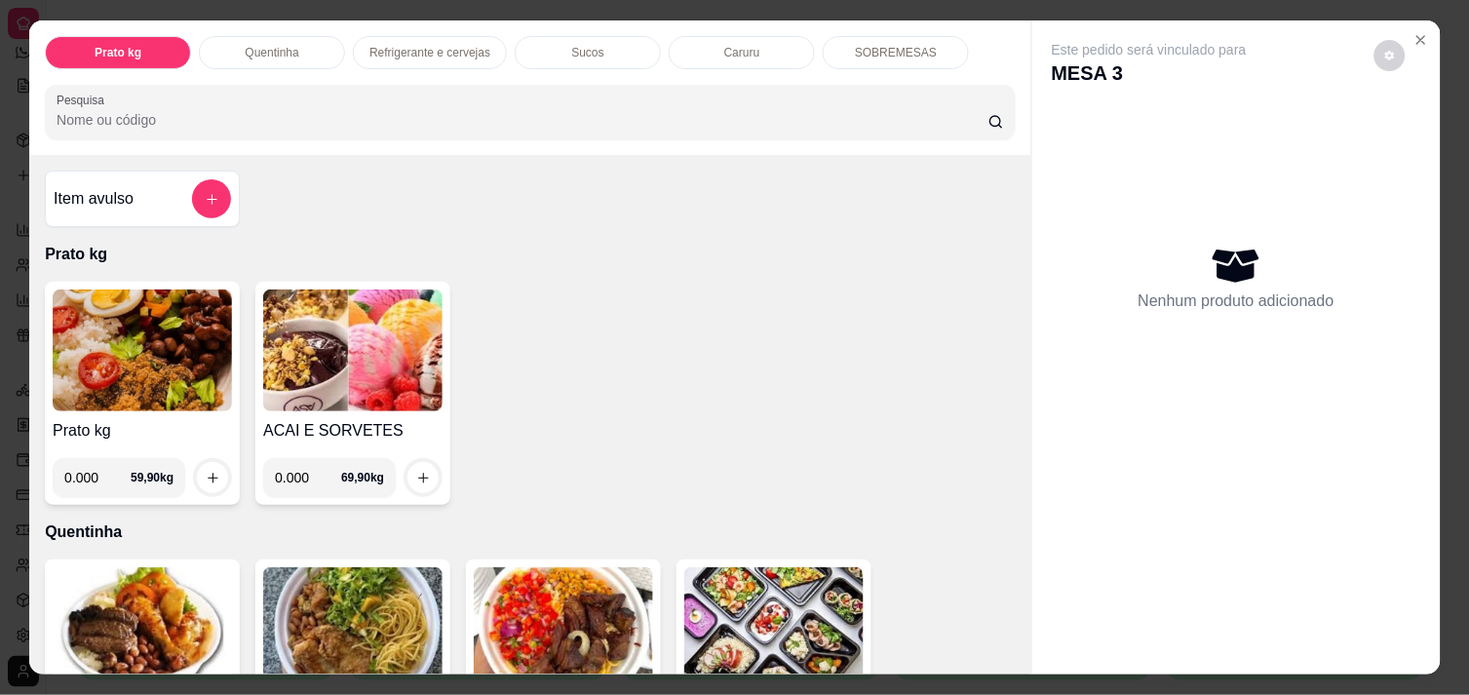
click at [90, 469] on input "0.000" at bounding box center [97, 477] width 66 height 39
type input "0.424"
click at [211, 471] on button "increase-product-quantity" at bounding box center [213, 478] width 30 height 30
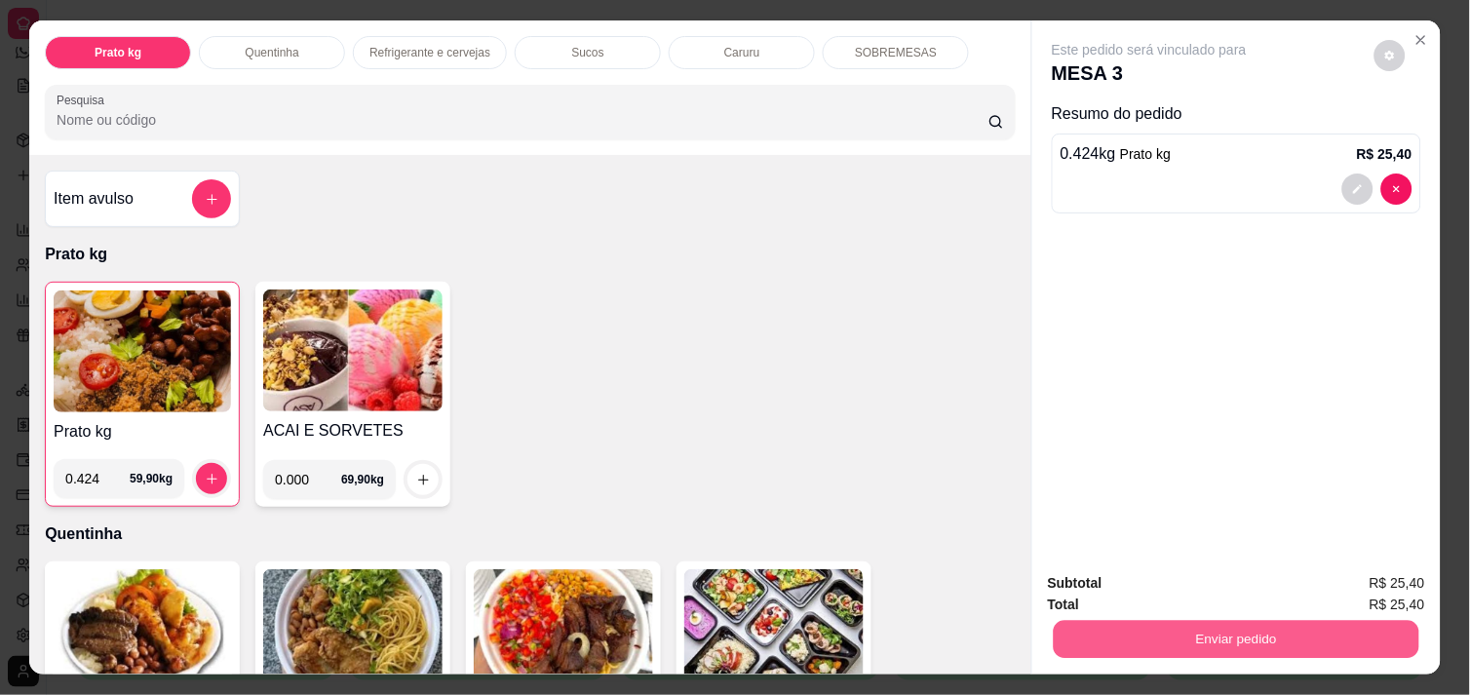
click at [1131, 620] on button "Enviar pedido" at bounding box center [1237, 639] width 366 height 38
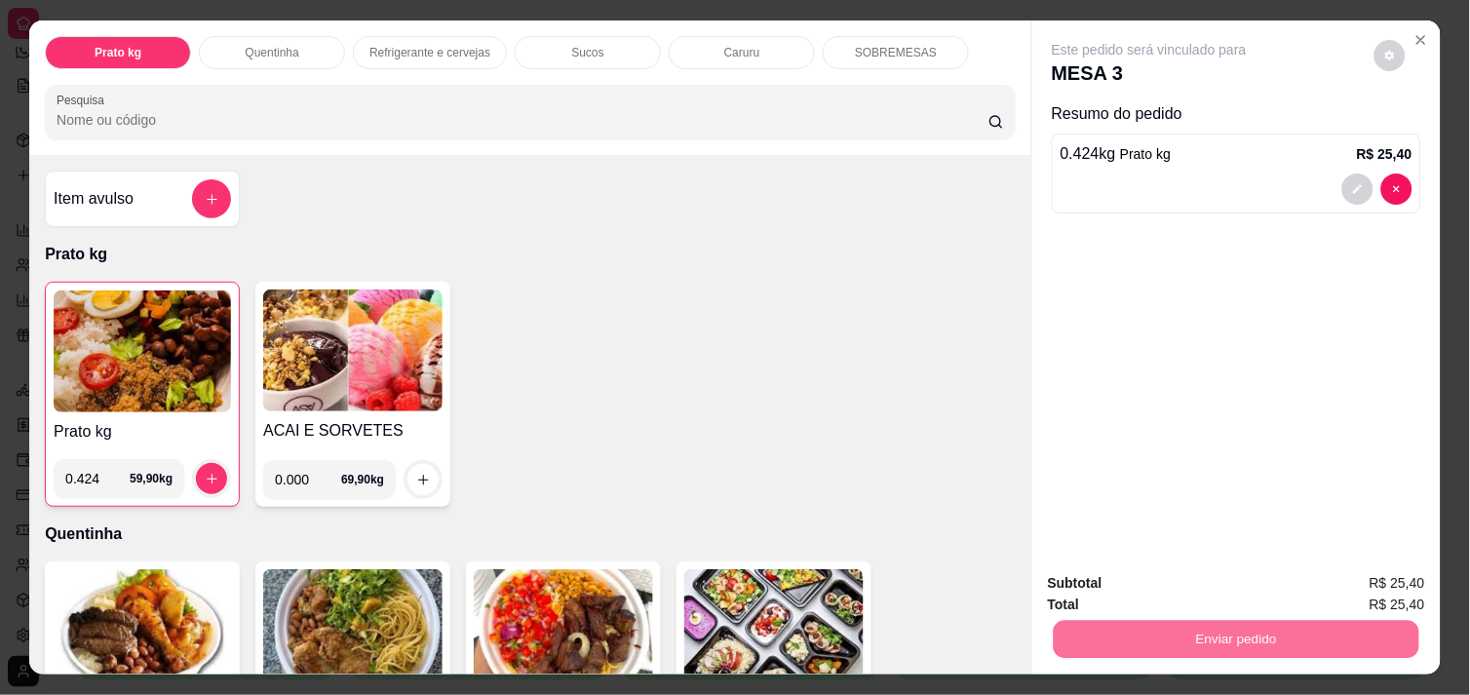
click at [1123, 570] on button "Não registrar e enviar pedido" at bounding box center [1171, 583] width 197 height 36
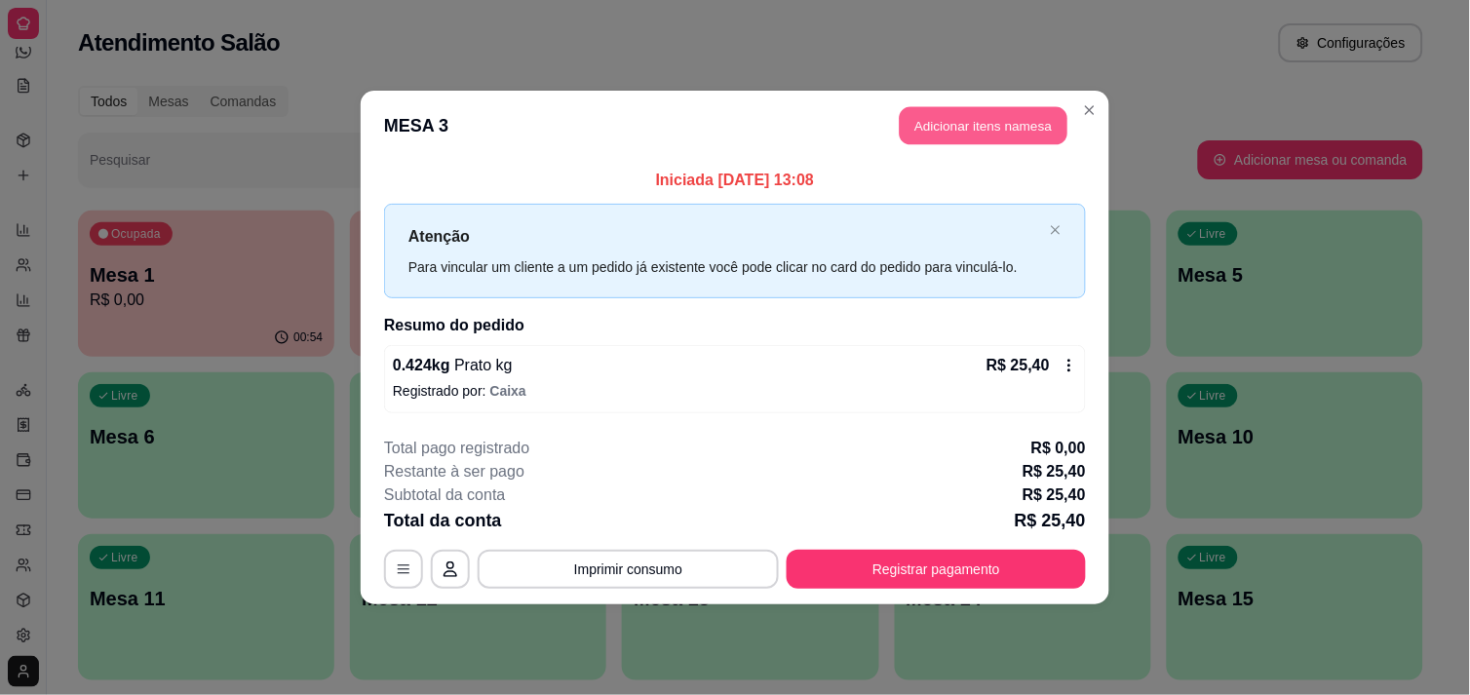
click at [1010, 117] on button "Adicionar itens na mesa" at bounding box center [984, 126] width 168 height 38
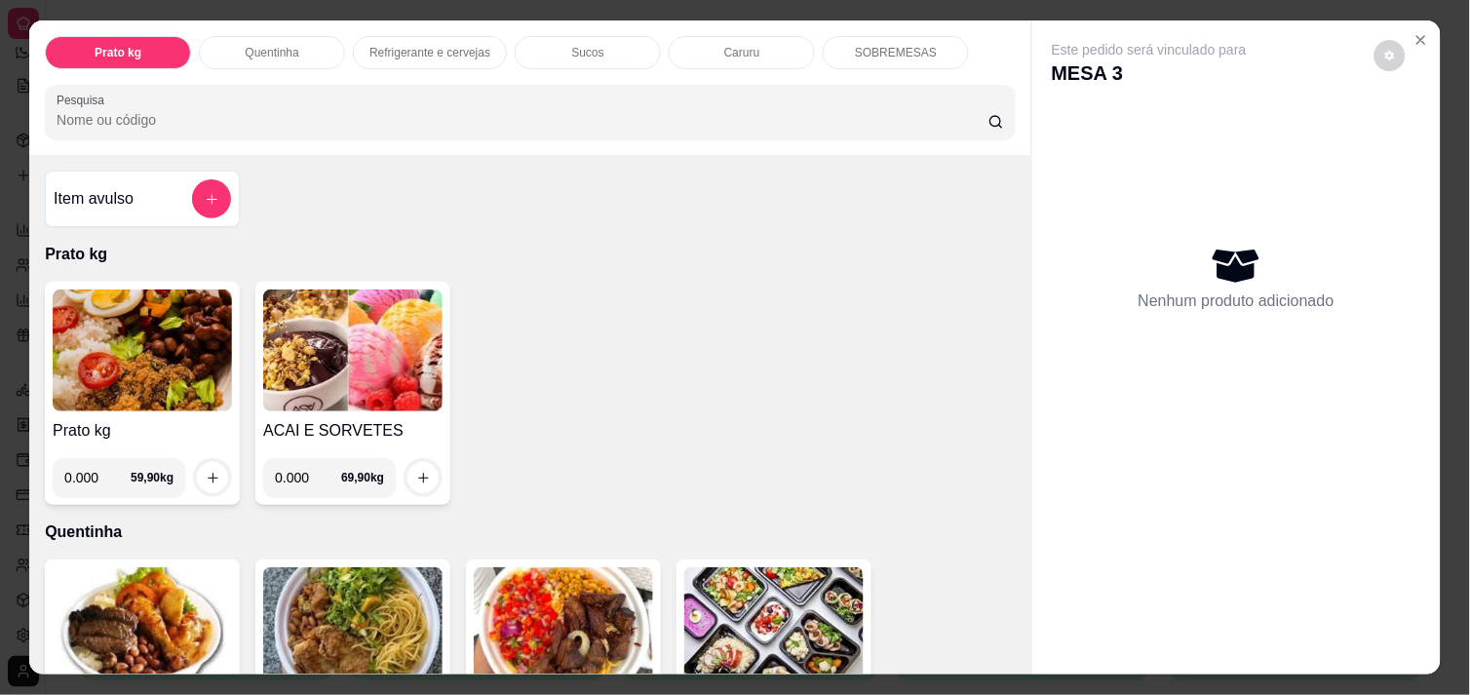
click at [91, 474] on input "0.000" at bounding box center [97, 477] width 66 height 39
type input "1.132"
click at [210, 474] on icon "increase-product-quantity" at bounding box center [213, 478] width 15 height 15
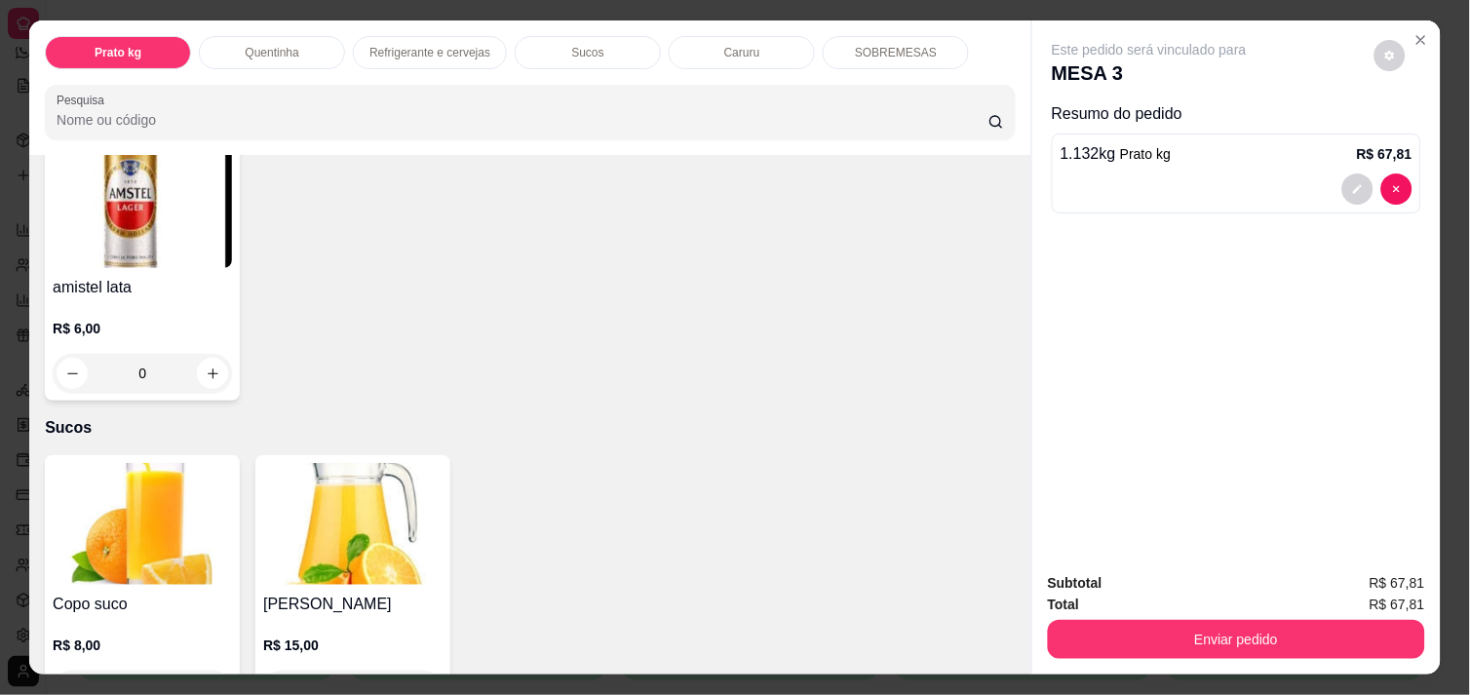
scroll to position [1646, 0]
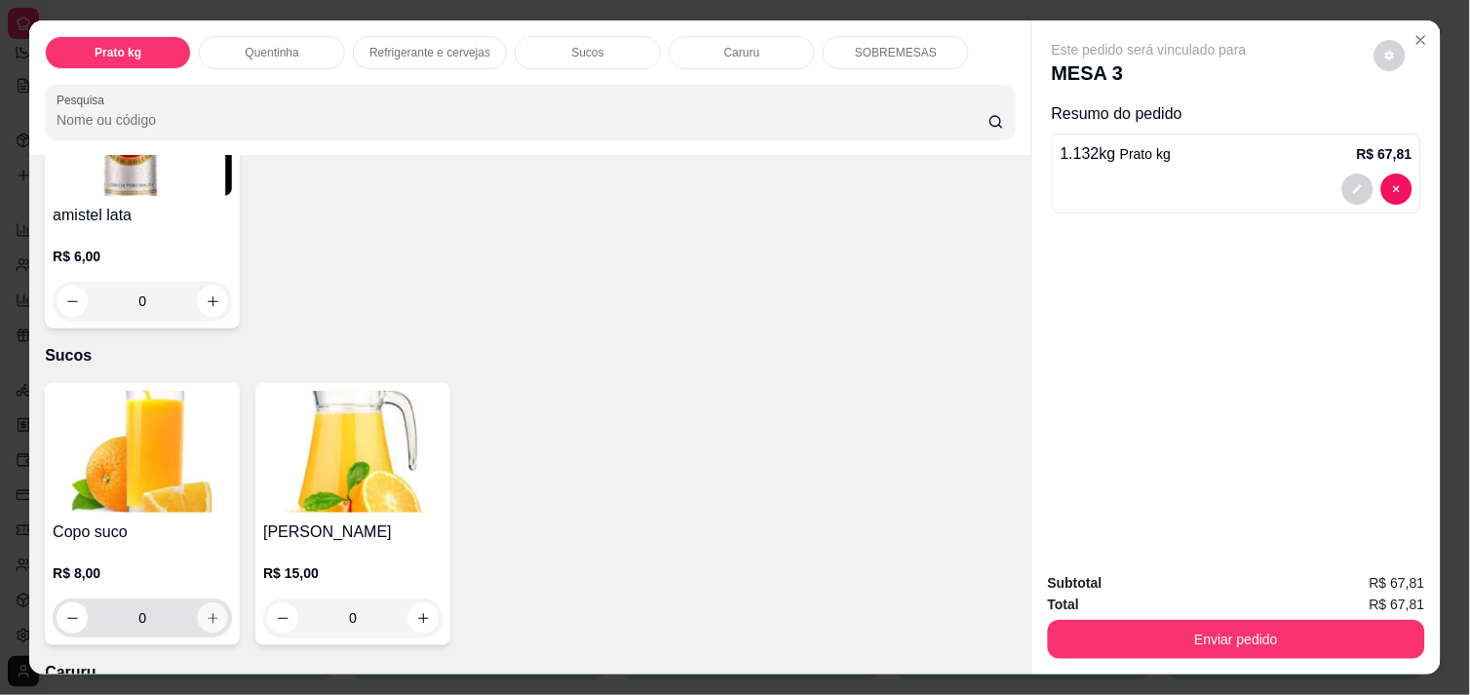
click at [206, 611] on icon "increase-product-quantity" at bounding box center [213, 618] width 15 height 15
type input "1"
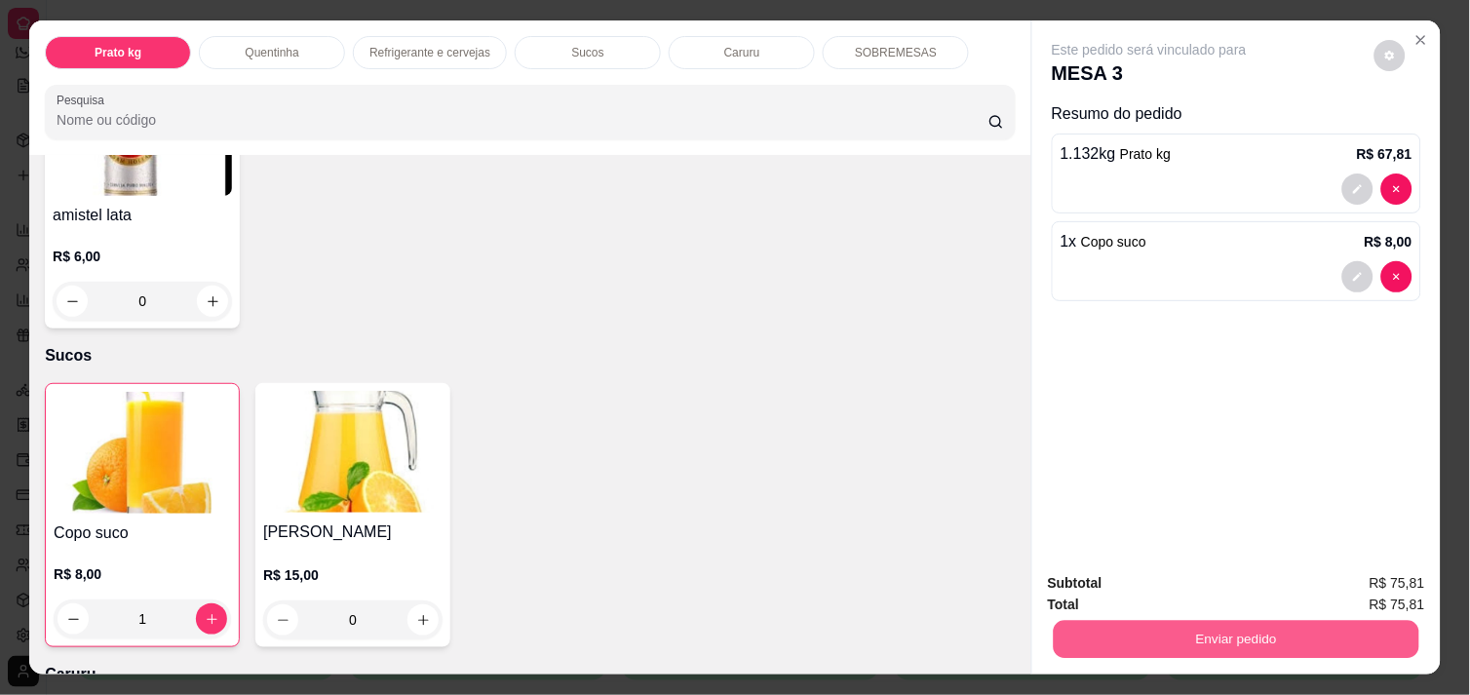
click at [1131, 641] on button "Enviar pedido" at bounding box center [1237, 639] width 366 height 38
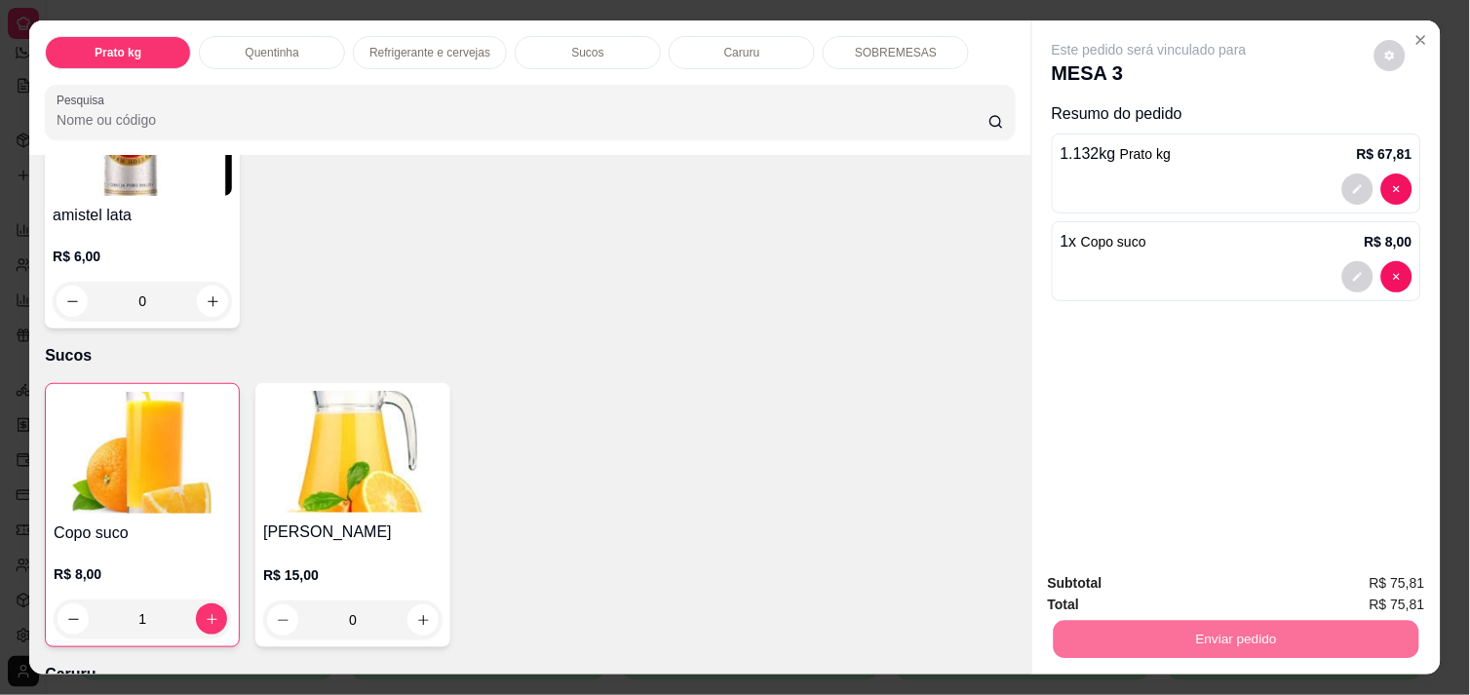
click at [1111, 586] on button "Não registrar e enviar pedido" at bounding box center [1171, 583] width 197 height 36
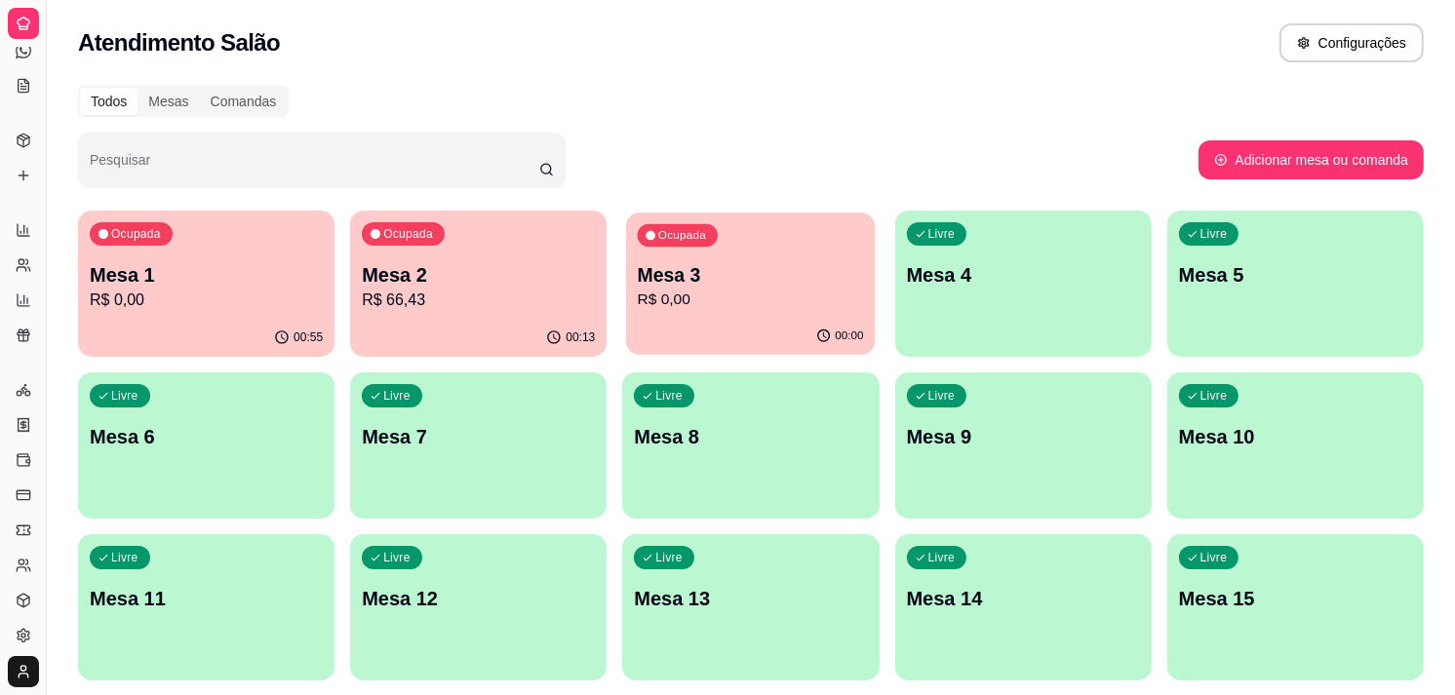
click at [851, 269] on p "Mesa 3" at bounding box center [751, 275] width 226 height 26
click at [280, 281] on p "Mesa 1" at bounding box center [207, 275] width 226 height 26
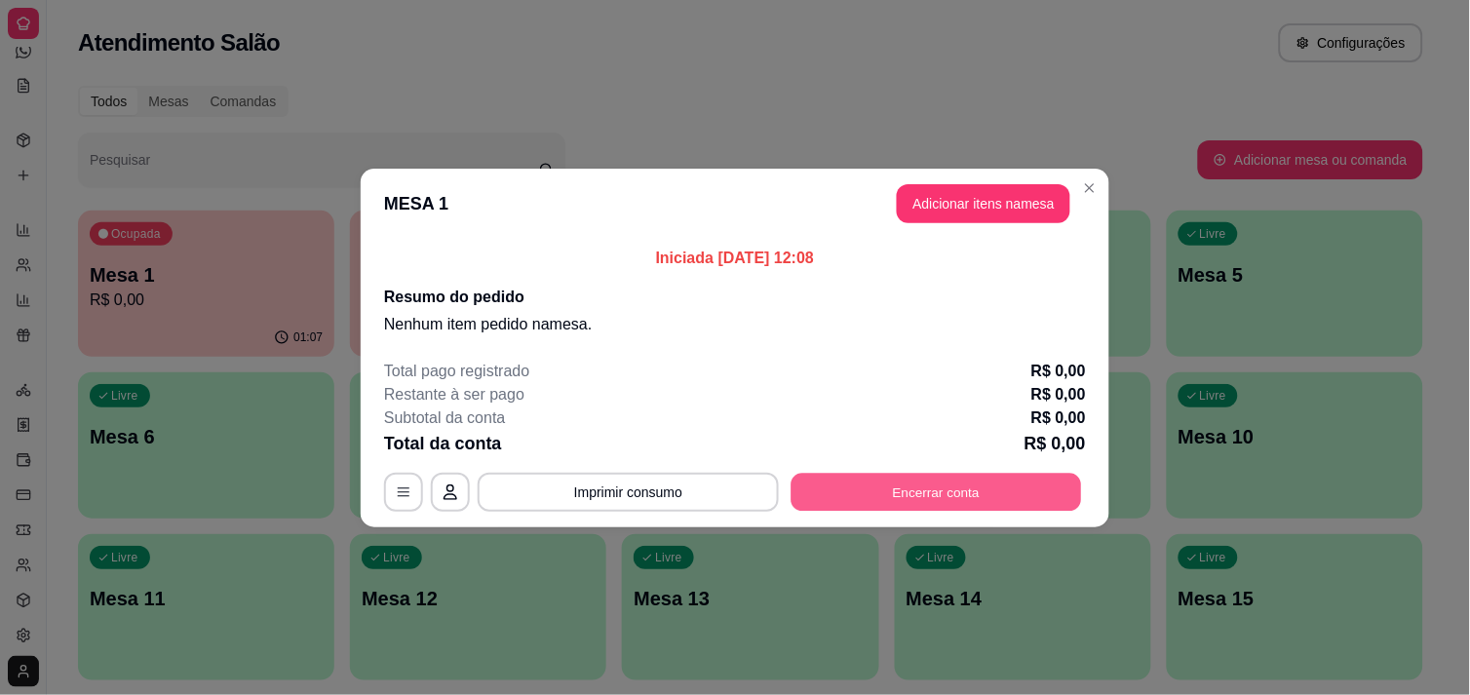
click at [924, 494] on button "Encerrar conta" at bounding box center [937, 492] width 291 height 38
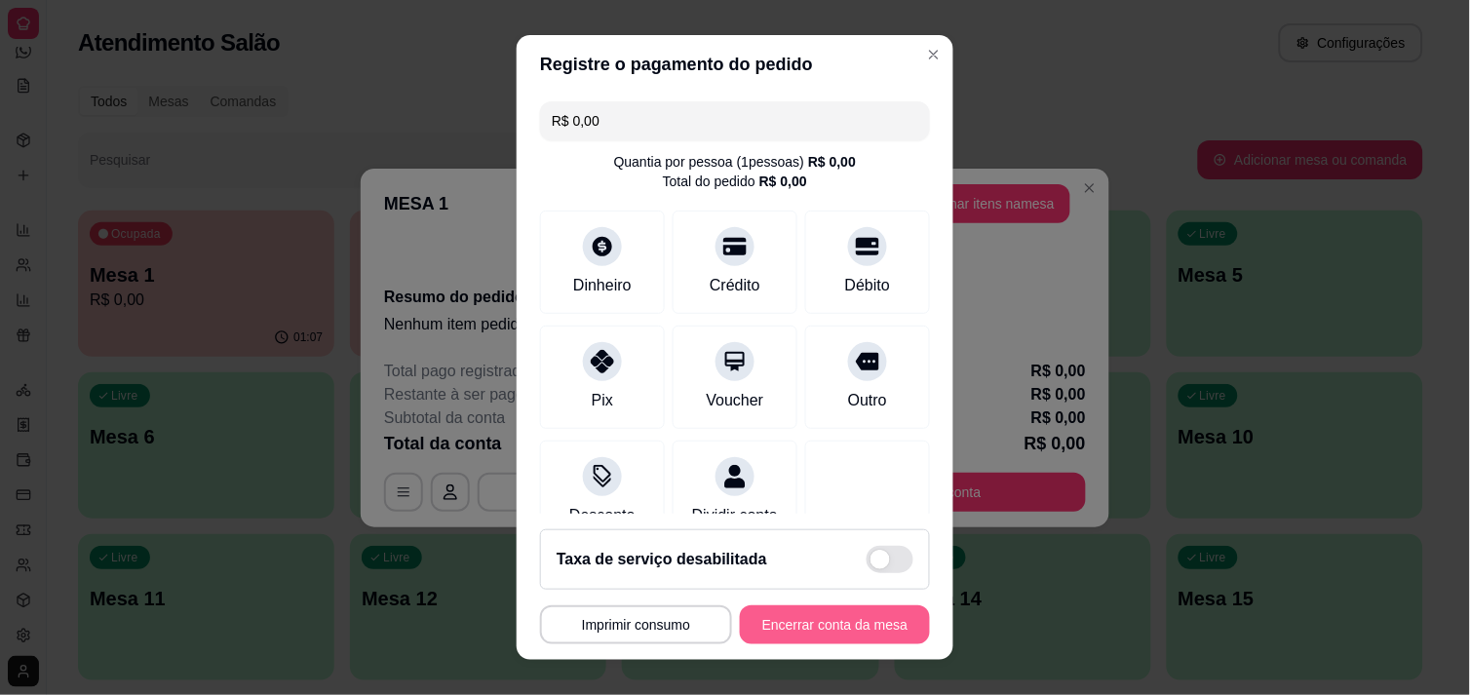
click at [835, 622] on button "Encerrar conta da mesa" at bounding box center [835, 624] width 190 height 39
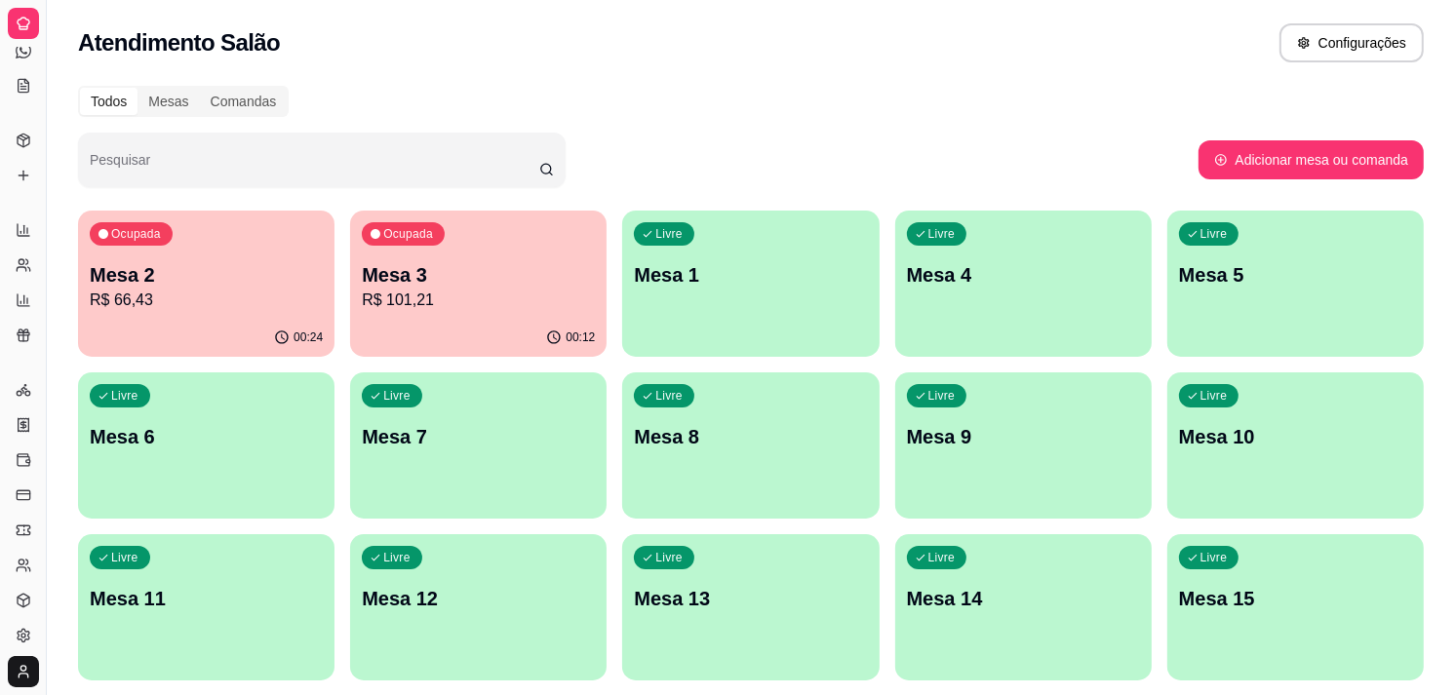
click at [249, 330] on div "00:24" at bounding box center [206, 338] width 256 height 38
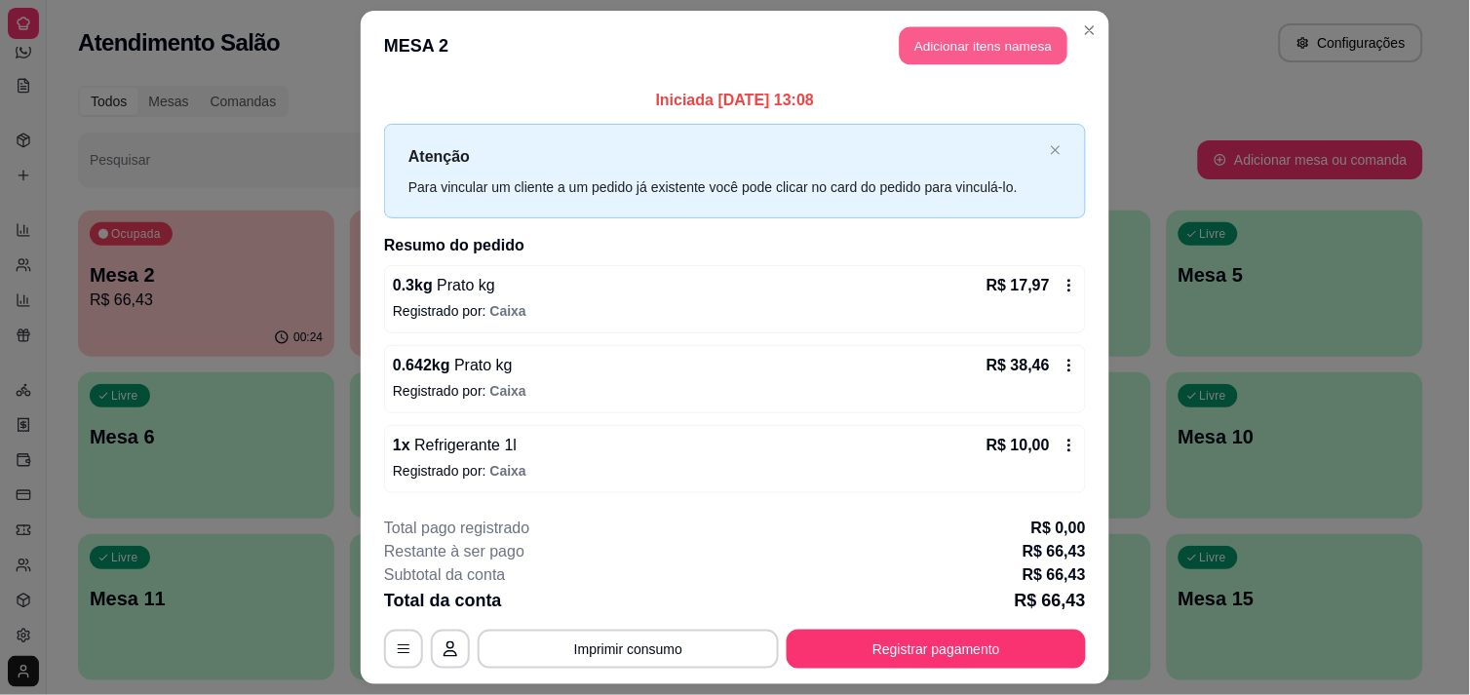
click at [970, 43] on button "Adicionar itens na mesa" at bounding box center [984, 46] width 168 height 38
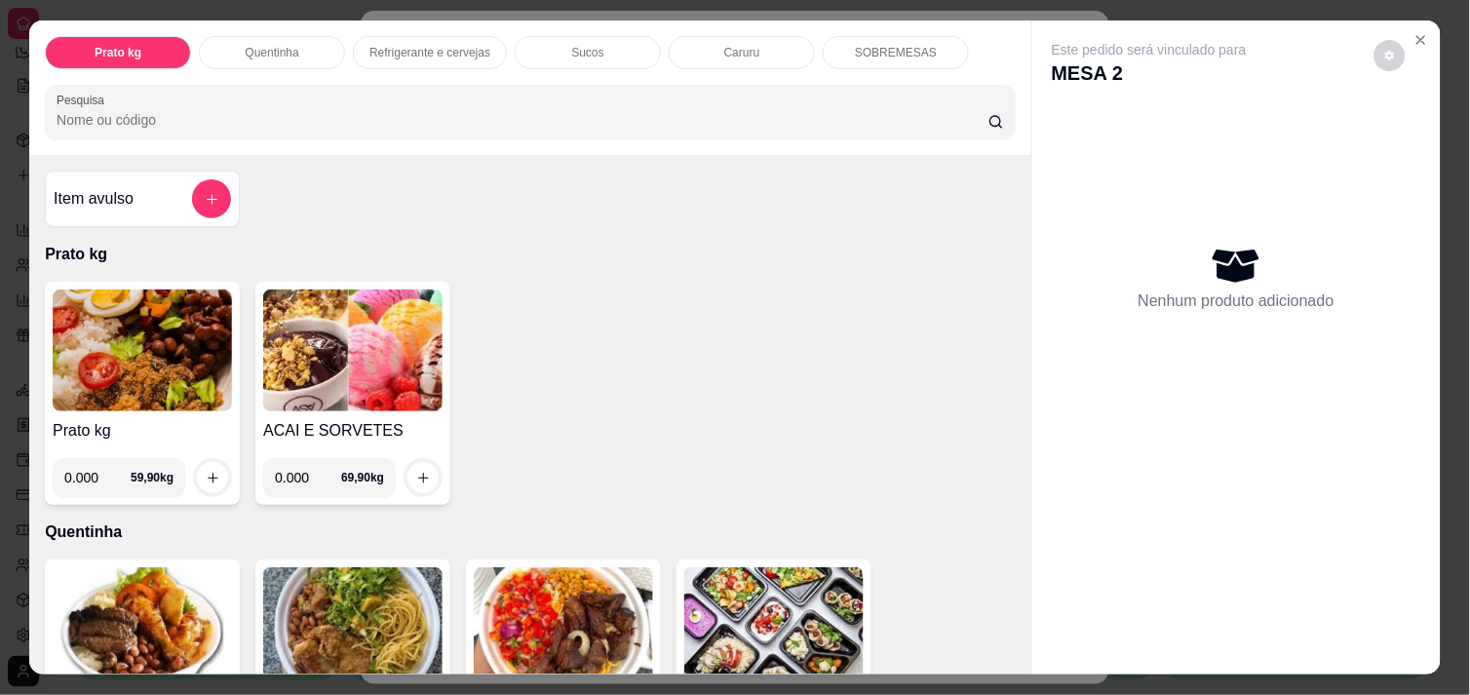
click at [306, 465] on input "0.000" at bounding box center [308, 477] width 66 height 39
type input "0.052"
click at [419, 472] on icon "increase-product-quantity" at bounding box center [423, 478] width 15 height 15
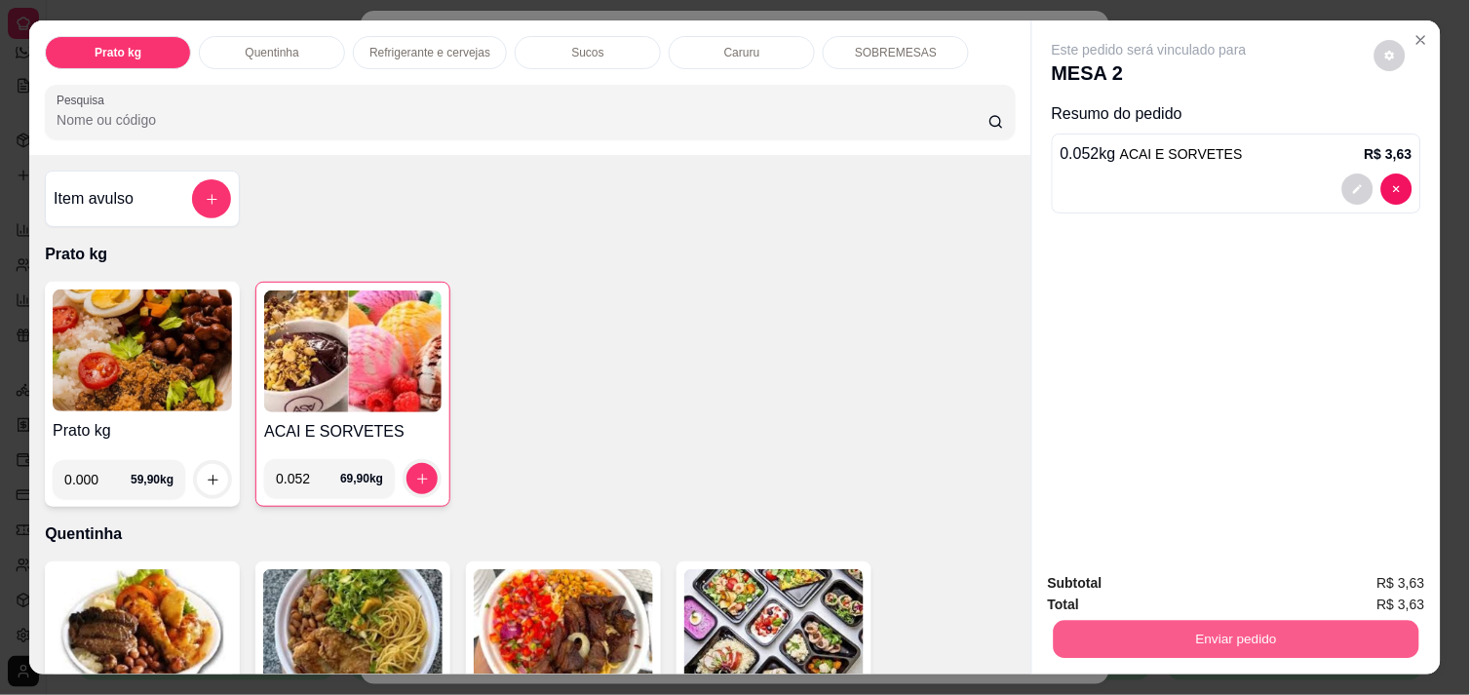
click at [1320, 621] on button "Enviar pedido" at bounding box center [1237, 639] width 366 height 38
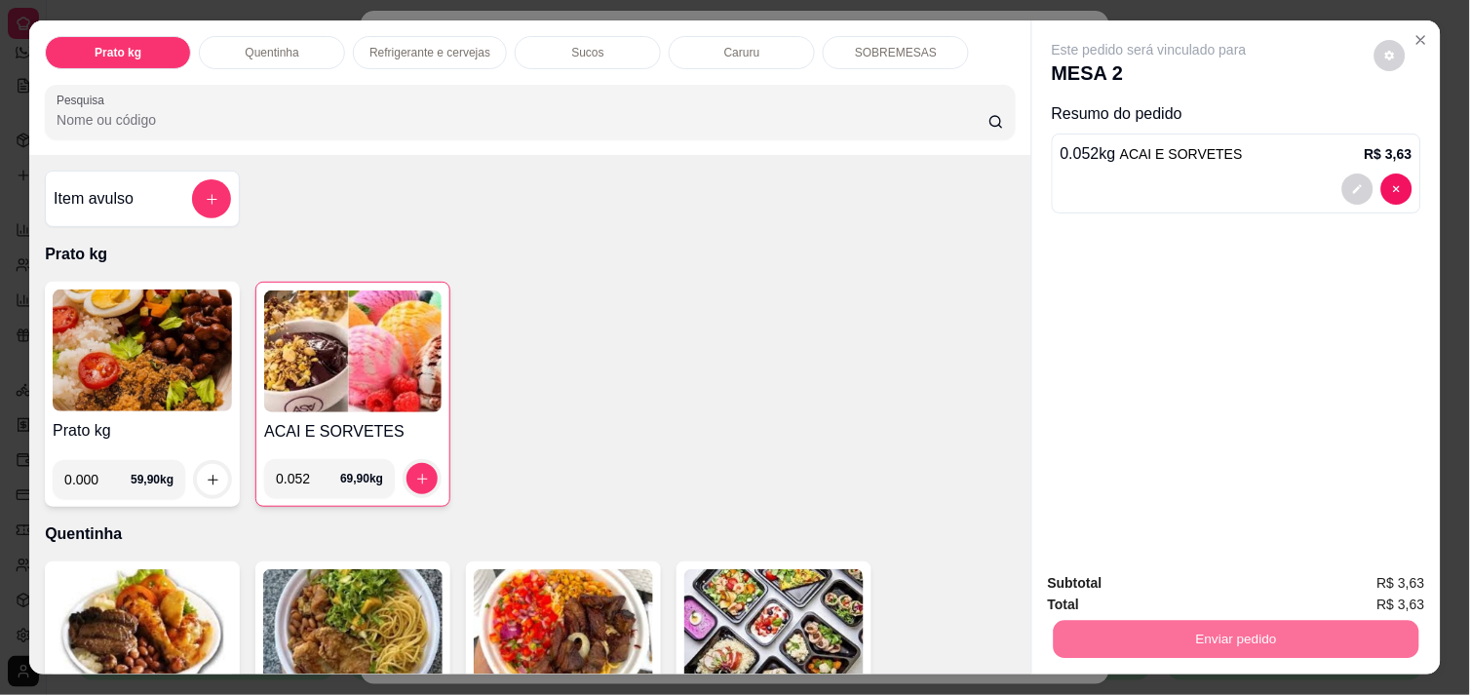
click at [1191, 579] on button "Não registrar e enviar pedido" at bounding box center [1171, 583] width 197 height 36
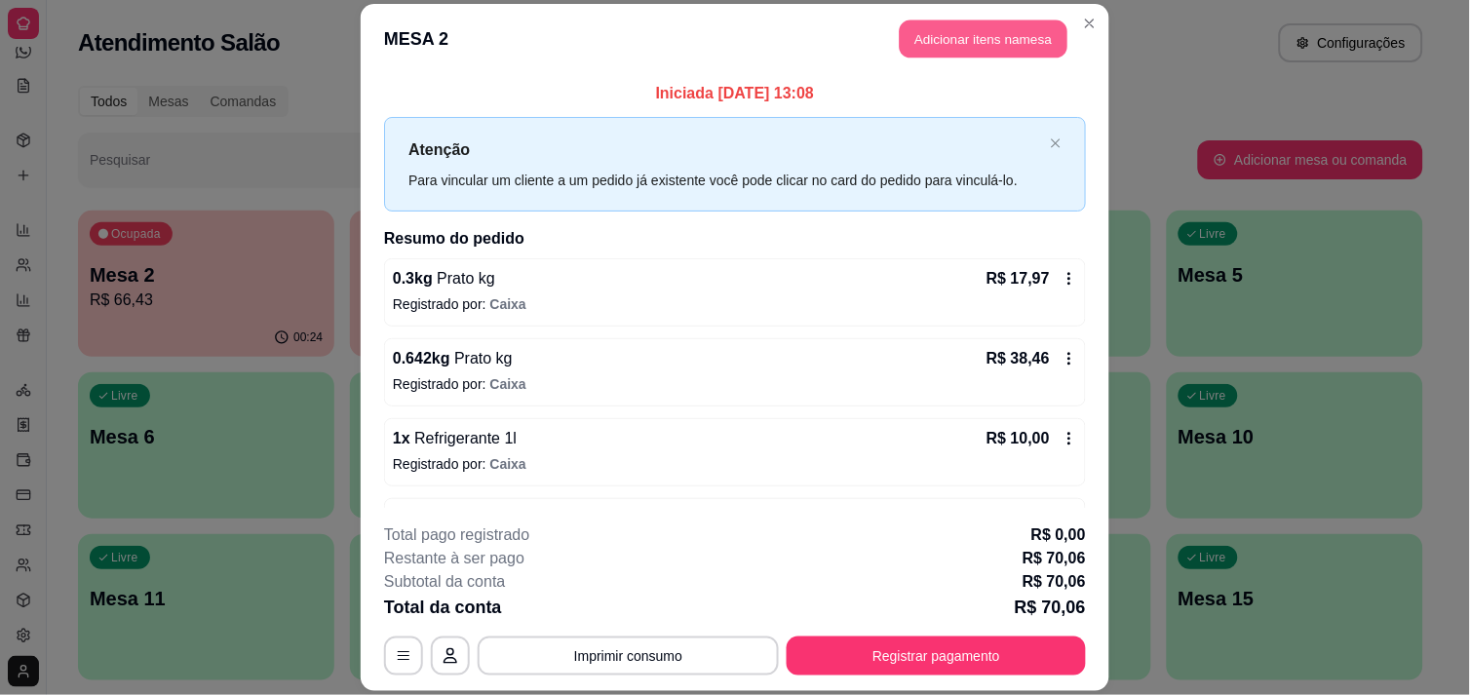
click at [958, 26] on button "Adicionar itens na mesa" at bounding box center [984, 38] width 168 height 38
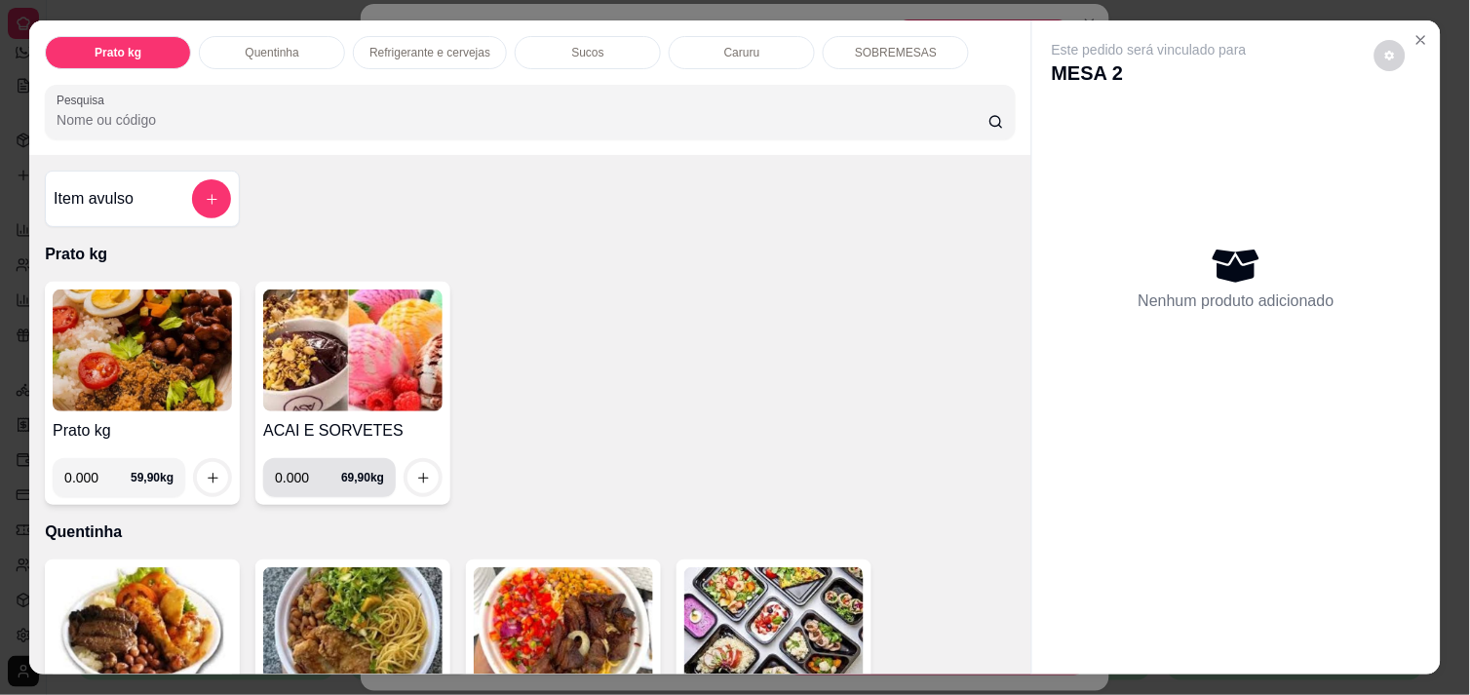
click at [307, 475] on input "0.000" at bounding box center [308, 477] width 66 height 39
type input "0.182"
click at [416, 463] on button "increase-product-quantity" at bounding box center [424, 478] width 30 height 30
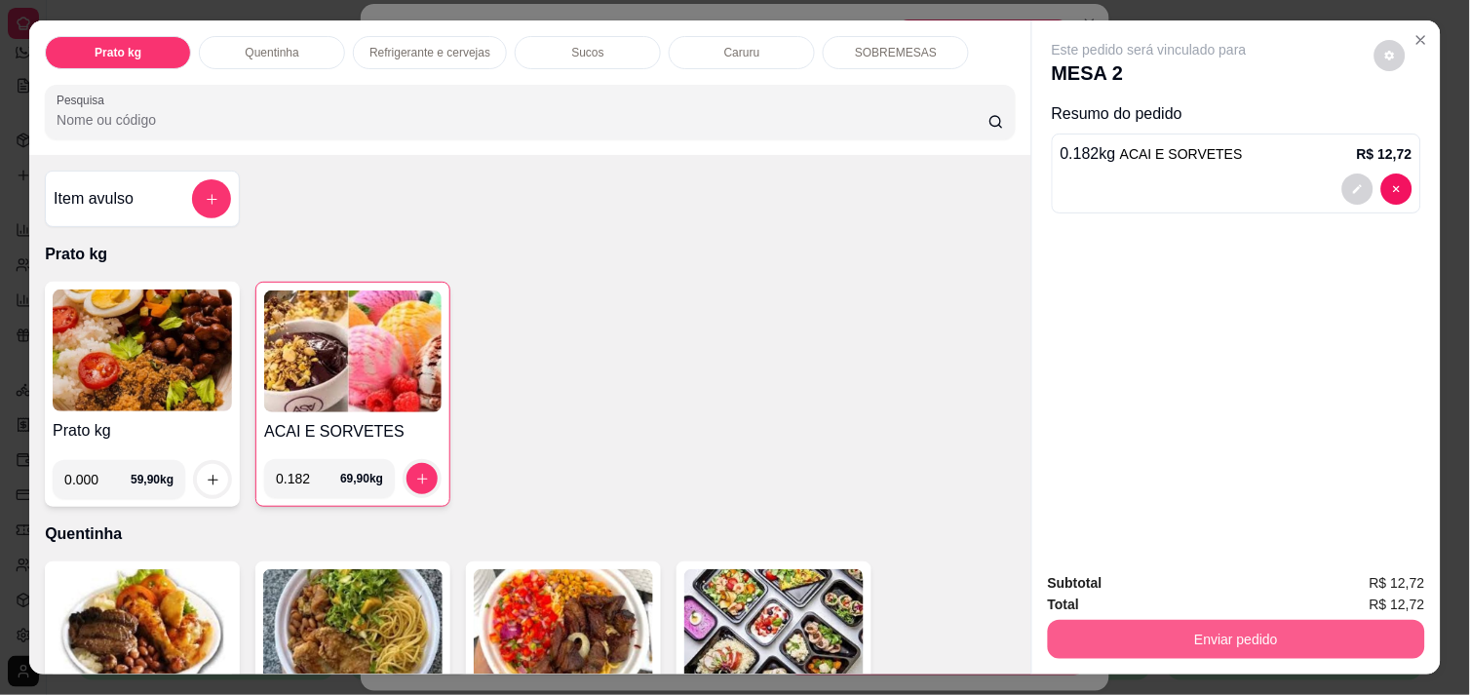
click at [1238, 620] on button "Enviar pedido" at bounding box center [1236, 639] width 377 height 39
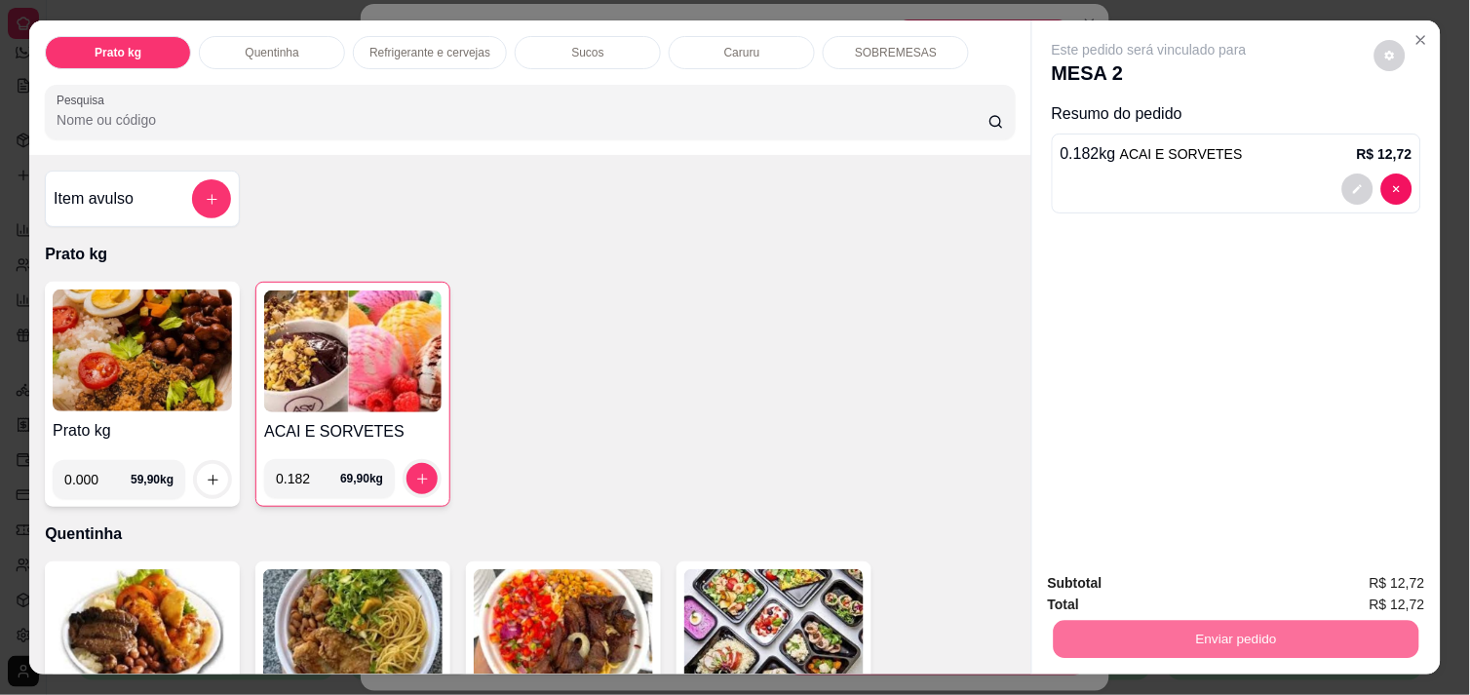
click at [1182, 577] on button "Não registrar e enviar pedido" at bounding box center [1171, 583] width 197 height 36
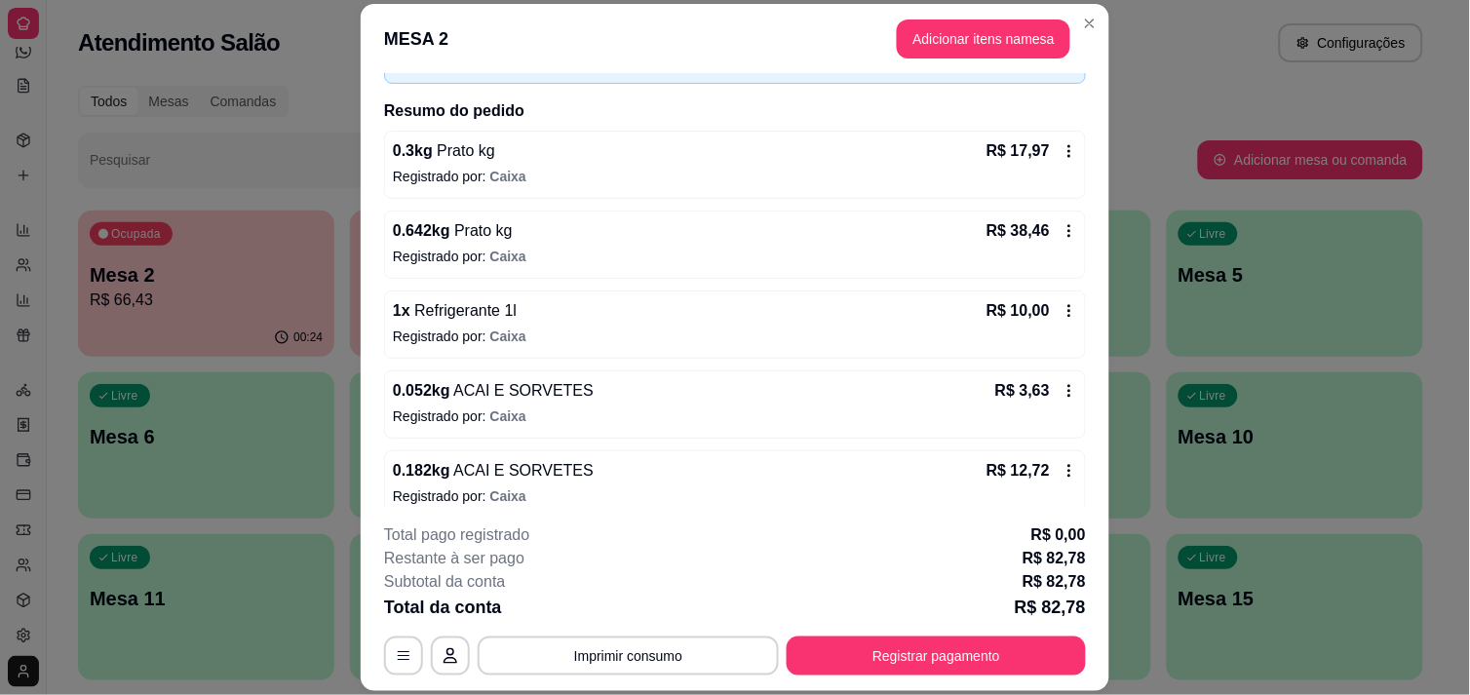
scroll to position [130, 0]
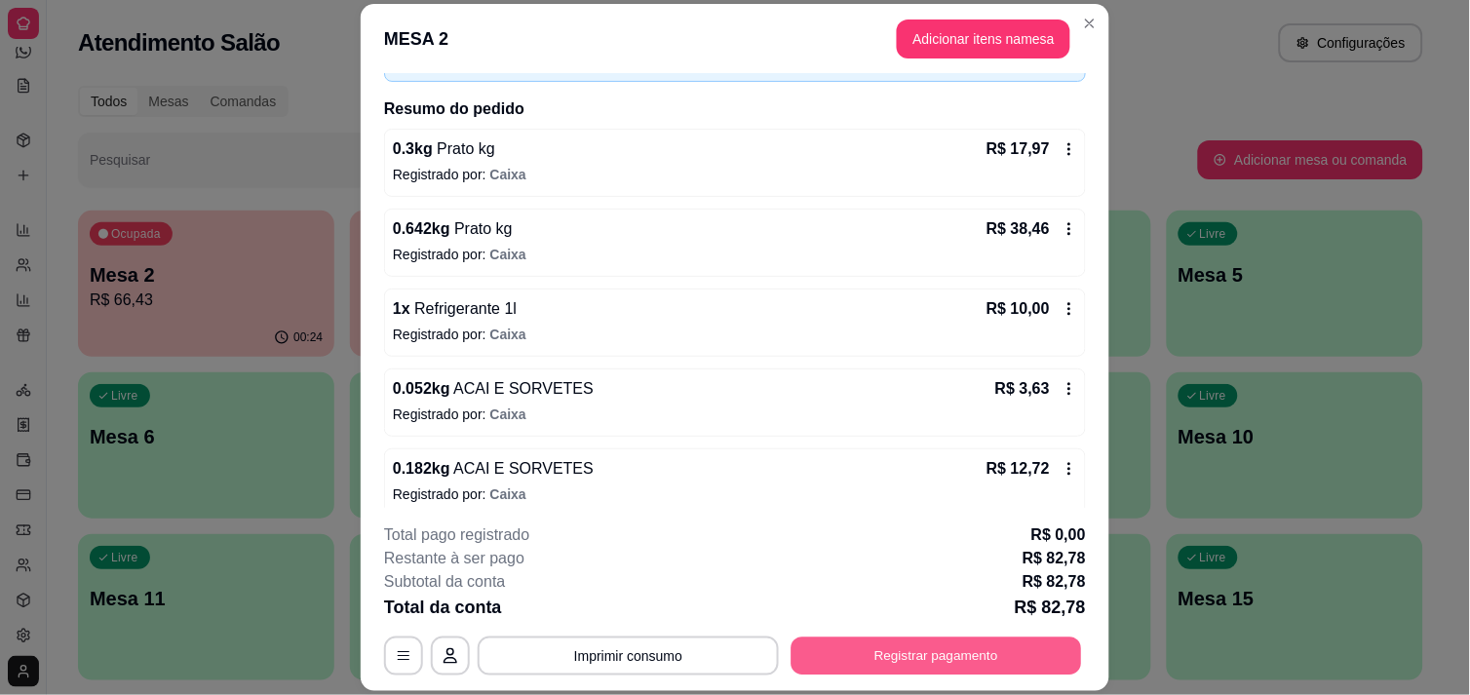
click at [947, 653] on button "Registrar pagamento" at bounding box center [937, 657] width 291 height 38
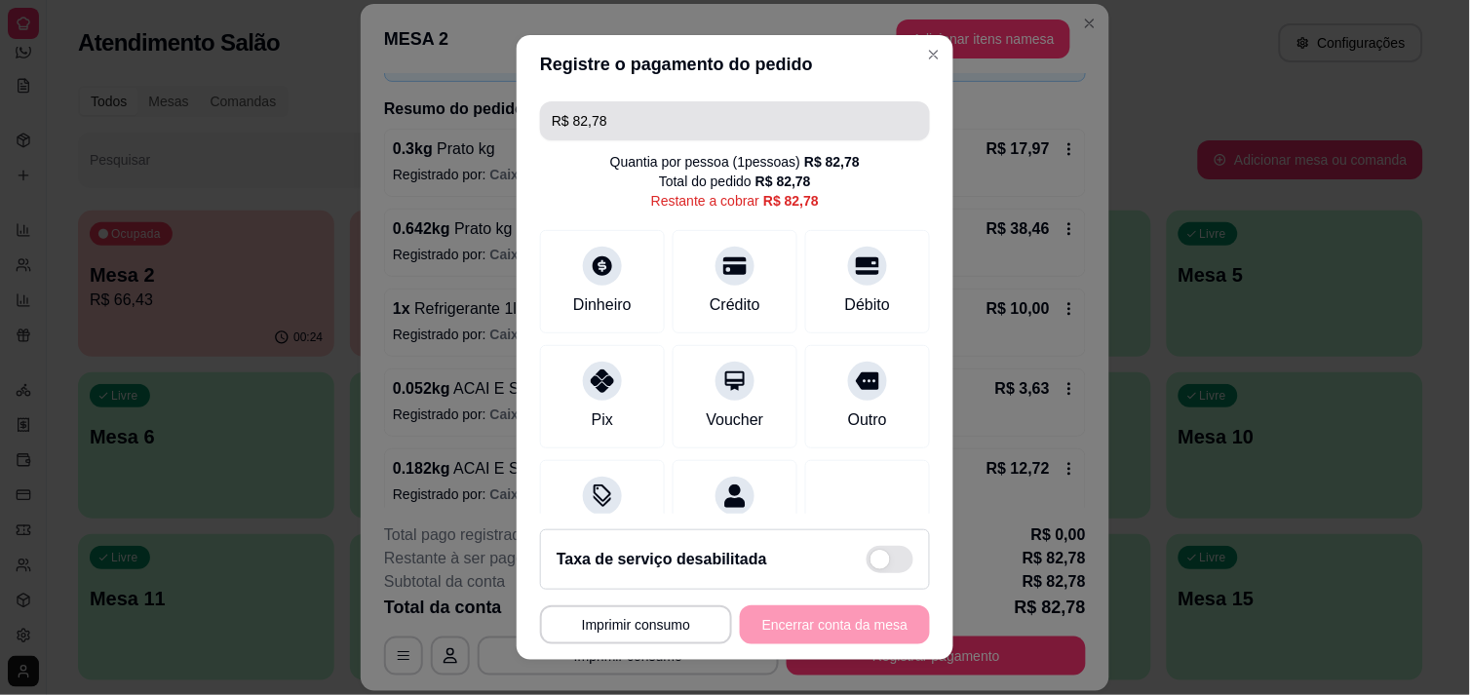
click at [664, 133] on input "R$ 82,78" at bounding box center [735, 120] width 367 height 39
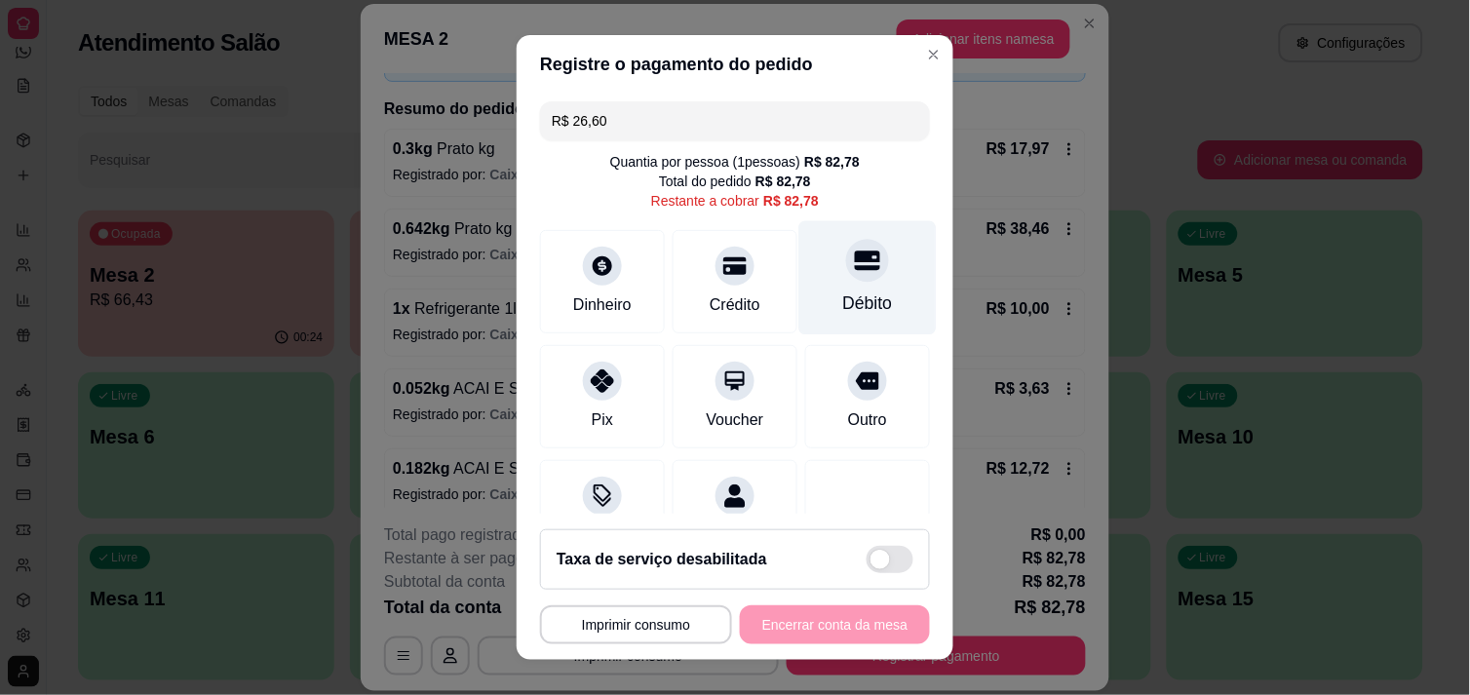
click at [800, 285] on div "Débito" at bounding box center [867, 277] width 137 height 114
click at [768, 135] on input "R$ 56,18" at bounding box center [735, 120] width 367 height 39
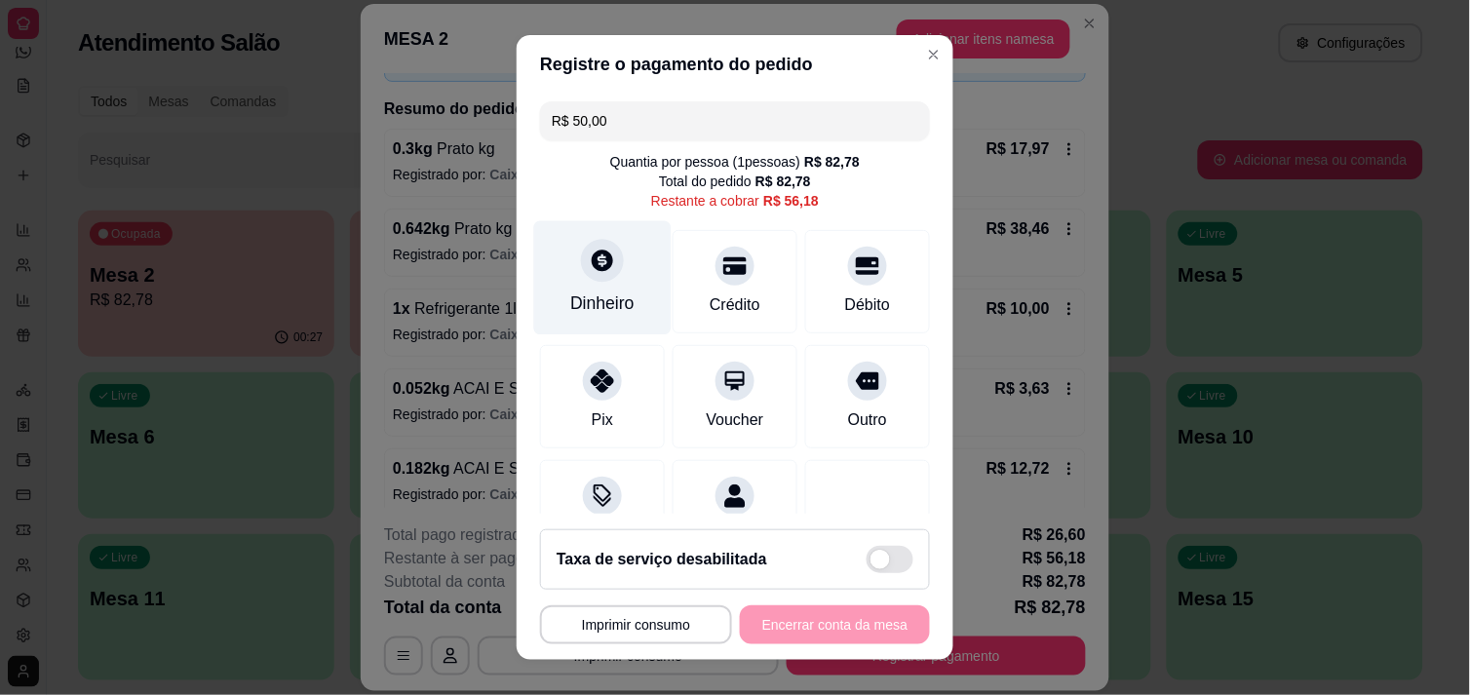
click at [595, 291] on div "Dinheiro" at bounding box center [602, 303] width 64 height 25
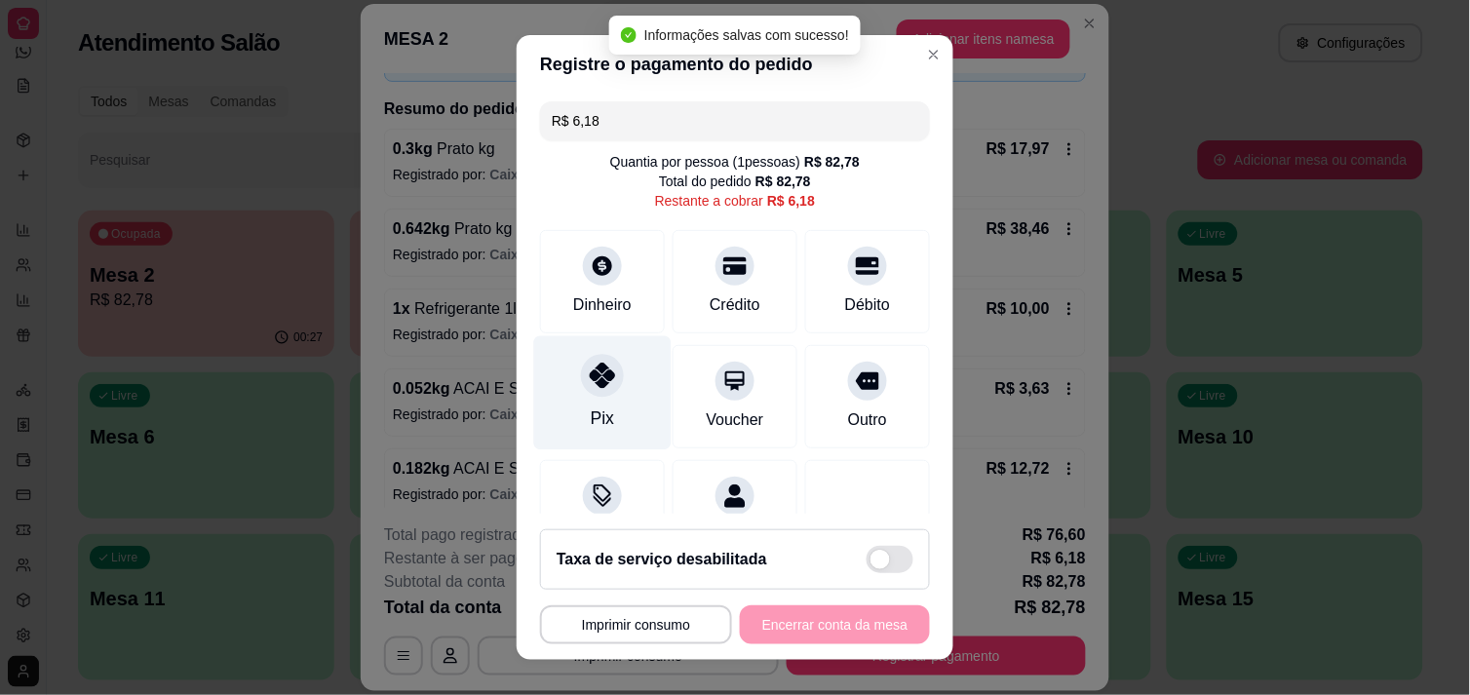
click at [571, 397] on div "Pix" at bounding box center [602, 392] width 137 height 114
type input "R$ 0,00"
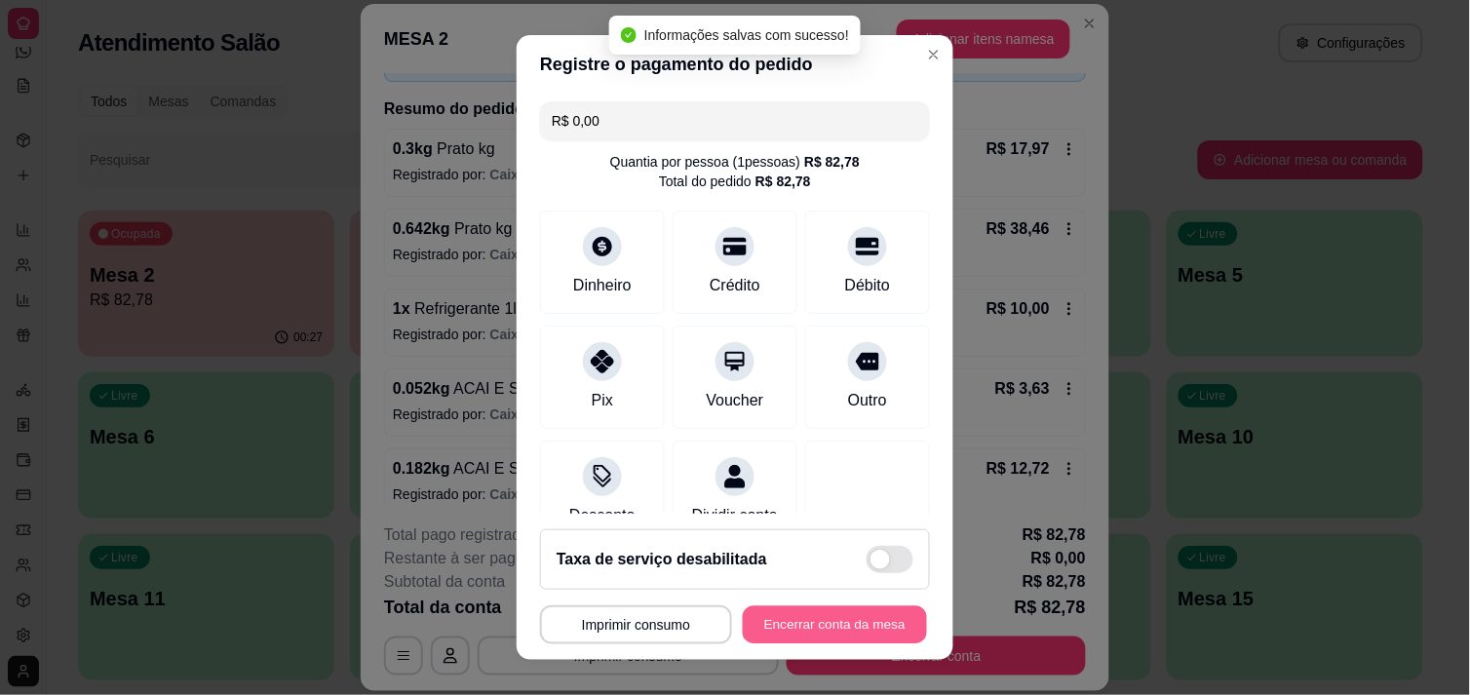
click at [812, 606] on button "Encerrar conta da mesa" at bounding box center [835, 625] width 184 height 38
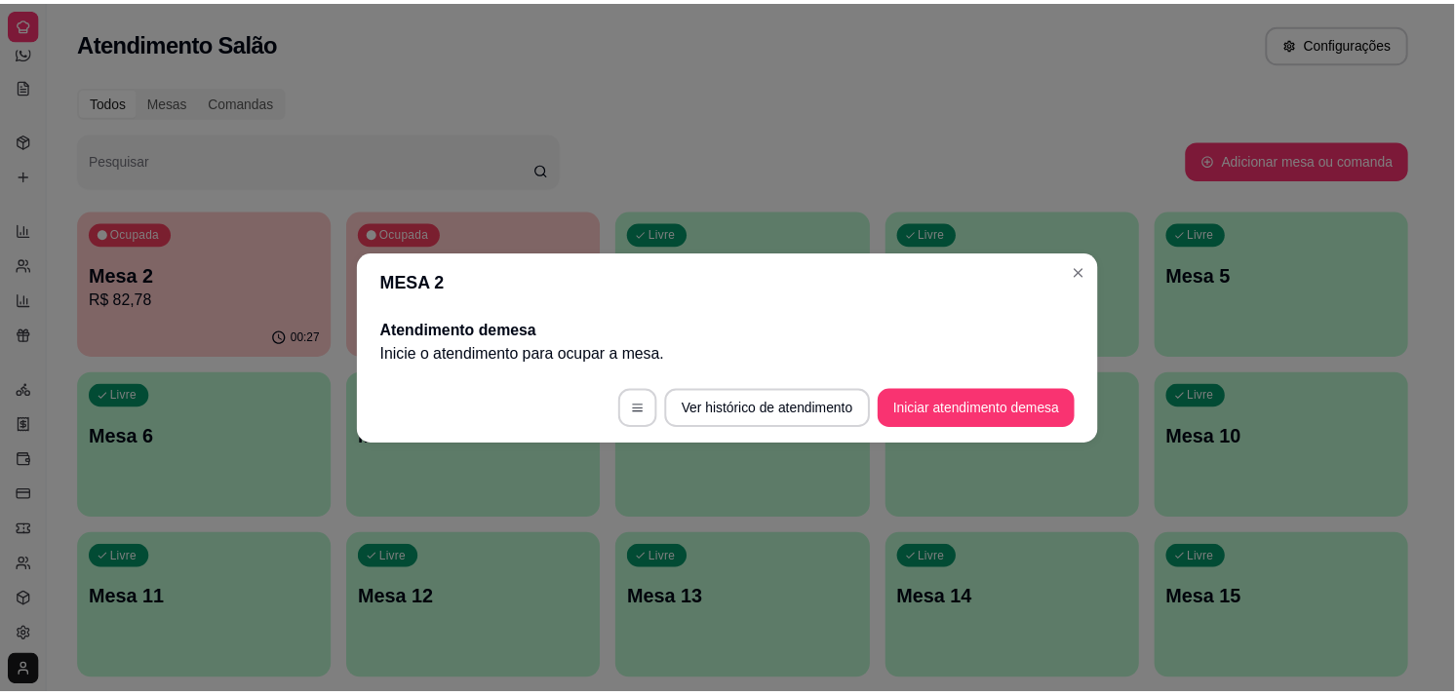
scroll to position [0, 0]
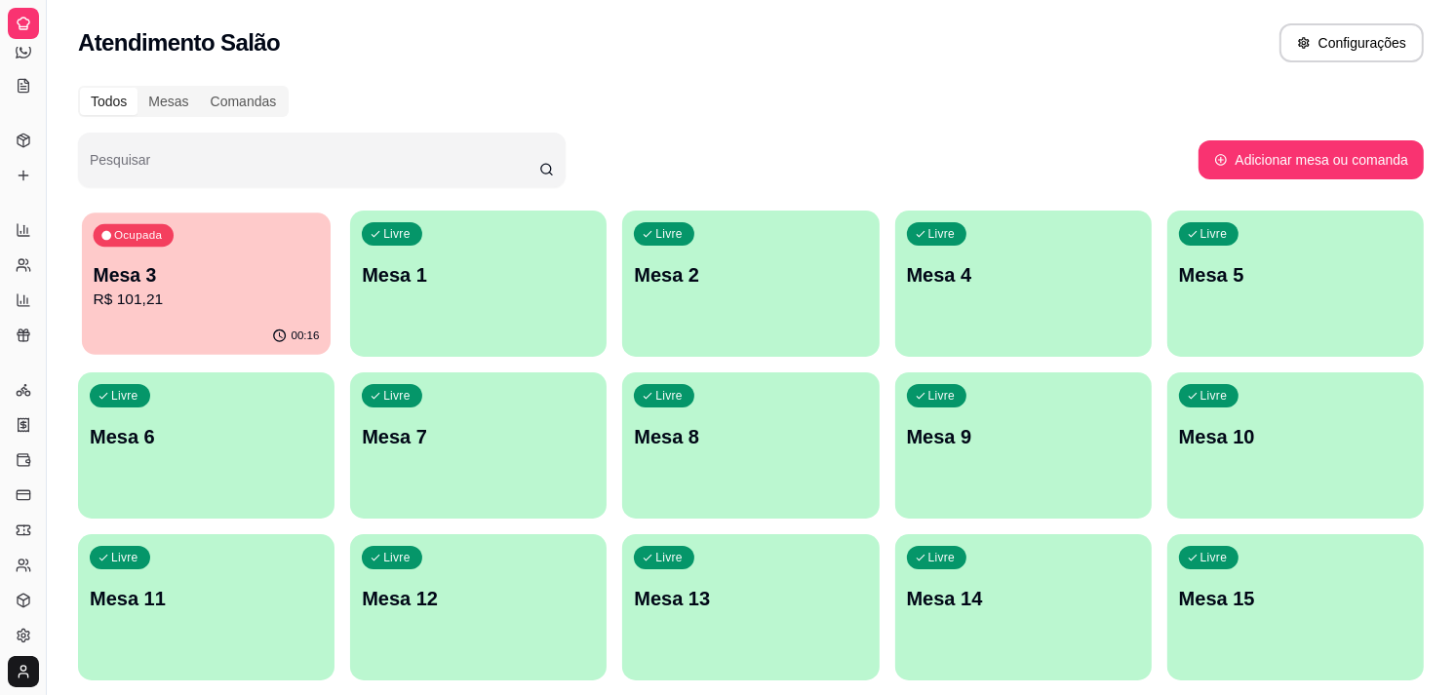
click at [237, 337] on div "00:16" at bounding box center [206, 336] width 249 height 37
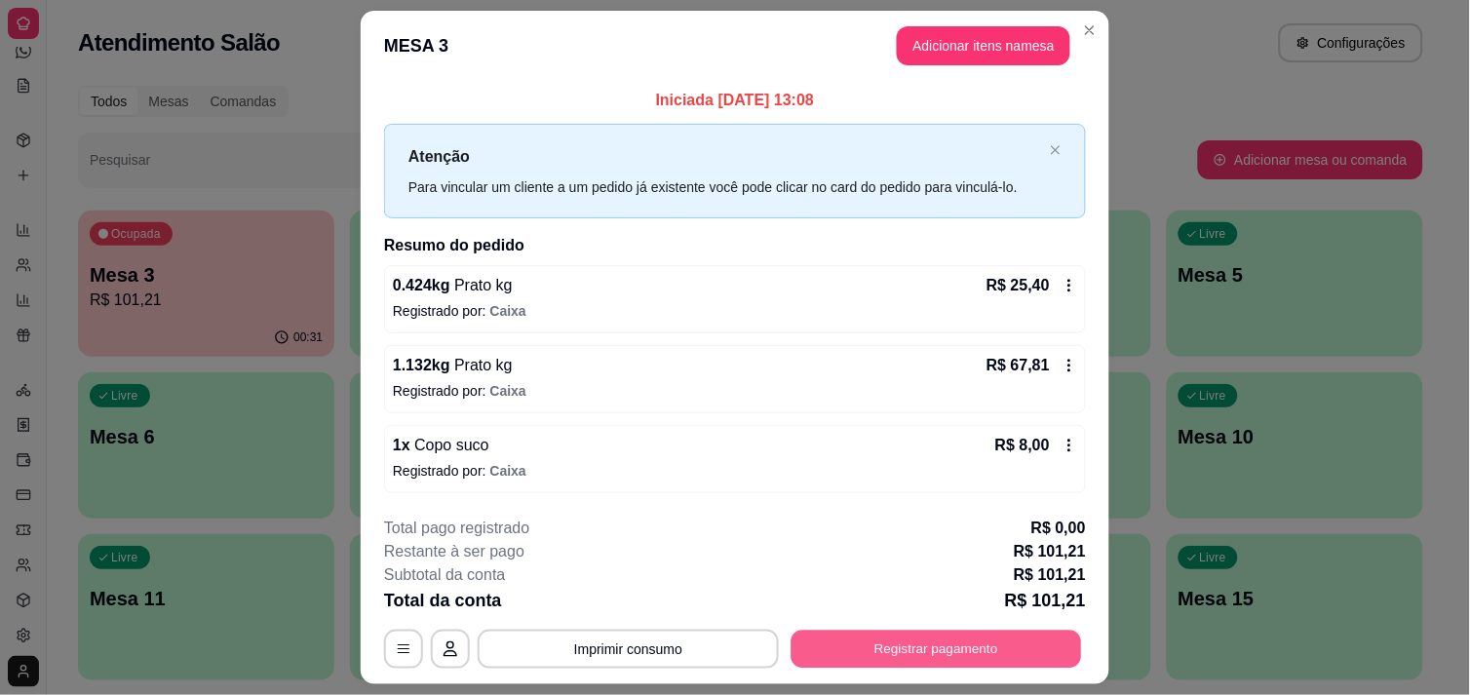
click at [923, 659] on button "Registrar pagamento" at bounding box center [937, 650] width 291 height 38
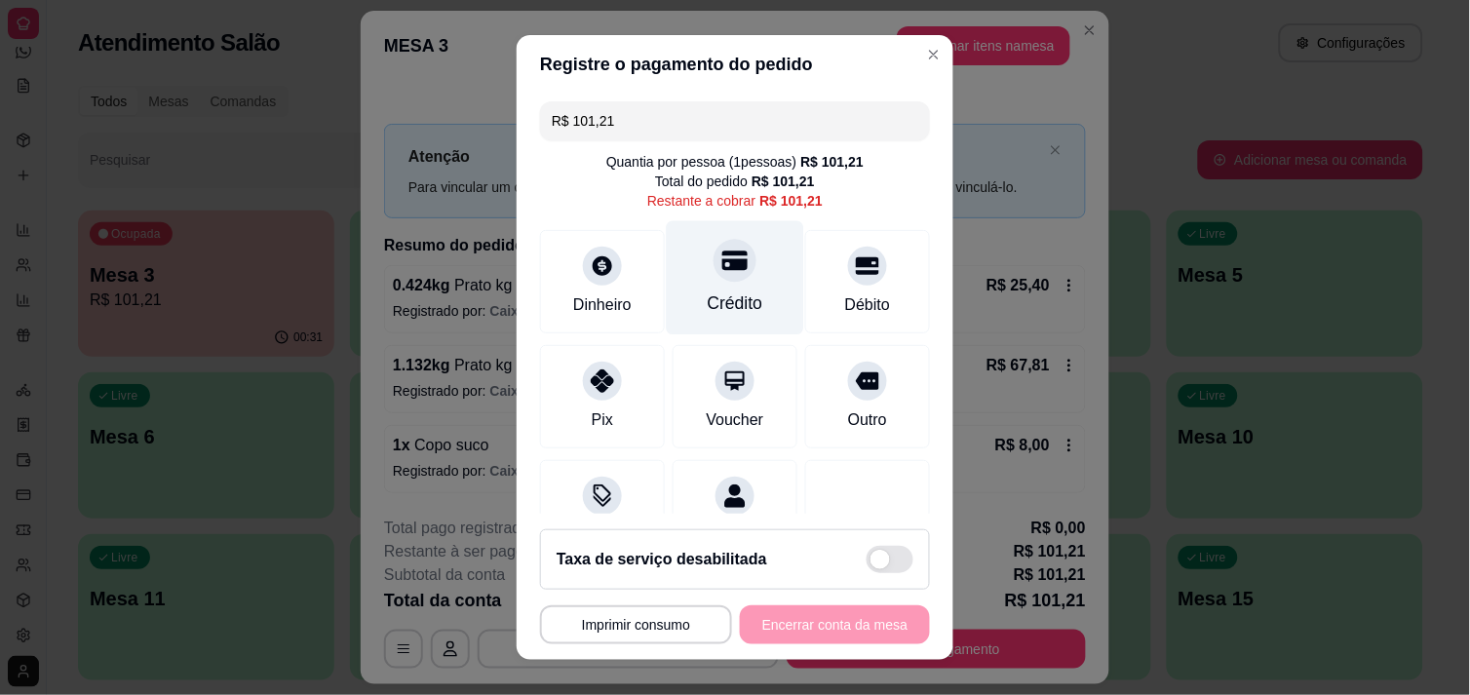
click at [714, 277] on div at bounding box center [735, 260] width 43 height 43
type input "R$ 0,00"
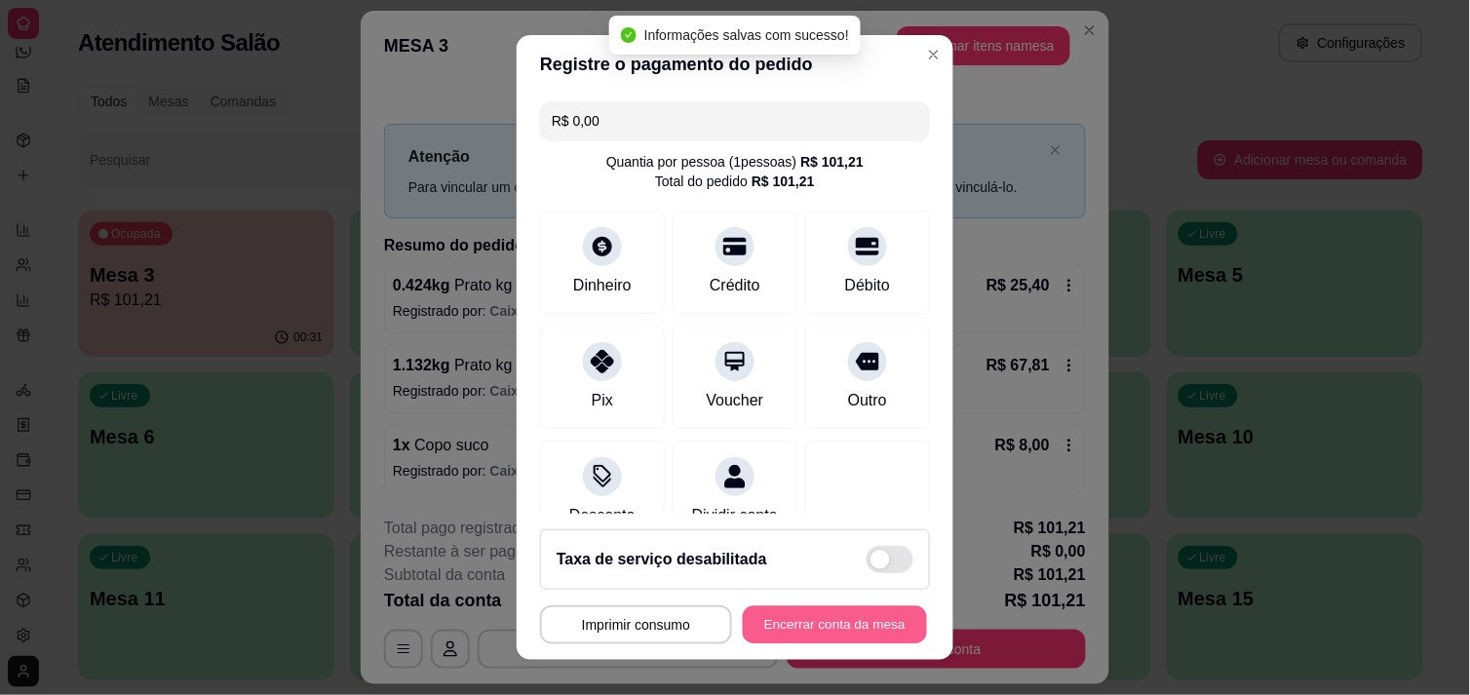
click at [842, 612] on button "Encerrar conta da mesa" at bounding box center [835, 625] width 184 height 38
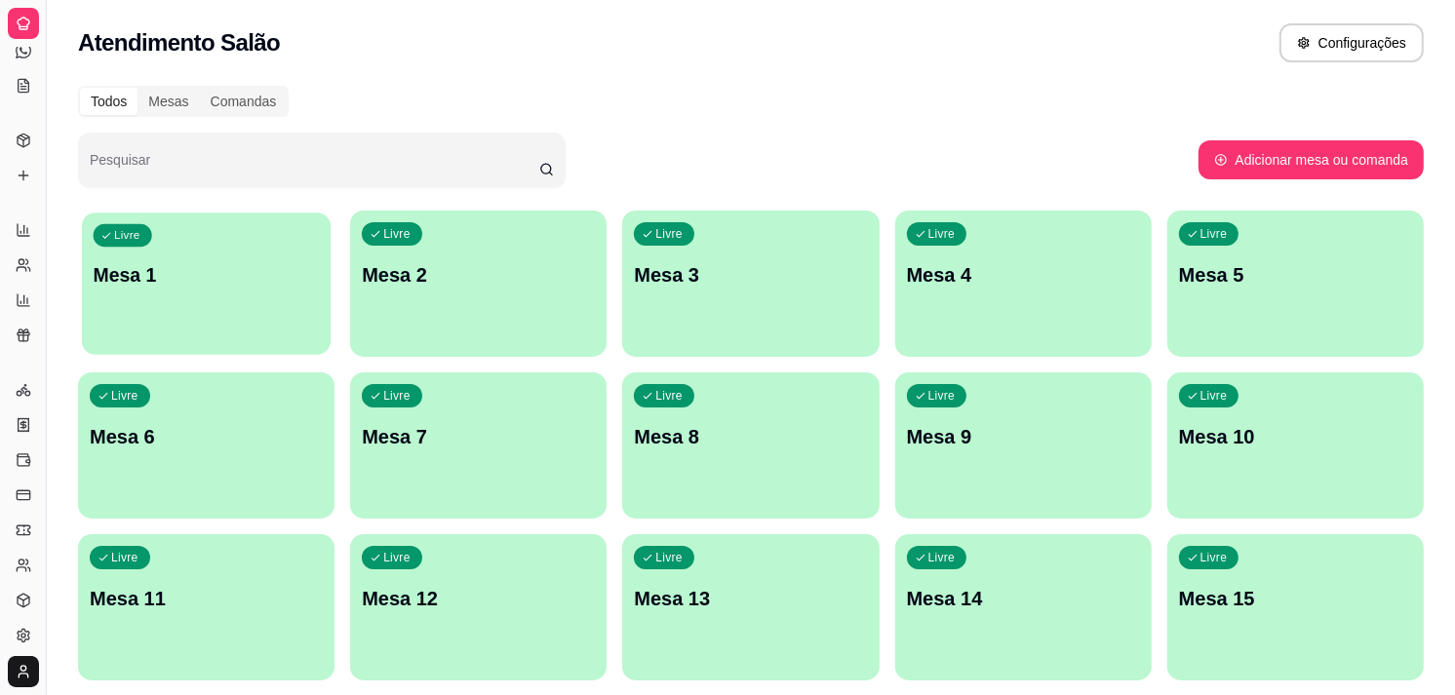
click at [214, 268] on p "Mesa 1" at bounding box center [207, 275] width 226 height 26
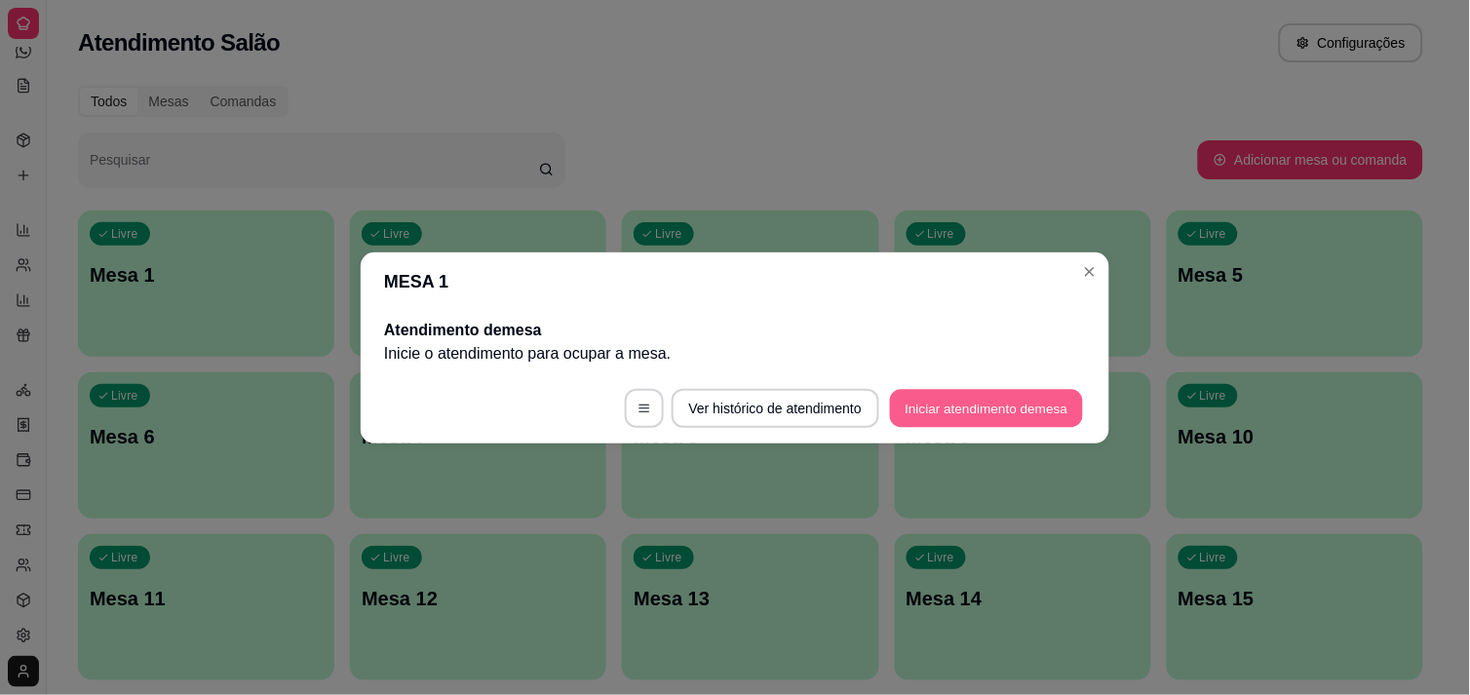
click at [985, 423] on button "Iniciar atendimento de mesa" at bounding box center [986, 408] width 193 height 38
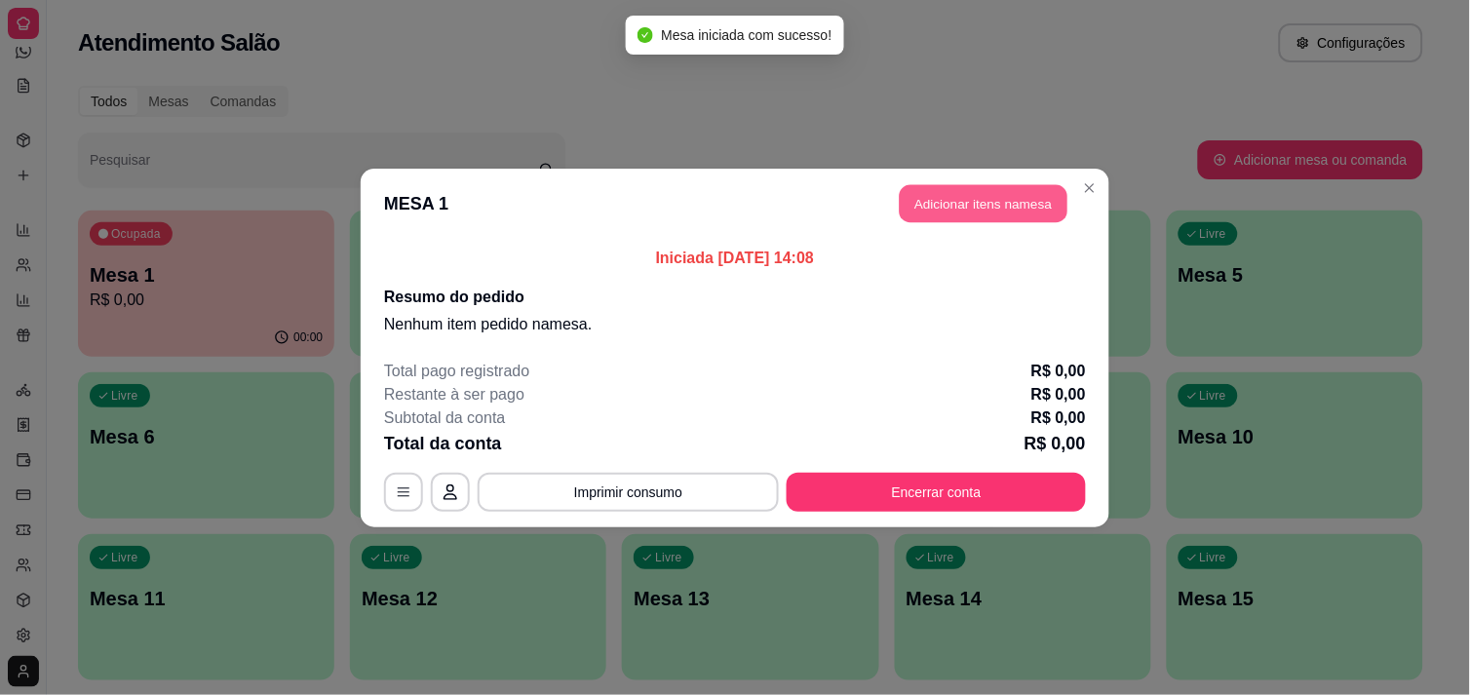
click at [992, 207] on button "Adicionar itens na mesa" at bounding box center [984, 203] width 168 height 38
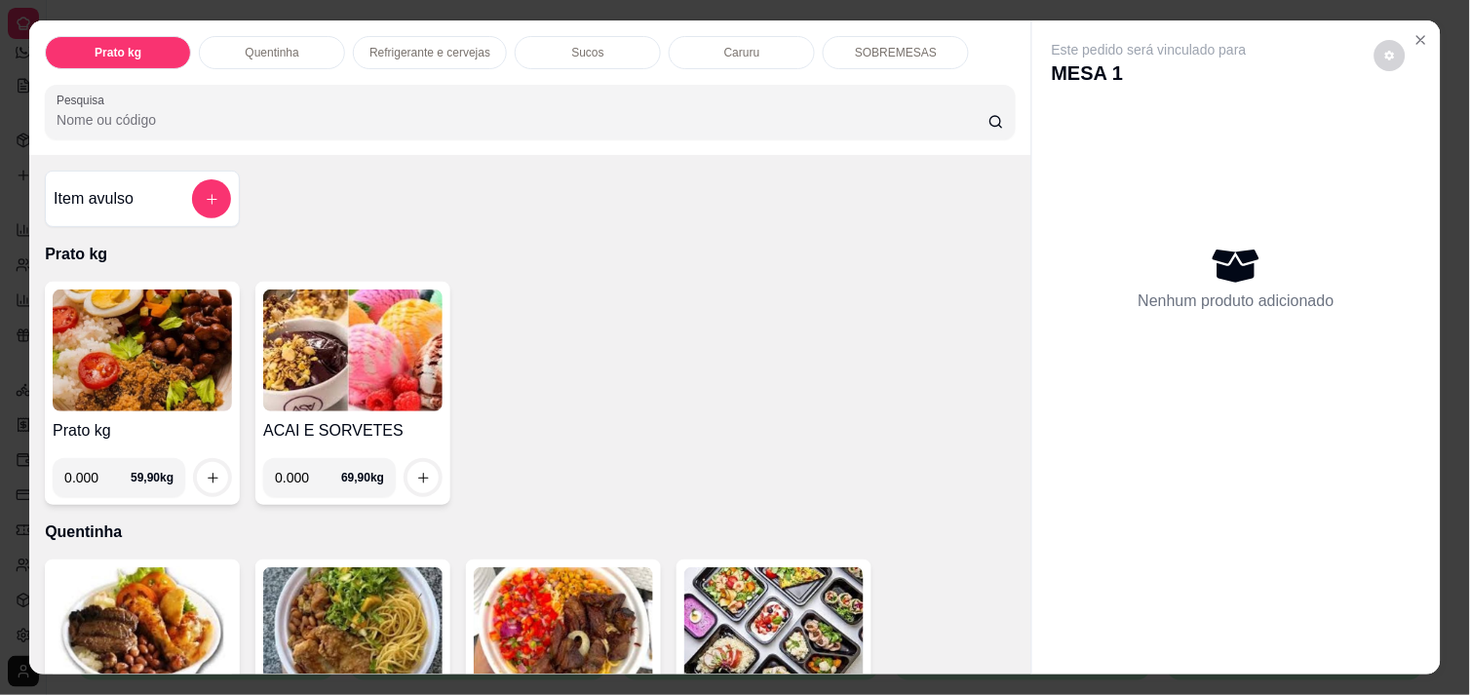
click at [306, 478] on input "0.000" at bounding box center [308, 477] width 66 height 39
type input "0.262"
click at [416, 471] on icon "increase-product-quantity" at bounding box center [423, 478] width 15 height 15
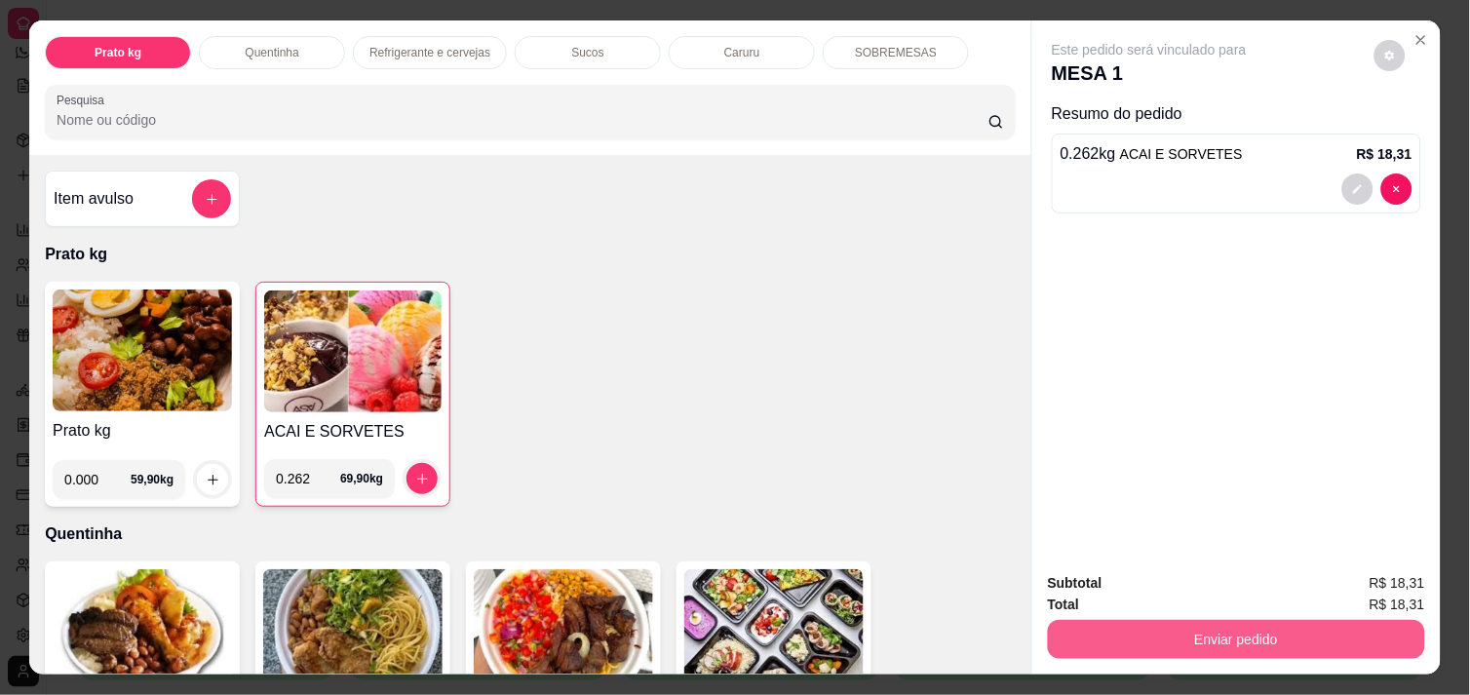
click at [1252, 622] on button "Enviar pedido" at bounding box center [1236, 639] width 377 height 39
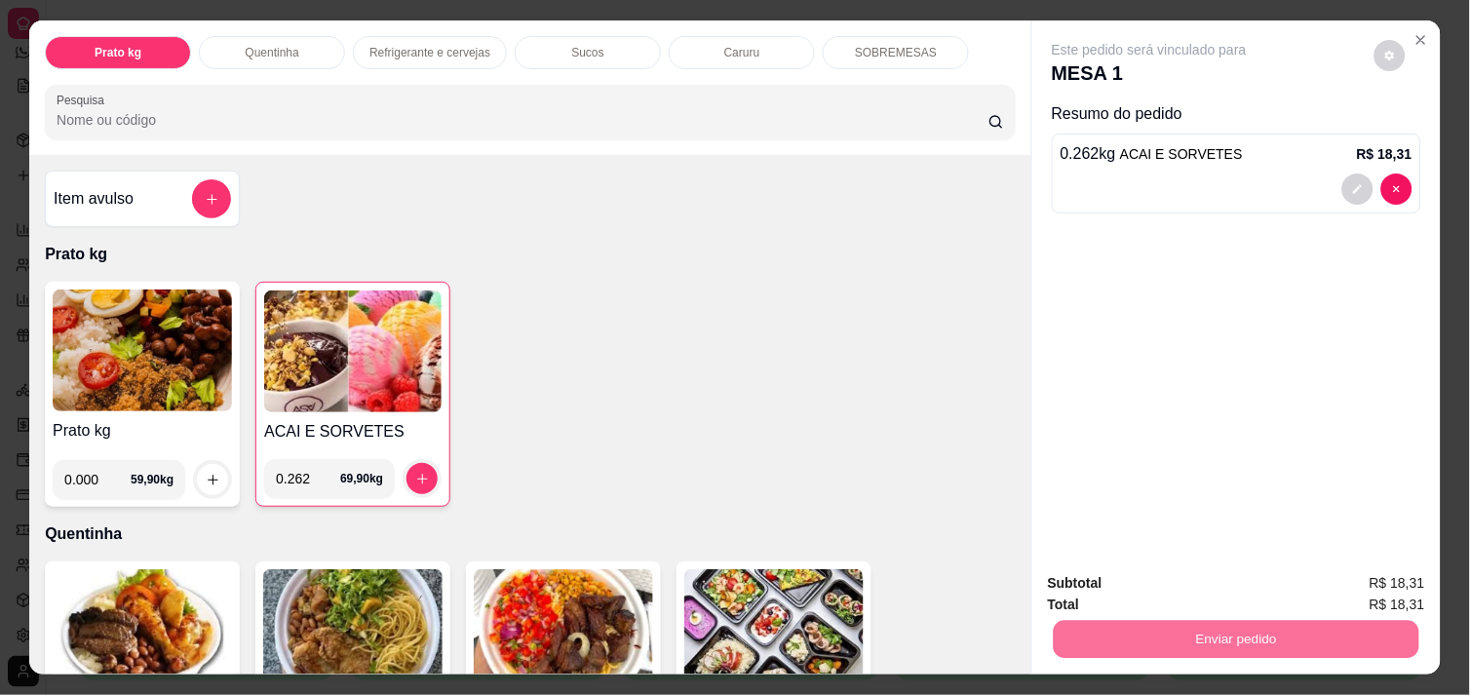
click at [1201, 592] on button "Não registrar e enviar pedido" at bounding box center [1171, 583] width 197 height 36
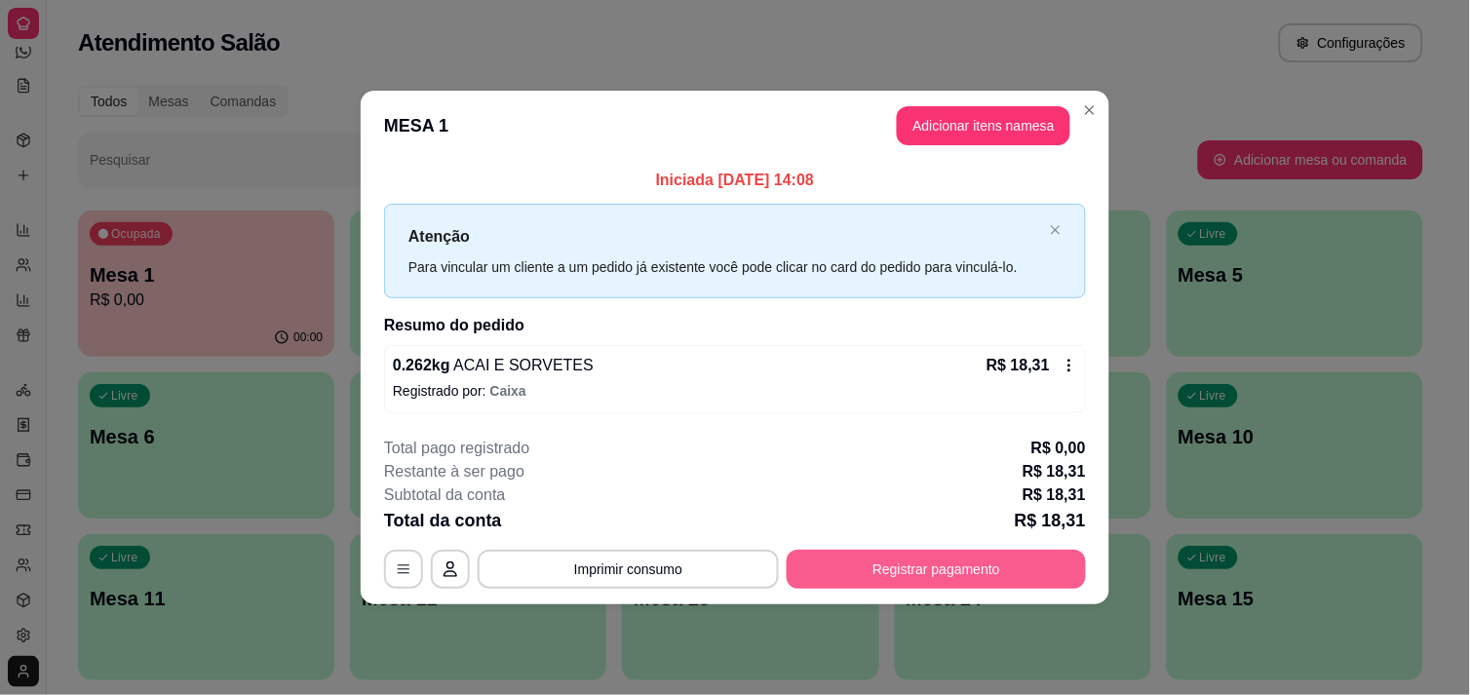
click at [996, 558] on button "Registrar pagamento" at bounding box center [936, 569] width 299 height 39
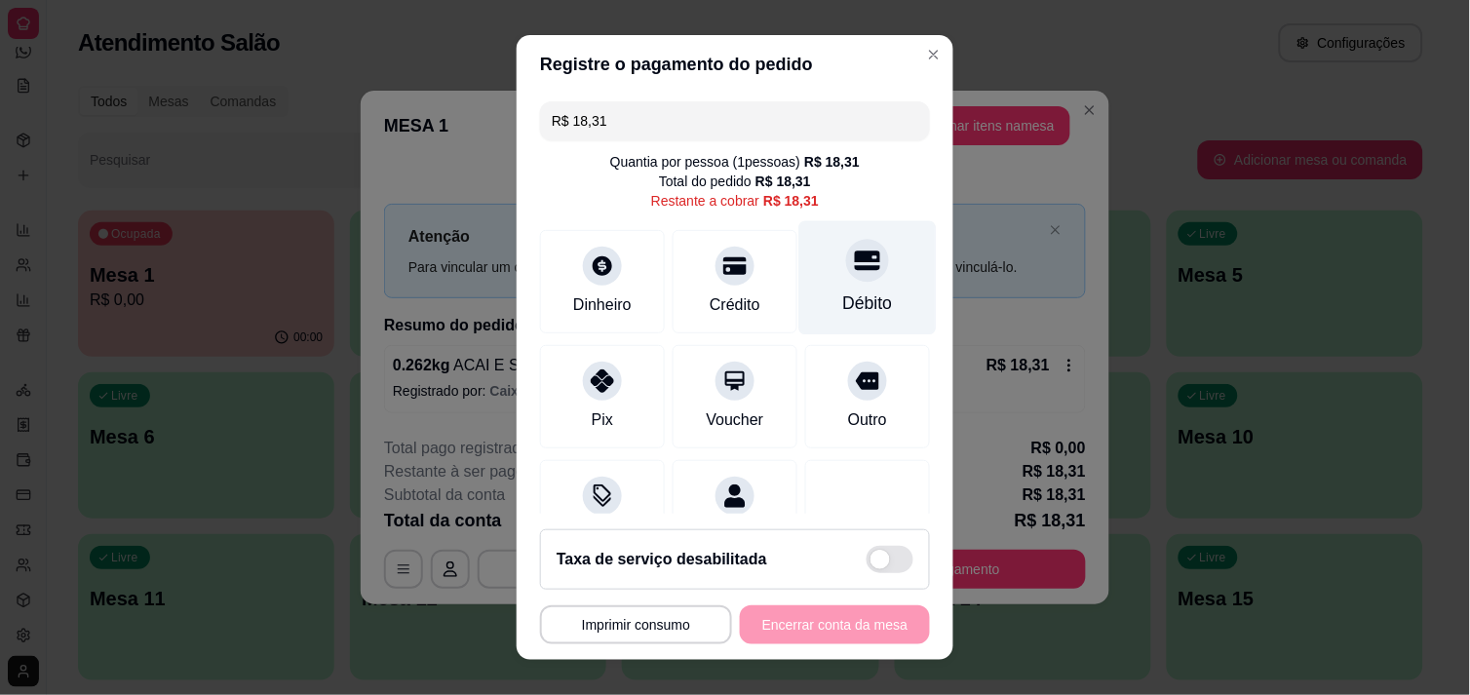
click at [855, 259] on icon at bounding box center [867, 260] width 25 height 19
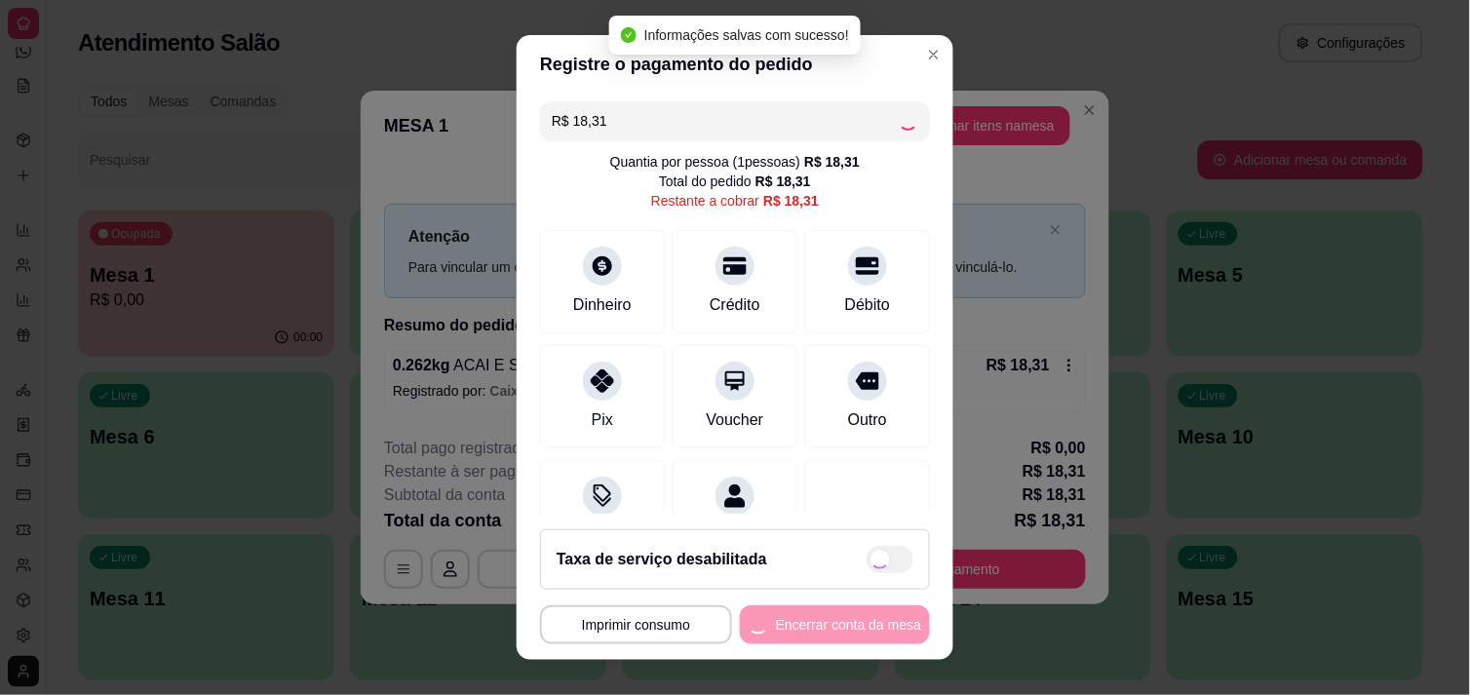
type input "R$ 0,00"
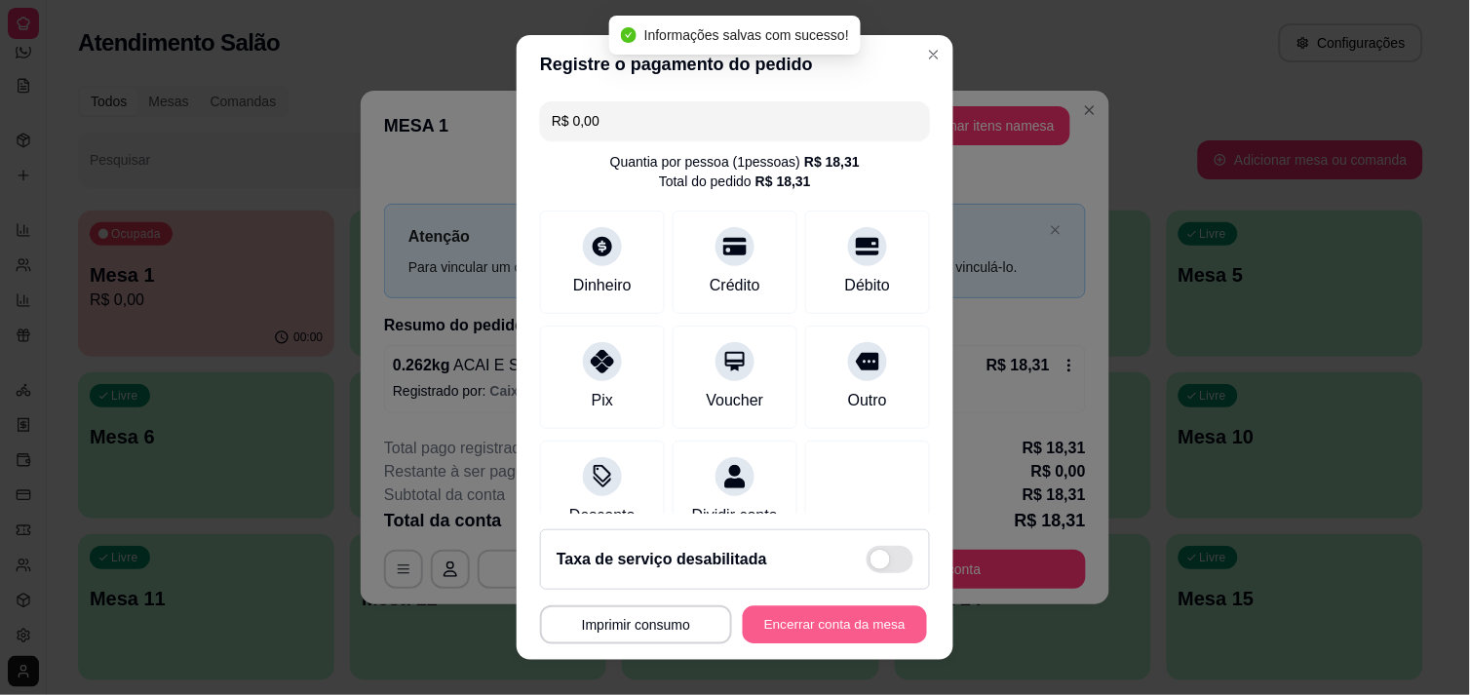
click at [817, 620] on button "Encerrar conta da mesa" at bounding box center [835, 625] width 184 height 38
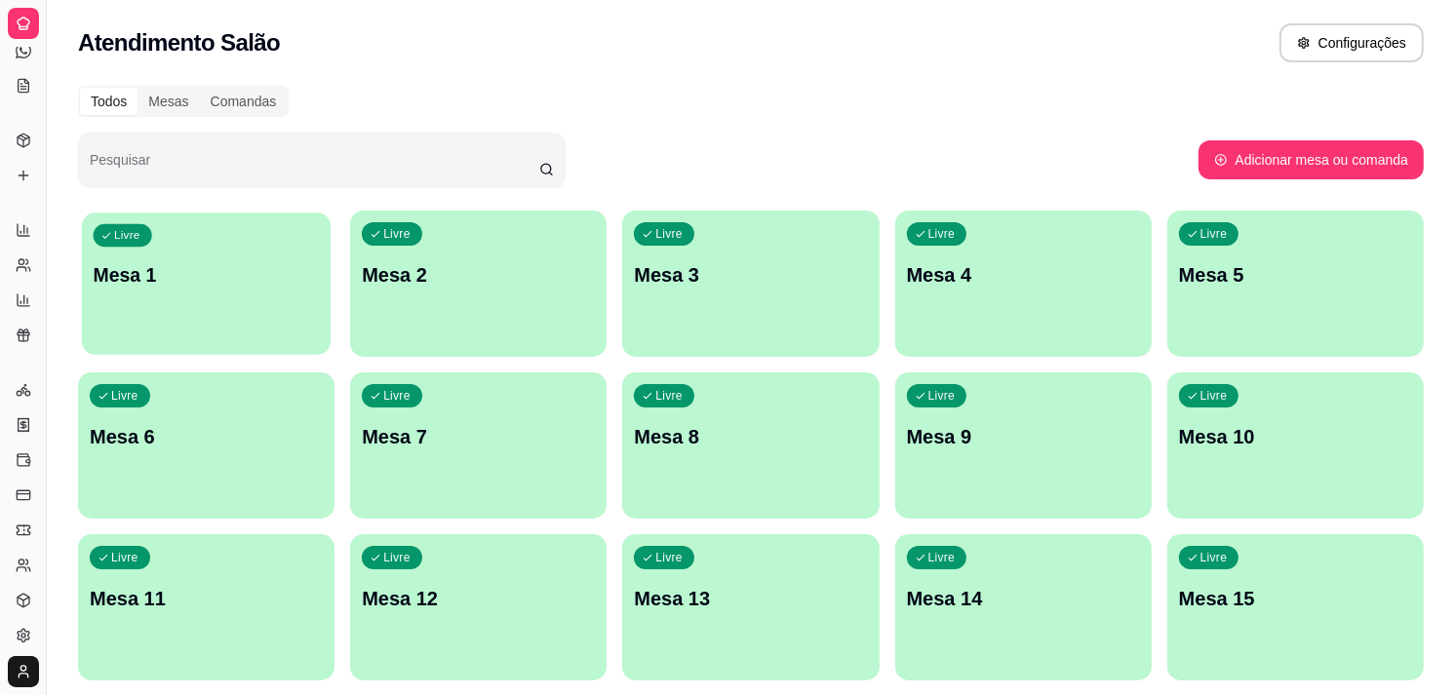
click at [185, 275] on p "Mesa 1" at bounding box center [207, 275] width 226 height 26
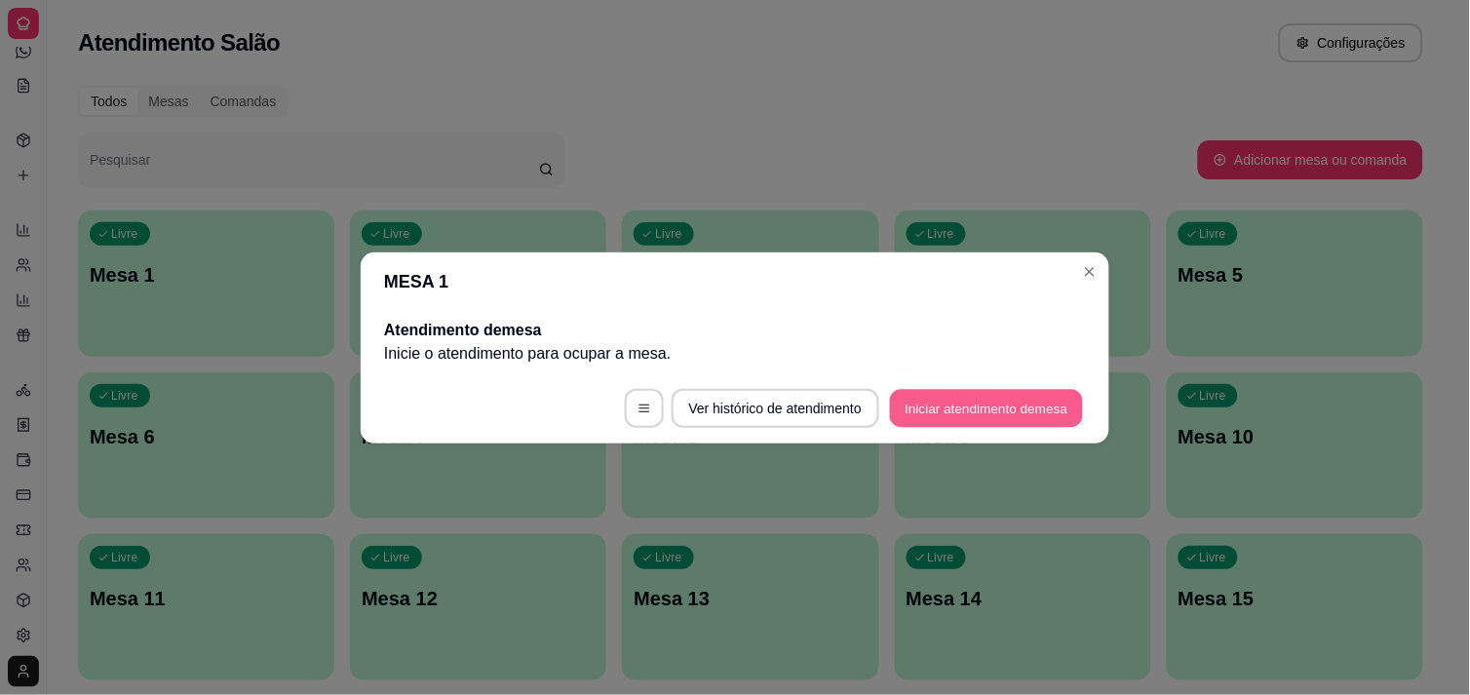
click at [931, 425] on button "Iniciar atendimento de mesa" at bounding box center [986, 408] width 193 height 38
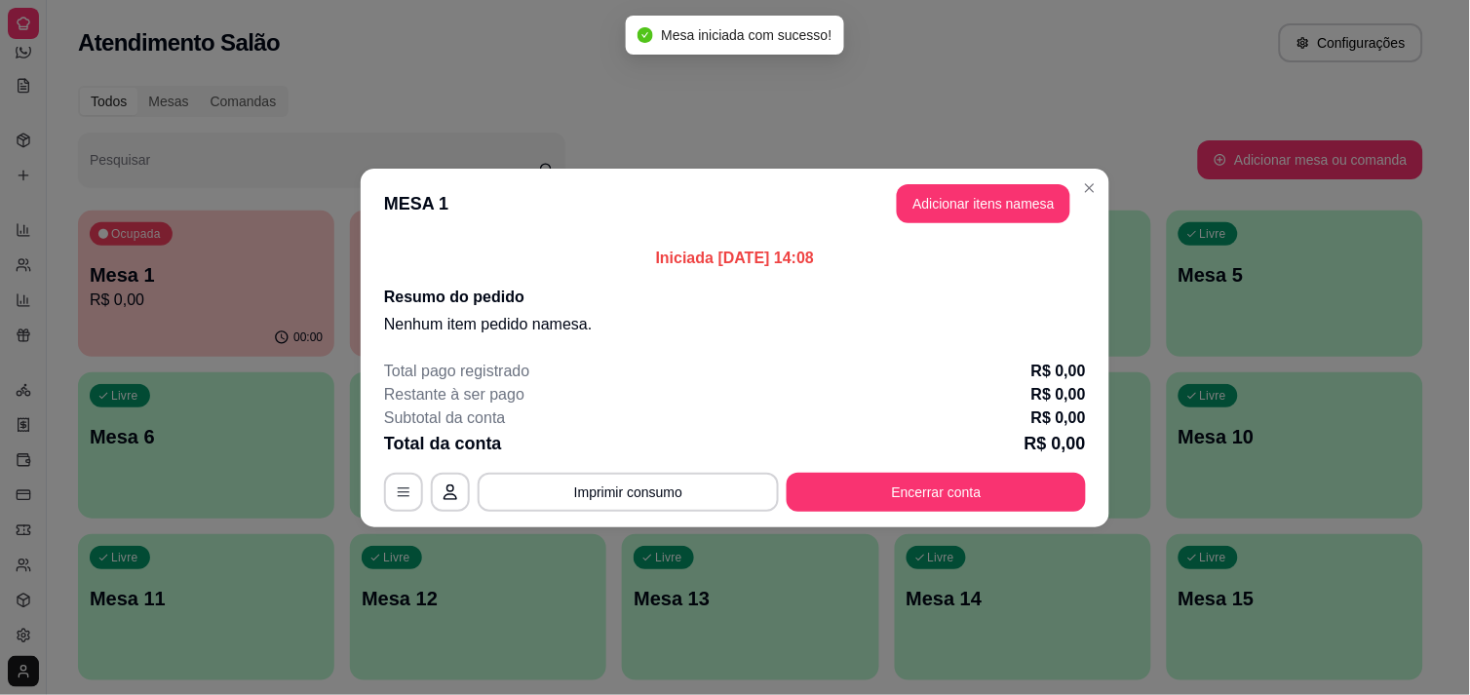
click at [931, 425] on div "Subtotal da conta R$ 0,00" at bounding box center [735, 418] width 702 height 23
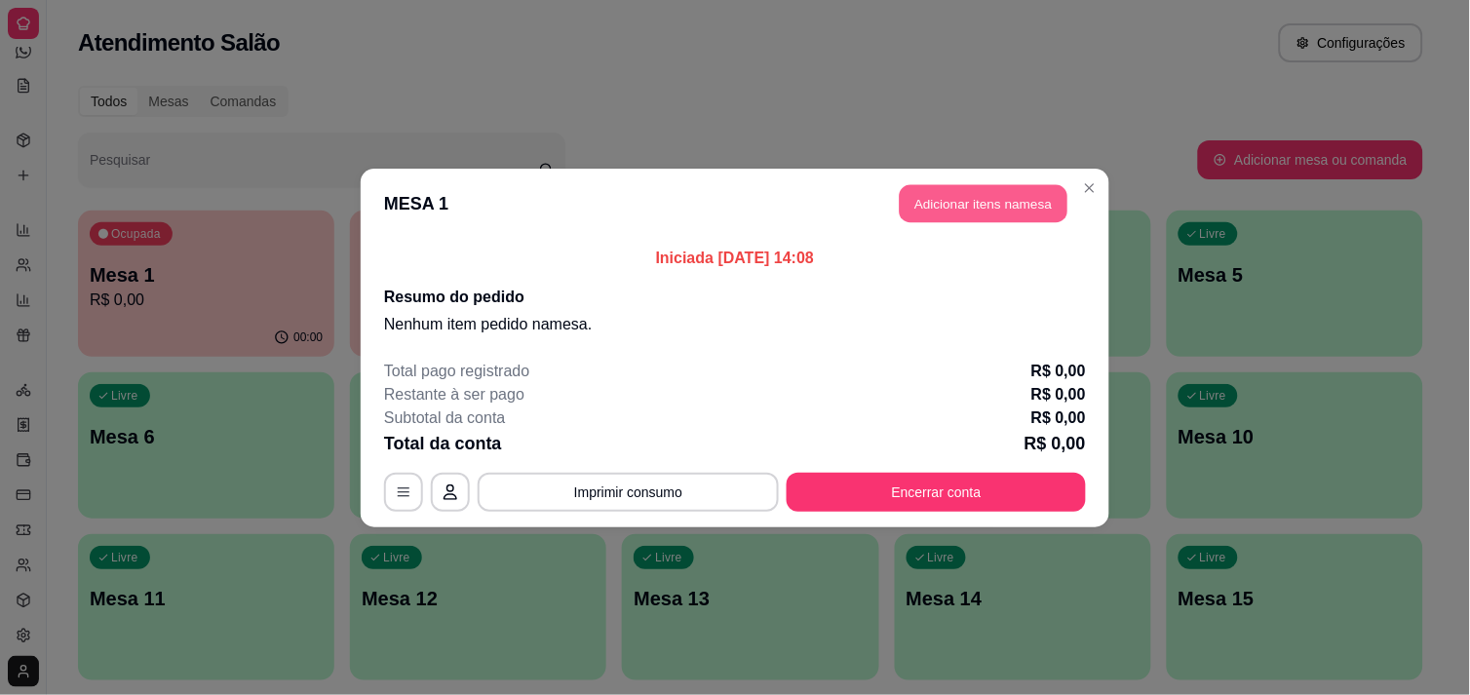
click at [991, 195] on button "Adicionar itens na mesa" at bounding box center [984, 203] width 168 height 38
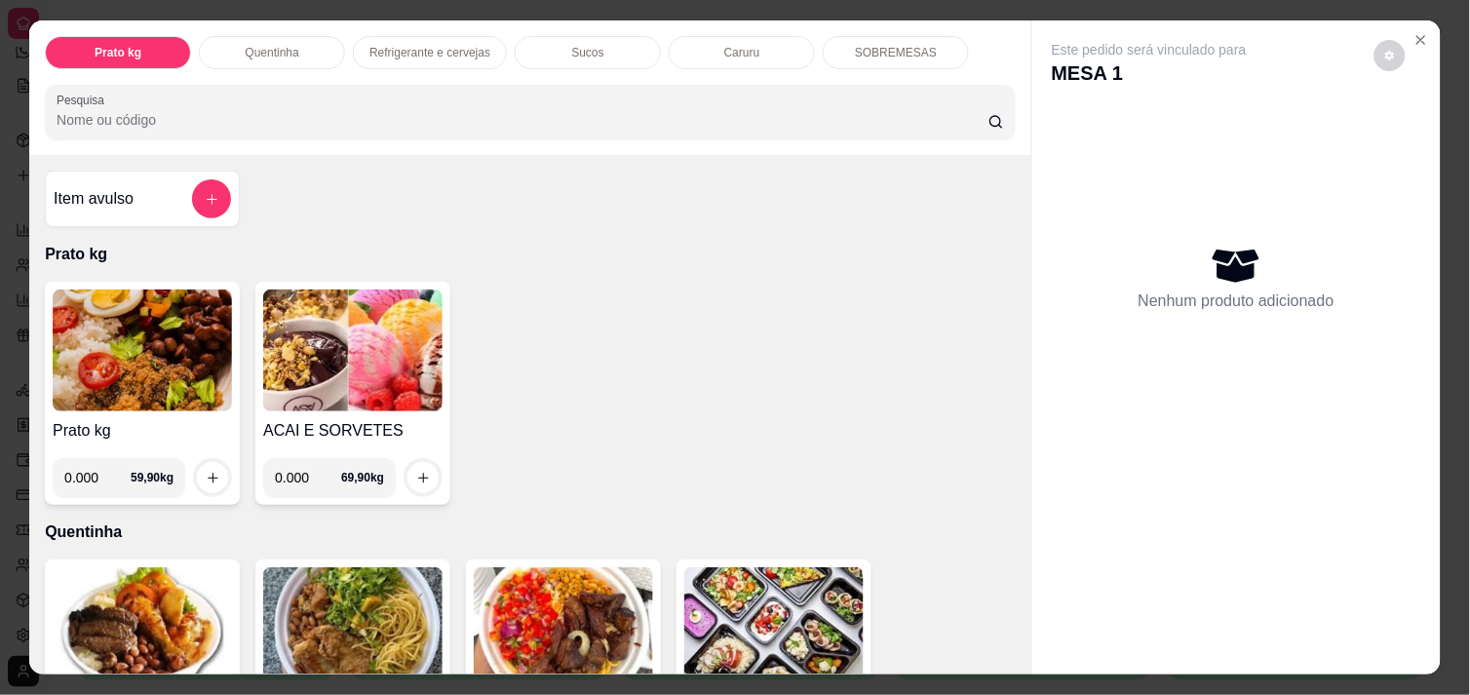
click at [297, 473] on input "0.000" at bounding box center [308, 477] width 66 height 39
type input "0.374"
click at [409, 474] on button "increase-product-quantity" at bounding box center [424, 478] width 30 height 30
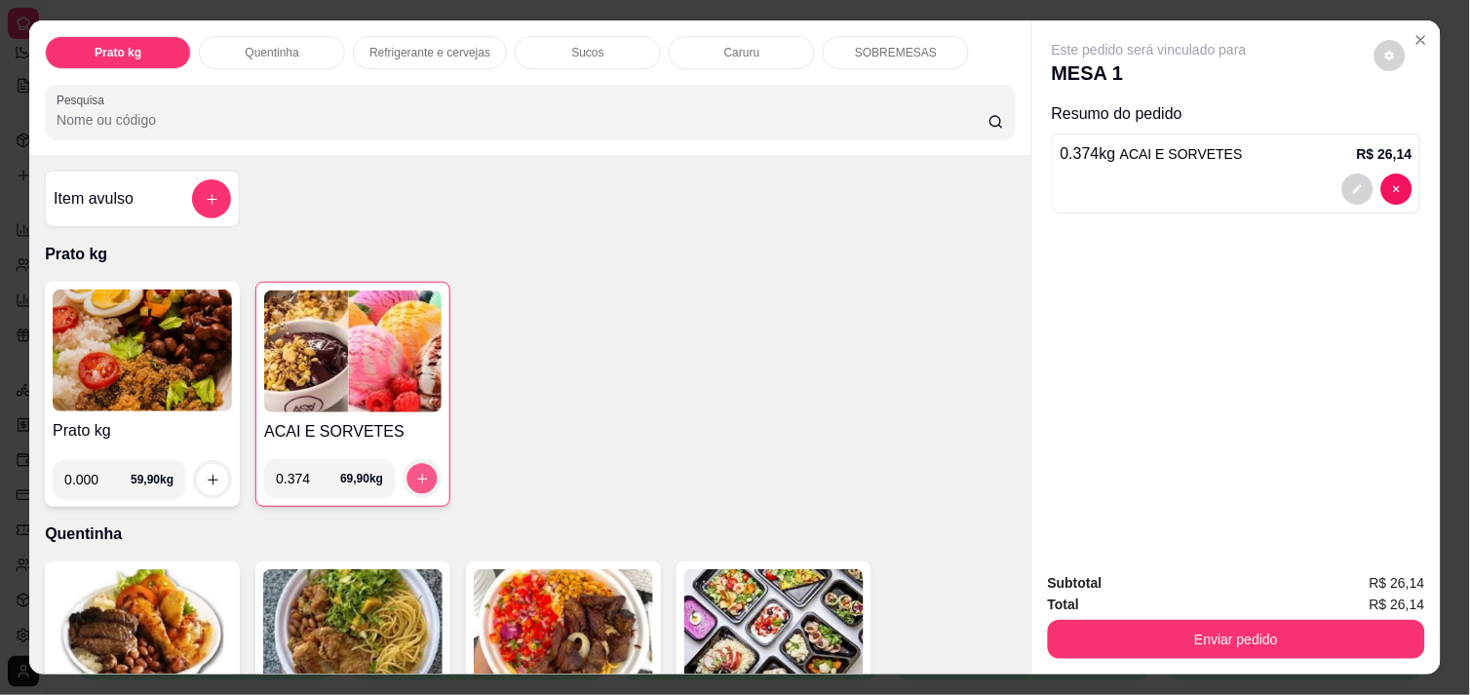
click at [408, 474] on button "increase-product-quantity" at bounding box center [423, 479] width 30 height 30
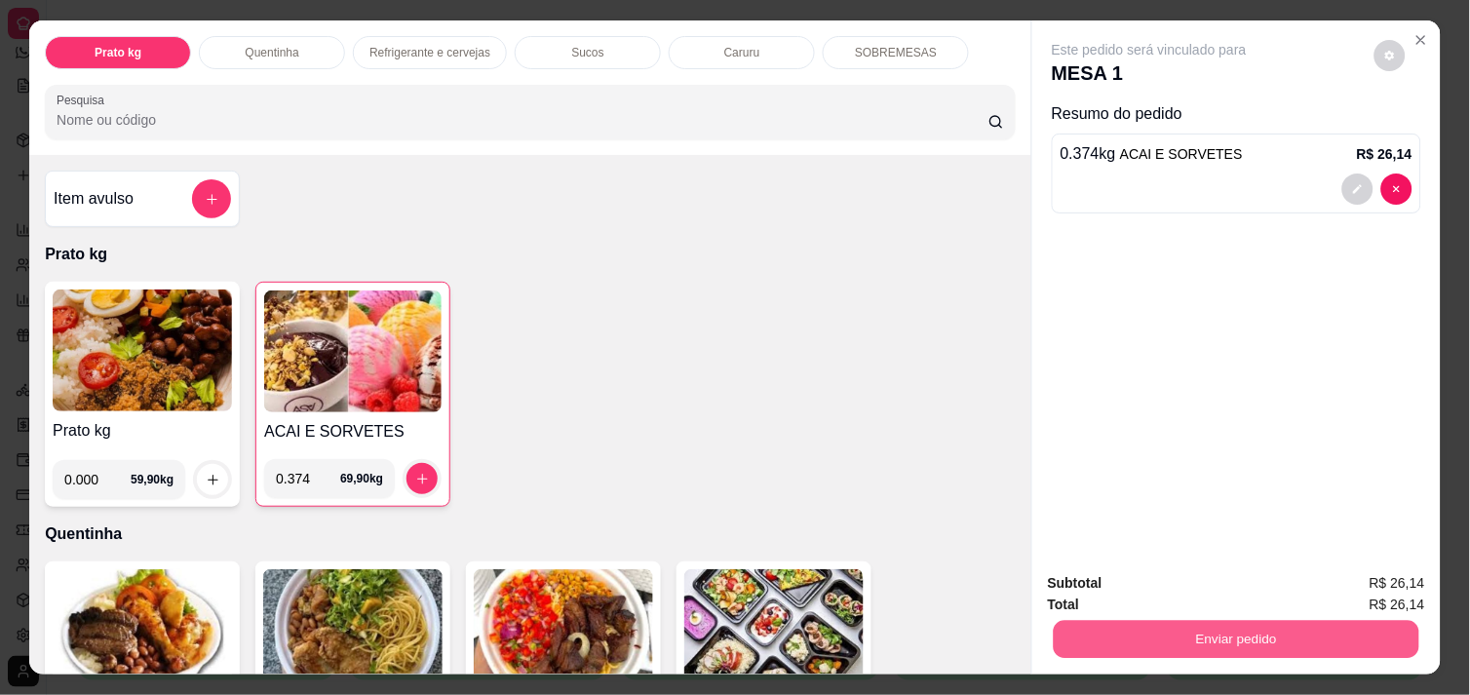
click at [1111, 626] on button "Enviar pedido" at bounding box center [1237, 639] width 366 height 38
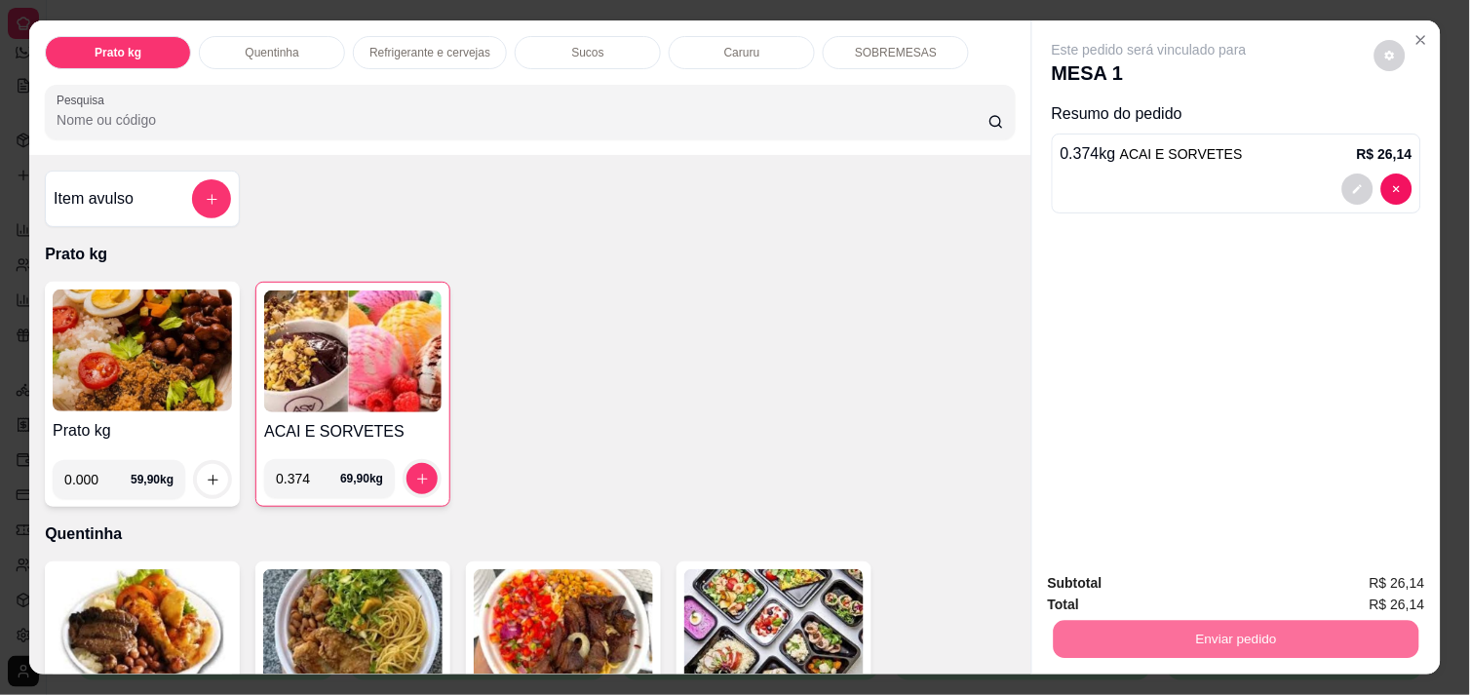
click at [1124, 592] on button "Não registrar e enviar pedido" at bounding box center [1171, 583] width 197 height 36
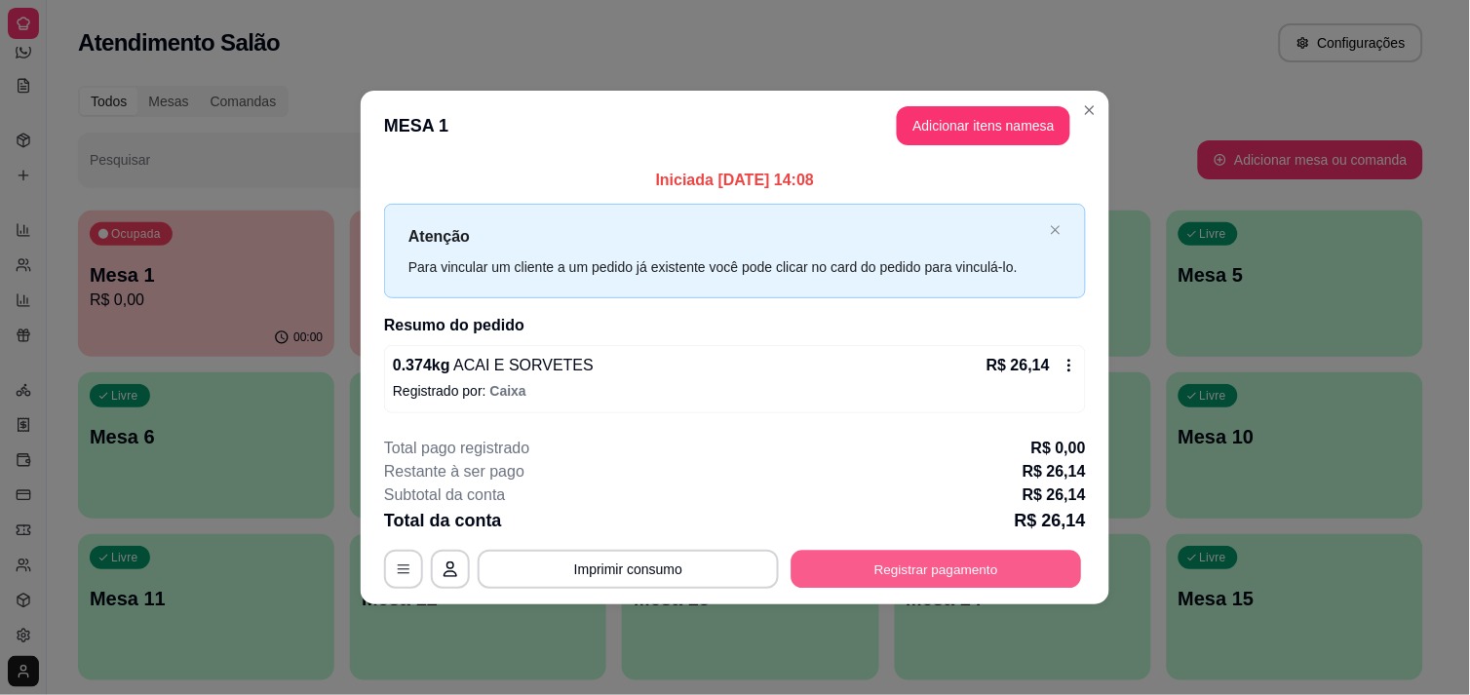
click at [910, 571] on button "Registrar pagamento" at bounding box center [937, 570] width 291 height 38
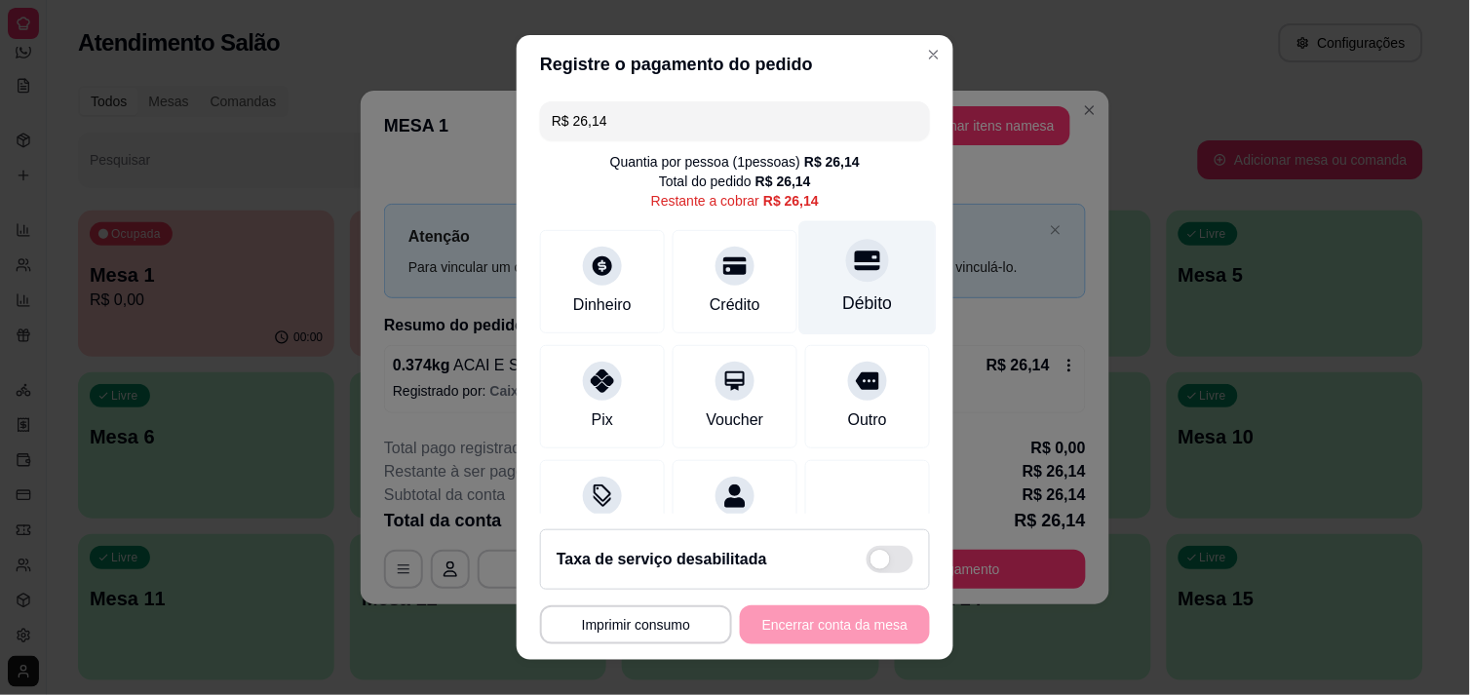
click at [855, 273] on icon at bounding box center [867, 260] width 25 height 25
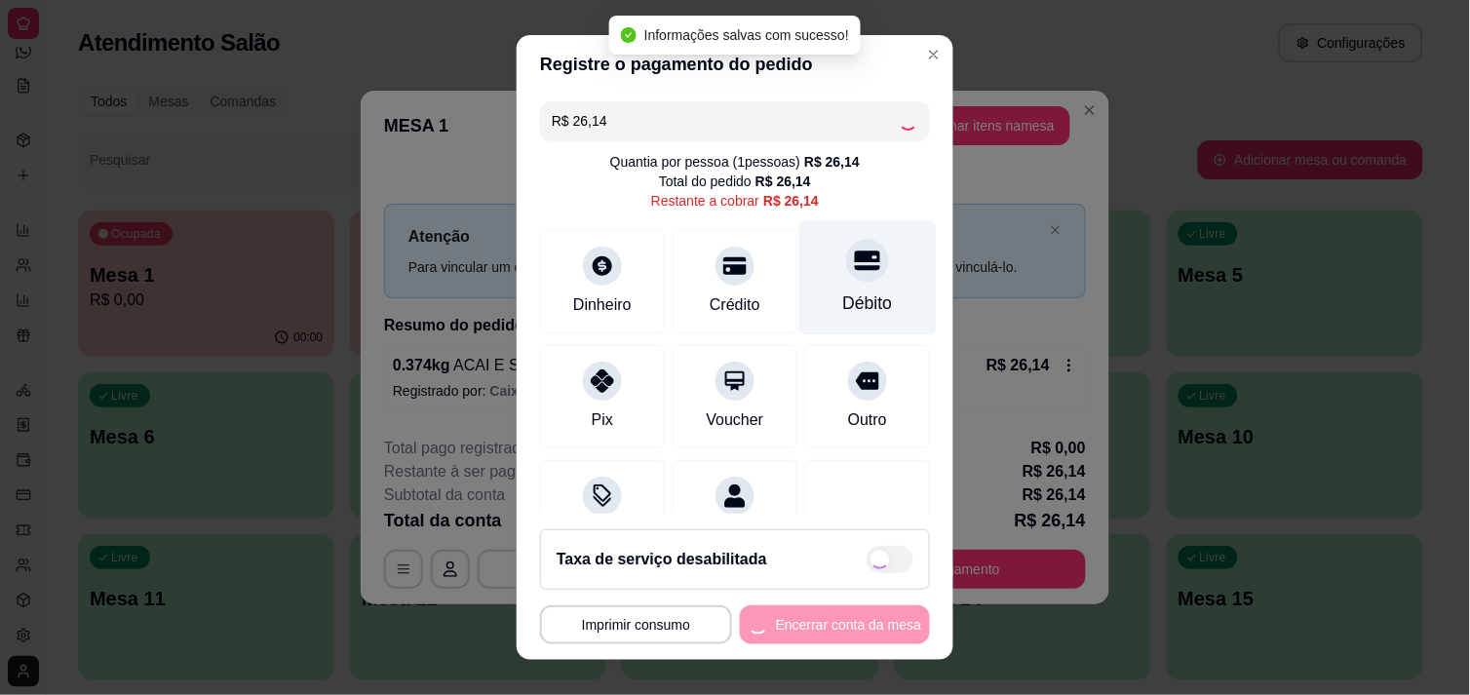
type input "R$ 0,00"
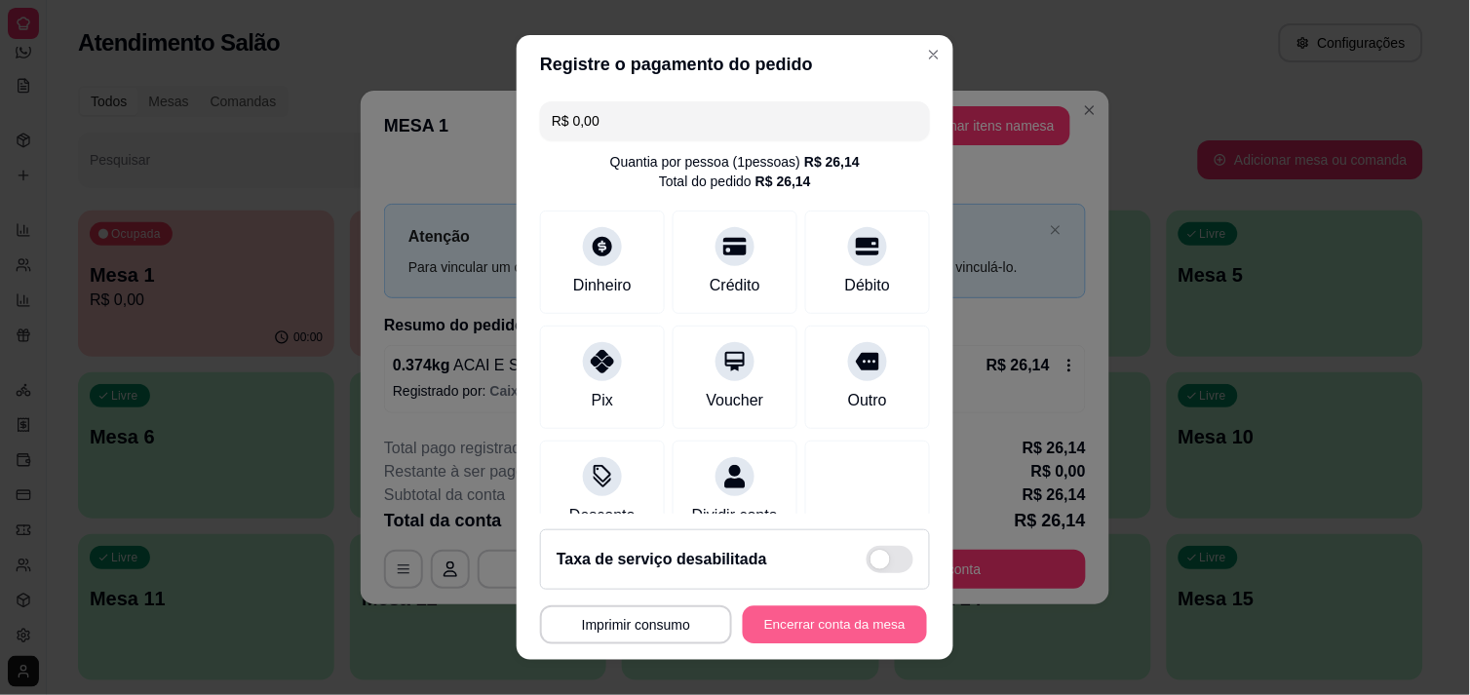
click at [796, 634] on button "Encerrar conta da mesa" at bounding box center [835, 625] width 184 height 38
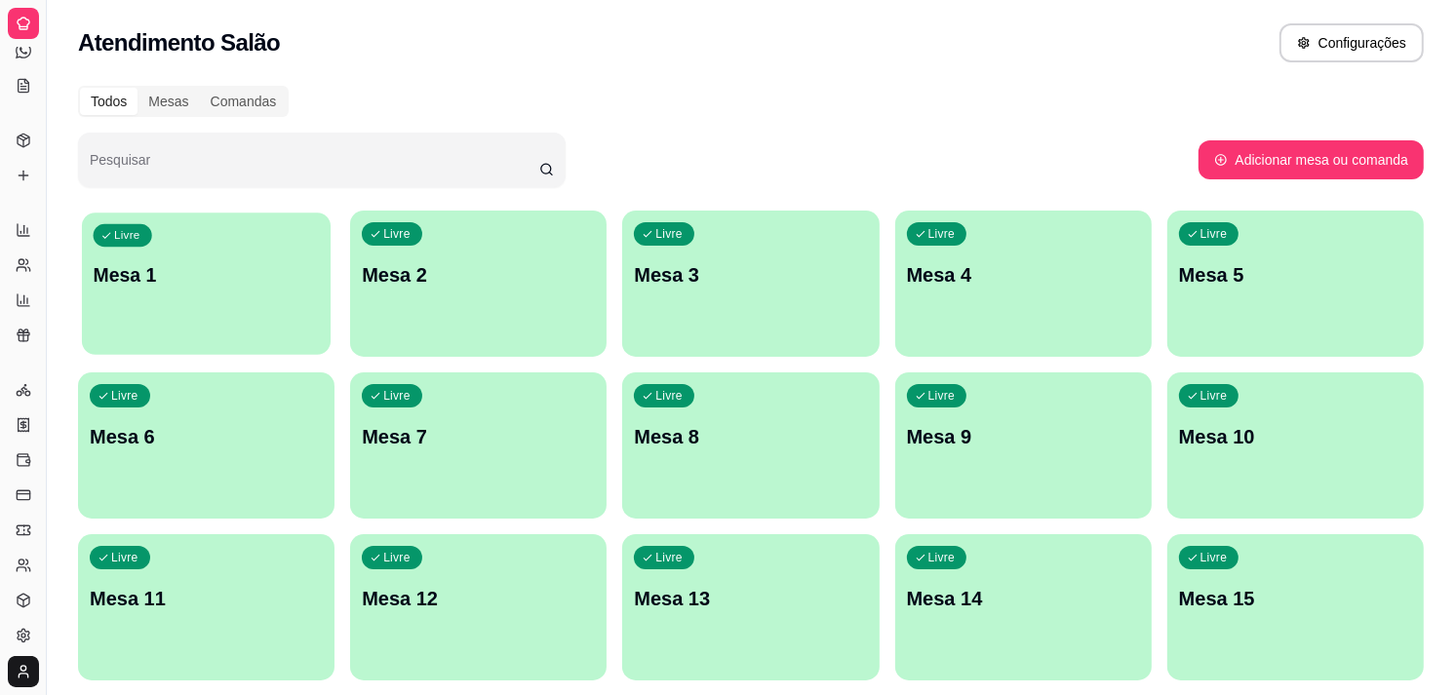
click at [228, 249] on div "Livre Mesa 1" at bounding box center [206, 272] width 249 height 119
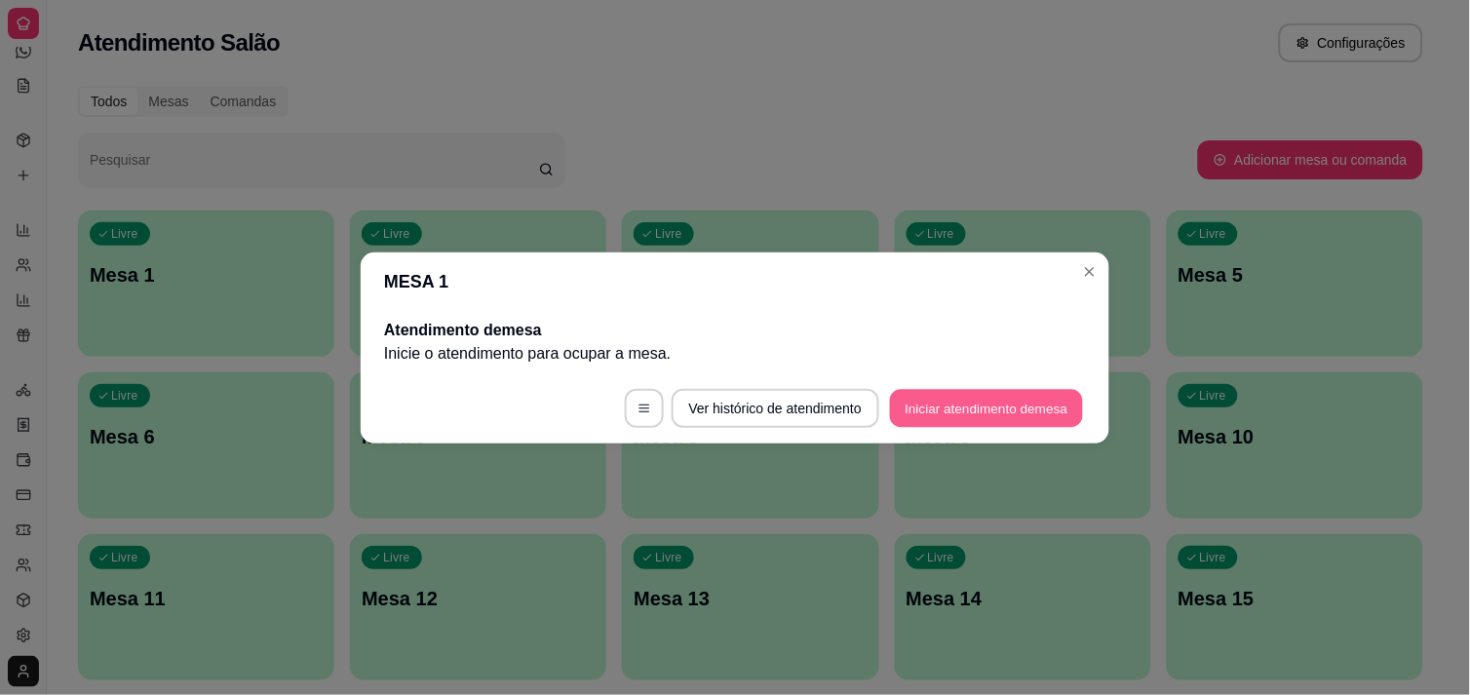
click at [949, 411] on button "Iniciar atendimento de mesa" at bounding box center [986, 408] width 193 height 38
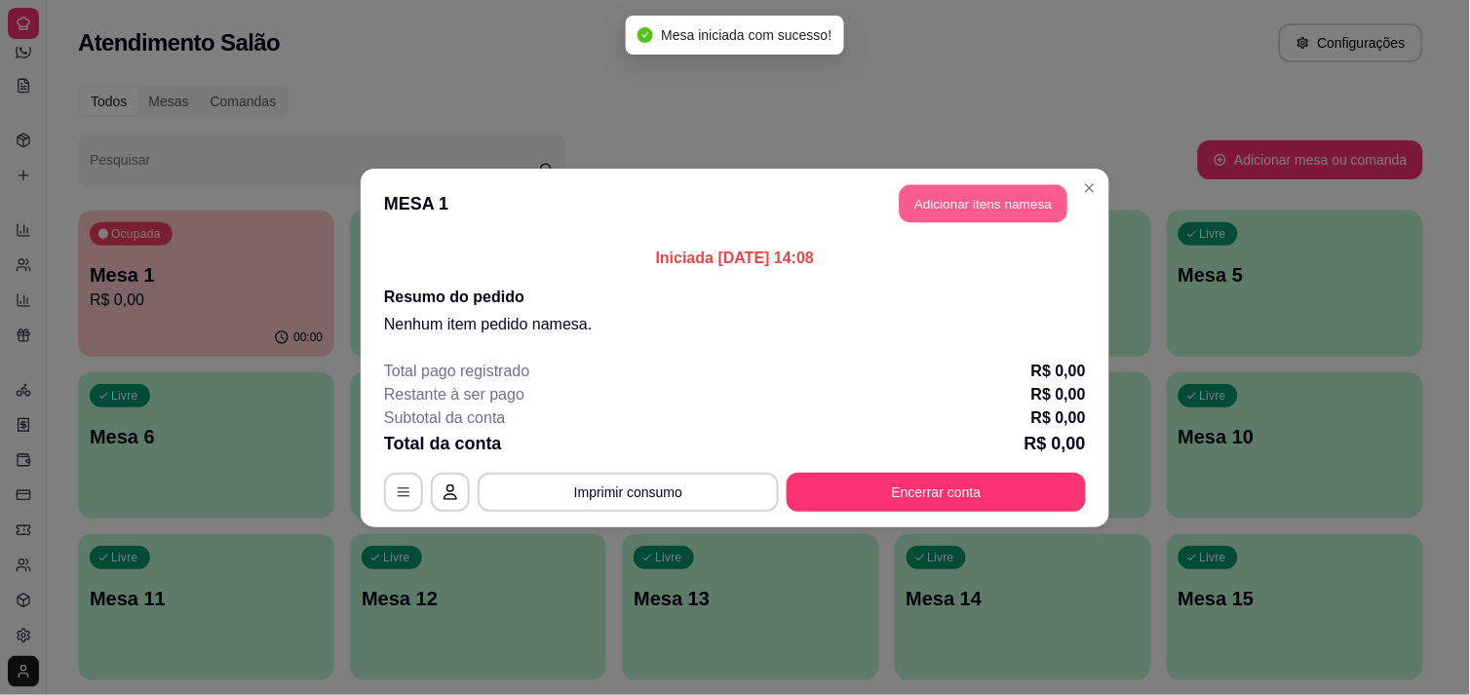
click at [1014, 197] on button "Adicionar itens na mesa" at bounding box center [984, 203] width 168 height 38
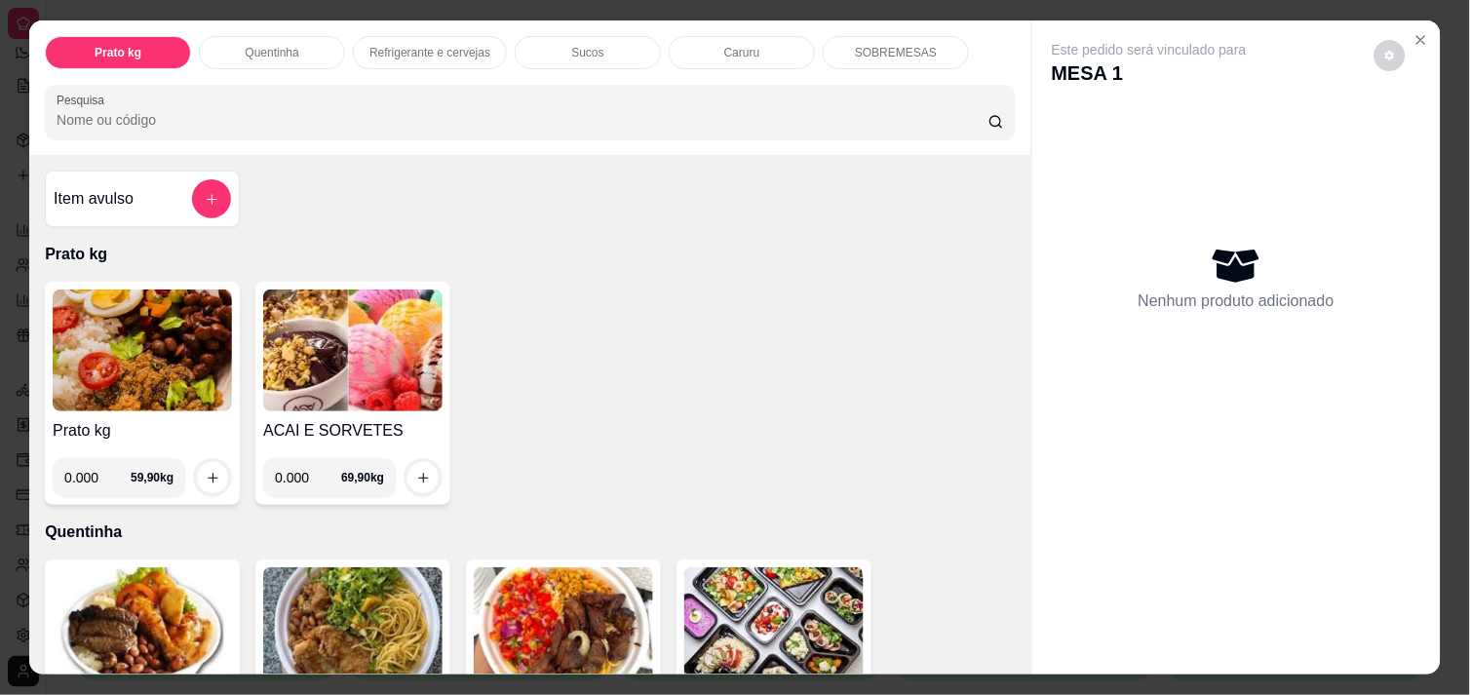
click at [304, 478] on input "0.000" at bounding box center [308, 477] width 66 height 39
type input "0.274"
click at [422, 463] on button "increase-product-quantity" at bounding box center [424, 478] width 30 height 30
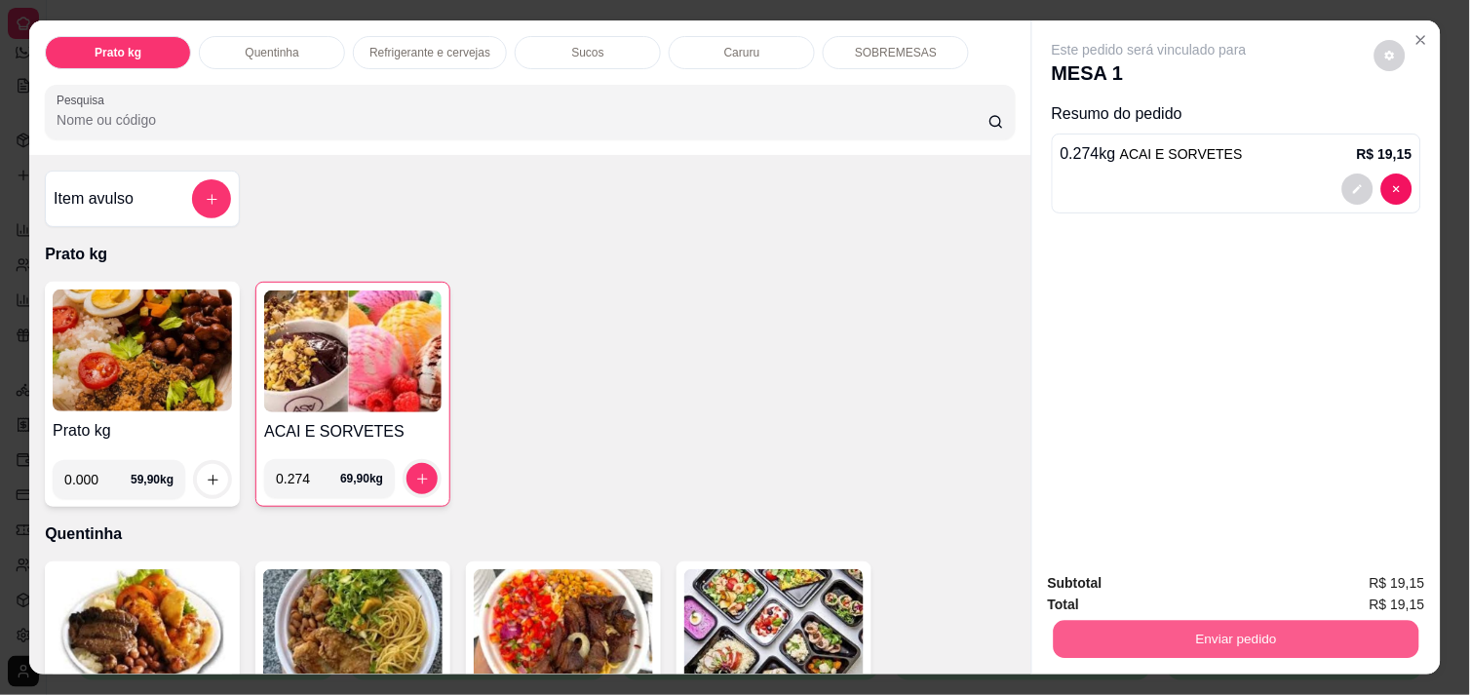
click at [1359, 620] on button "Enviar pedido" at bounding box center [1237, 639] width 366 height 38
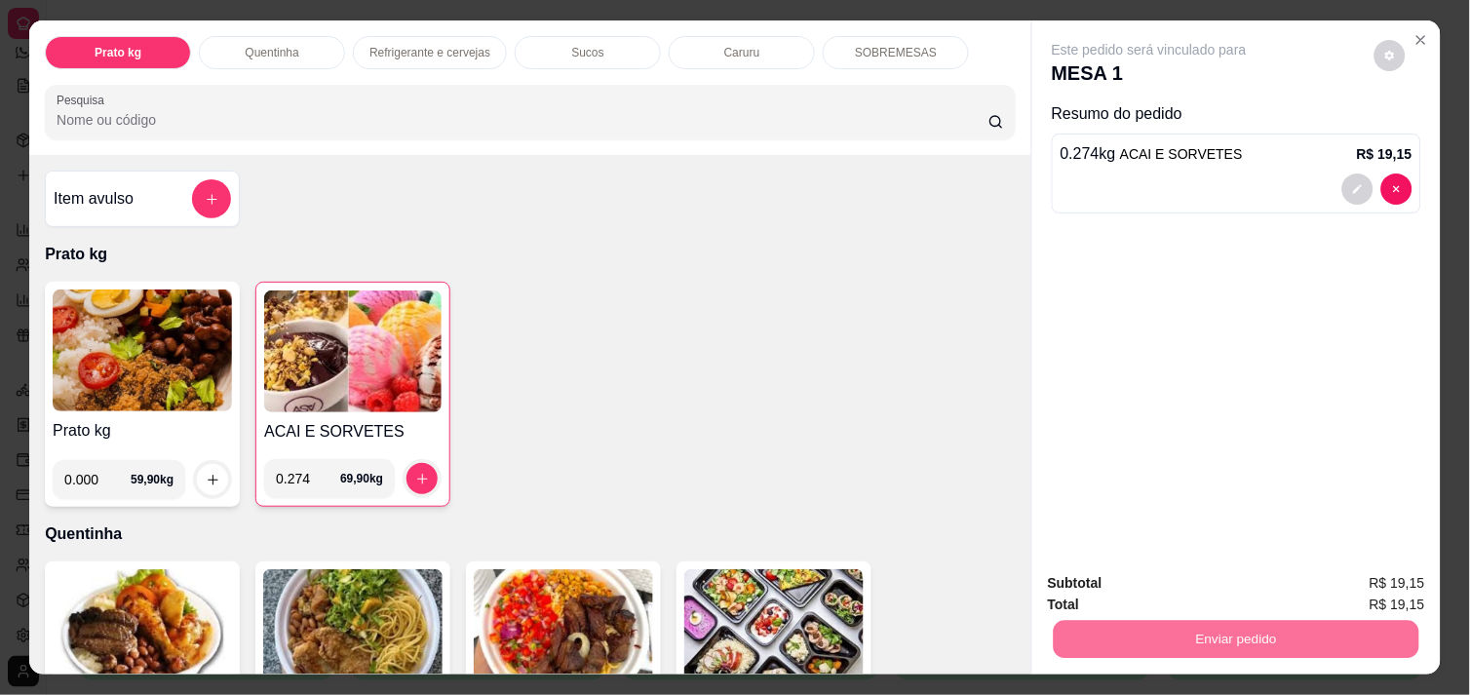
click at [1250, 572] on button "Não registrar e enviar pedido" at bounding box center [1171, 583] width 197 height 36
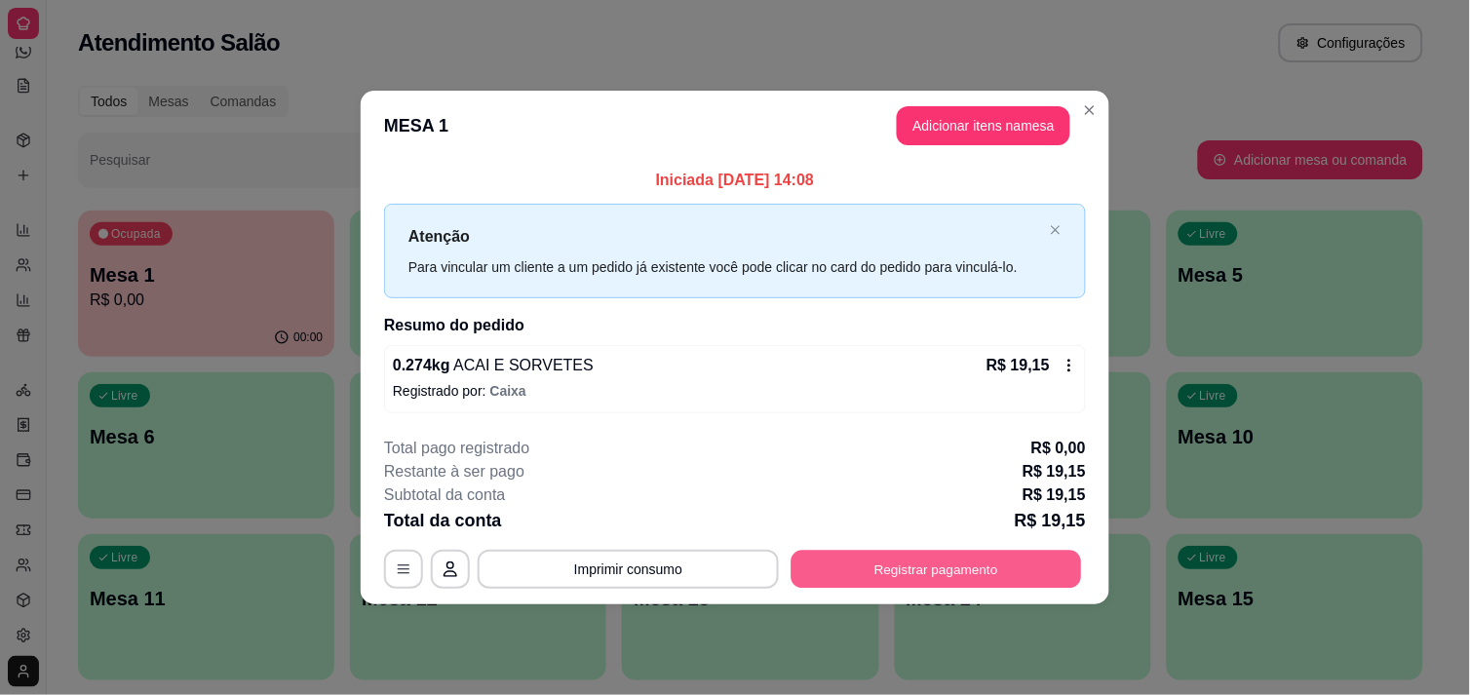
click at [1035, 559] on button "Registrar pagamento" at bounding box center [937, 570] width 291 height 38
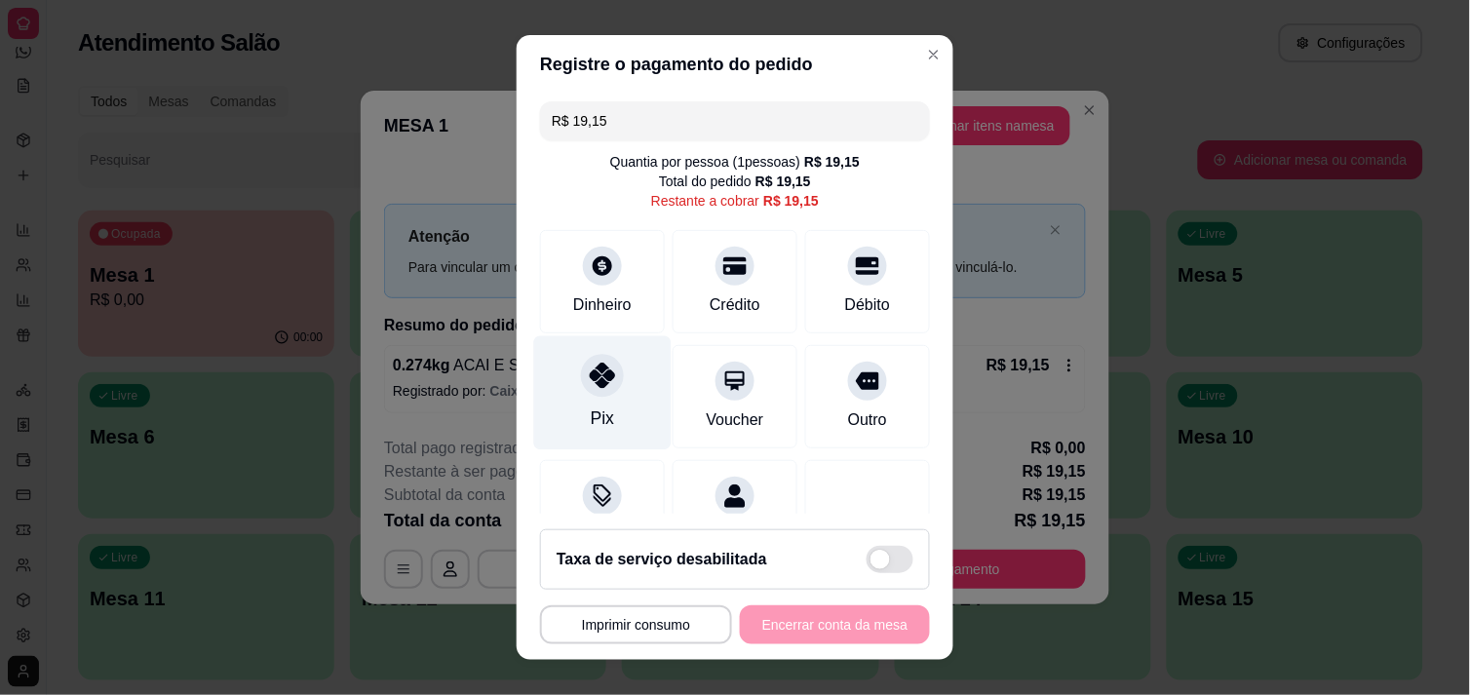
click at [588, 401] on div "Pix" at bounding box center [602, 392] width 137 height 114
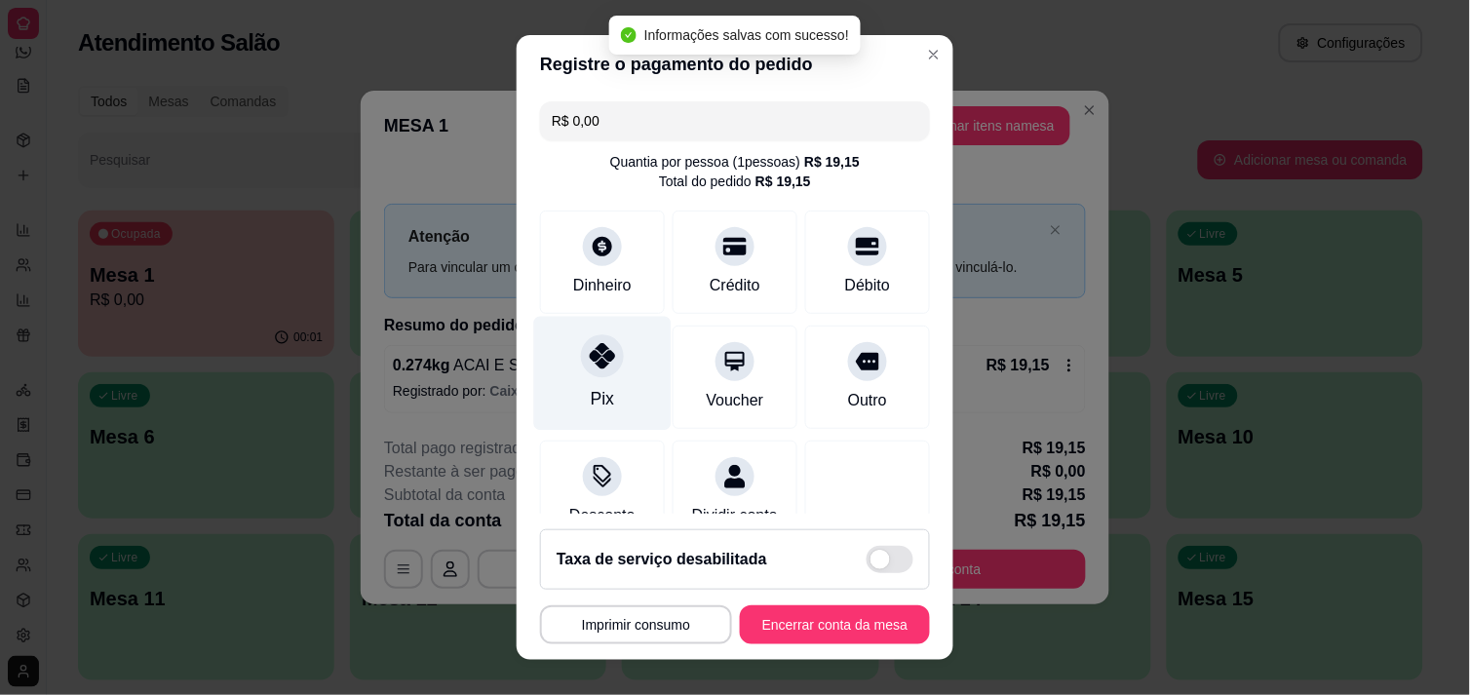
type input "R$ 0,00"
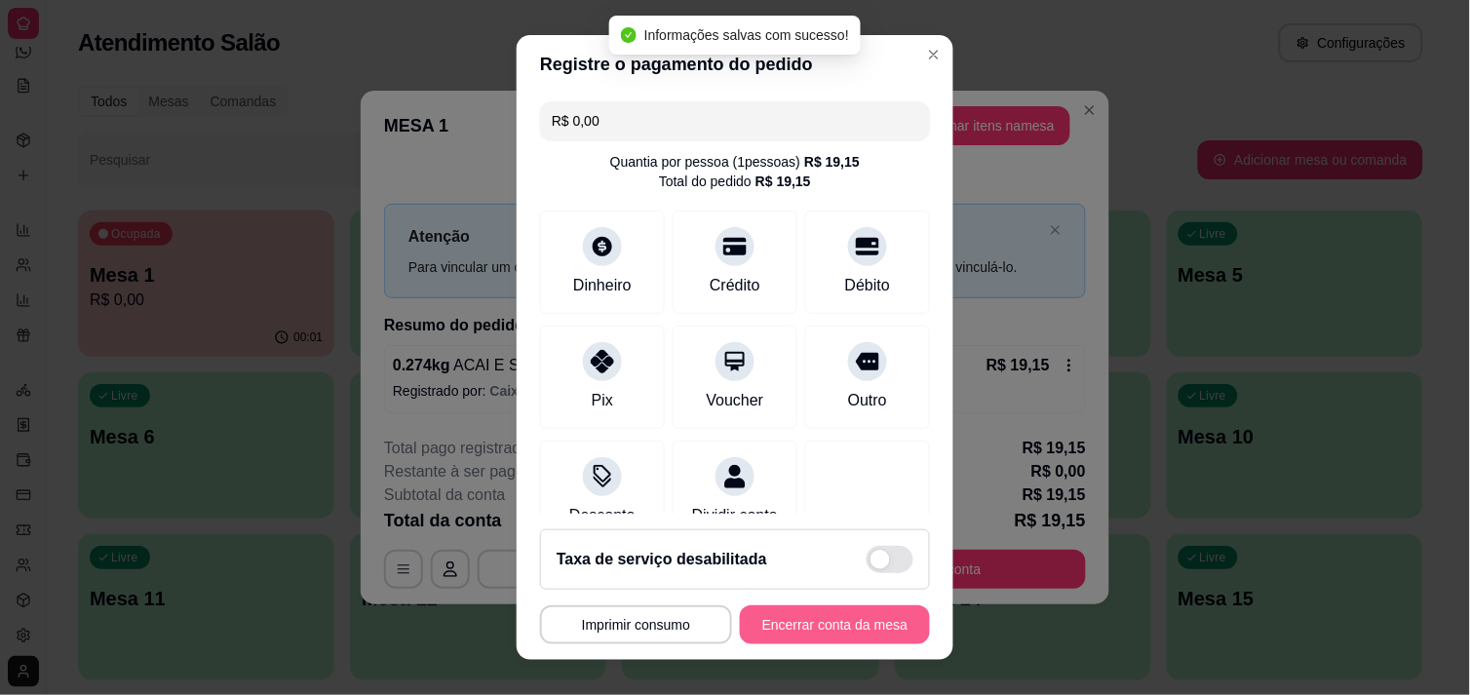
click at [797, 632] on button "Encerrar conta da mesa" at bounding box center [835, 624] width 190 height 39
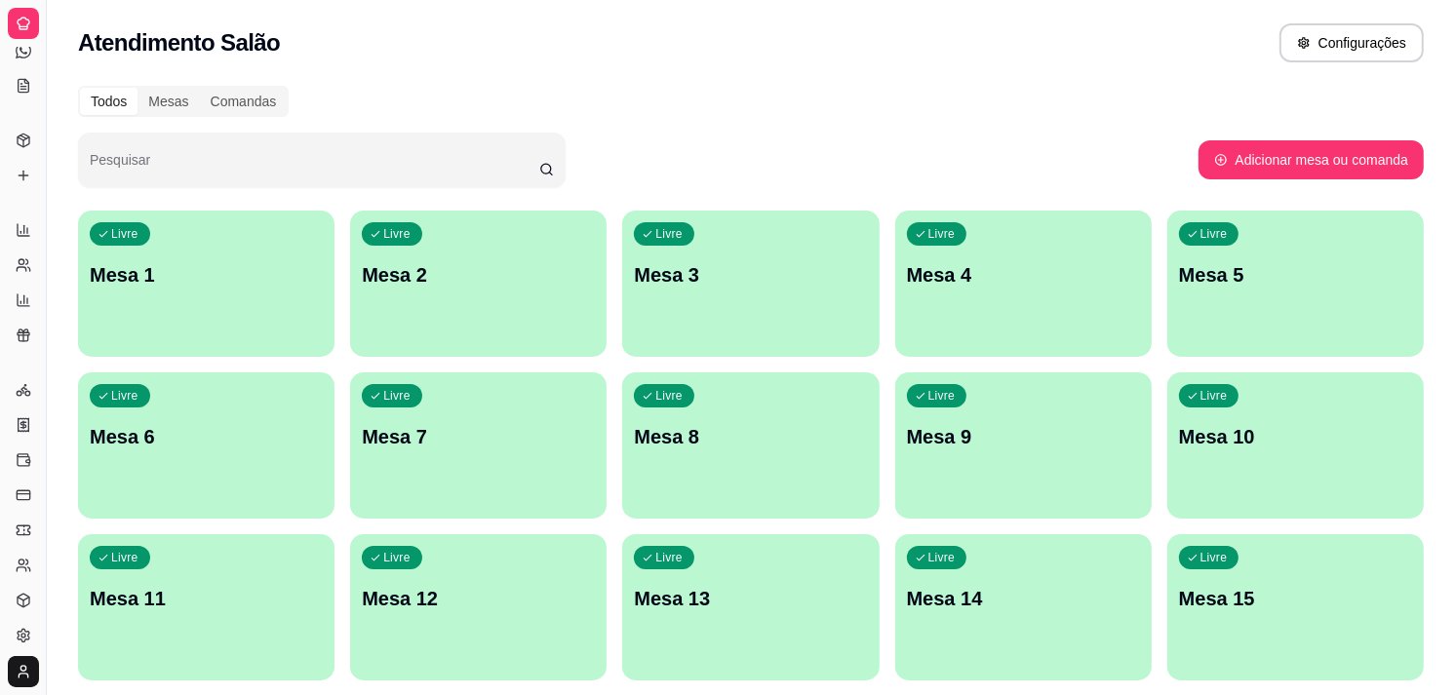
click at [23, 348] on div "Gerenciar" at bounding box center [23, 358] width 30 height 31
click at [11, 302] on link "Relatório de mesas" at bounding box center [23, 300] width 31 height 31
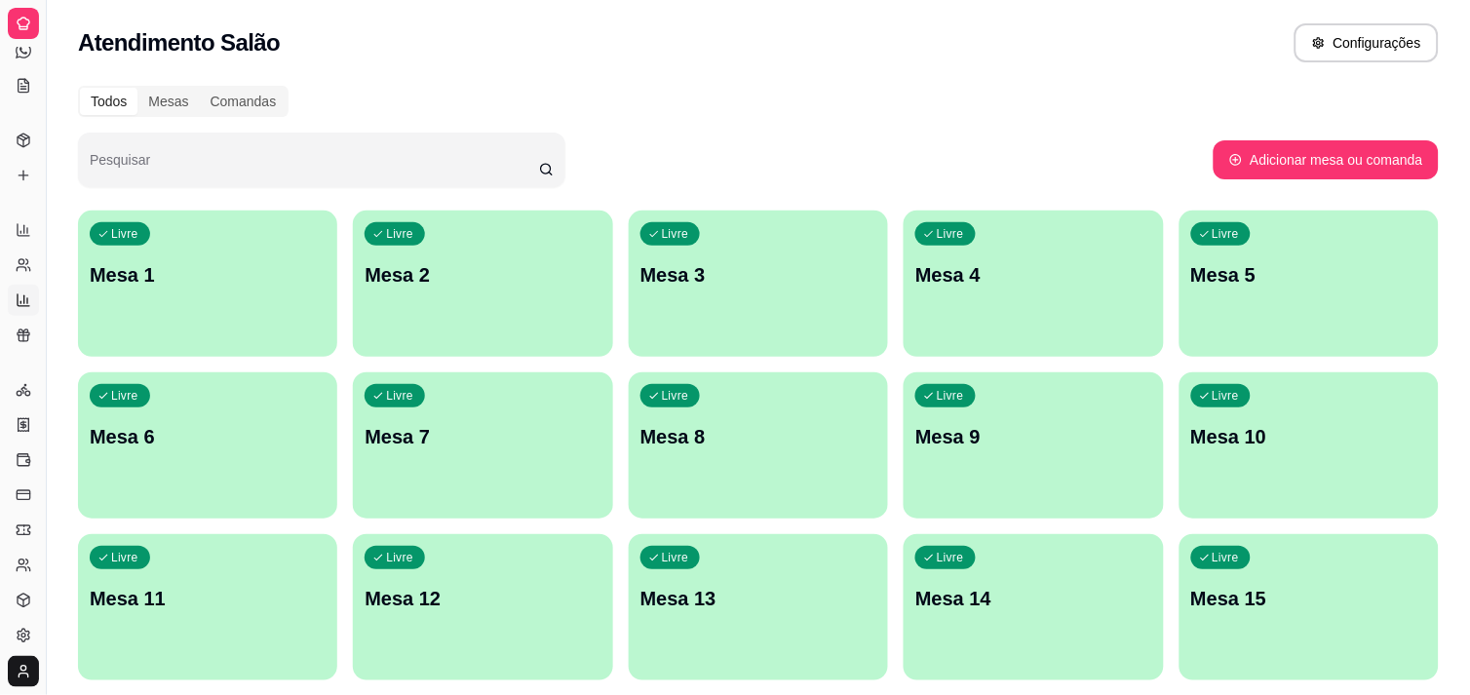
select select "TOTAL_OF_ORDERS"
select select "7"
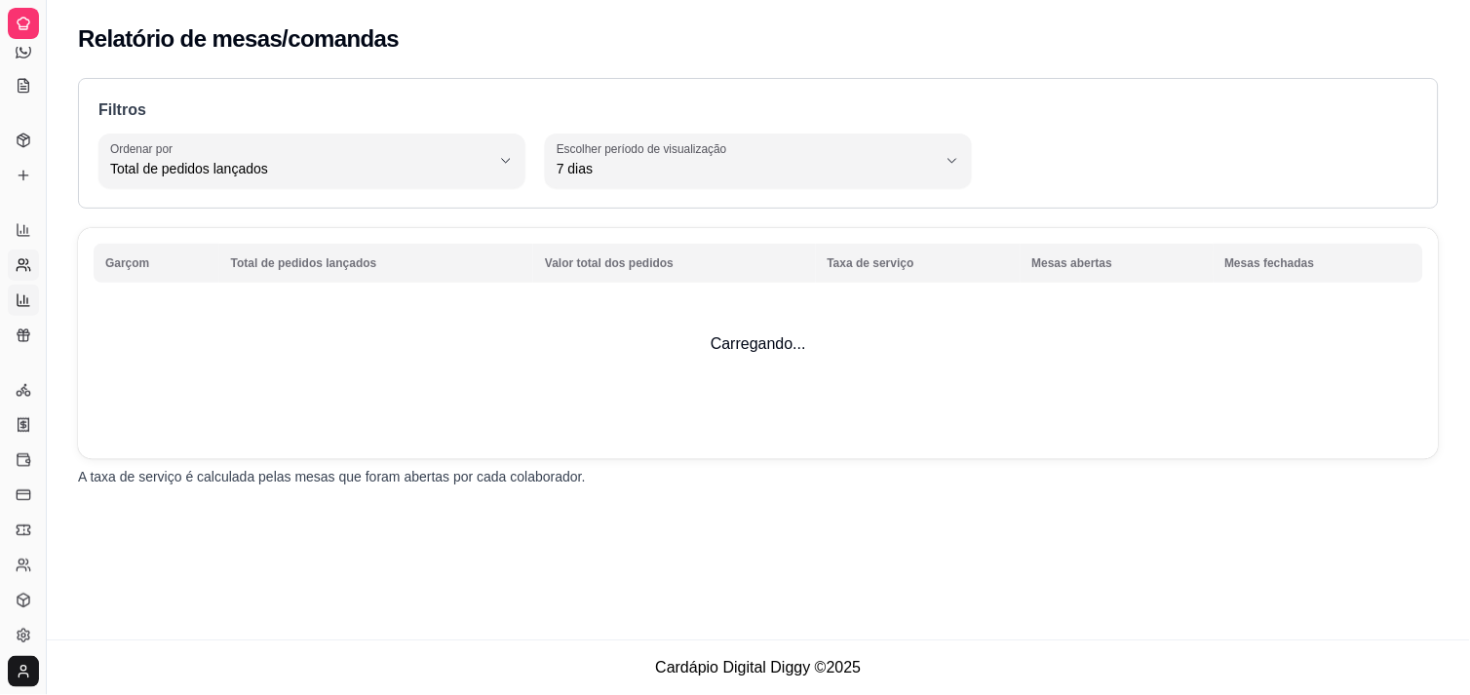
click at [23, 263] on circle at bounding box center [21, 261] width 5 height 5
select select "30"
select select "HIGHEST_TOTAL_SPENT_WITH_ORDERS"
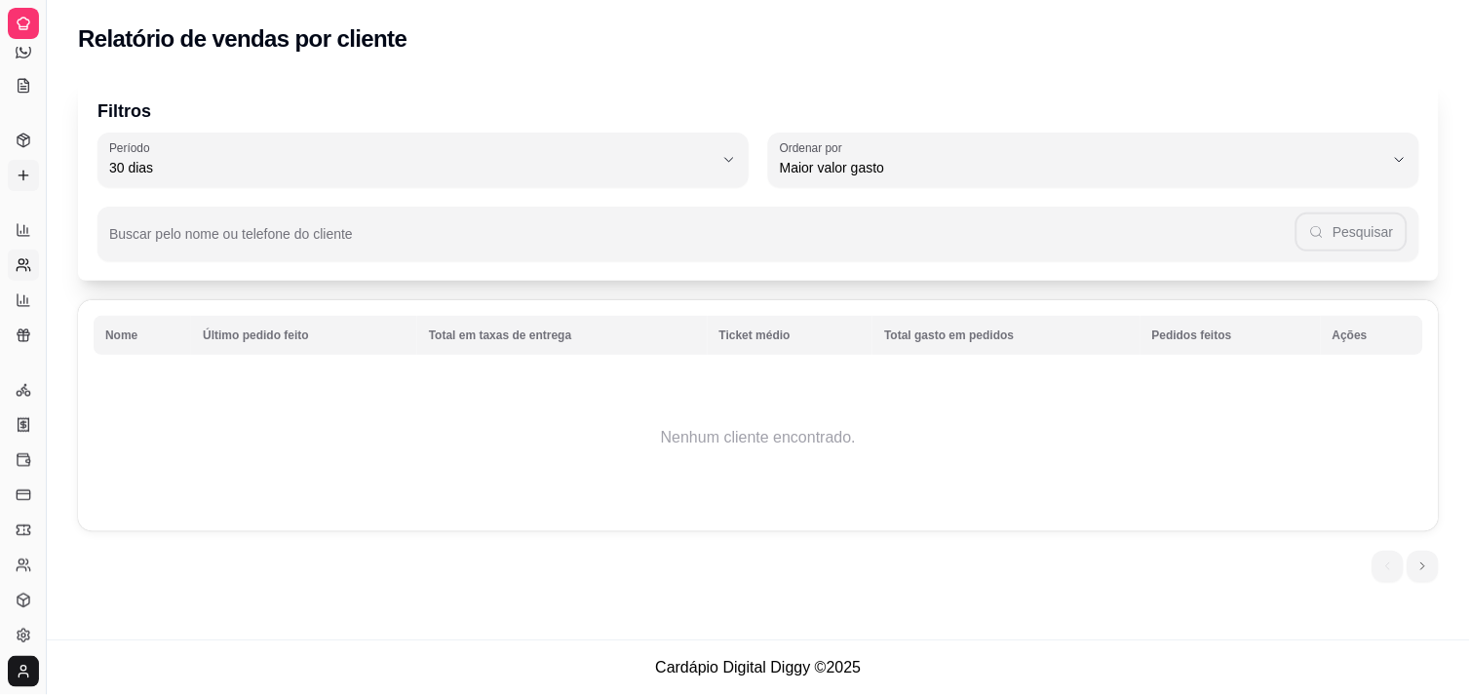
click at [22, 168] on icon at bounding box center [24, 176] width 16 height 16
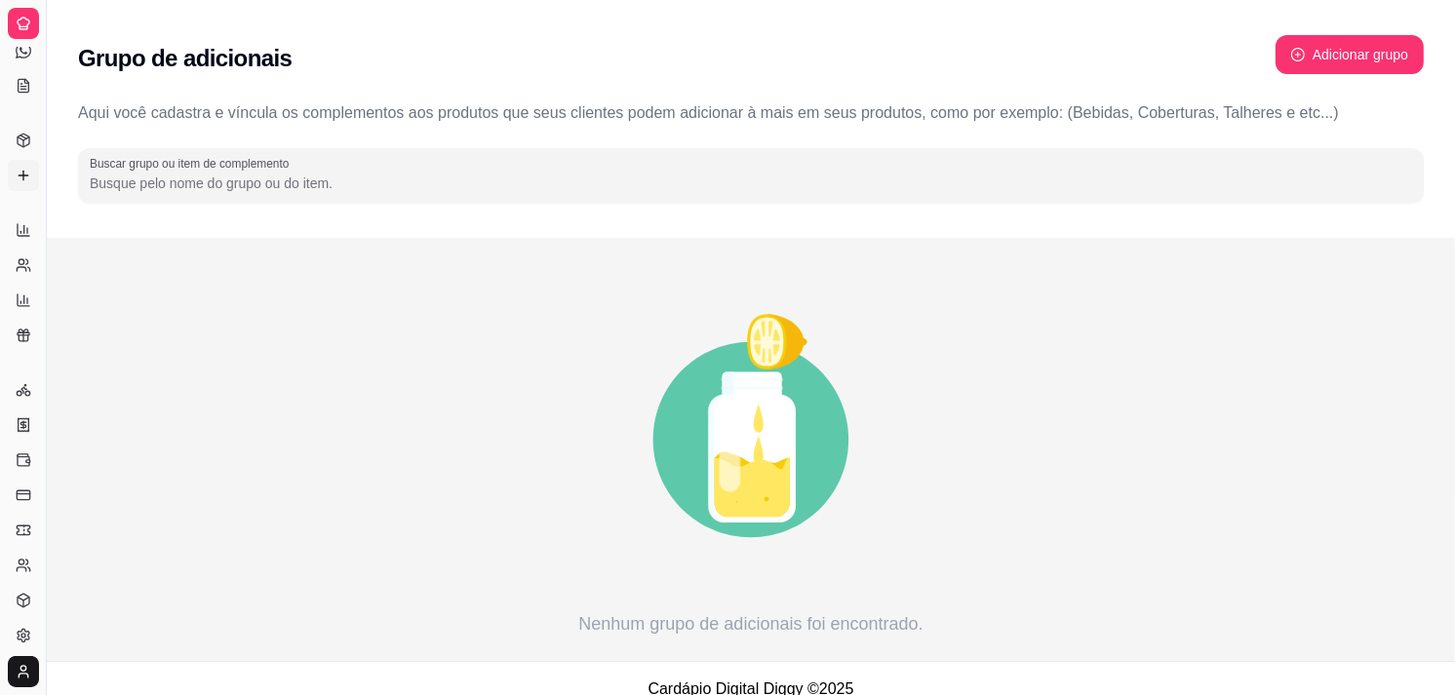
click at [19, 19] on icon at bounding box center [24, 24] width 12 height 12
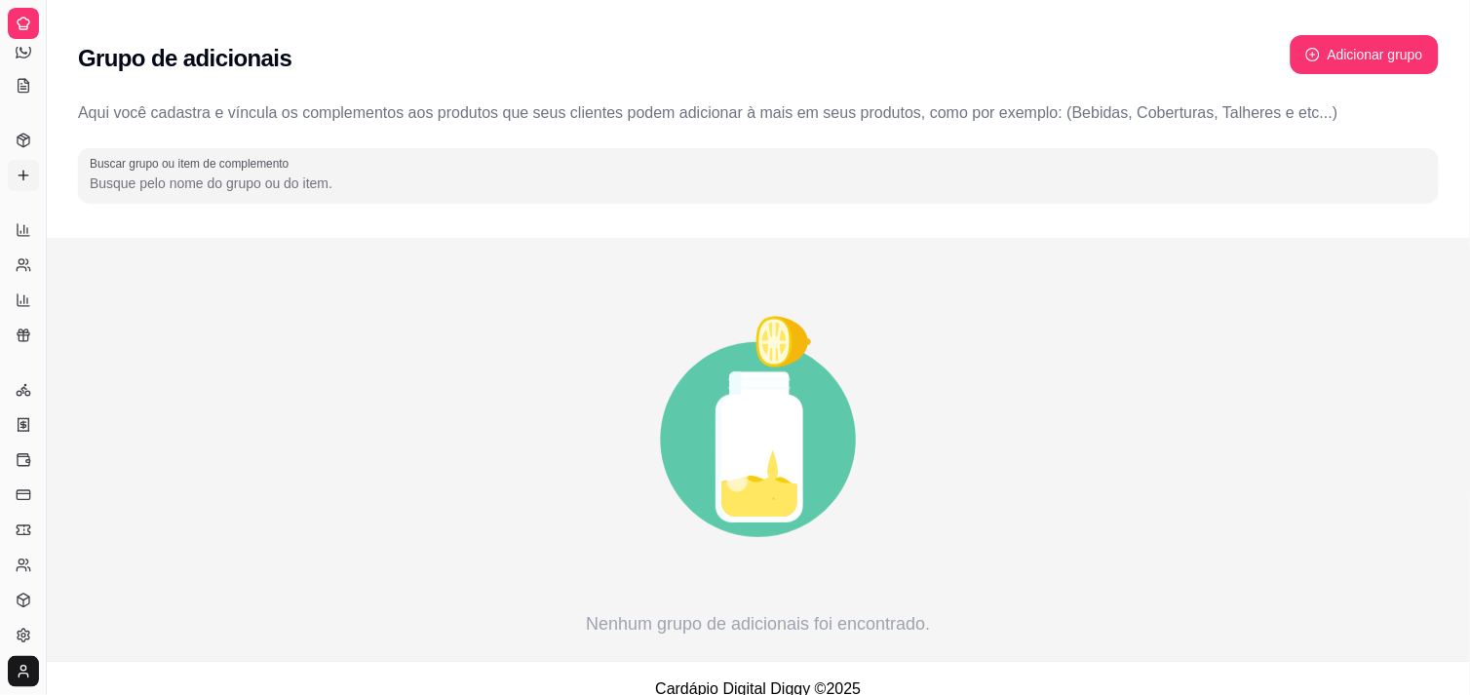
select select "30"
select select "HIGHEST_TOTAL_SPENT_WITH_ORDERS"
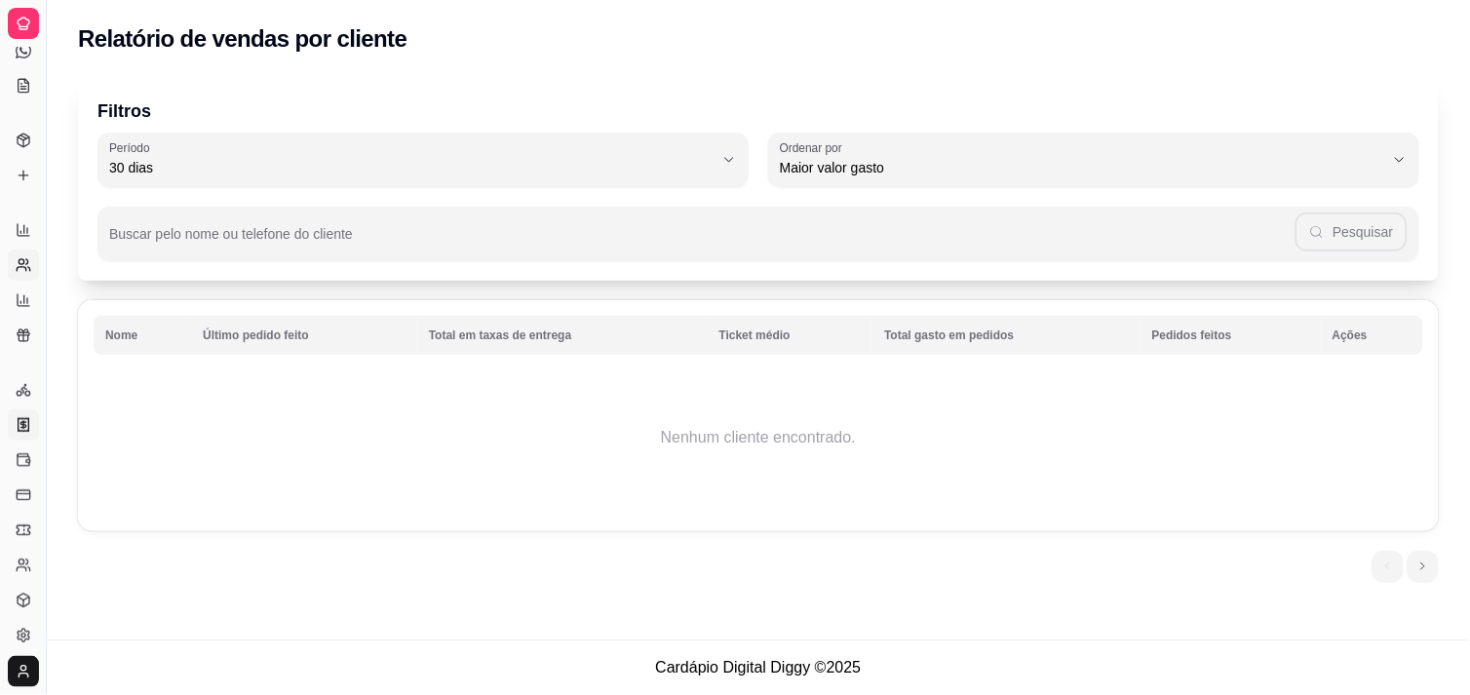
click at [8, 416] on link "Nota Fiscal (NFC-e)" at bounding box center [23, 424] width 31 height 31
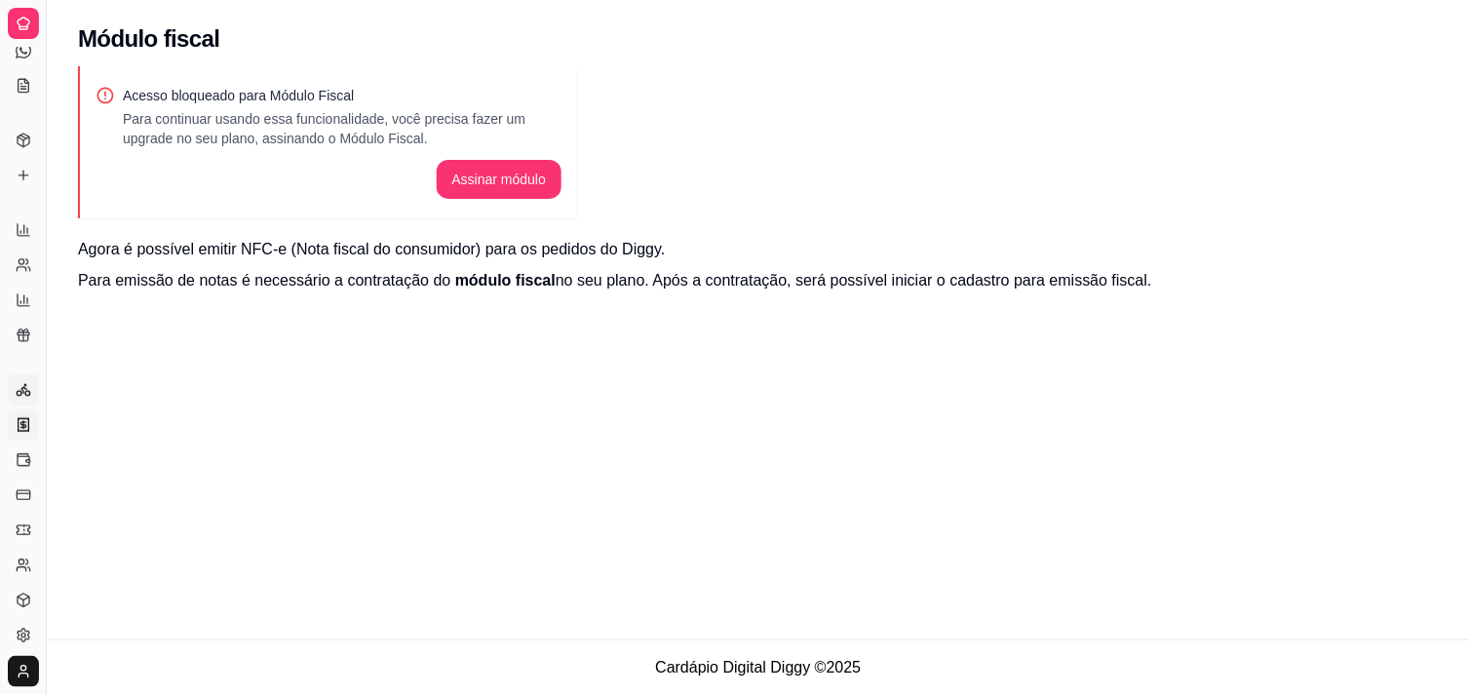
click at [21, 383] on icon at bounding box center [24, 390] width 16 height 16
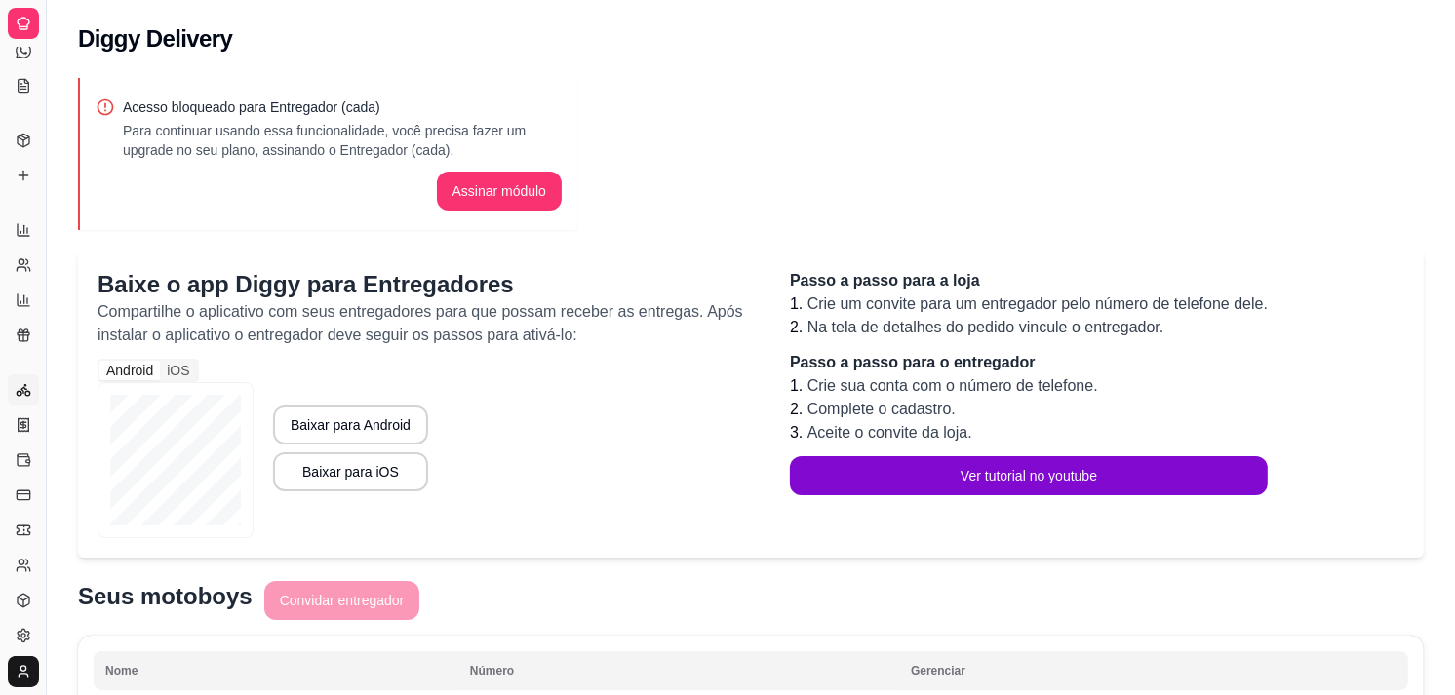
click at [15, 212] on div "Relatórios" at bounding box center [23, 198] width 30 height 31
click at [16, 212] on icon at bounding box center [24, 213] width 16 height 16
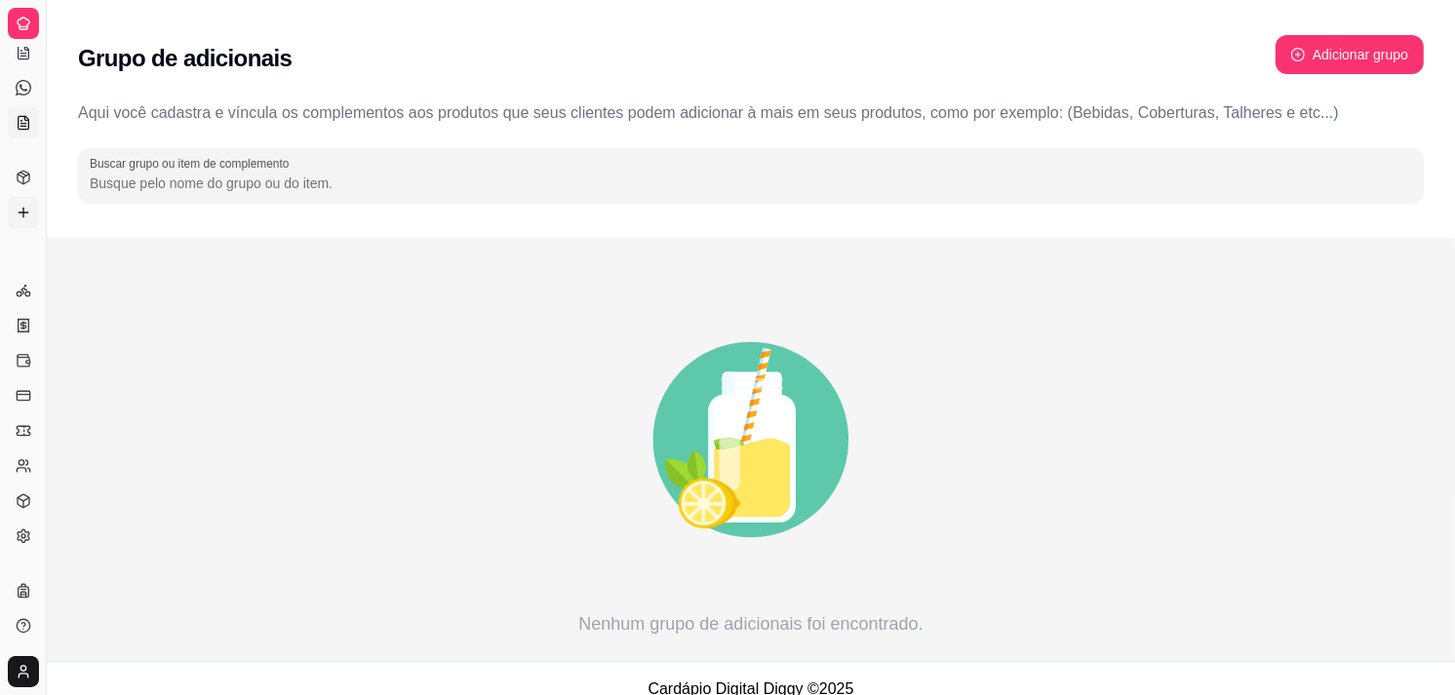
click at [20, 117] on icon at bounding box center [24, 123] width 16 height 16
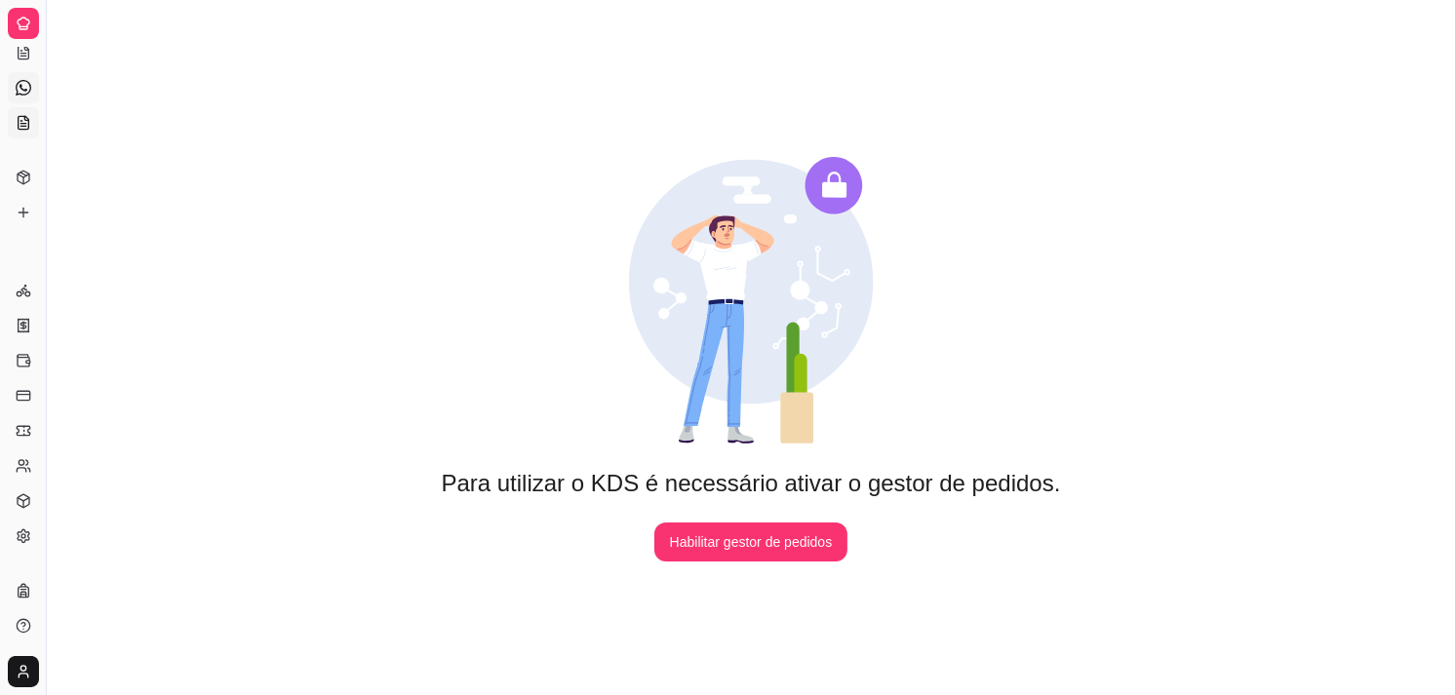
click at [21, 88] on icon at bounding box center [24, 88] width 16 height 16
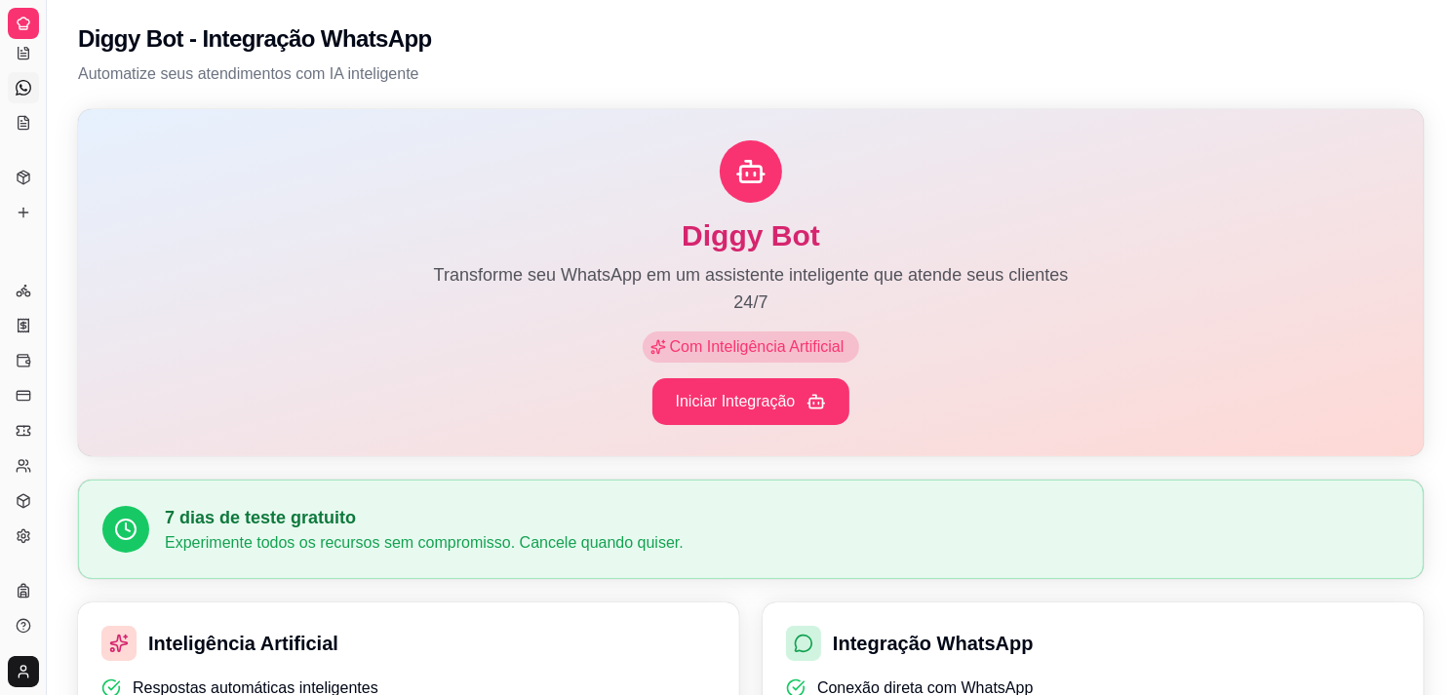
click at [21, 43] on div "Diggy Sistema de Gestão R Restaurante d ... Programa de impressão automática nã…" at bounding box center [23, 23] width 46 height 47
click at [14, 1] on div "Diggy Sistema de Gestão R Restaurante d ... Programa de impressão automática nã…" at bounding box center [23, 23] width 46 height 47
click at [14, 14] on div at bounding box center [23, 23] width 31 height 31
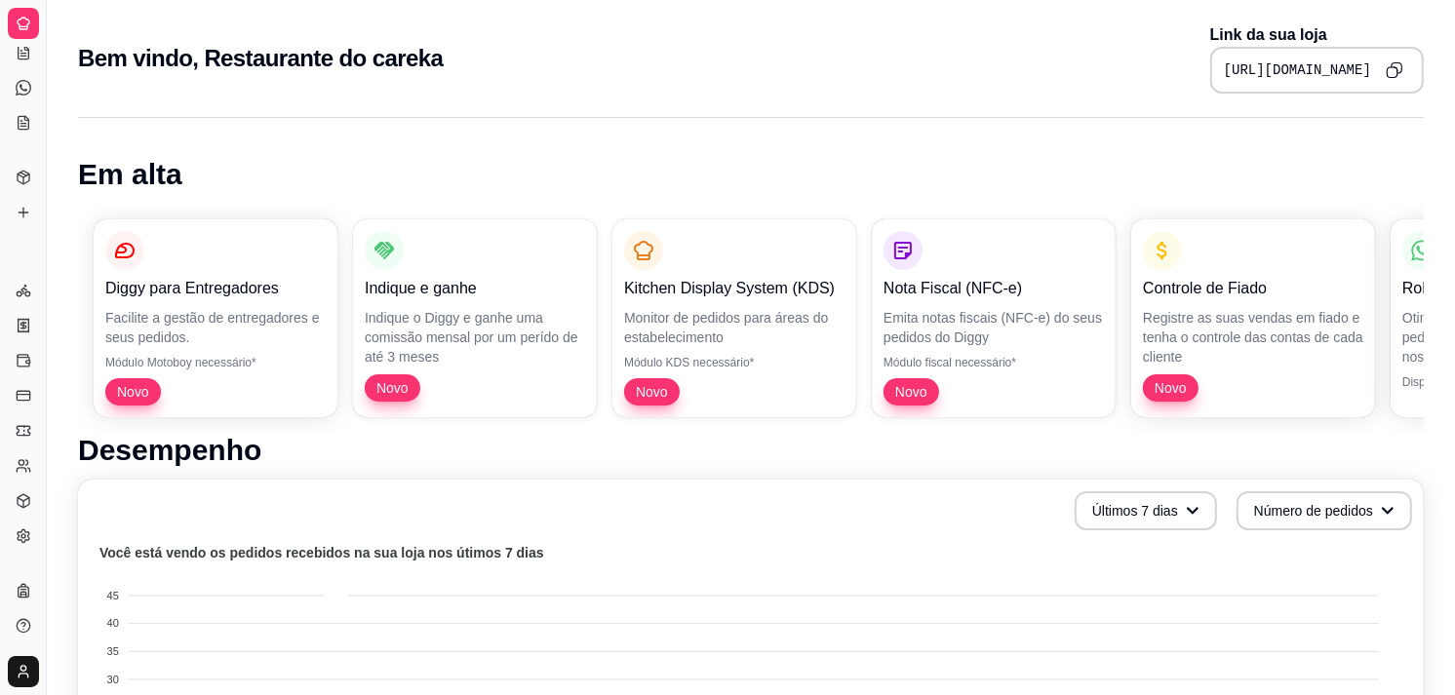
click at [14, 14] on div at bounding box center [23, 23] width 31 height 31
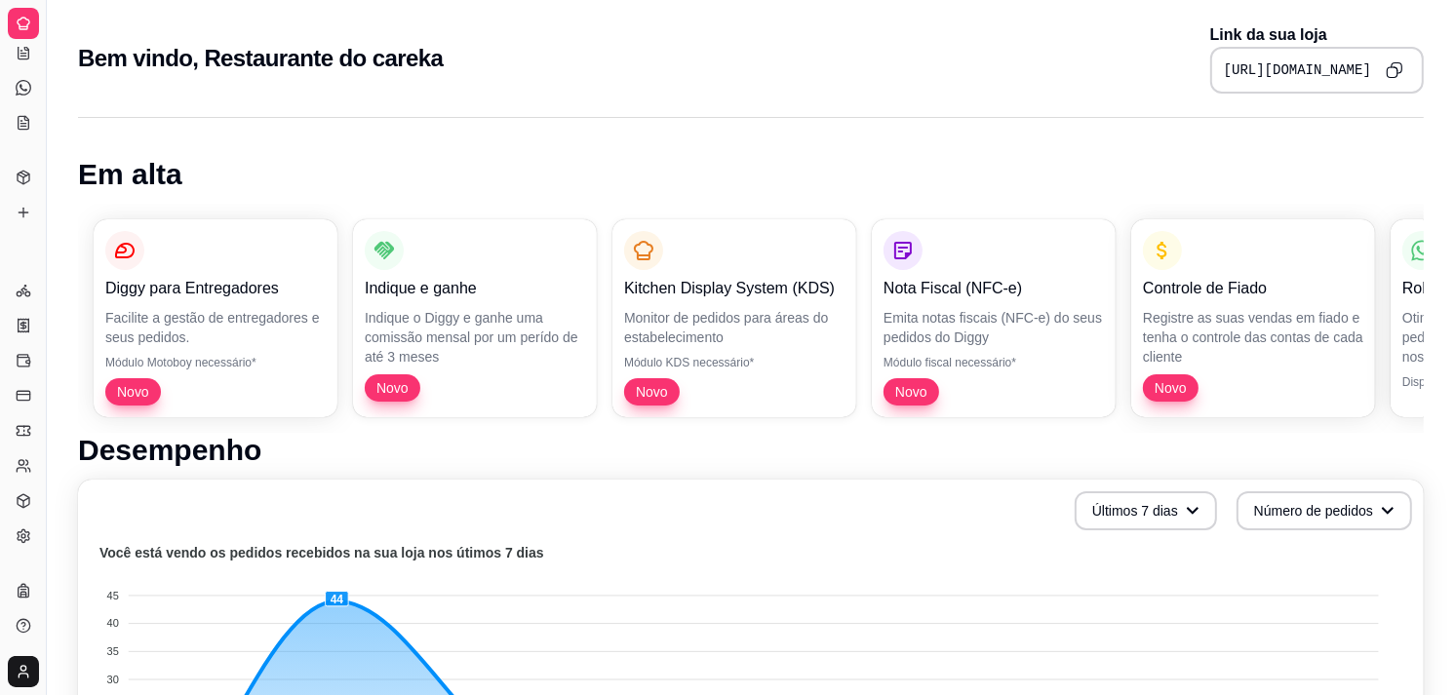
click at [14, 14] on div at bounding box center [23, 23] width 31 height 31
click at [24, 361] on icon at bounding box center [24, 361] width 16 height 16
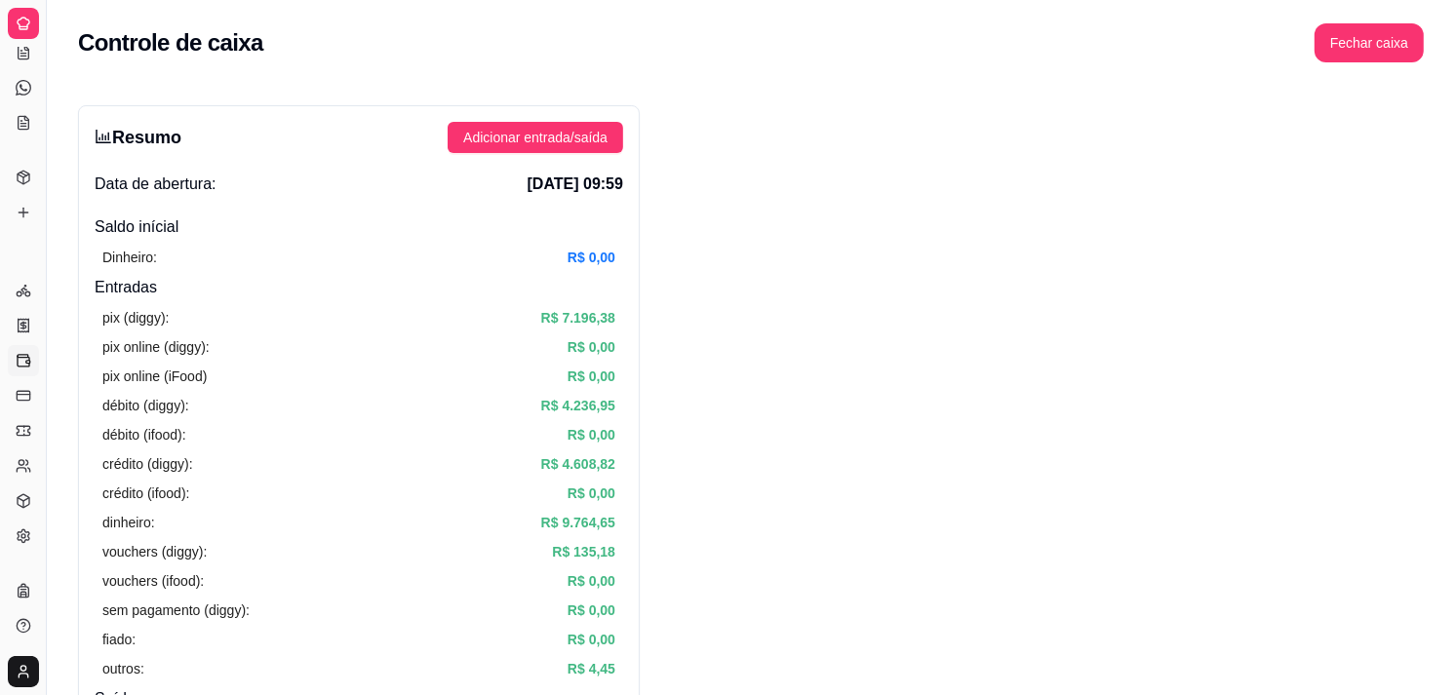
click at [13, 411] on ul "Entregadores novo Nota Fiscal (NFC-e) Controle de caixa Controle de fiado Cupon…" at bounding box center [23, 413] width 30 height 277
click at [8, 245] on div "Gerenciar" at bounding box center [23, 259] width 30 height 31
click at [32, 20] on div at bounding box center [23, 23] width 31 height 31
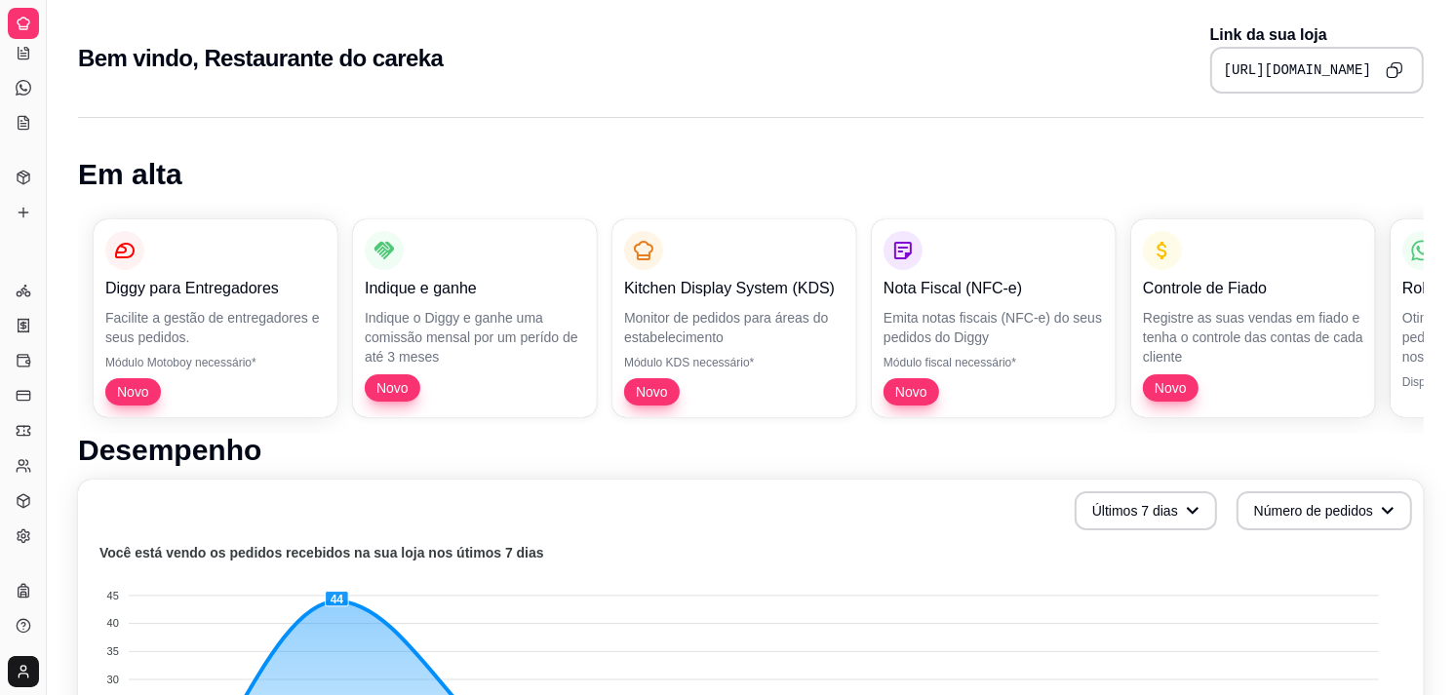
drag, startPoint x: 32, startPoint y: 1, endPoint x: 57, endPoint y: 391, distance: 390.7
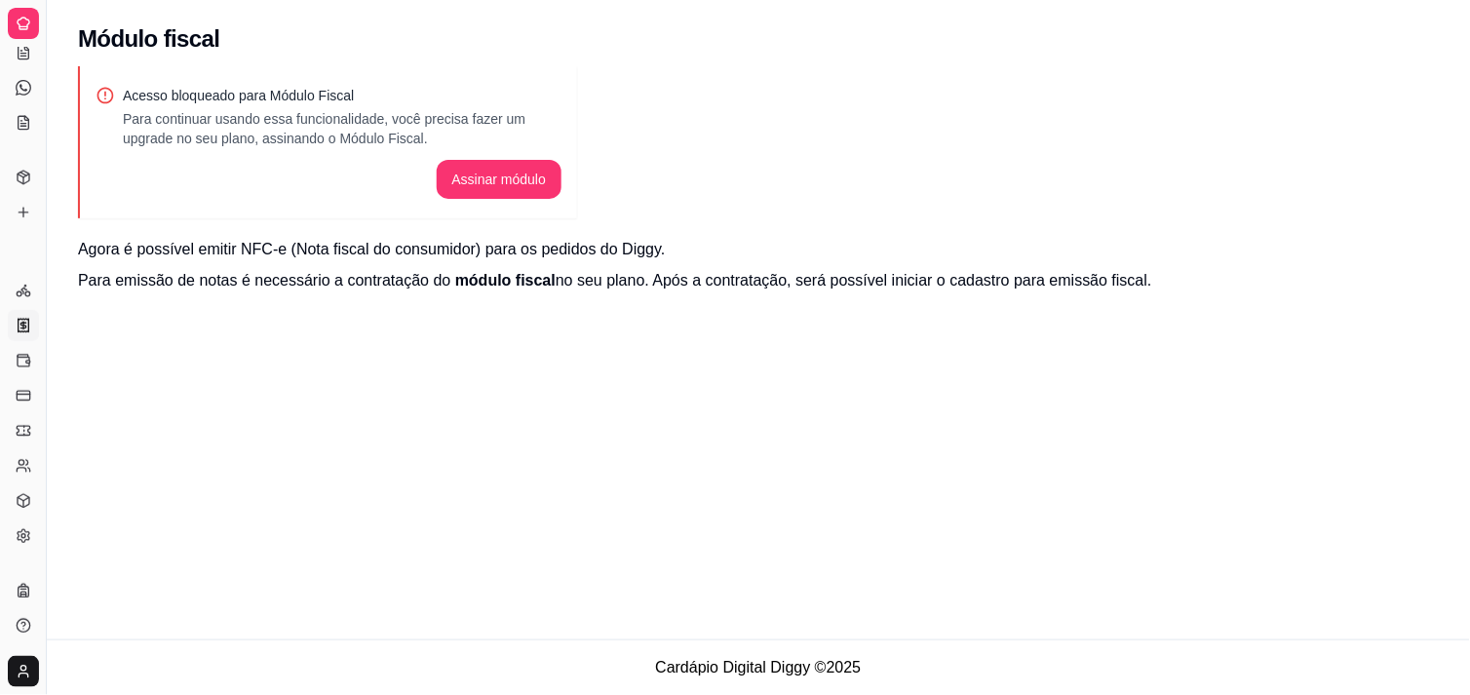
select select "30"
select select "HIGHEST_TOTAL_SPENT_WITH_ORDERS"
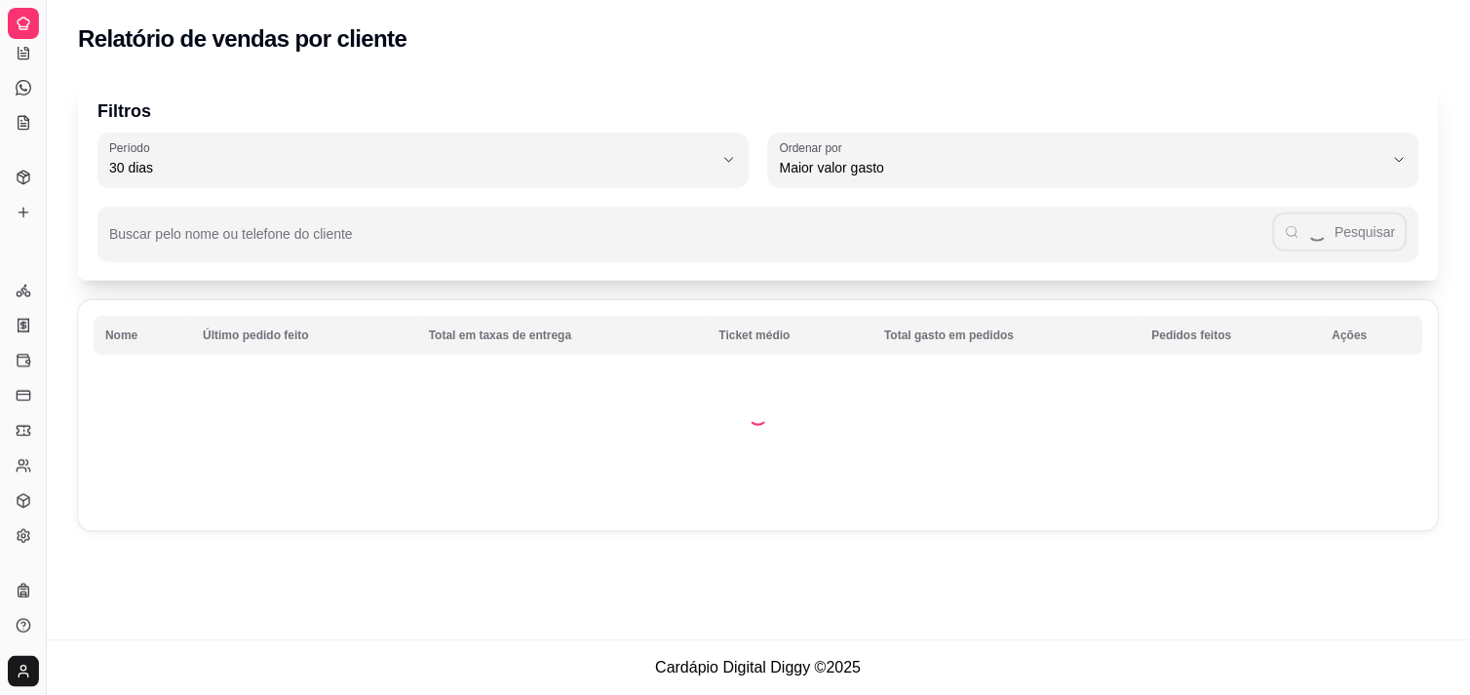
select select "TOTAL_OF_ORDERS"
select select "7"
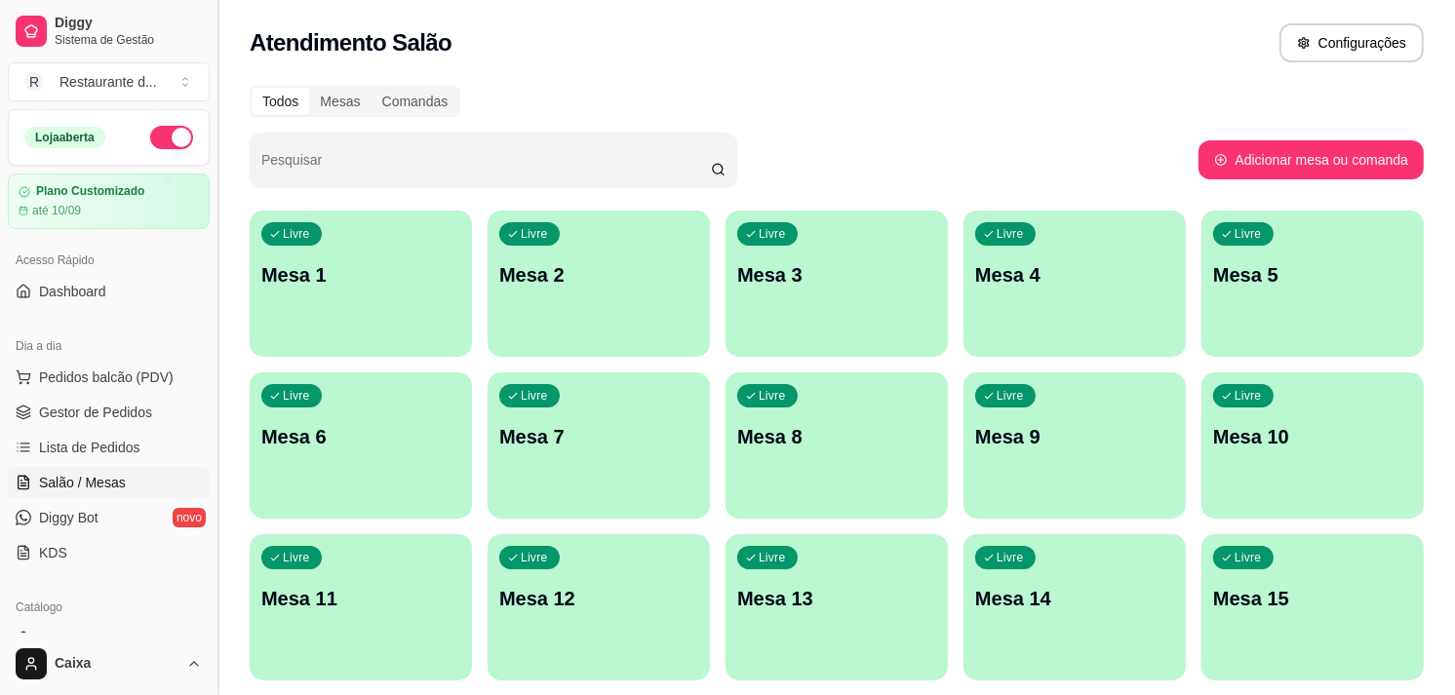
click at [219, 618] on button "Toggle Sidebar" at bounding box center [218, 347] width 16 height 695
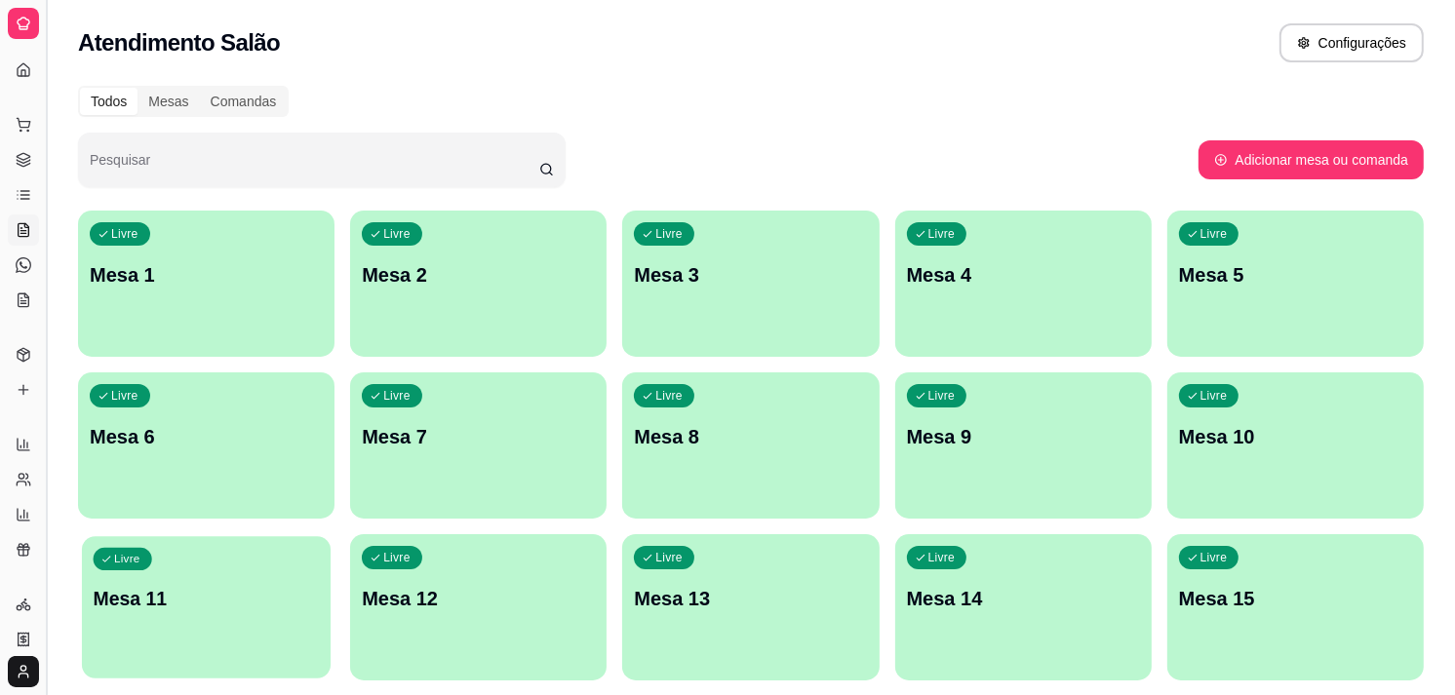
click at [208, 614] on div "Livre Mesa 11" at bounding box center [206, 595] width 249 height 119
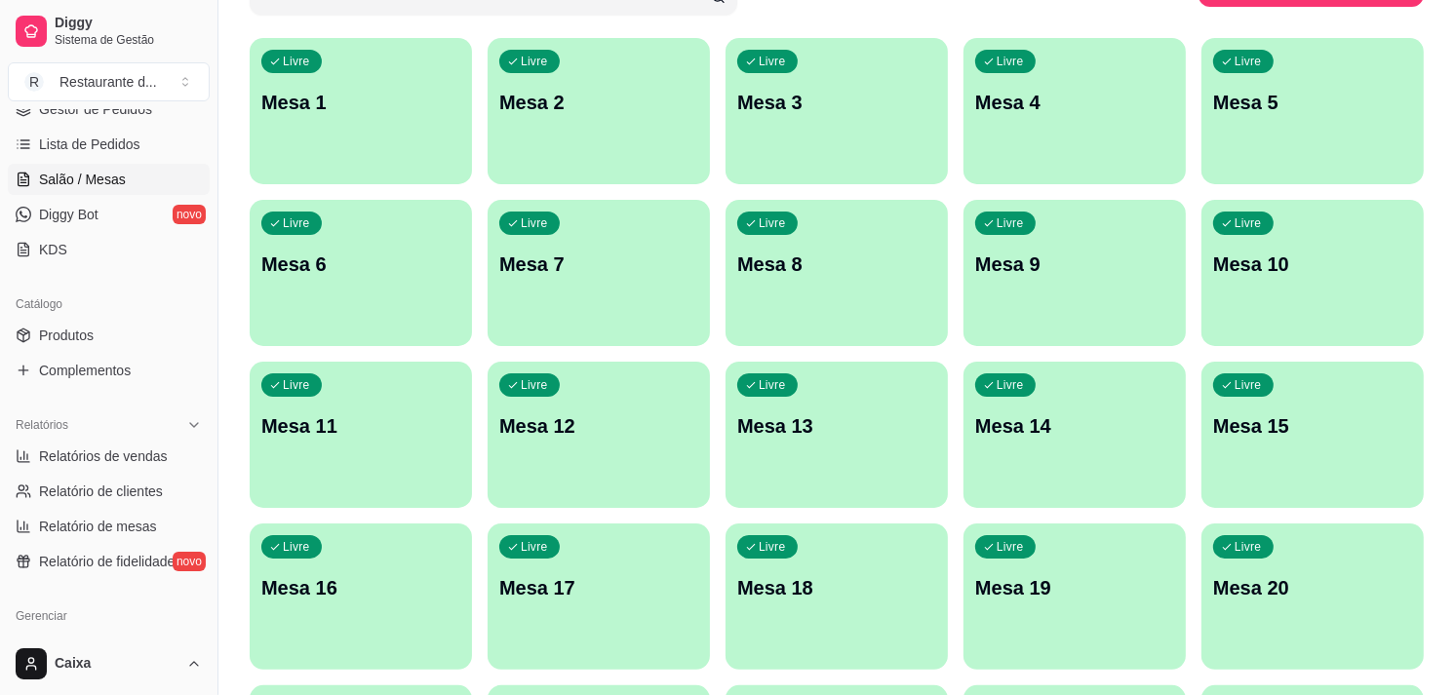
scroll to position [332, 0]
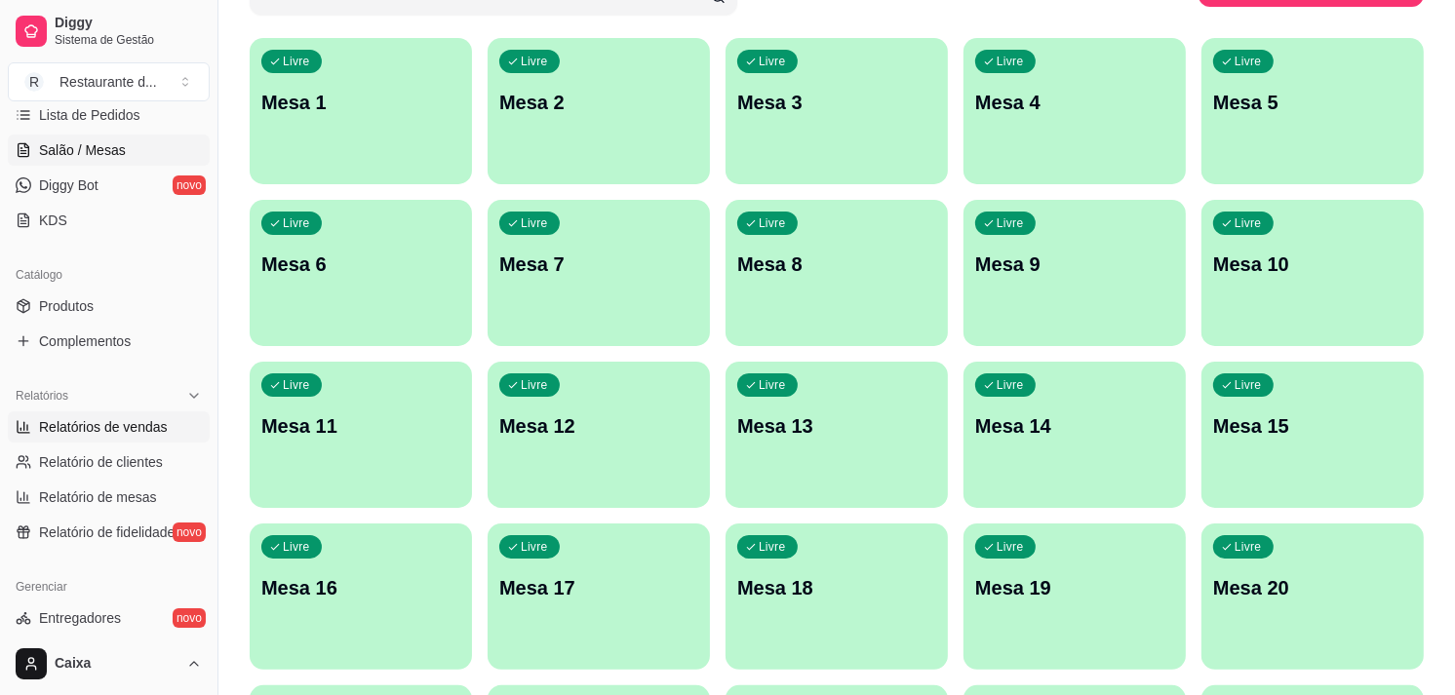
click at [130, 425] on span "Relatórios de vendas" at bounding box center [103, 426] width 129 height 19
select select "ALL"
select select "0"
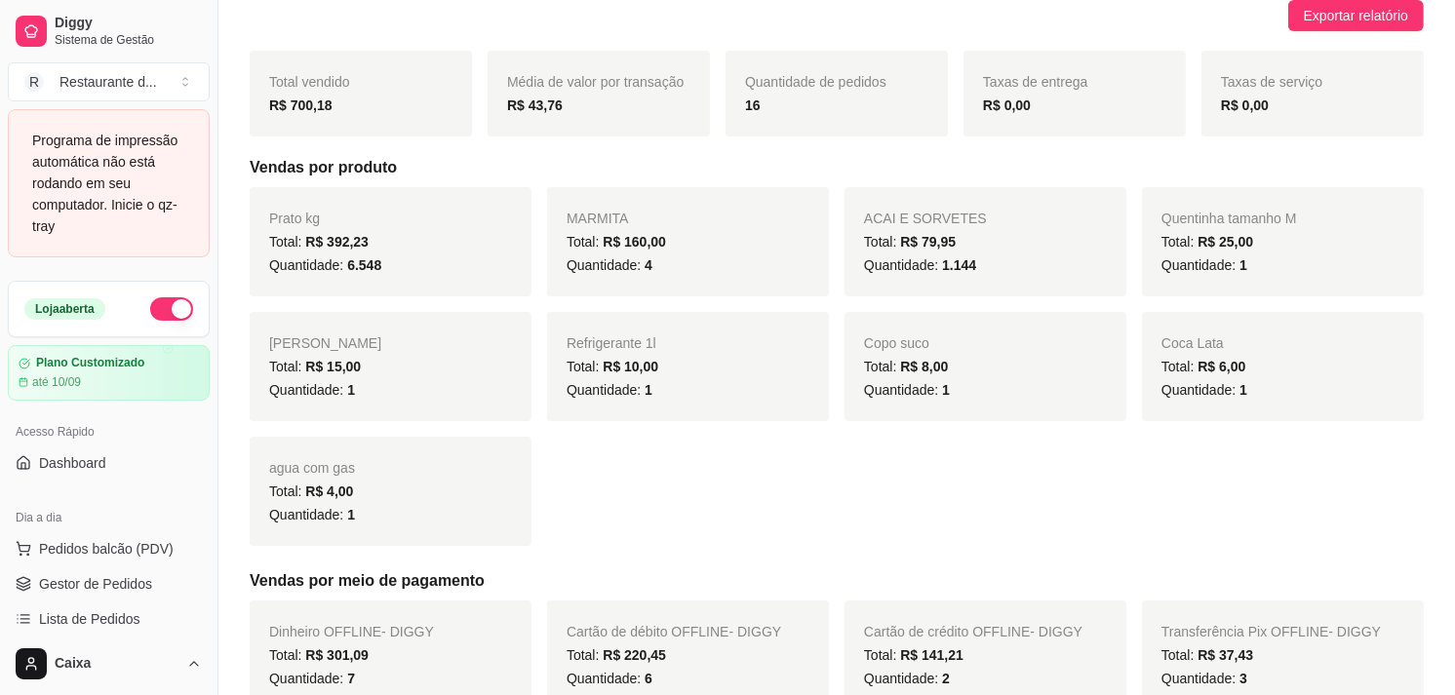
click at [162, 299] on button "button" at bounding box center [171, 308] width 43 height 23
